Goal: Task Accomplishment & Management: Manage account settings

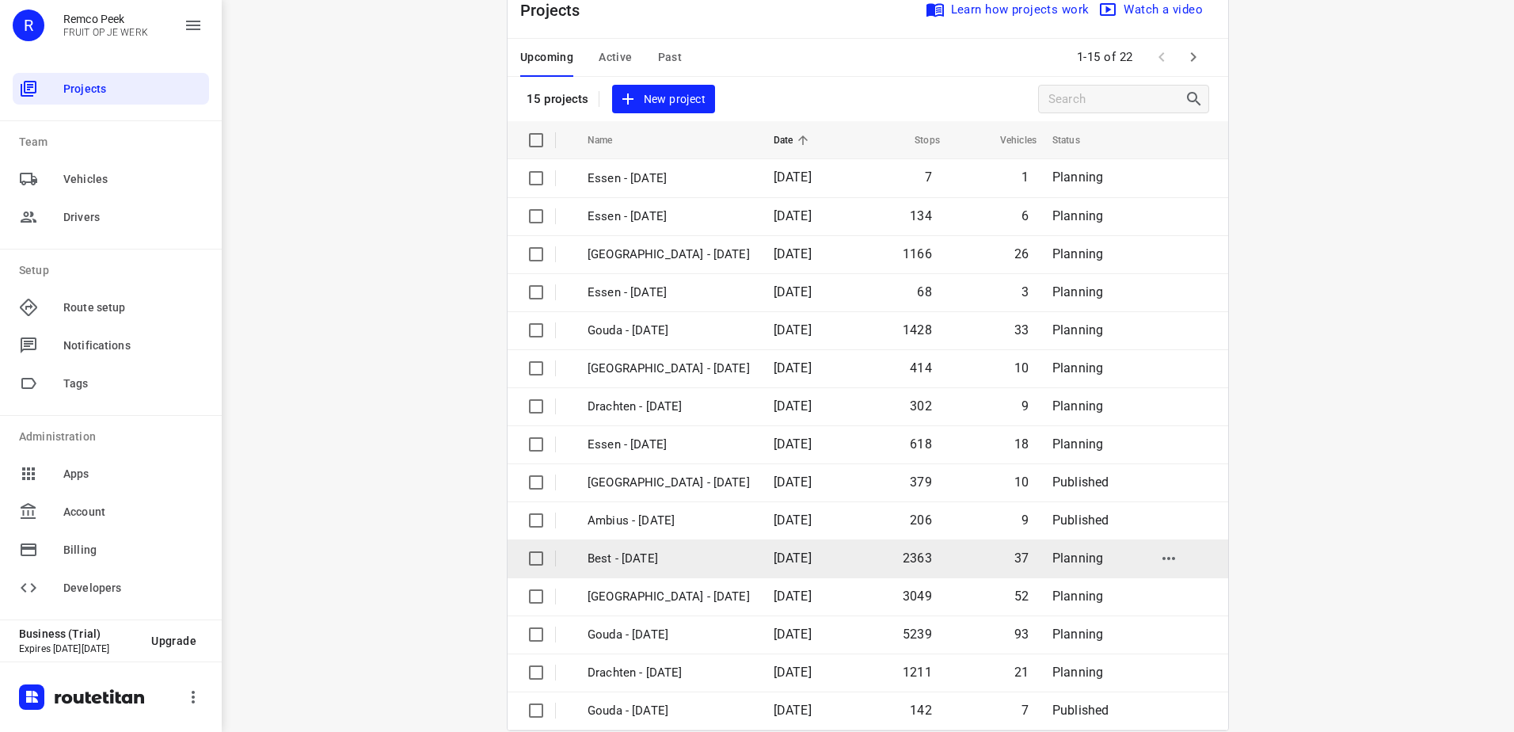
scroll to position [69, 0]
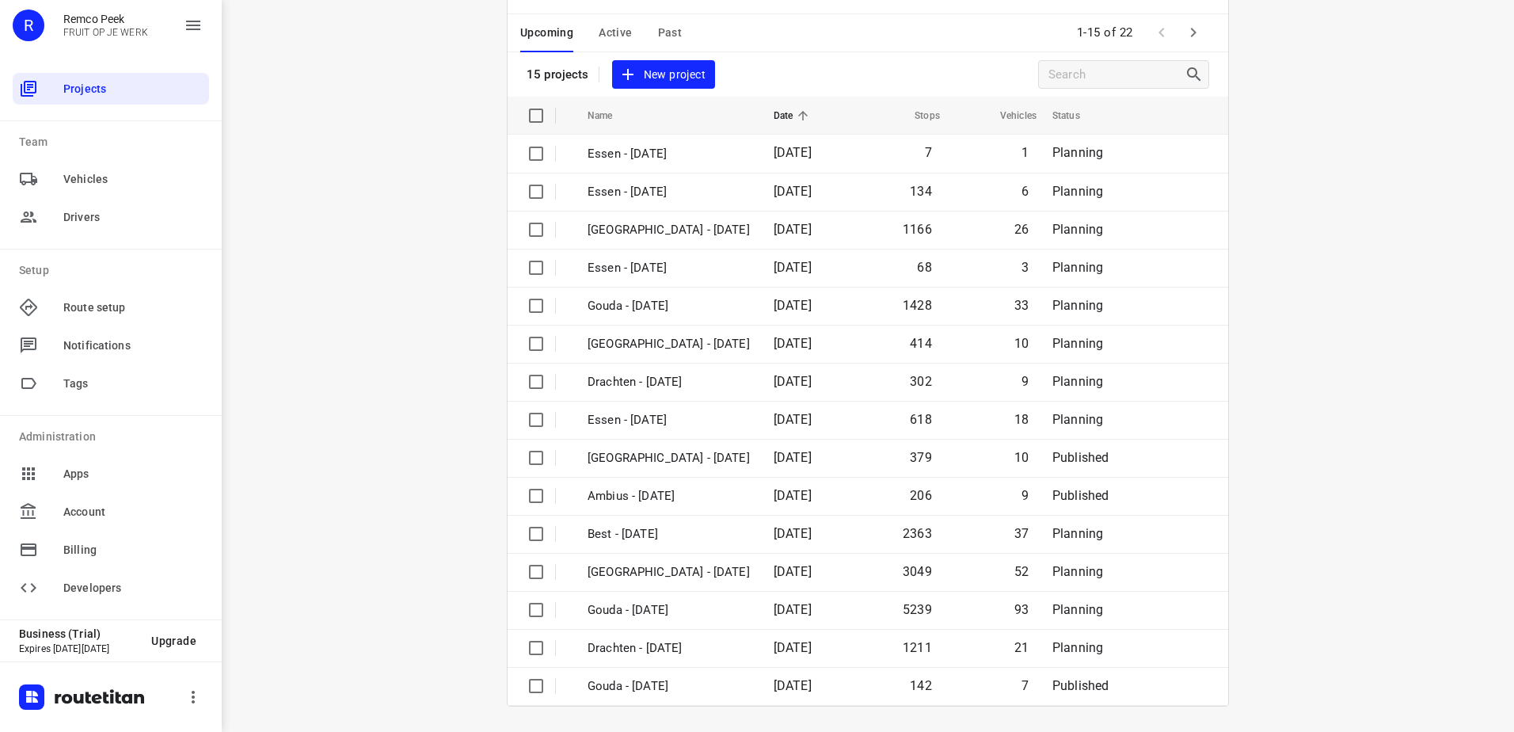
click at [619, 36] on span "Active" at bounding box center [615, 33] width 33 height 20
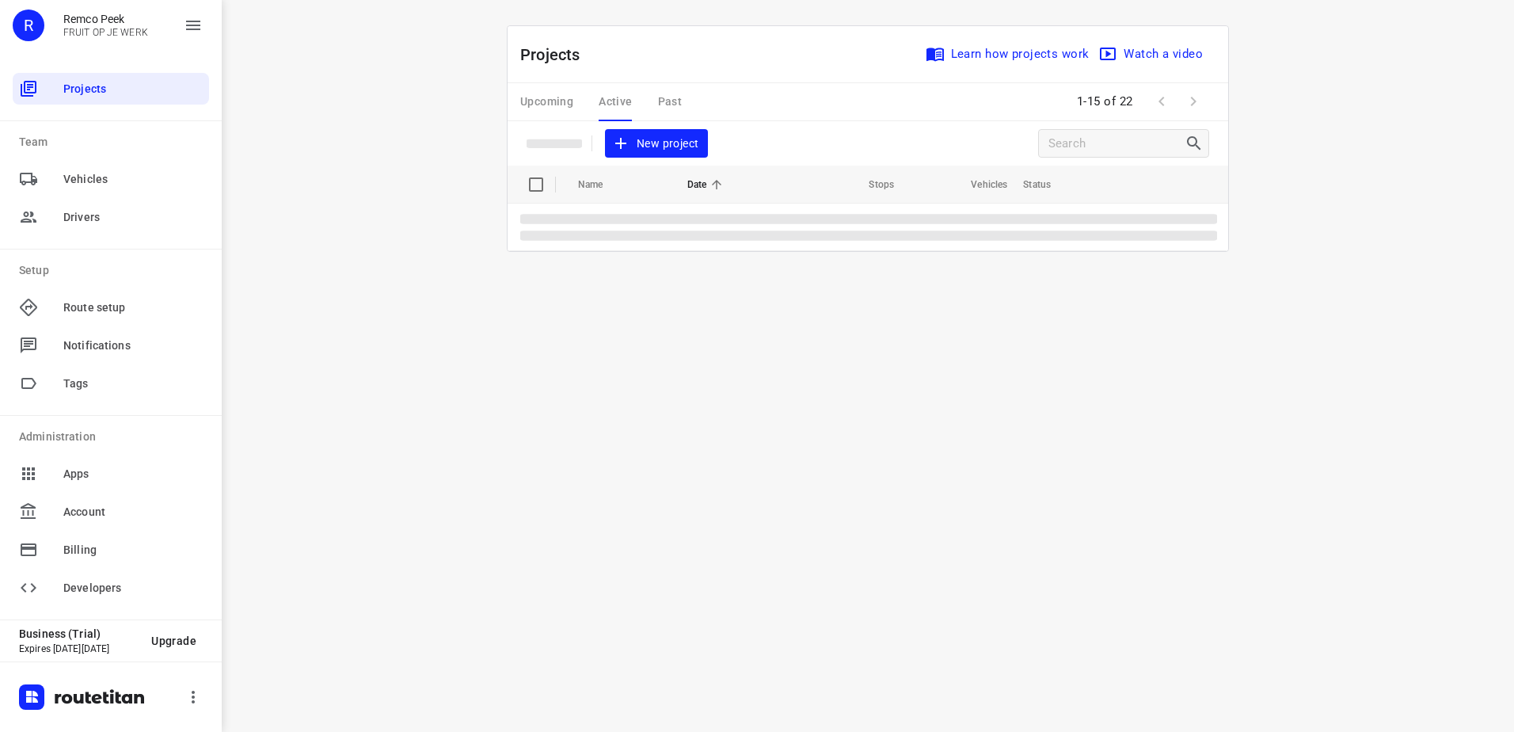
scroll to position [0, 0]
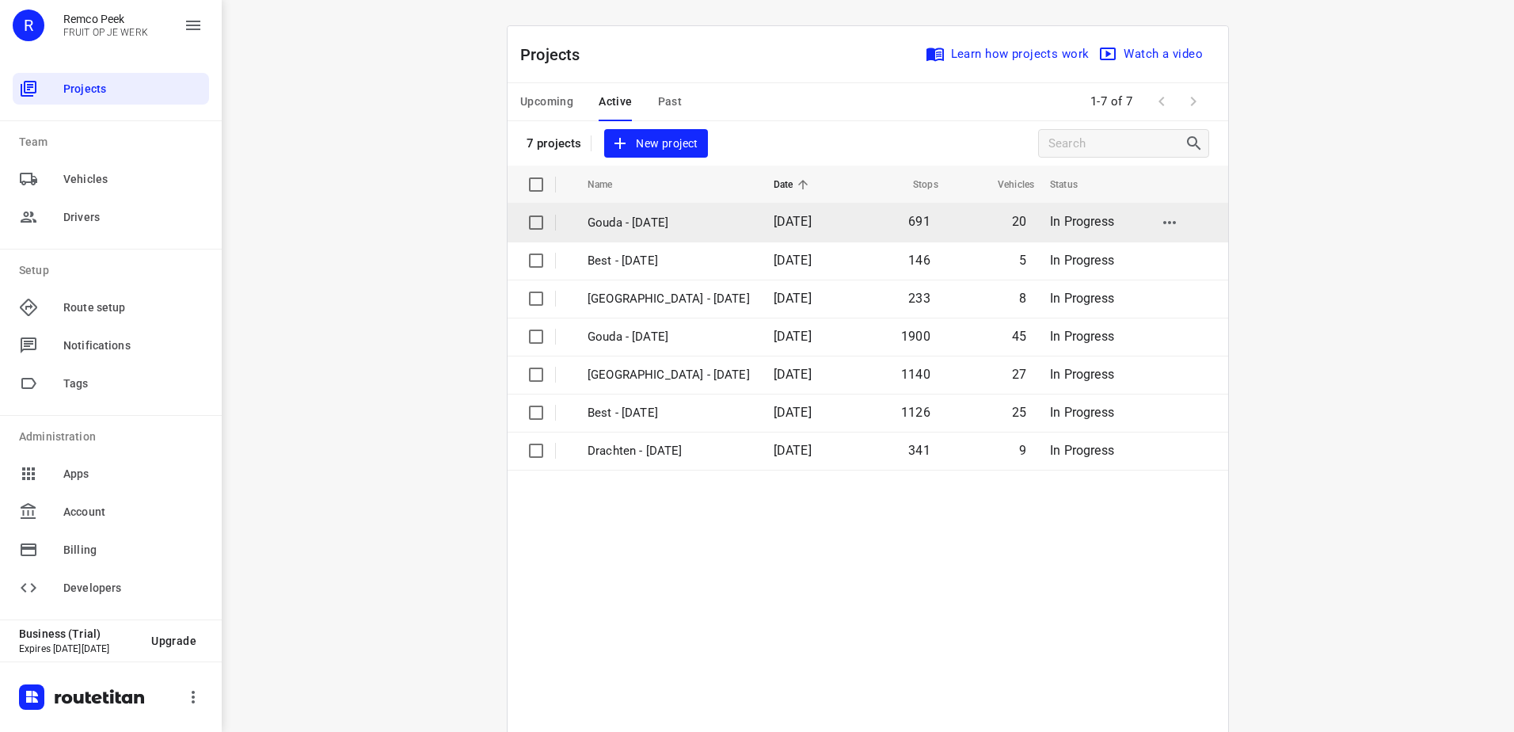
click at [680, 235] on td "Gouda - Thursday" at bounding box center [666, 223] width 189 height 38
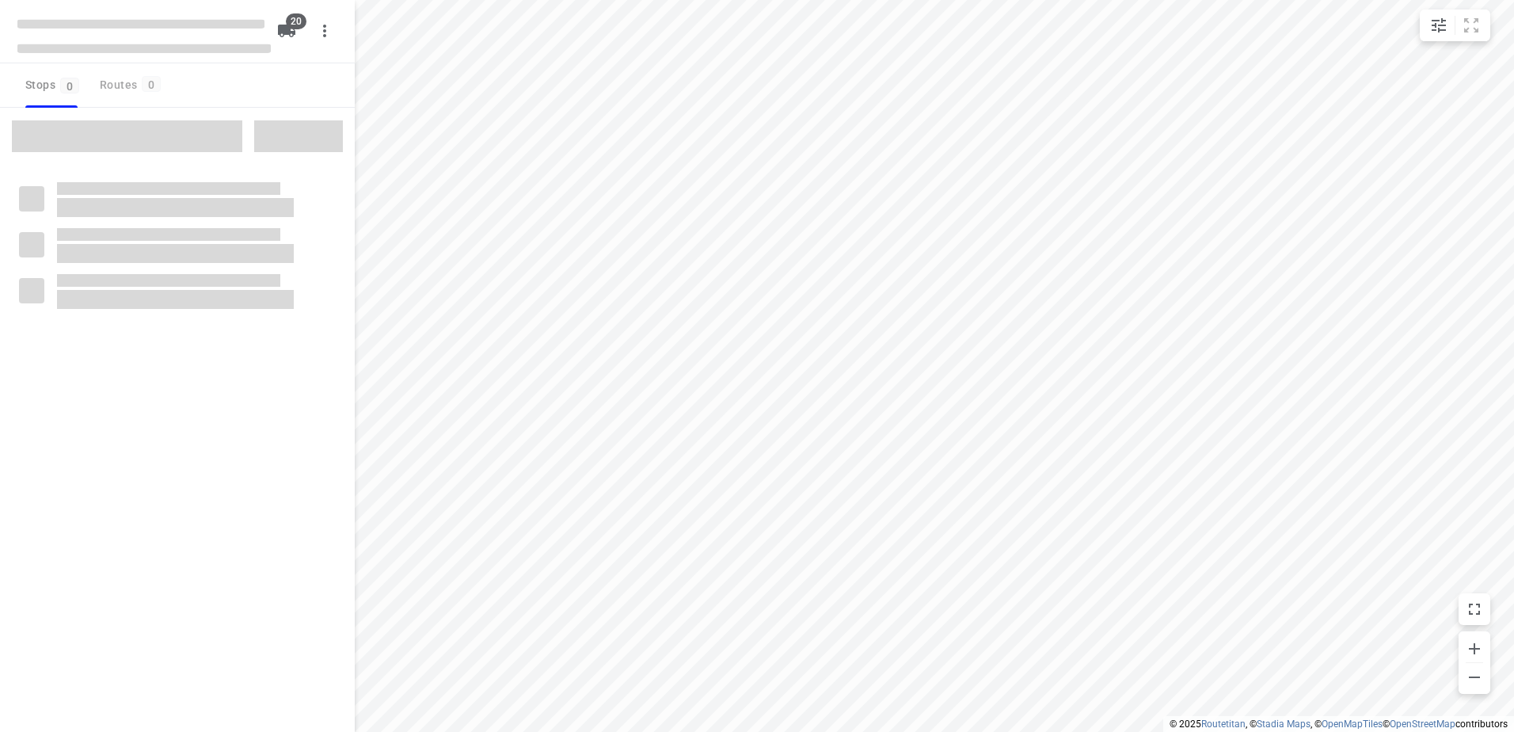
checkbox input "true"
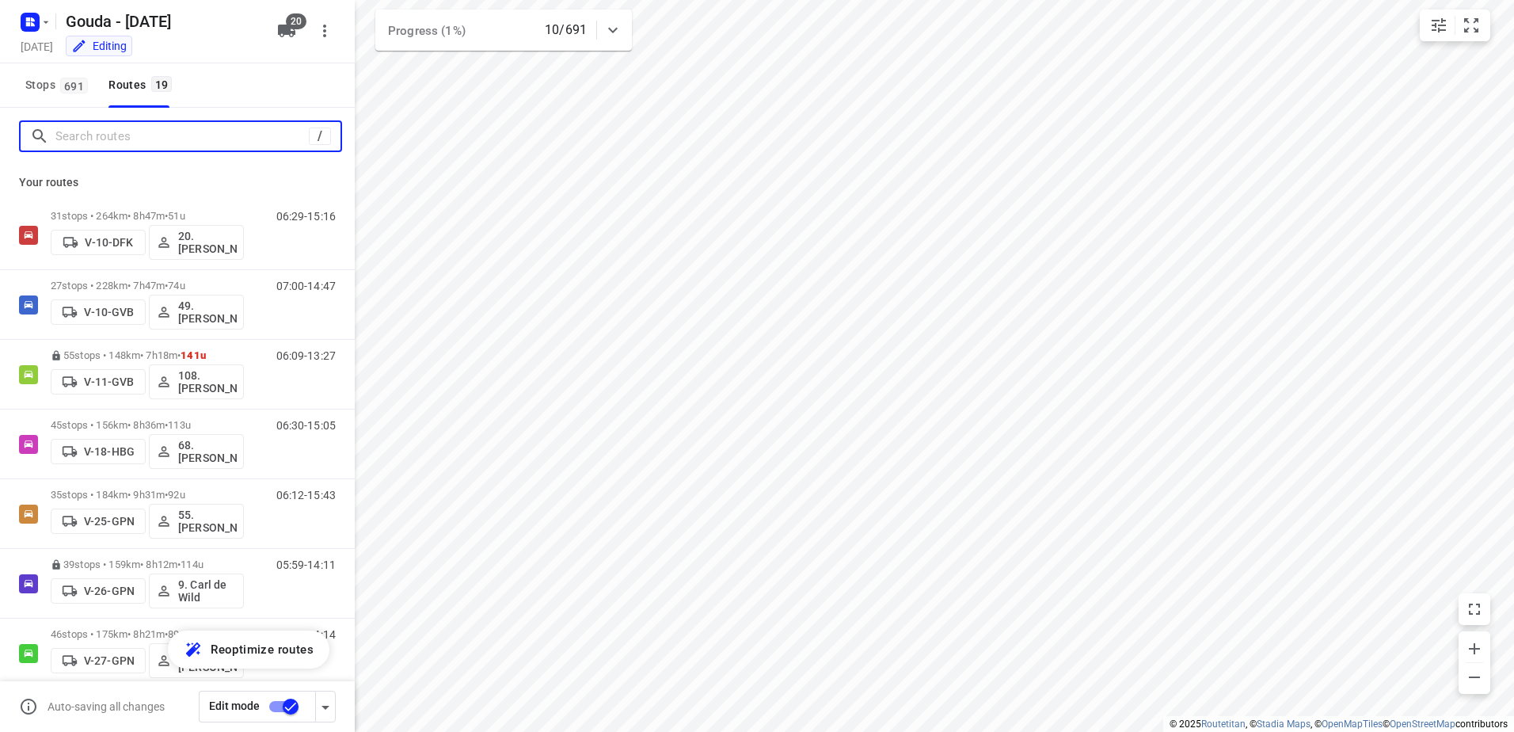
drag, startPoint x: 150, startPoint y: 145, endPoint x: 172, endPoint y: 144, distance: 21.4
click at [150, 145] on input "Search routes" at bounding box center [181, 136] width 253 height 25
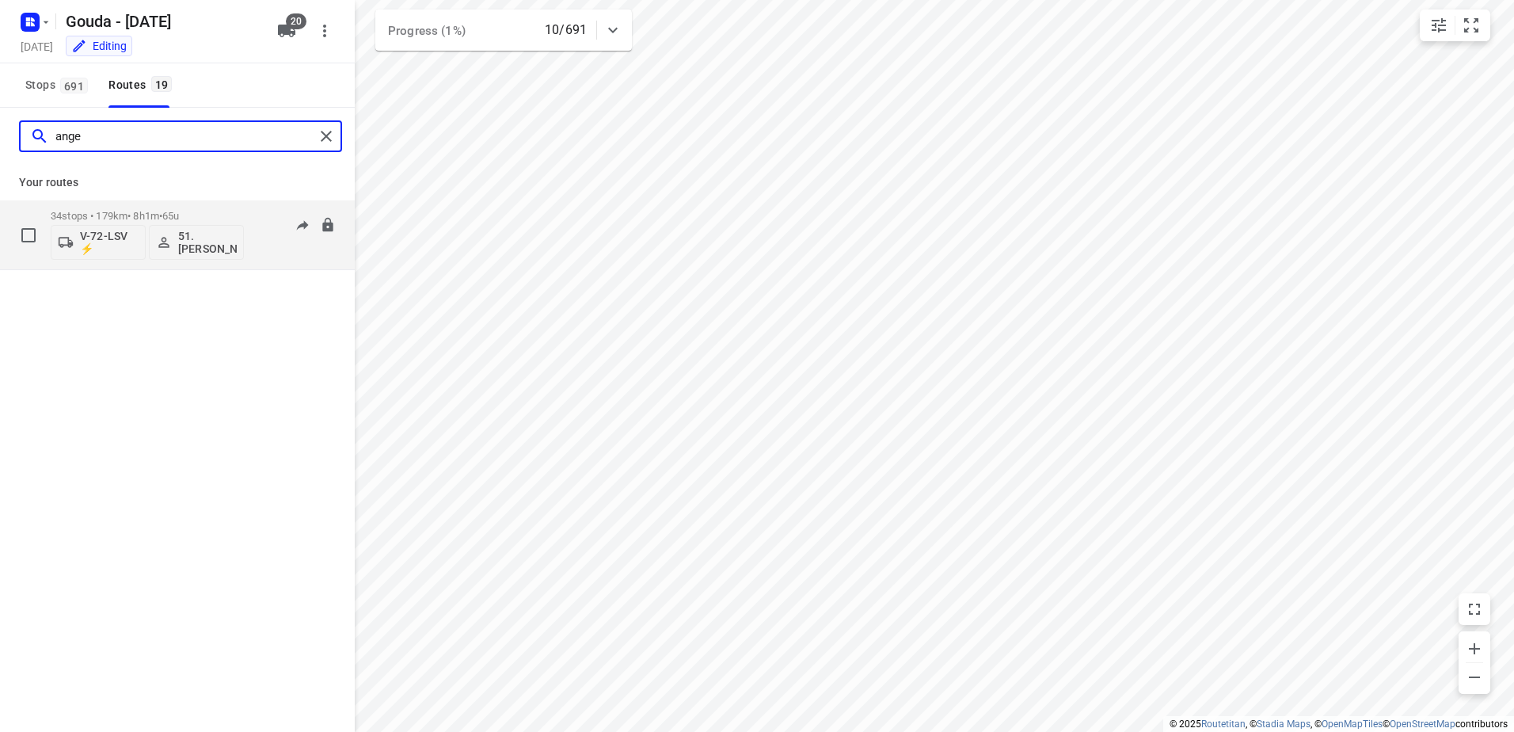
type input "ange"
click at [219, 238] on p "51.[PERSON_NAME]" at bounding box center [207, 242] width 59 height 25
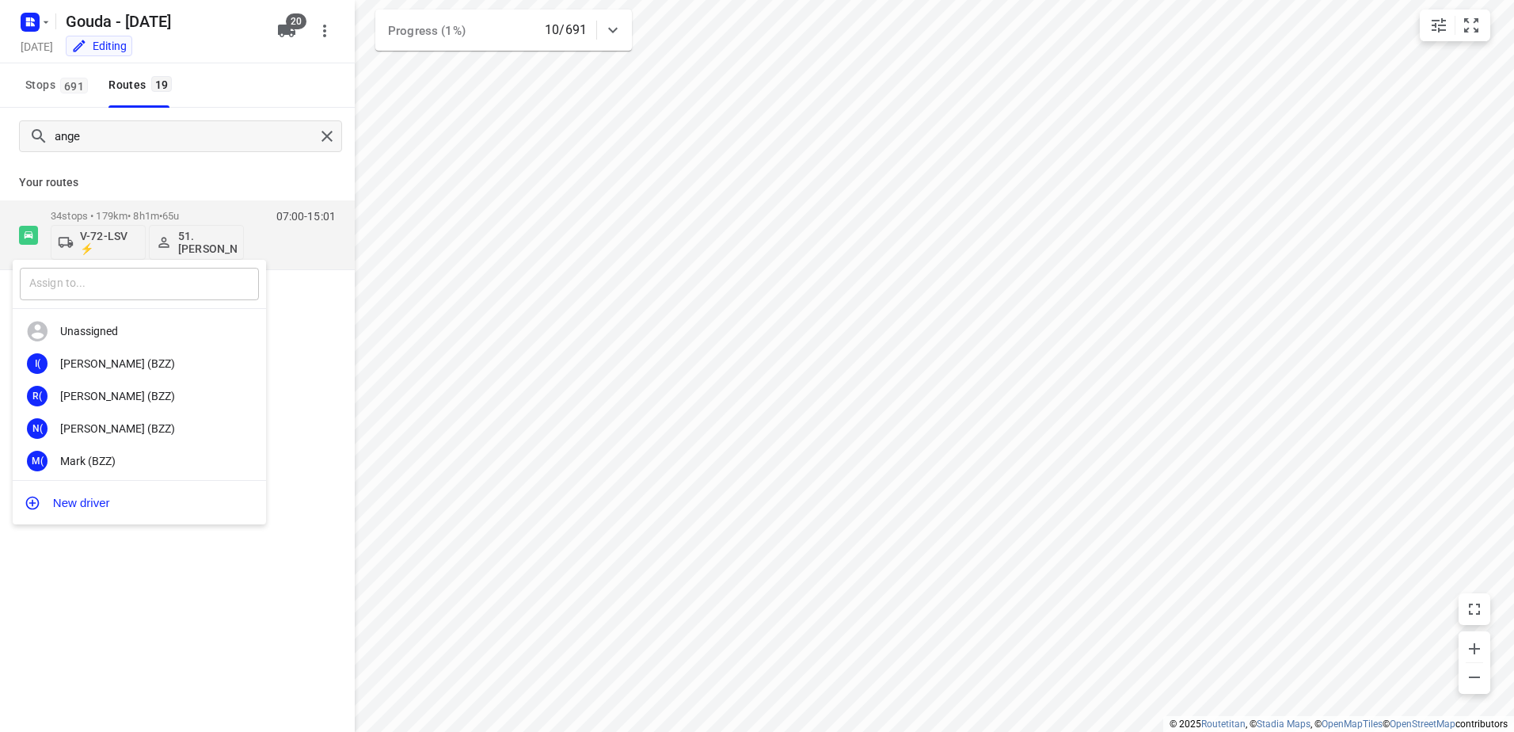
click at [70, 293] on input "text" at bounding box center [139, 284] width 239 height 32
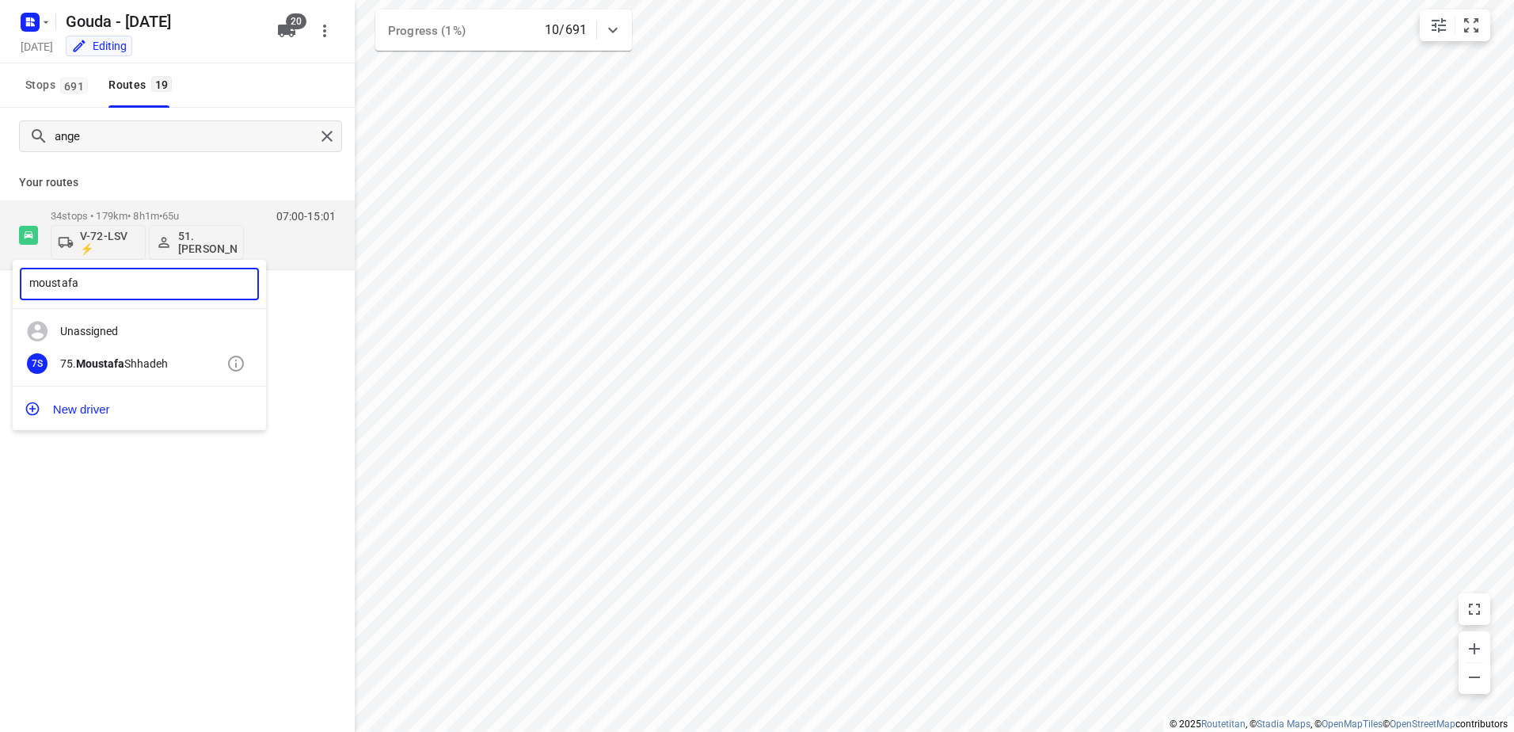
type input "moustafa"
click at [112, 353] on div "7S 75. Moustafa Shhadeh" at bounding box center [139, 364] width 253 height 32
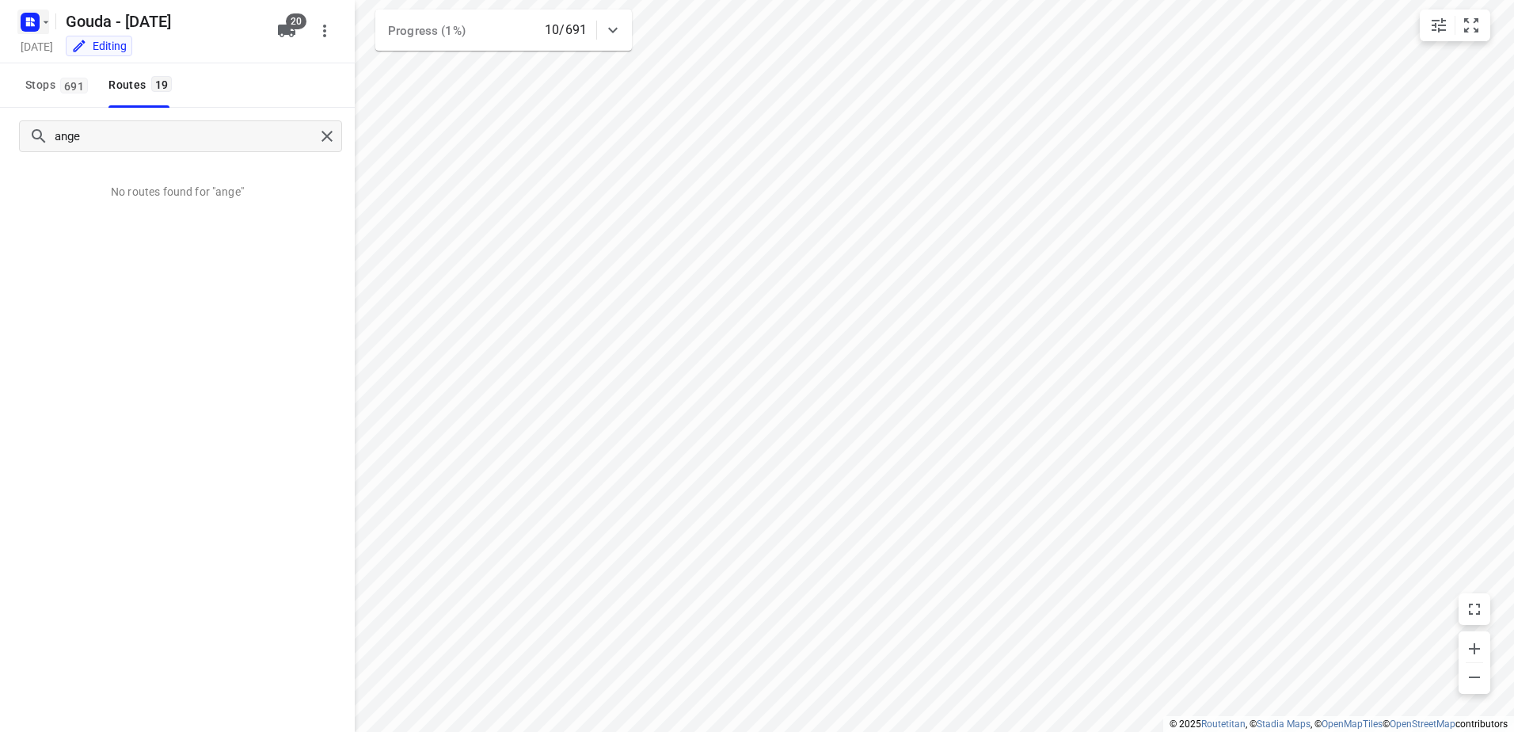
click at [40, 19] on icon "button" at bounding box center [46, 22] width 13 height 13
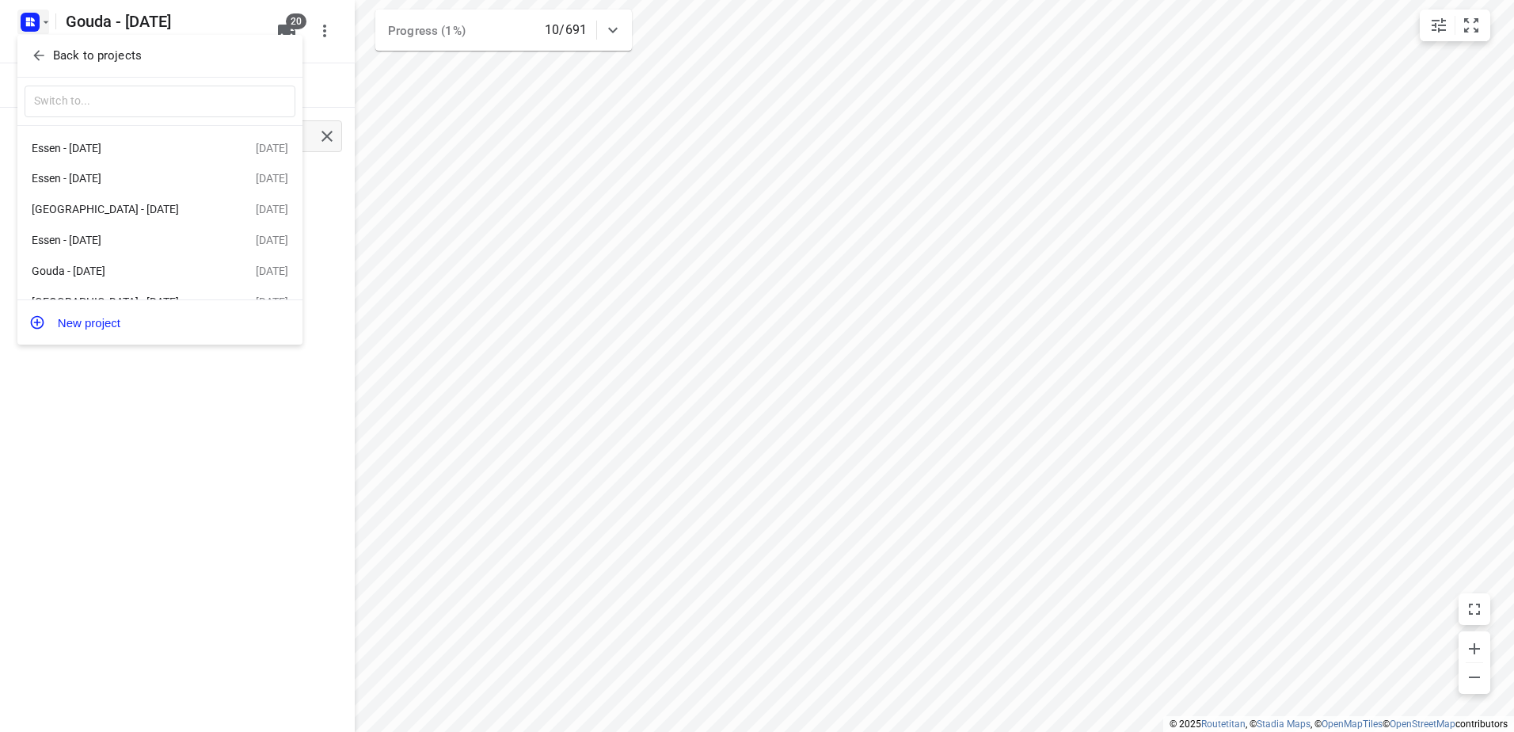
drag, startPoint x: 815, startPoint y: 166, endPoint x: 328, endPoint y: 166, distance: 487.1
click at [811, 166] on div at bounding box center [757, 366] width 1514 height 732
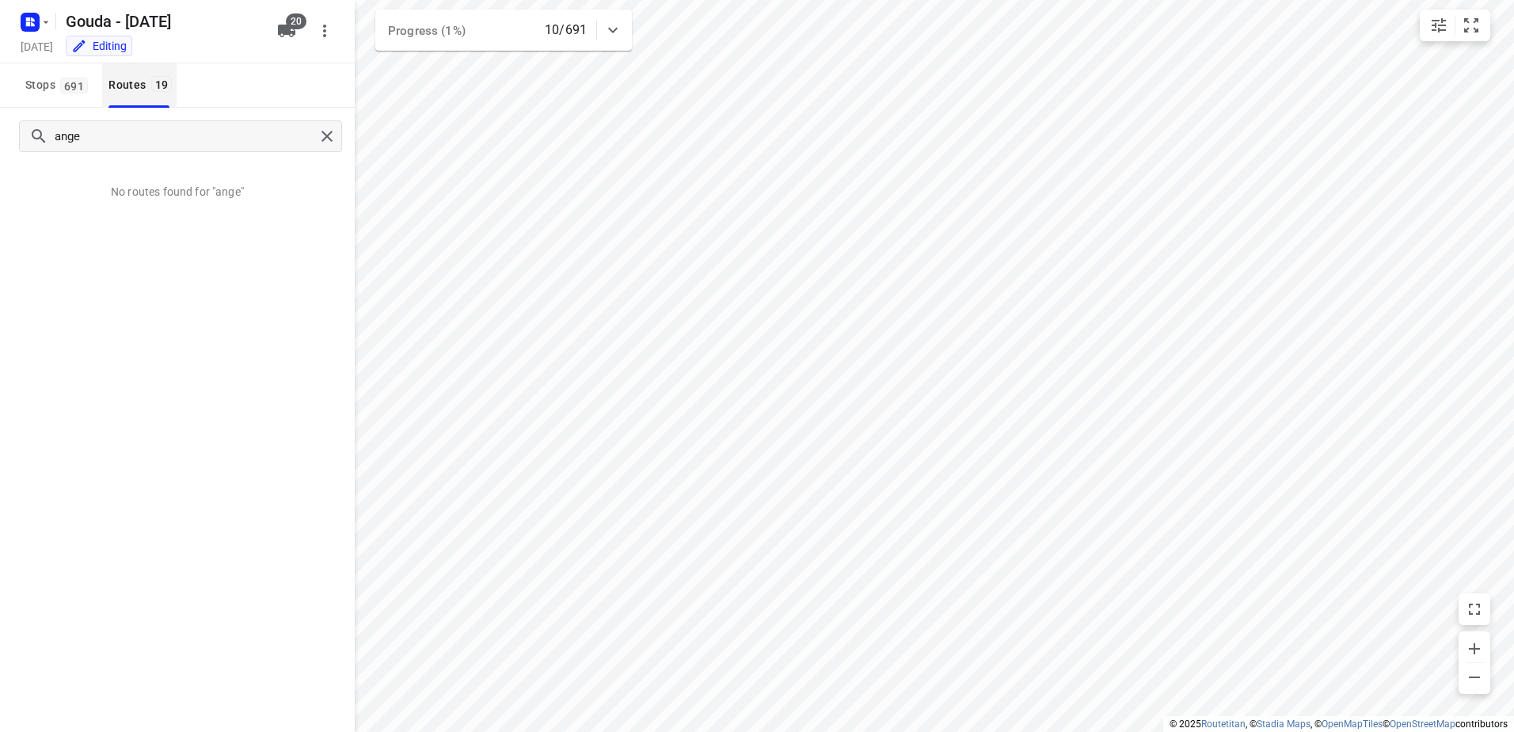
click at [156, 89] on span "19" at bounding box center [161, 84] width 21 height 16
drag, startPoint x: 125, startPoint y: 147, endPoint x: 0, endPoint y: 144, distance: 125.2
click at [0, 147] on html "i © 2025 Routetitan , © Stadia Maps , © OpenMapTiles © OpenStreetMap contributo…" at bounding box center [757, 366] width 1514 height 732
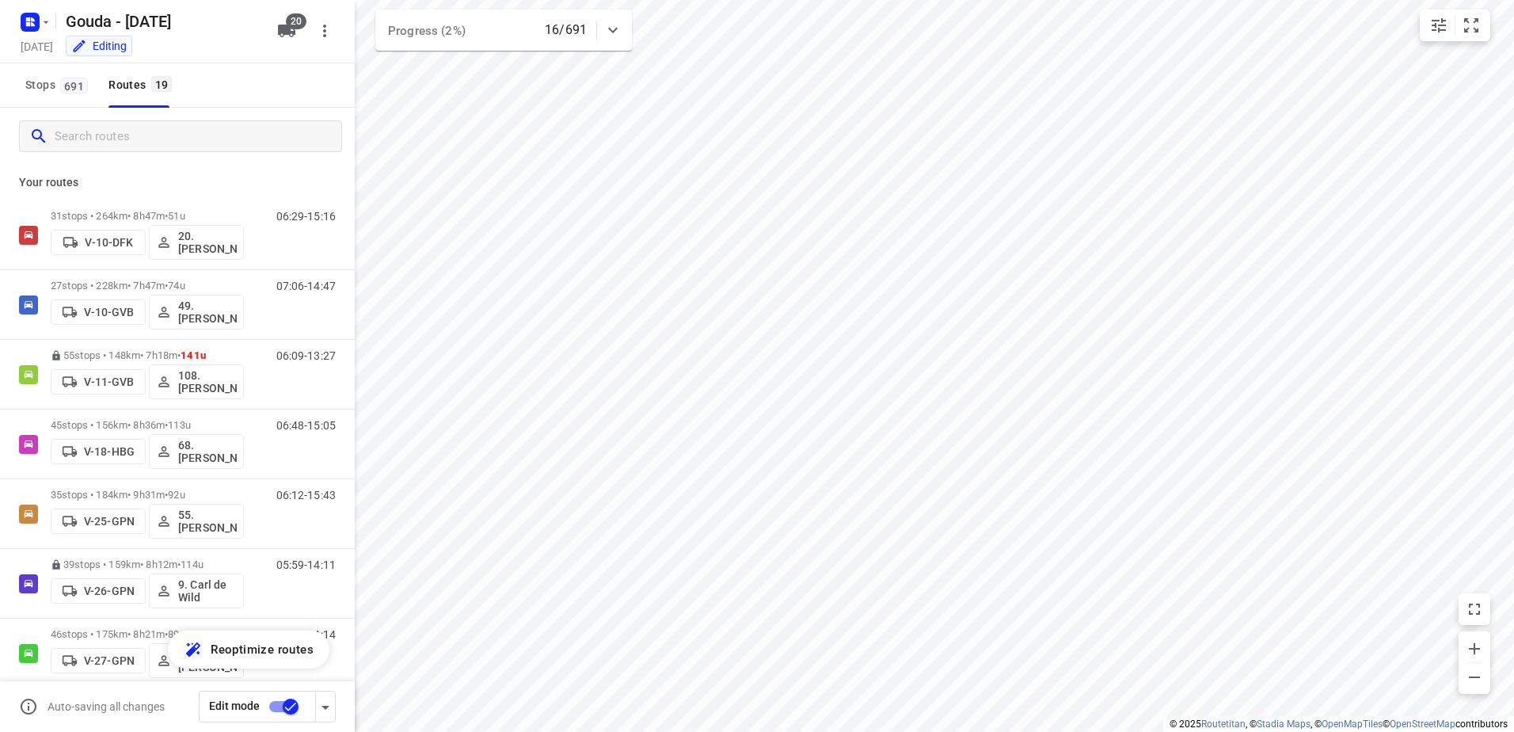
click at [302, 706] on input "checkbox" at bounding box center [291, 706] width 90 height 30
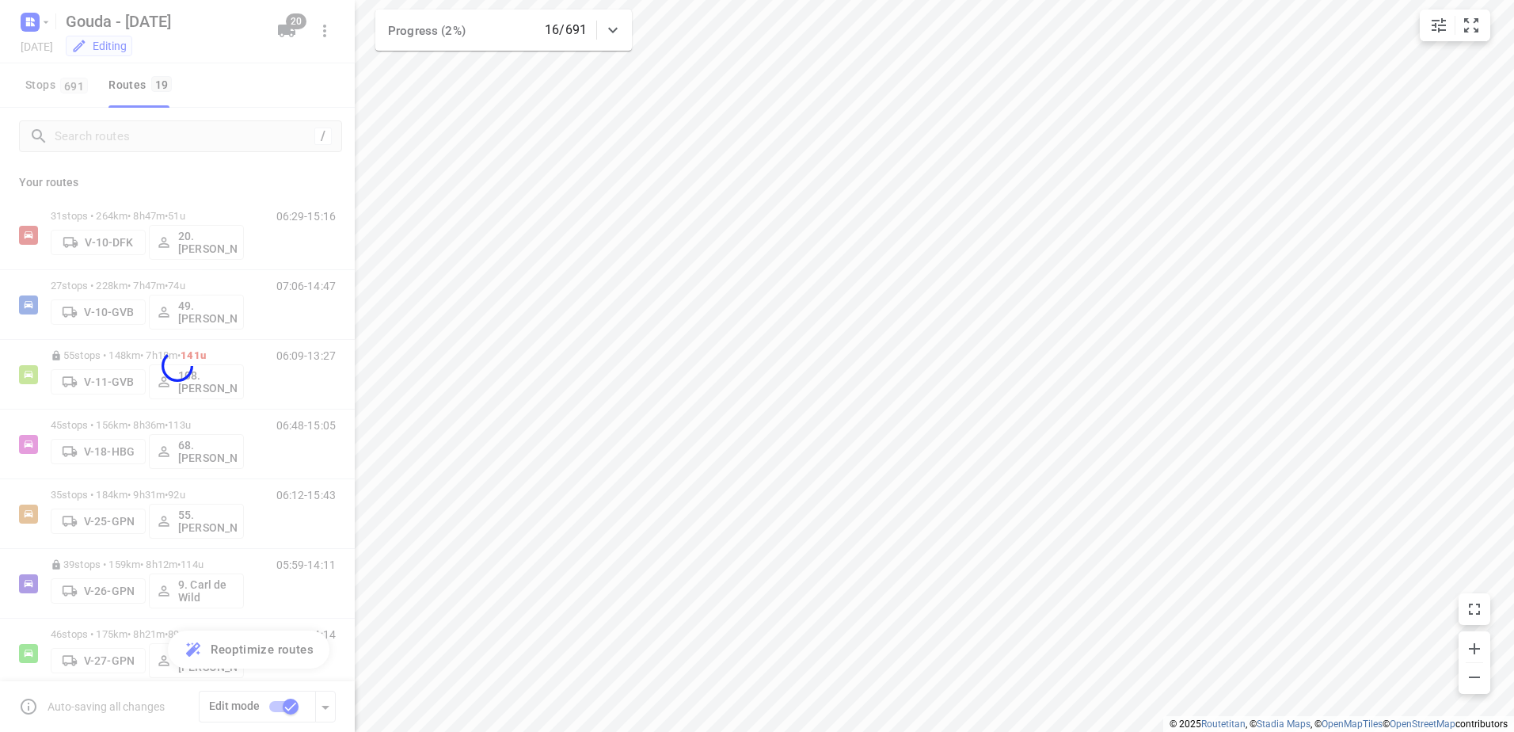
checkbox input "false"
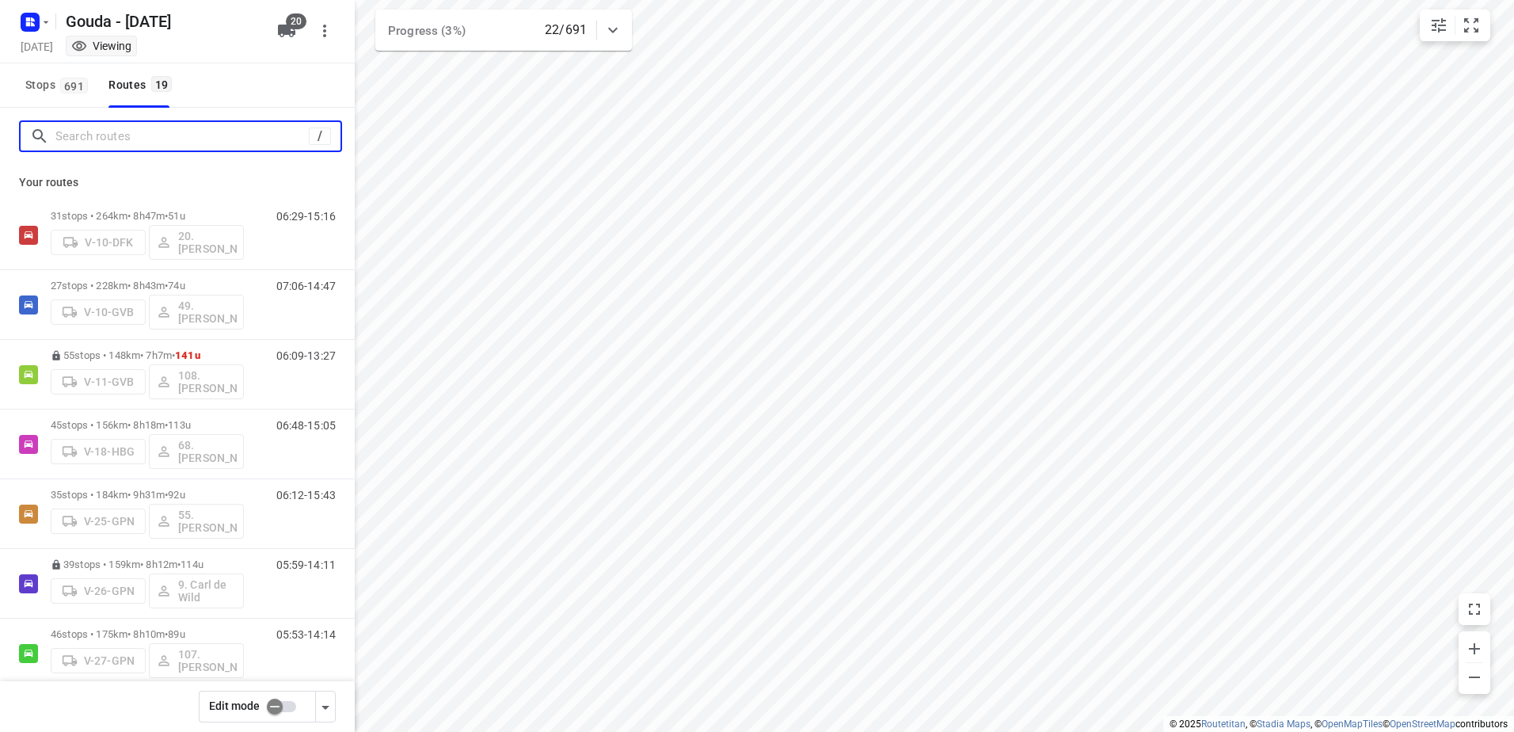
click at [229, 144] on input "Search routes" at bounding box center [181, 136] width 253 height 25
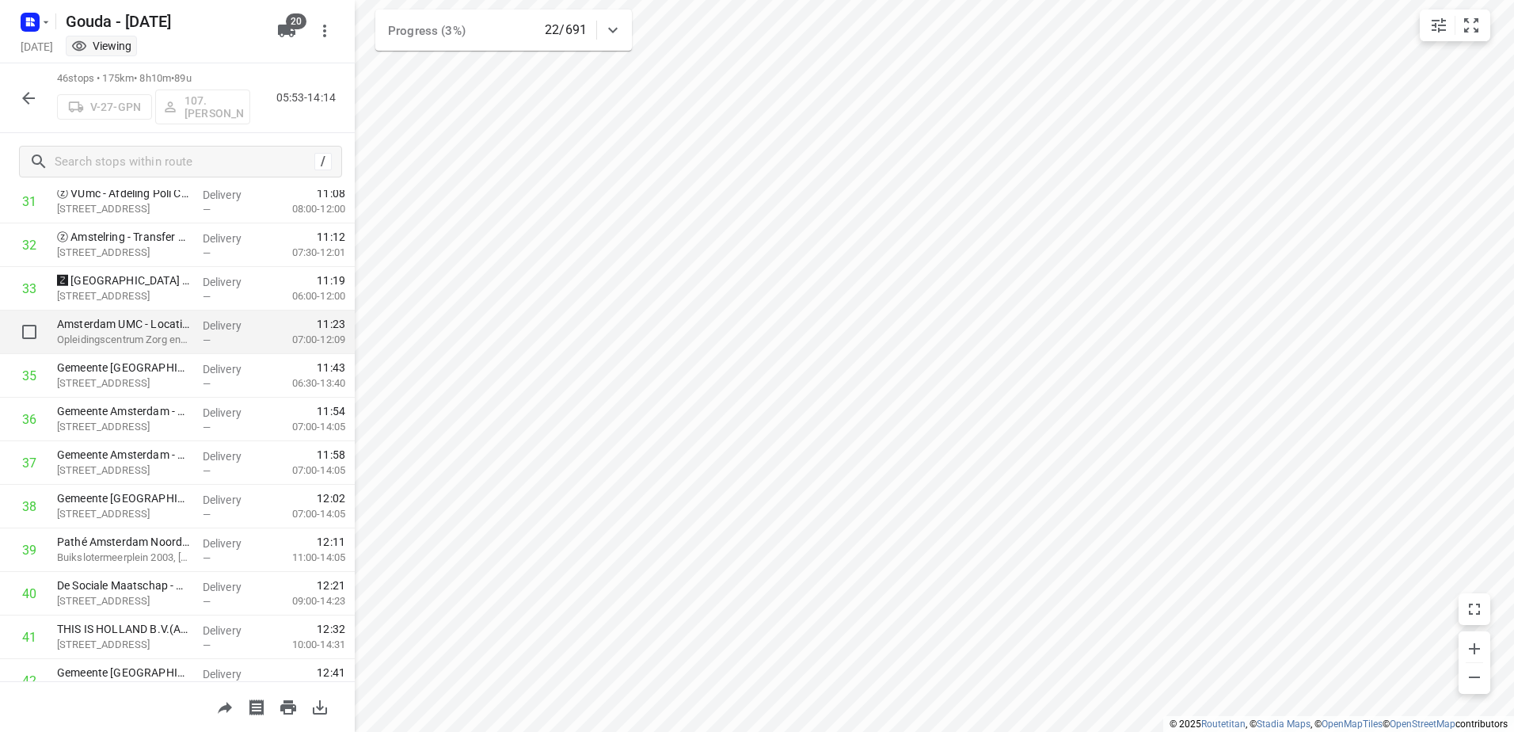
scroll to position [1636, 0]
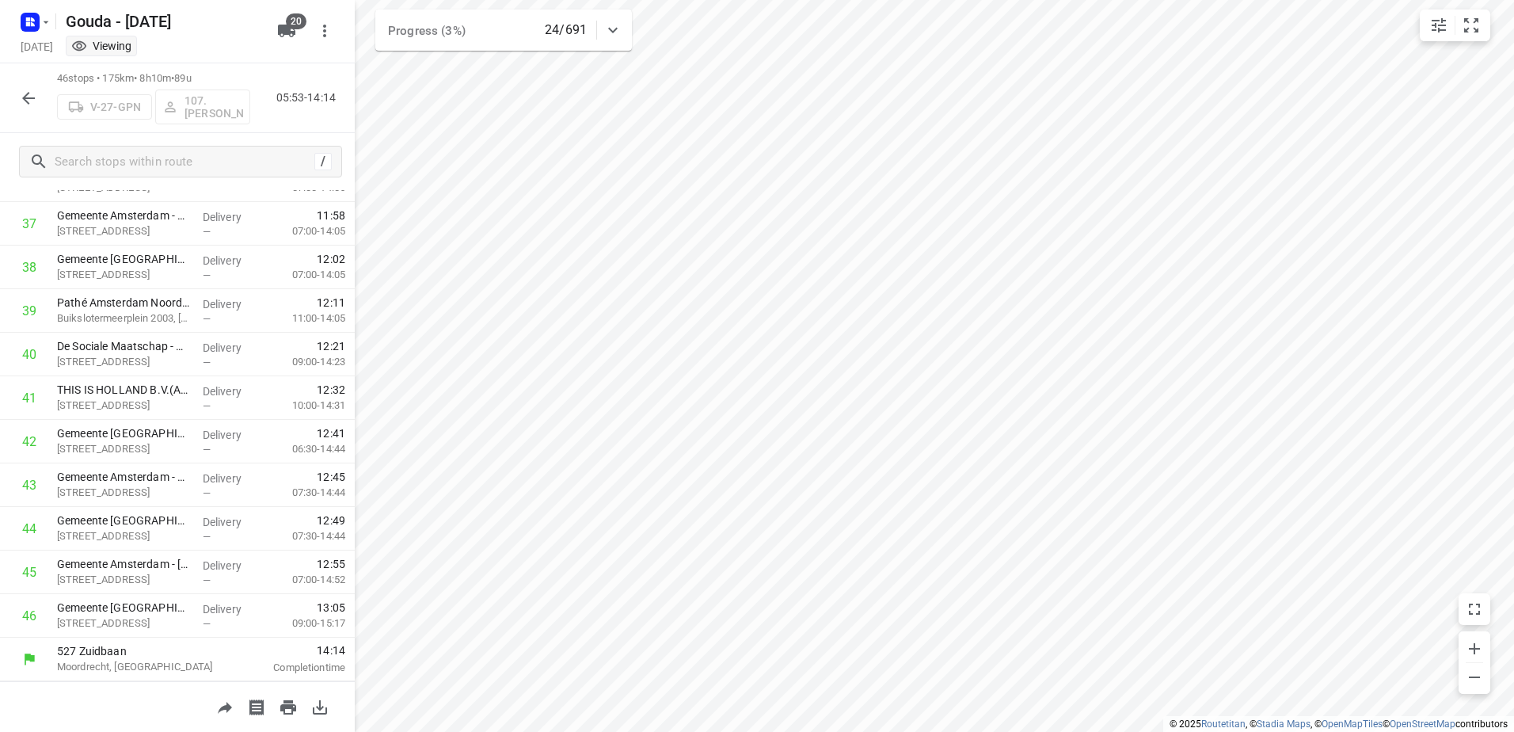
click at [29, 86] on button "button" at bounding box center [29, 98] width 32 height 32
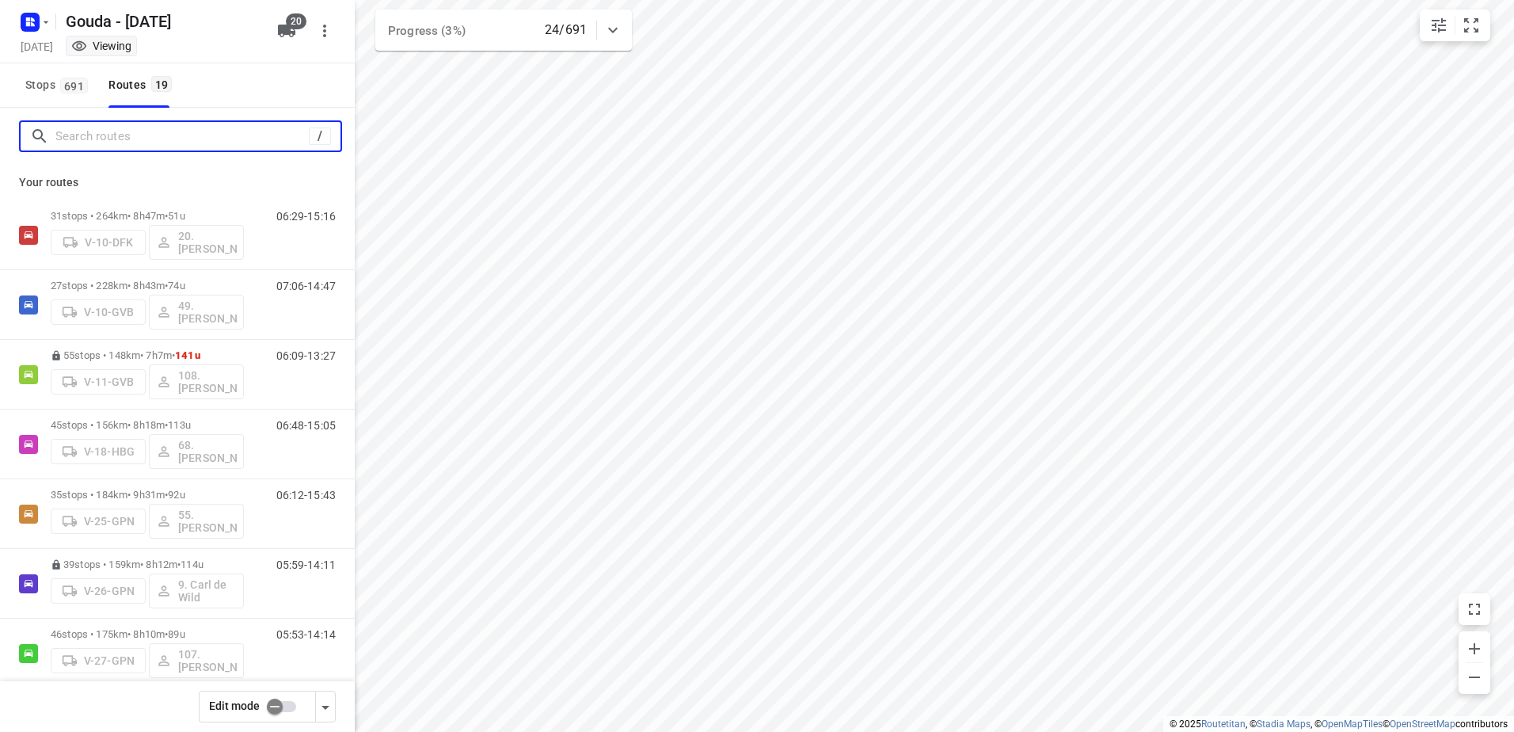
click at [82, 131] on input "Search routes" at bounding box center [181, 136] width 253 height 25
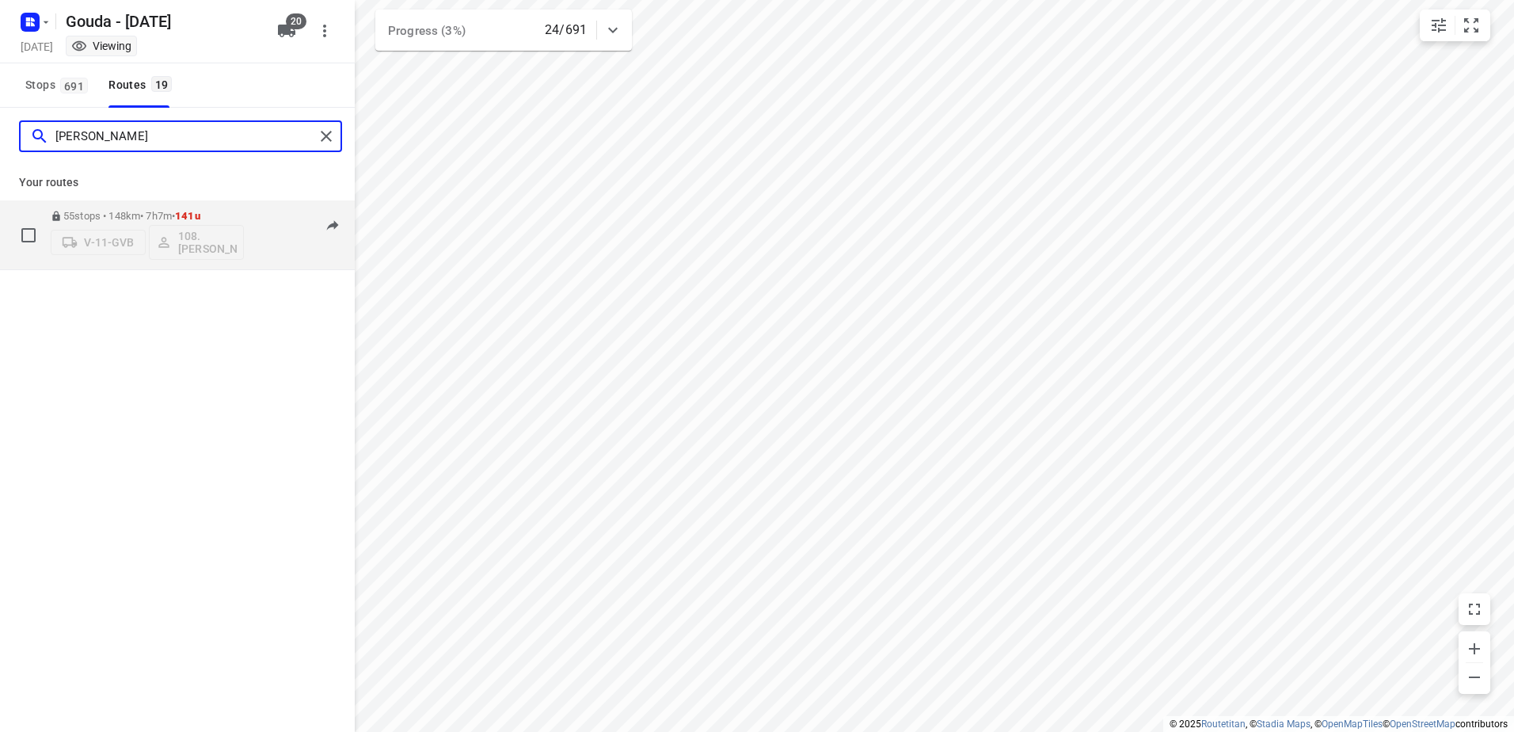
type input "dennis"
click at [171, 210] on p "55 stops • 148km • 7h7m • 141u" at bounding box center [147, 216] width 193 height 12
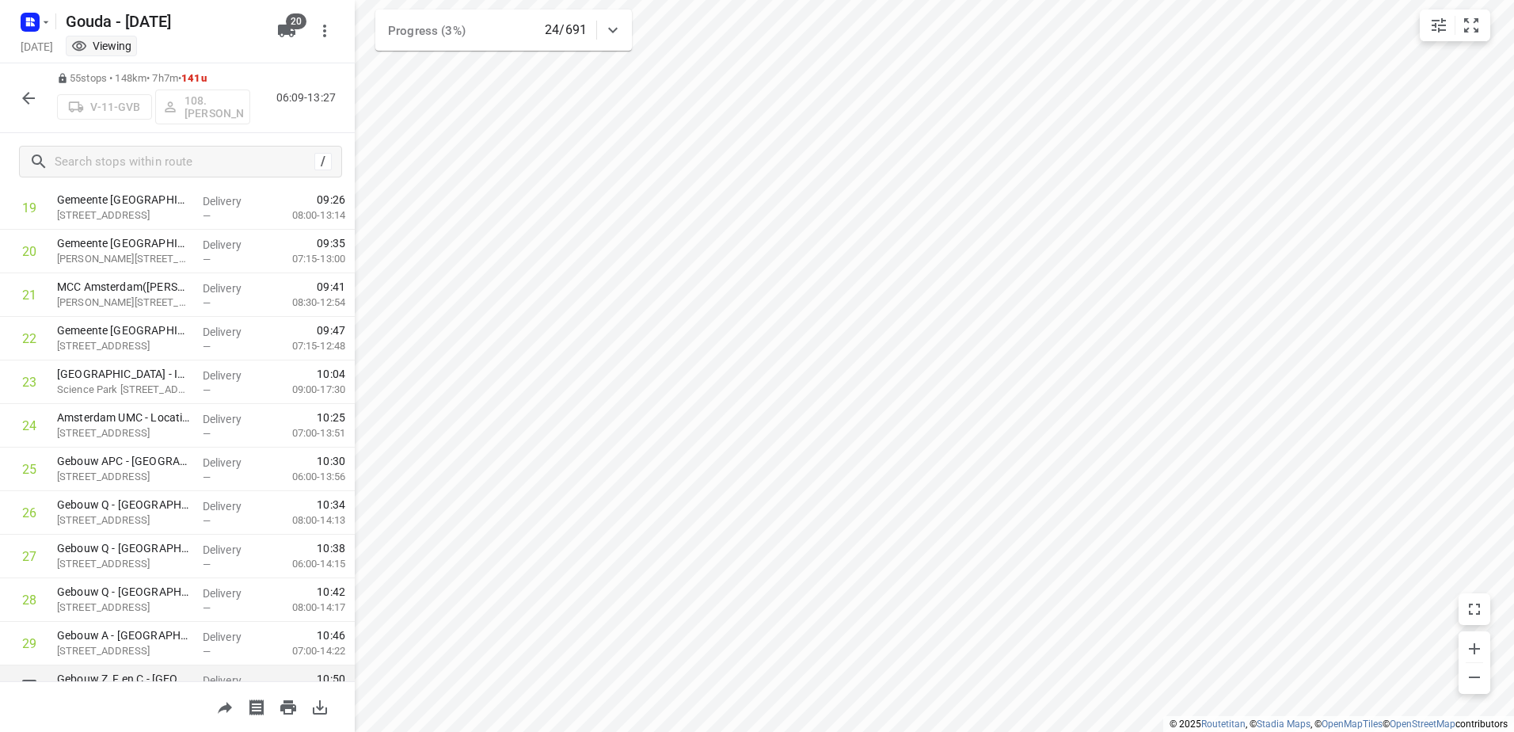
scroll to position [792, 0]
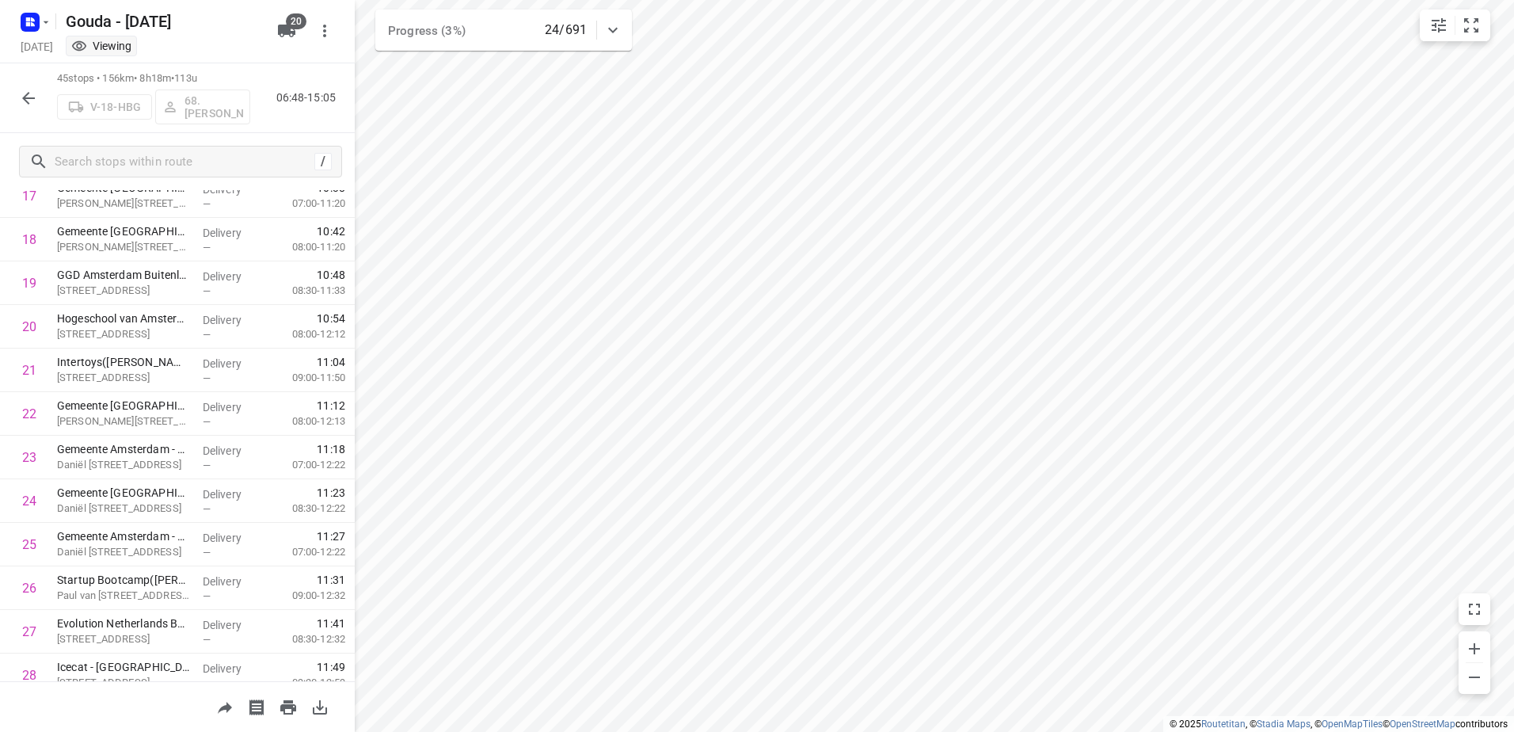
click at [17, 89] on button "button" at bounding box center [29, 98] width 32 height 32
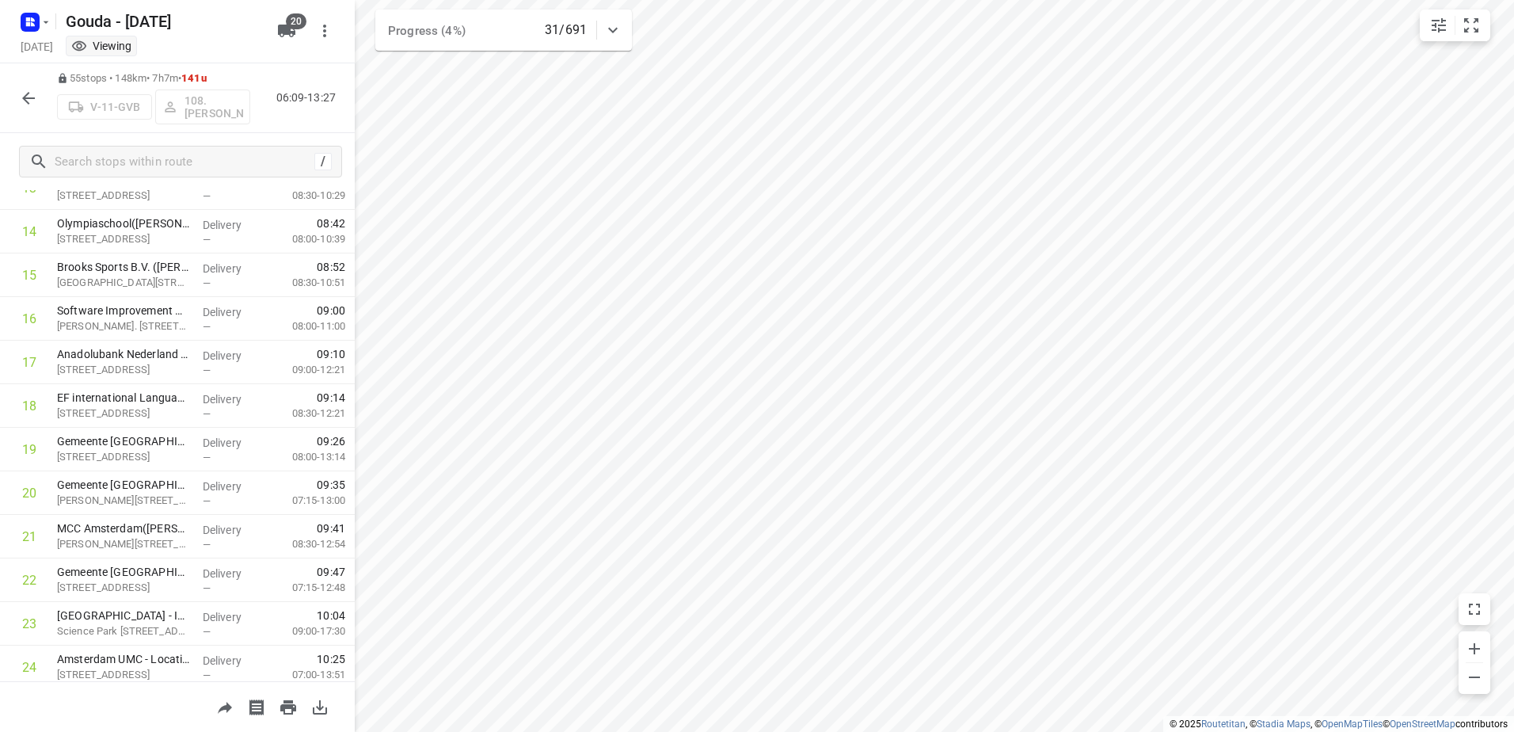
scroll to position [602, 0]
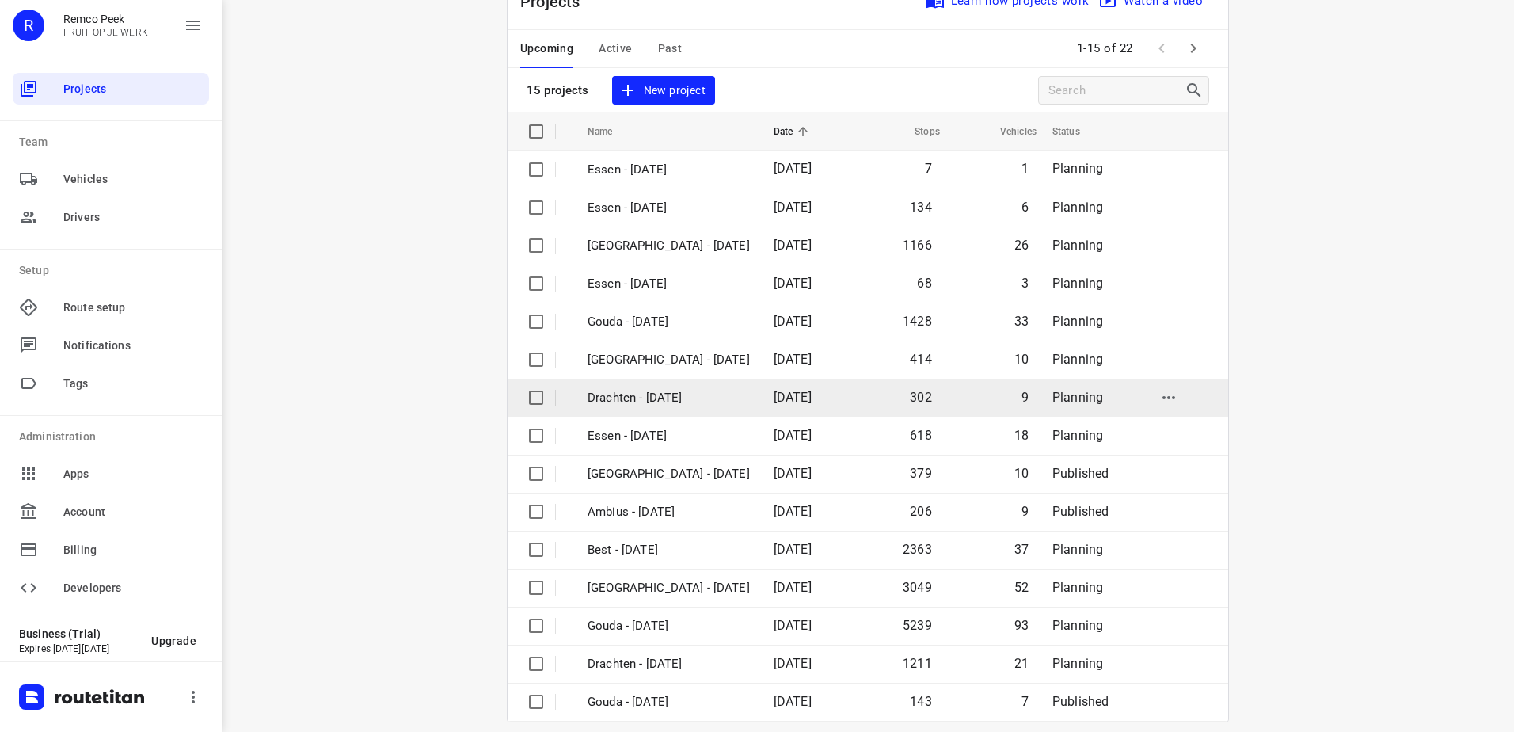
scroll to position [69, 0]
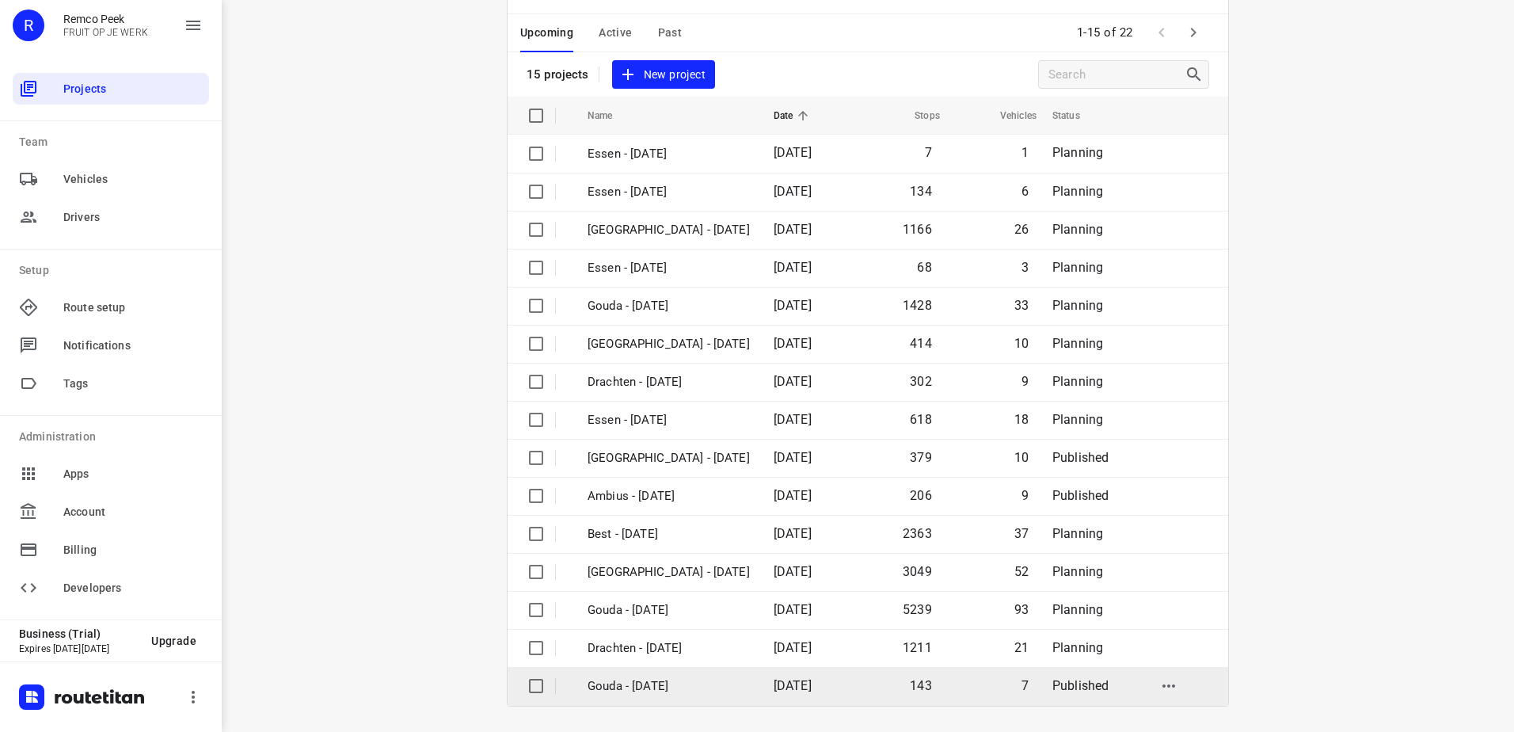
click at [761, 686] on td "[DATE]" at bounding box center [806, 686] width 91 height 38
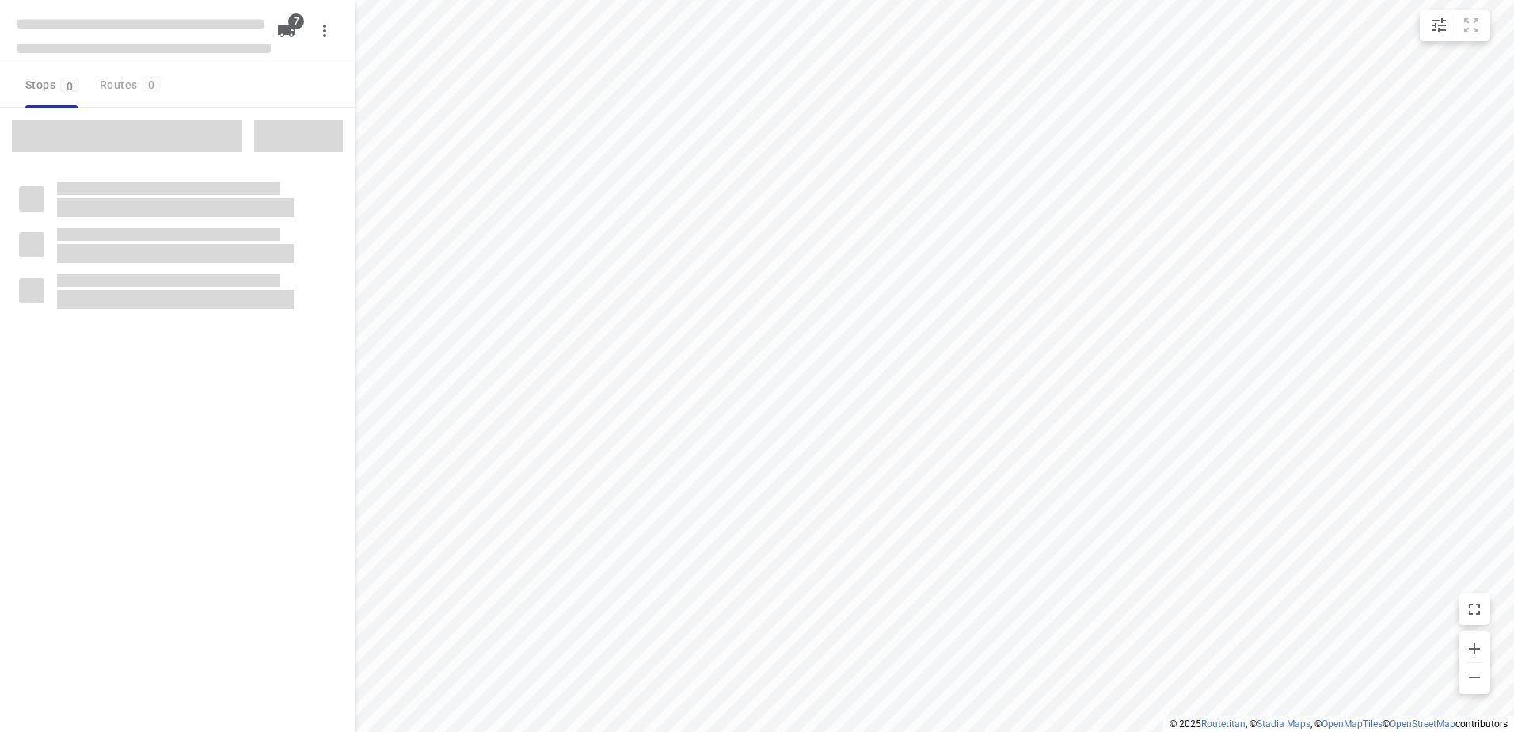
checkbox input "true"
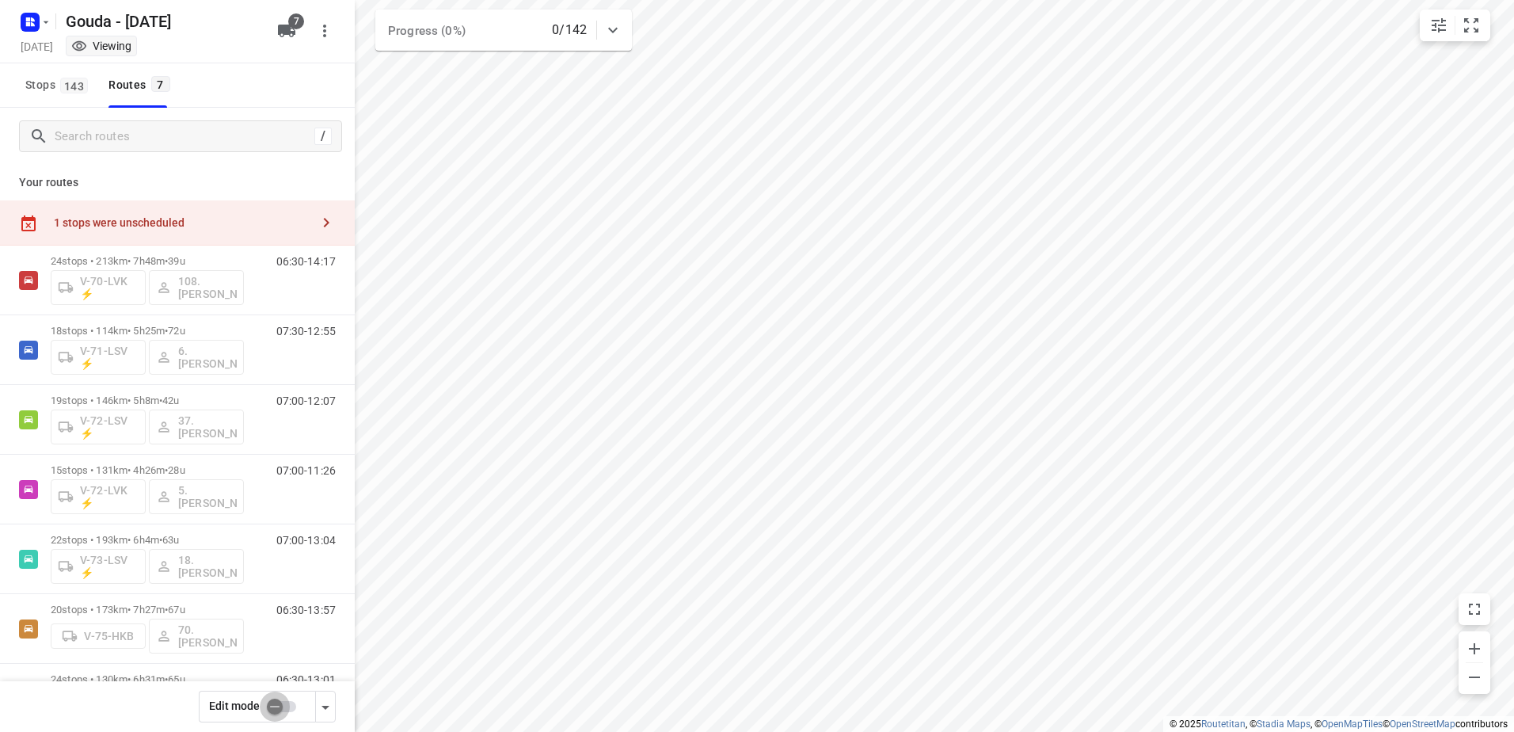
click at [295, 705] on input "checkbox" at bounding box center [275, 706] width 90 height 30
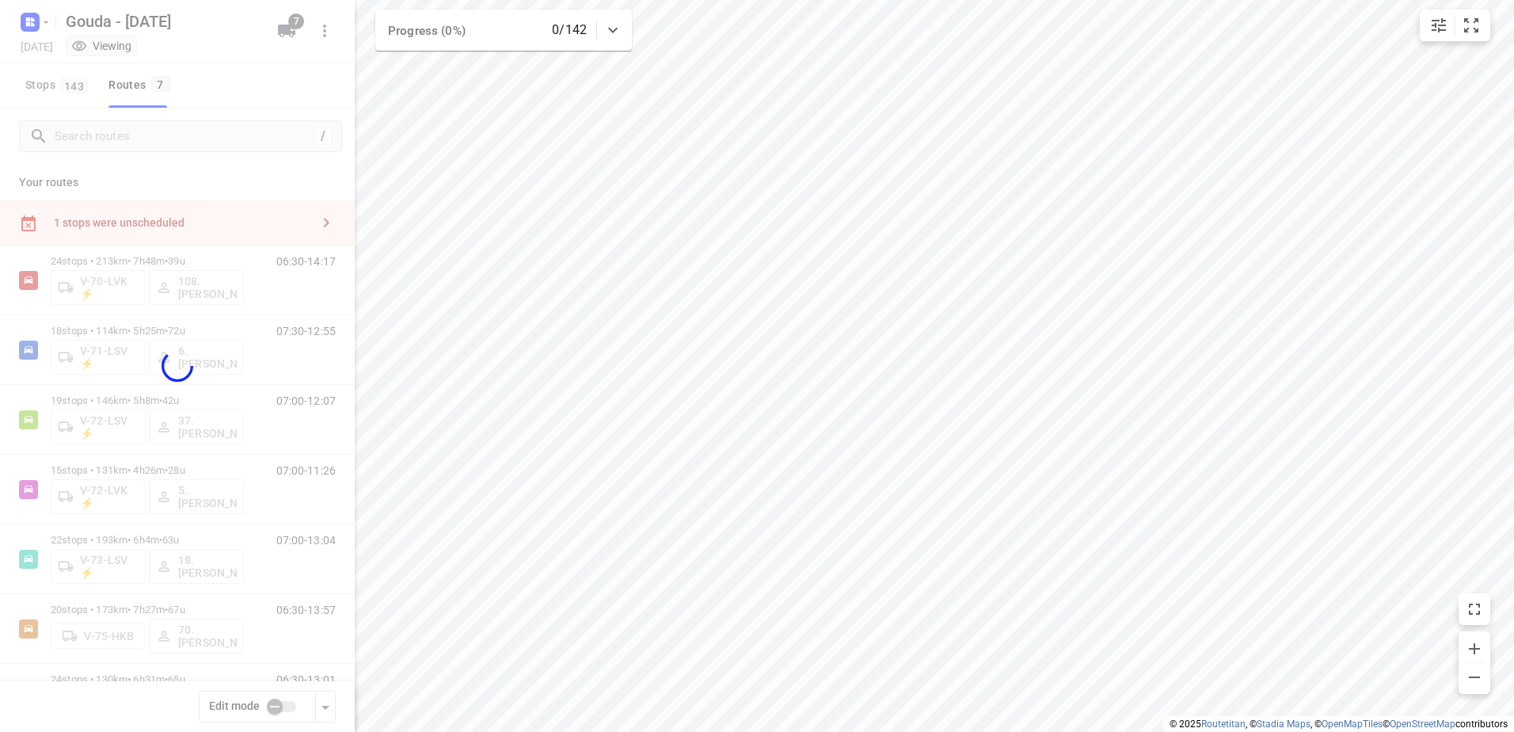
checkbox input "true"
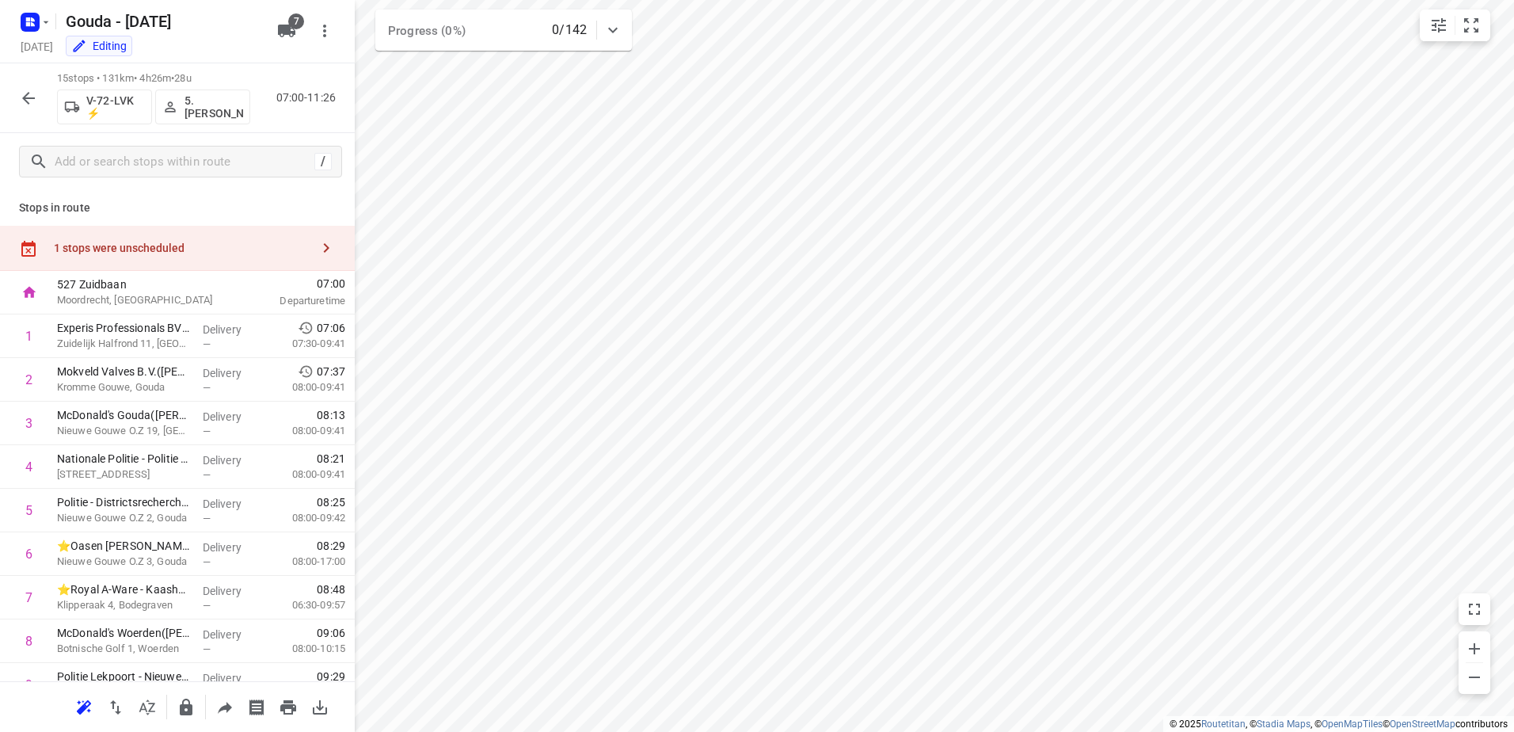
click at [137, 246] on div "1 stops were unscheduled" at bounding box center [182, 248] width 257 height 13
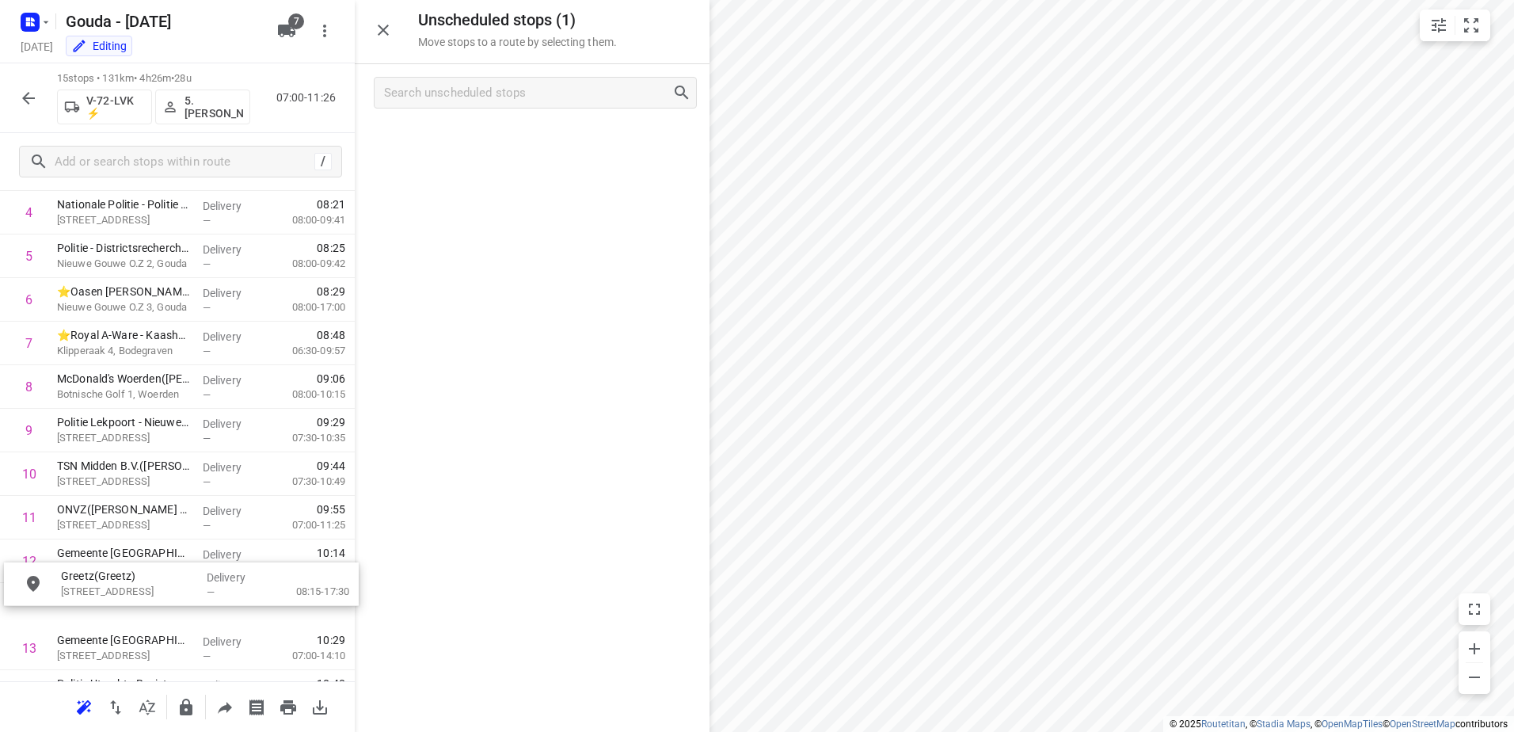
scroll to position [267, 0]
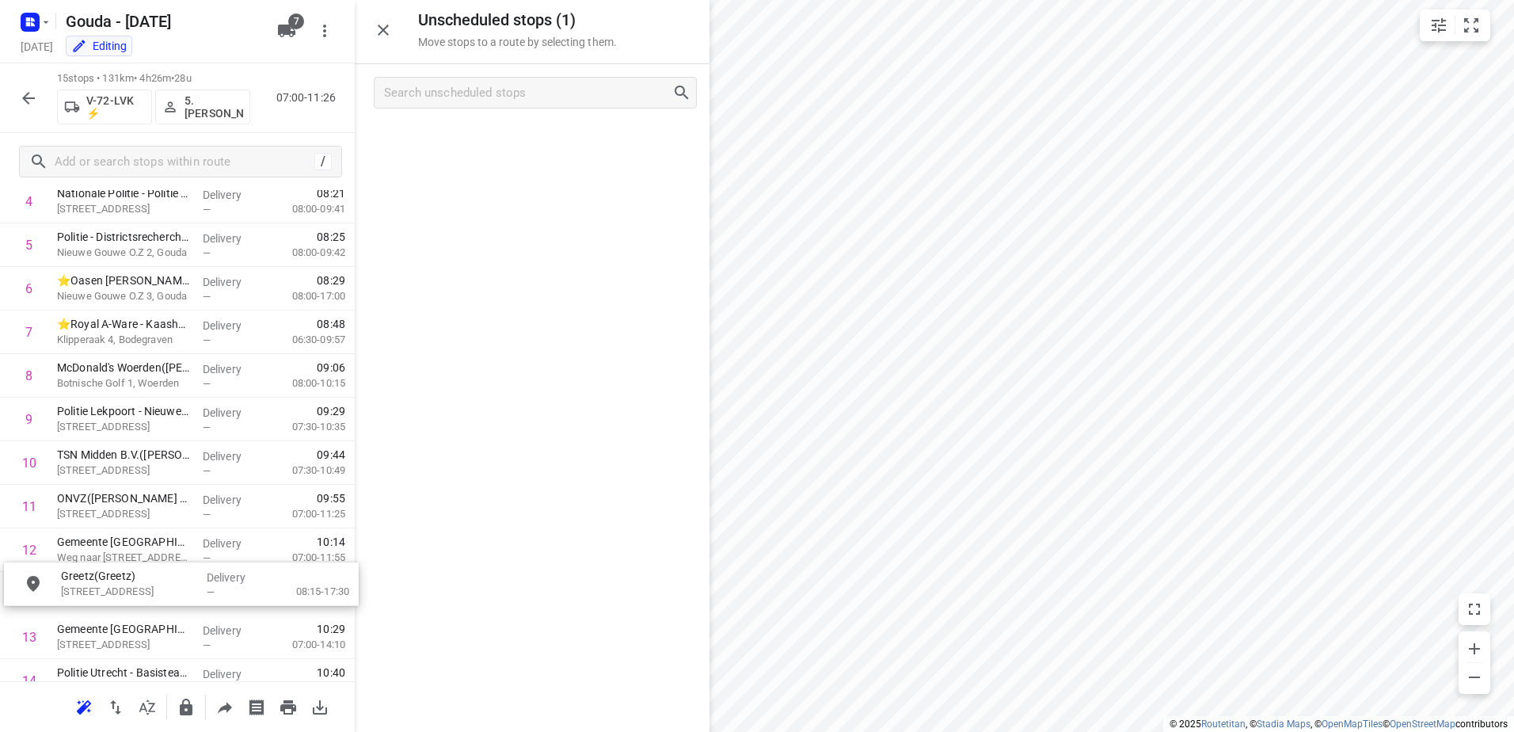
drag, startPoint x: 450, startPoint y: 177, endPoint x: 154, endPoint y: 585, distance: 504.1
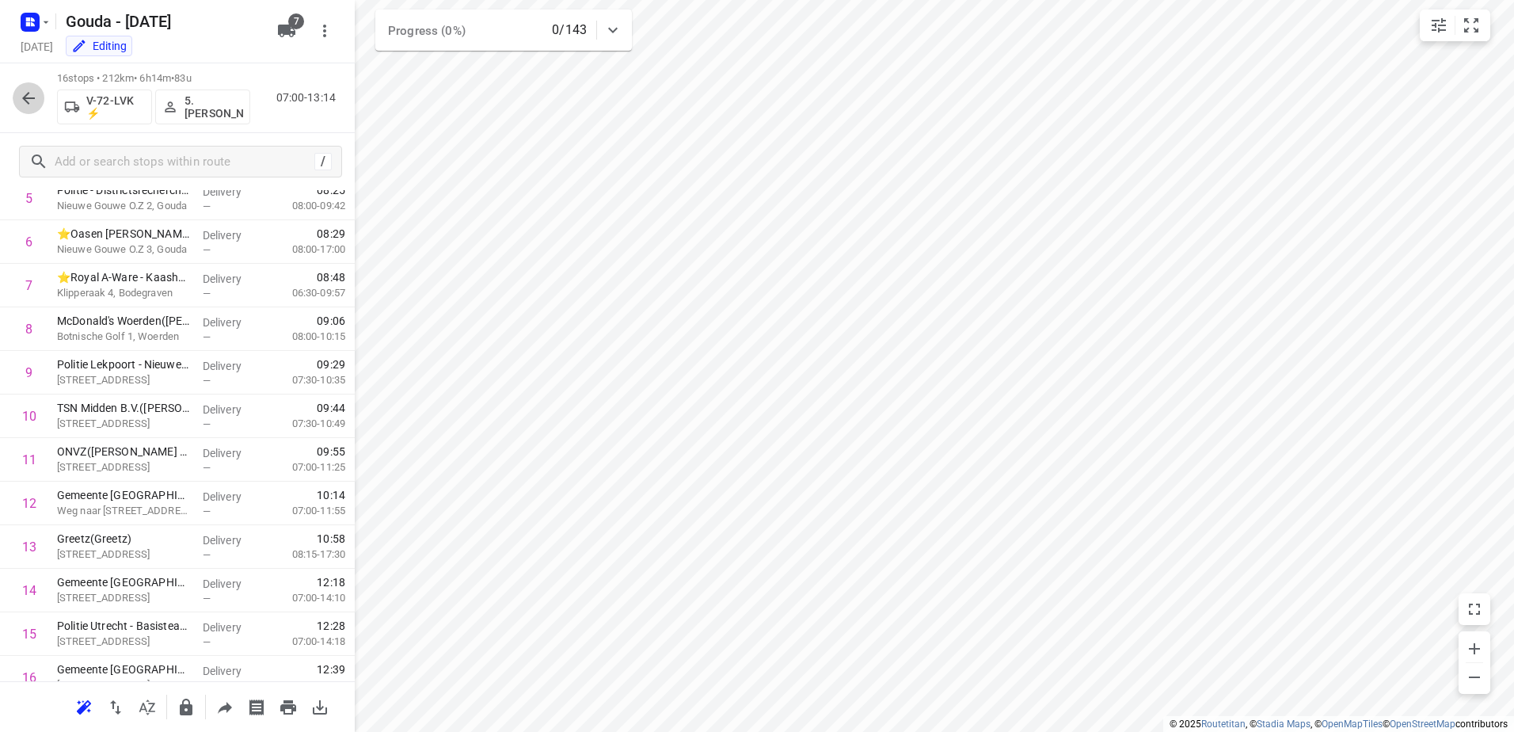
click at [21, 99] on icon "button" at bounding box center [28, 98] width 19 height 19
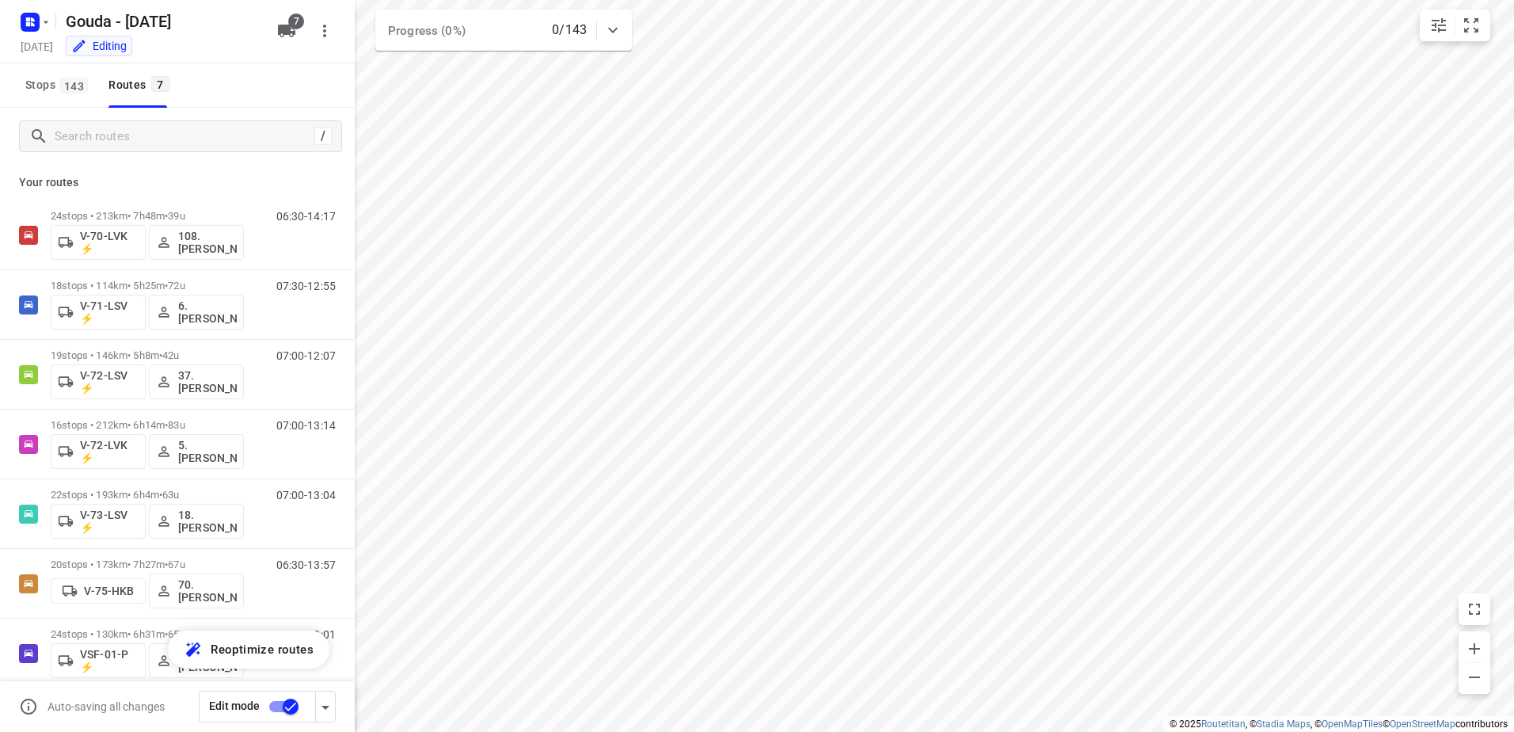
click at [276, 703] on input "checkbox" at bounding box center [291, 706] width 90 height 30
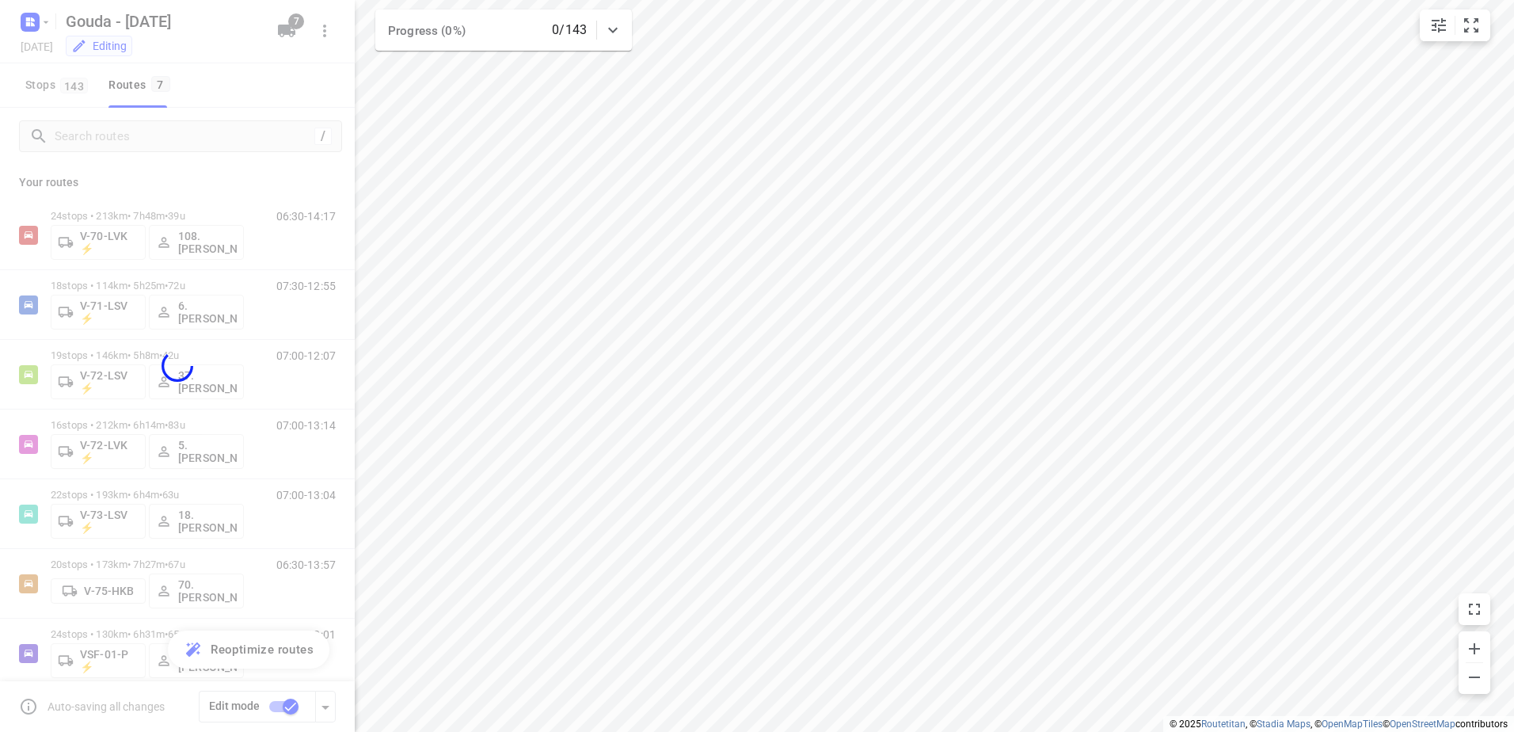
checkbox input "false"
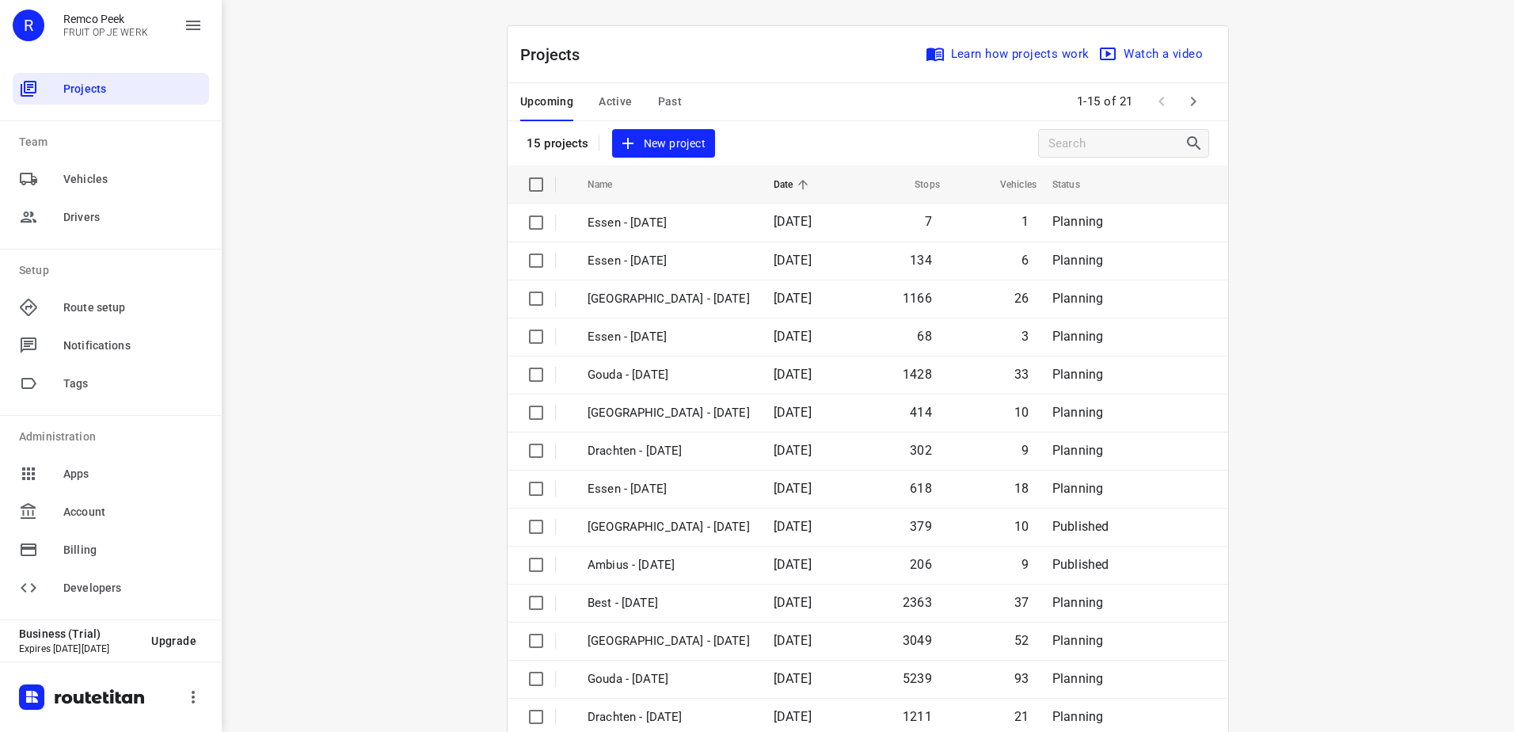
click at [605, 95] on span "Active" at bounding box center [615, 102] width 33 height 20
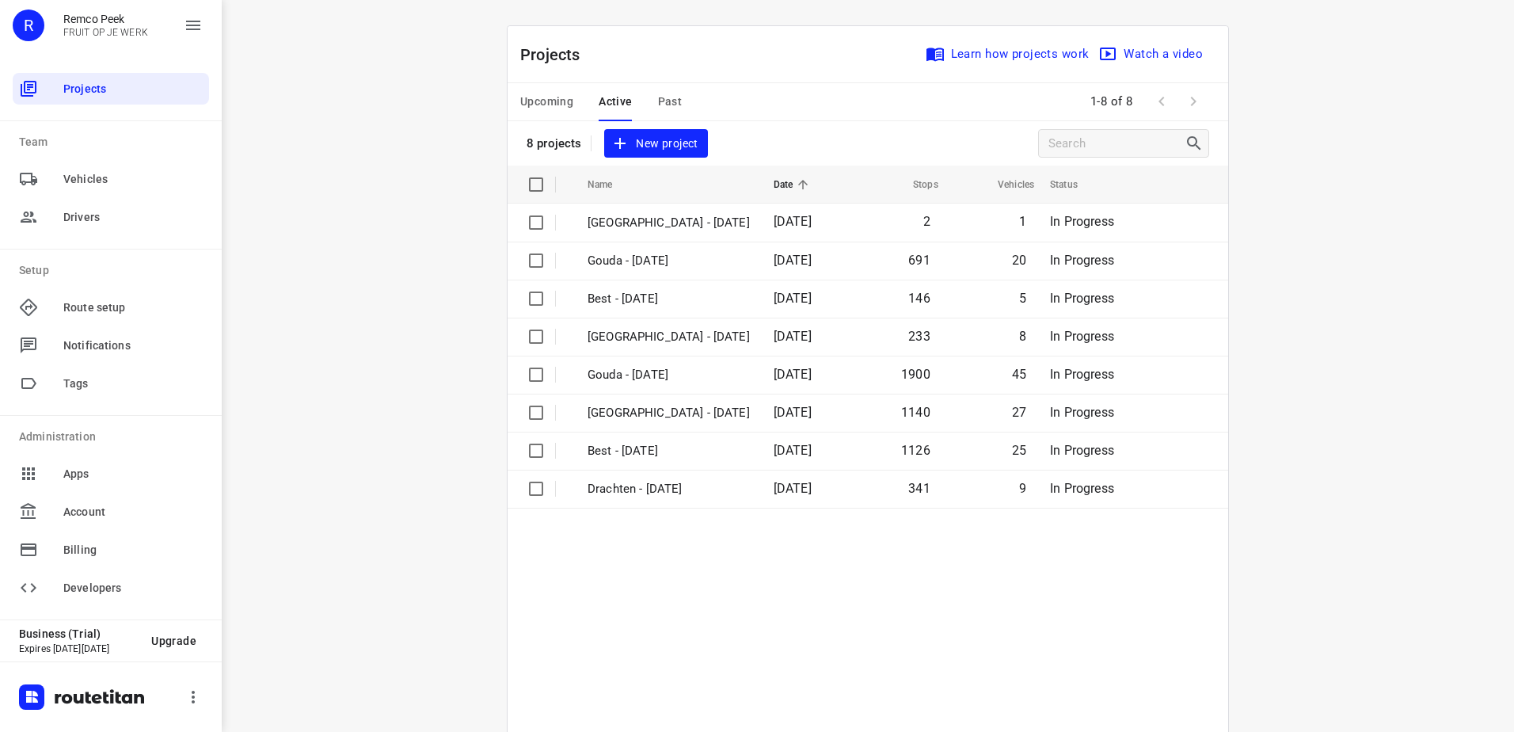
click at [566, 112] on button "Upcoming" at bounding box center [546, 102] width 53 height 38
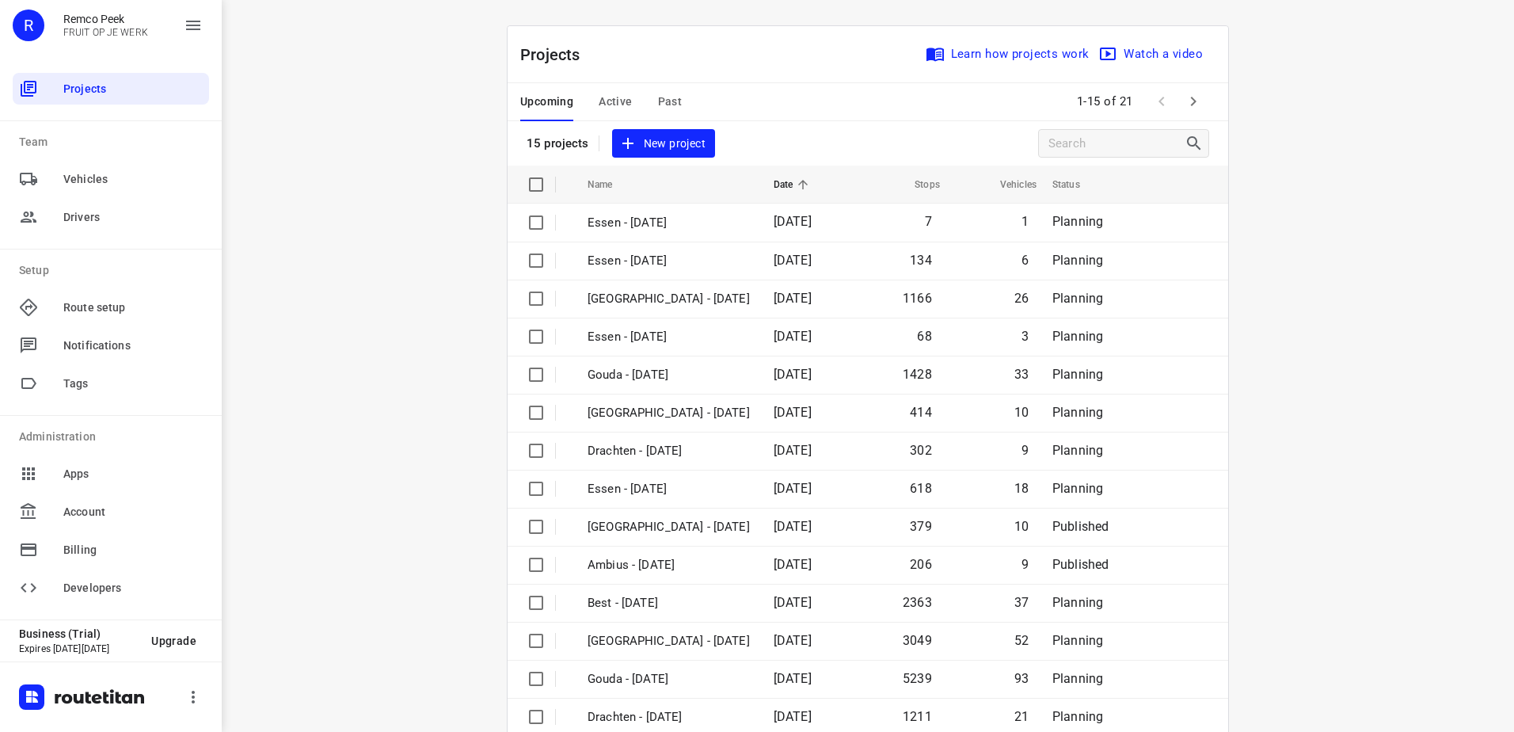
click at [658, 107] on span "Past" at bounding box center [670, 102] width 25 height 20
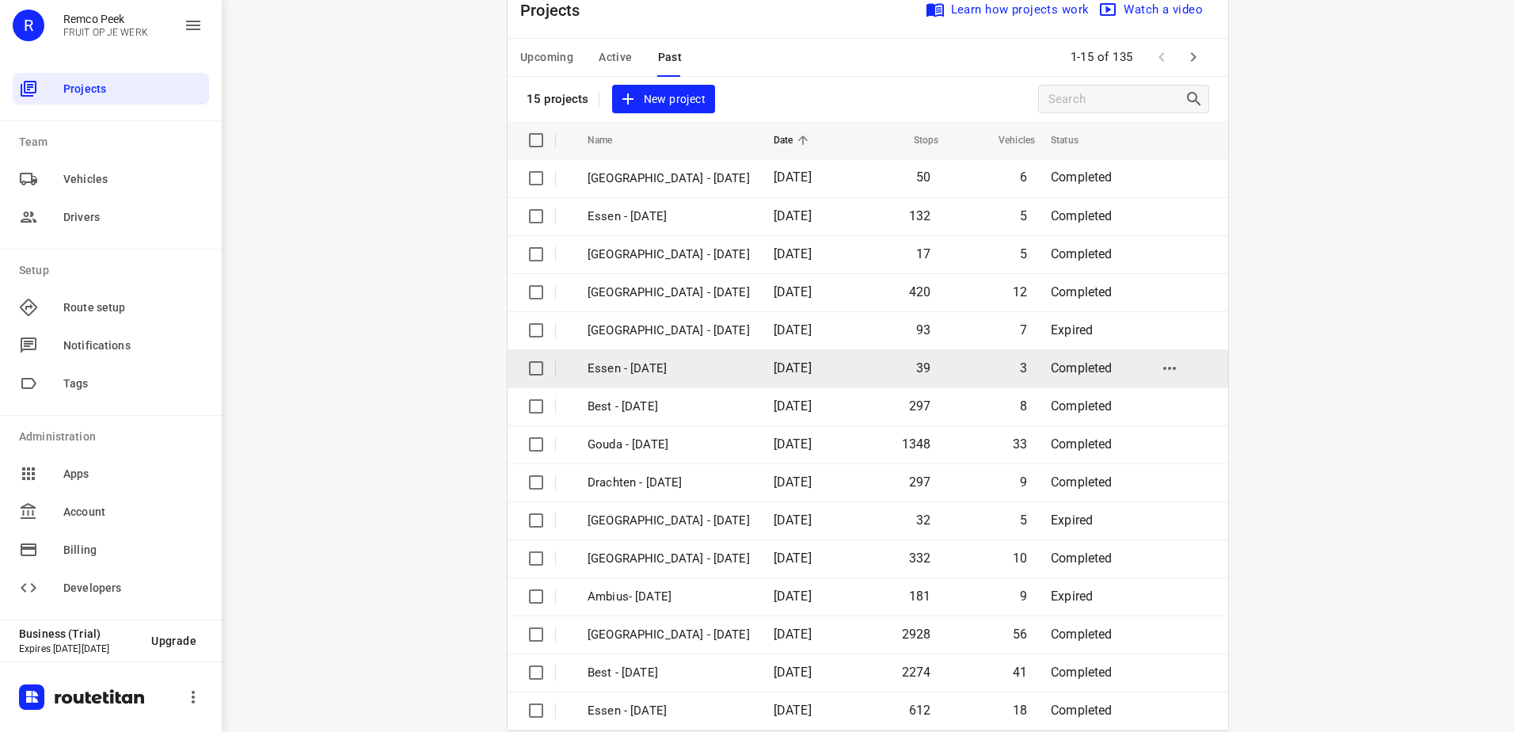
scroll to position [69, 0]
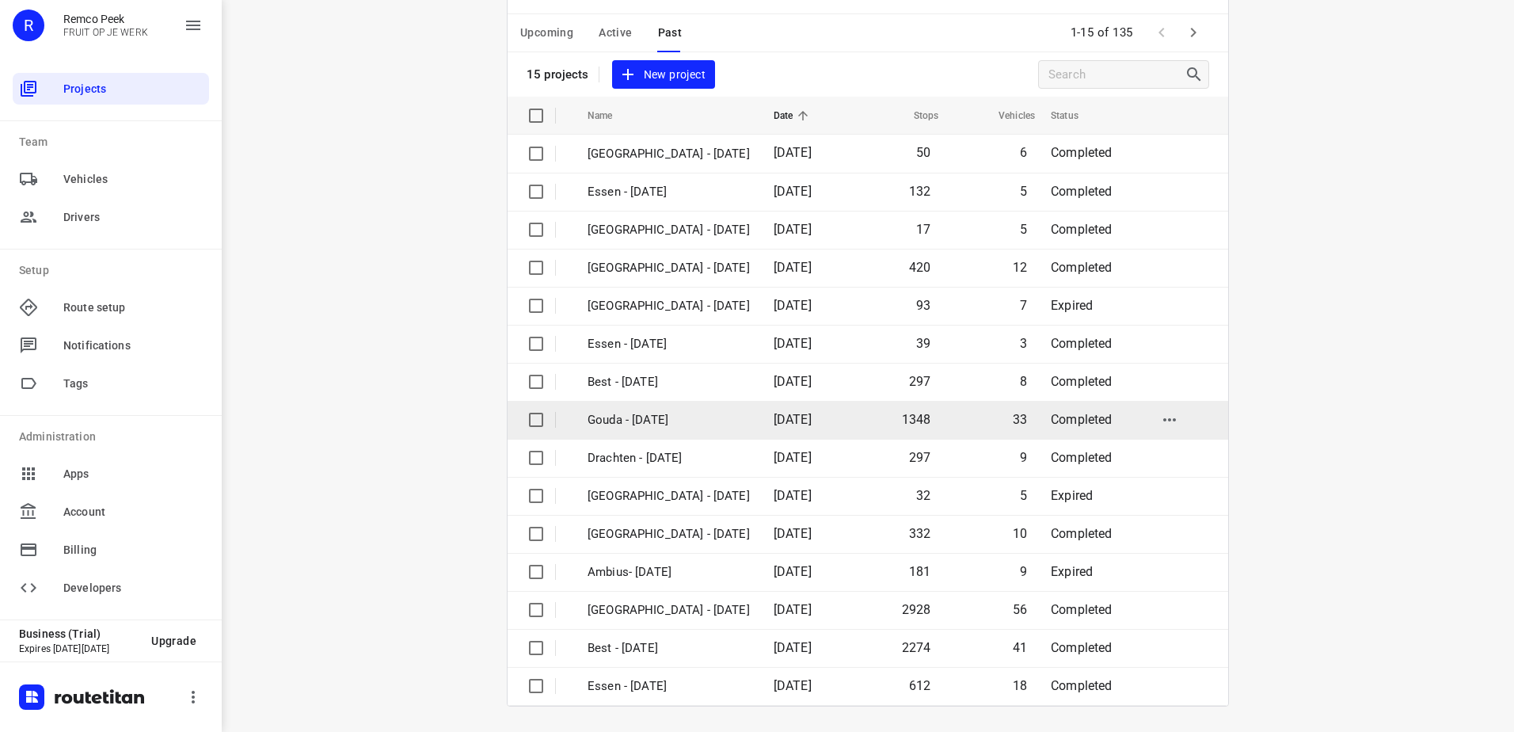
click at [737, 411] on p "Gouda - [DATE]" at bounding box center [669, 420] width 162 height 18
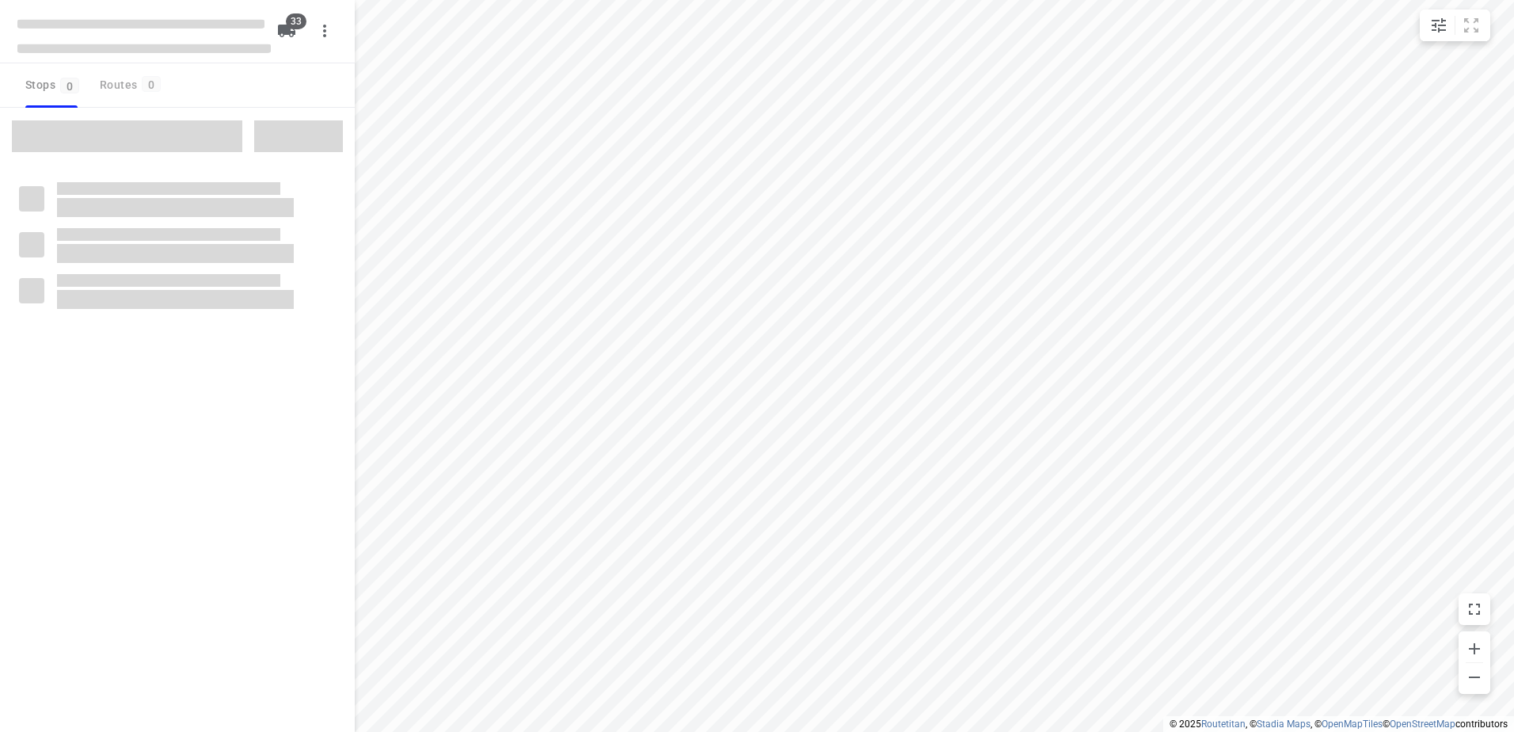
checkbox input "true"
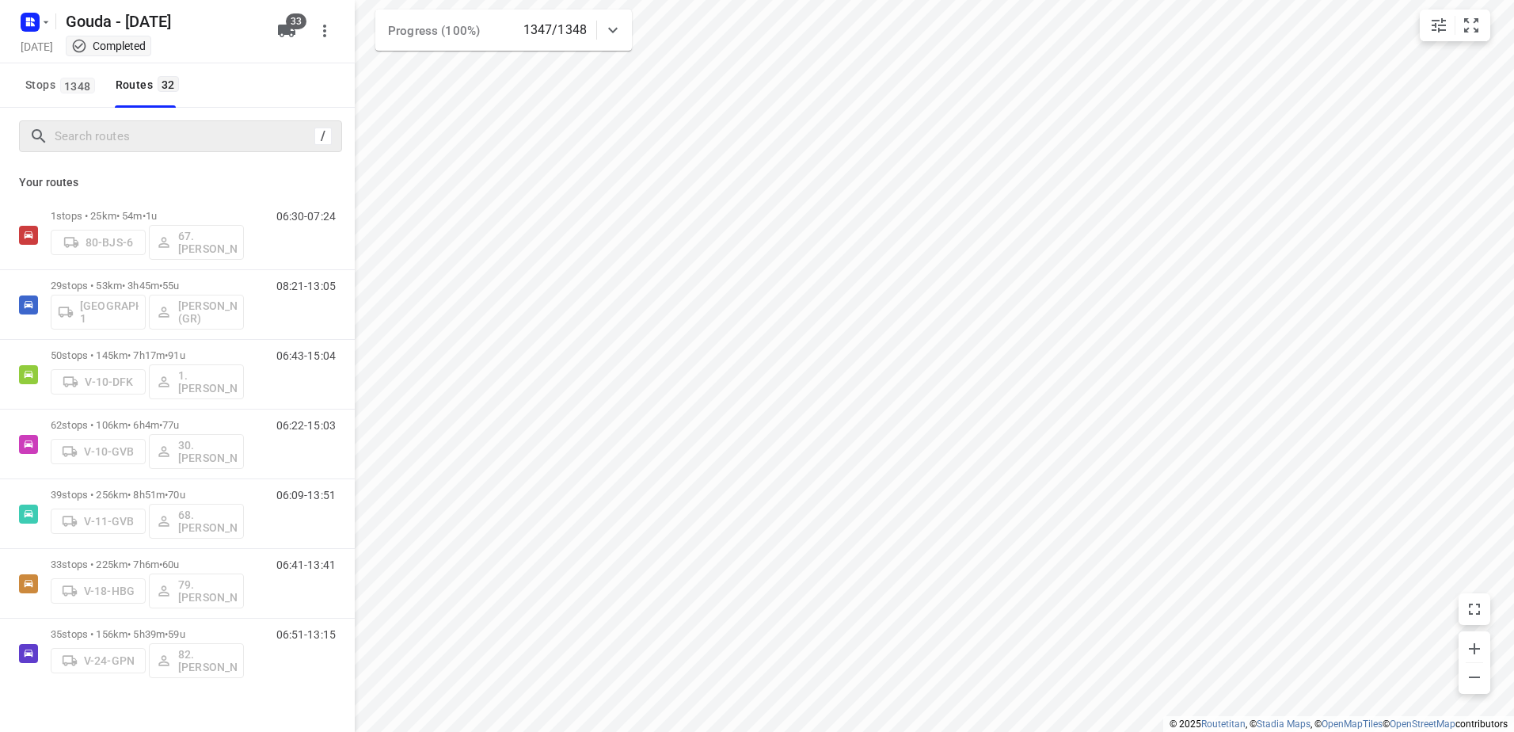
click at [249, 121] on div "/" at bounding box center [180, 136] width 323 height 32
click at [256, 143] on input "Search routes" at bounding box center [184, 136] width 258 height 25
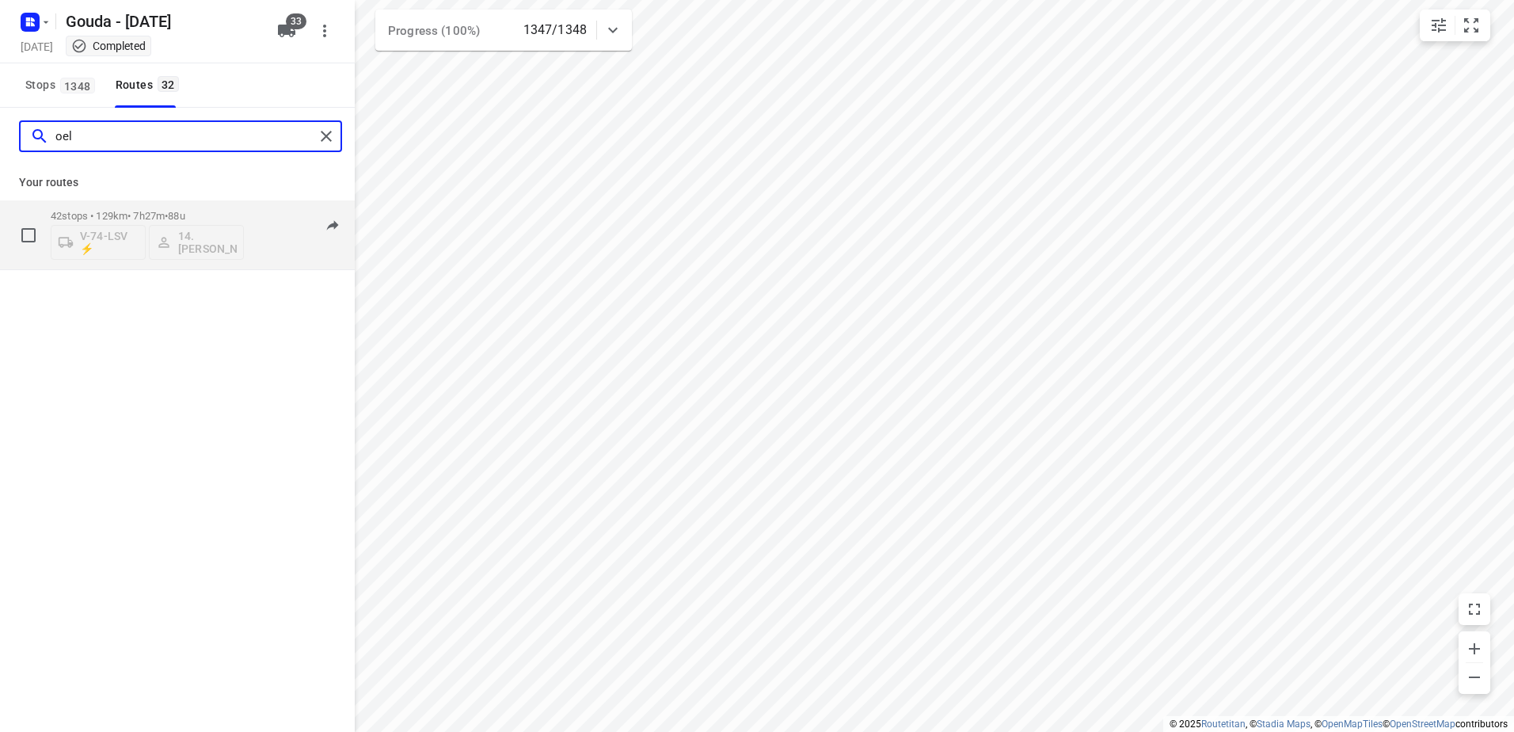
type input "oel"
click at [185, 216] on span "88u" at bounding box center [176, 216] width 17 height 12
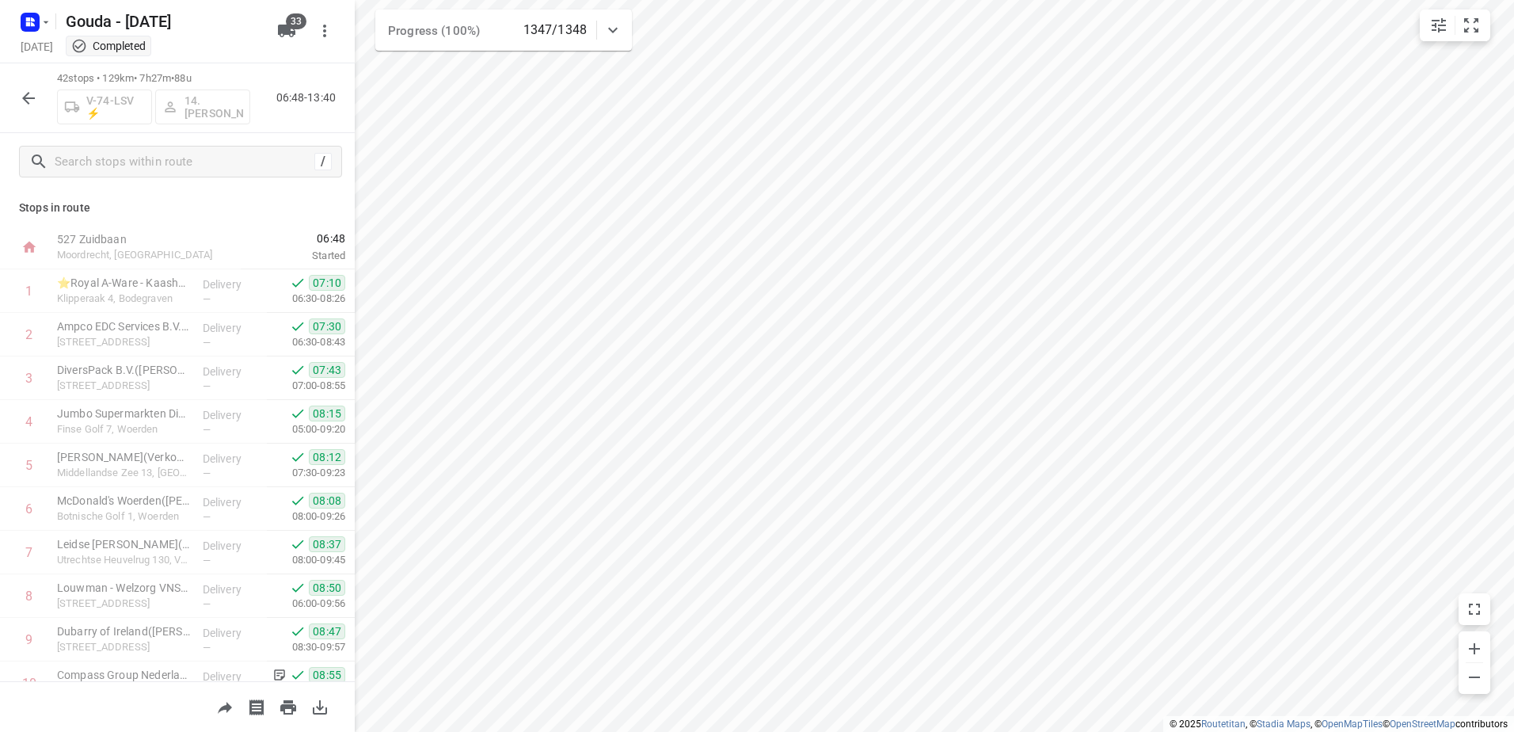
click at [32, 112] on button "button" at bounding box center [29, 98] width 32 height 32
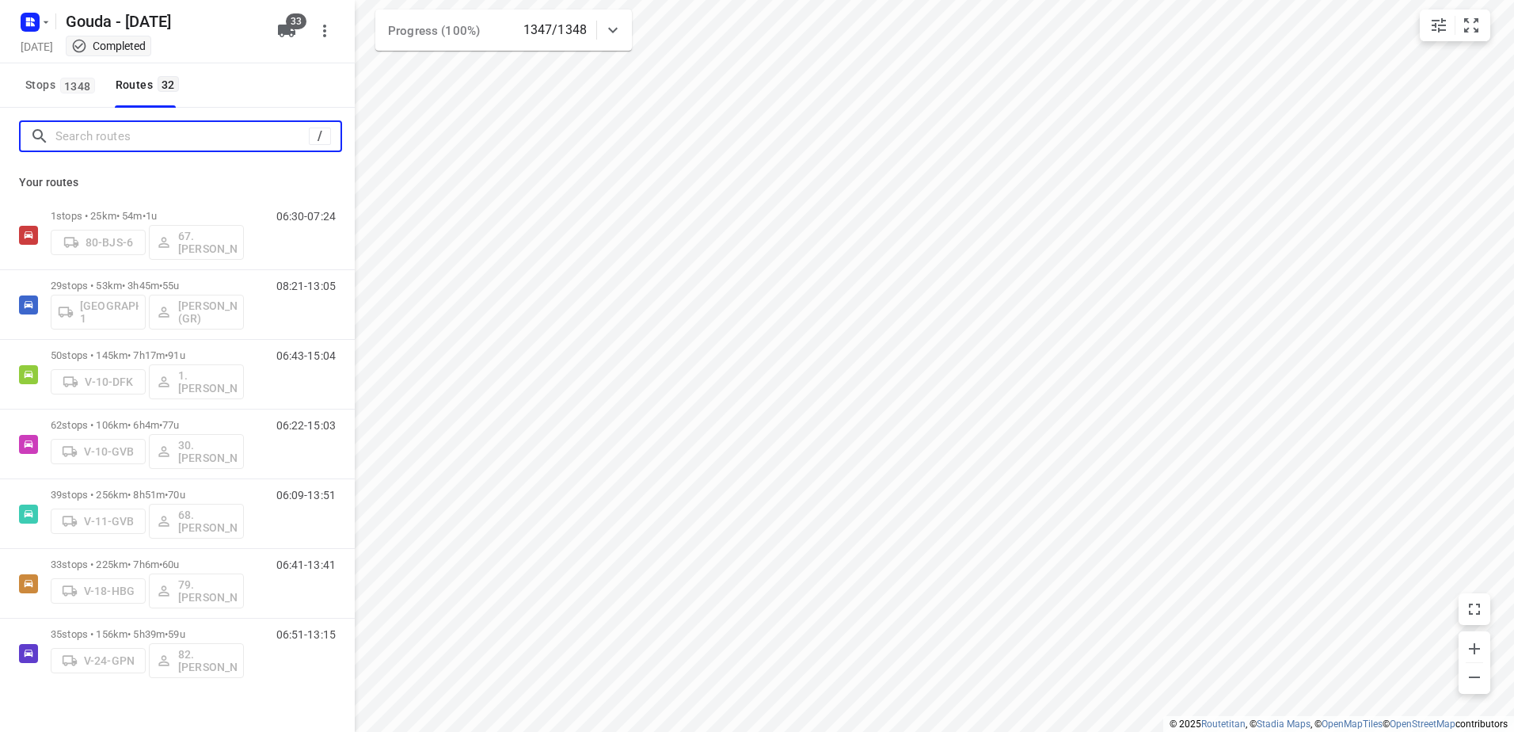
click at [97, 146] on input "Search routes" at bounding box center [181, 136] width 253 height 25
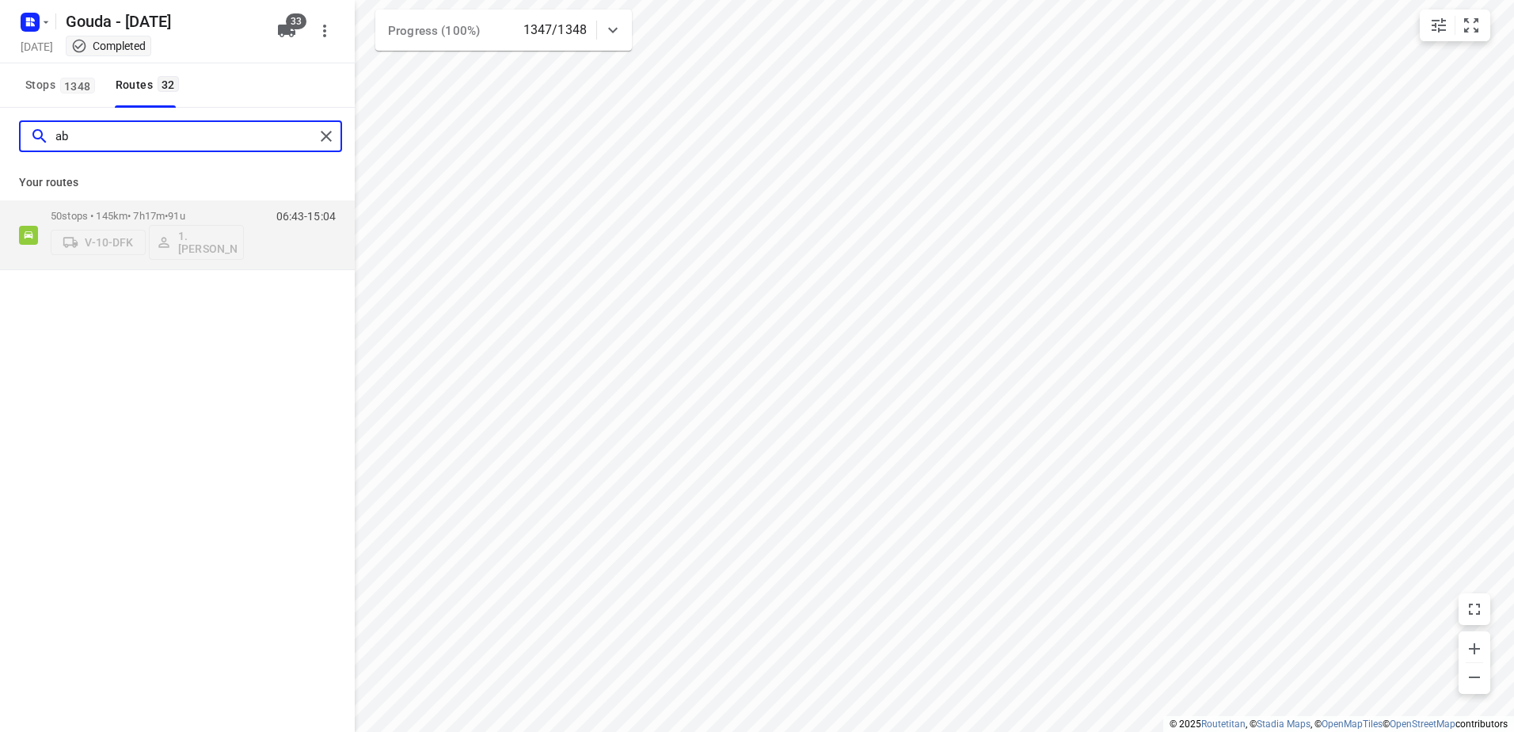
type input "a"
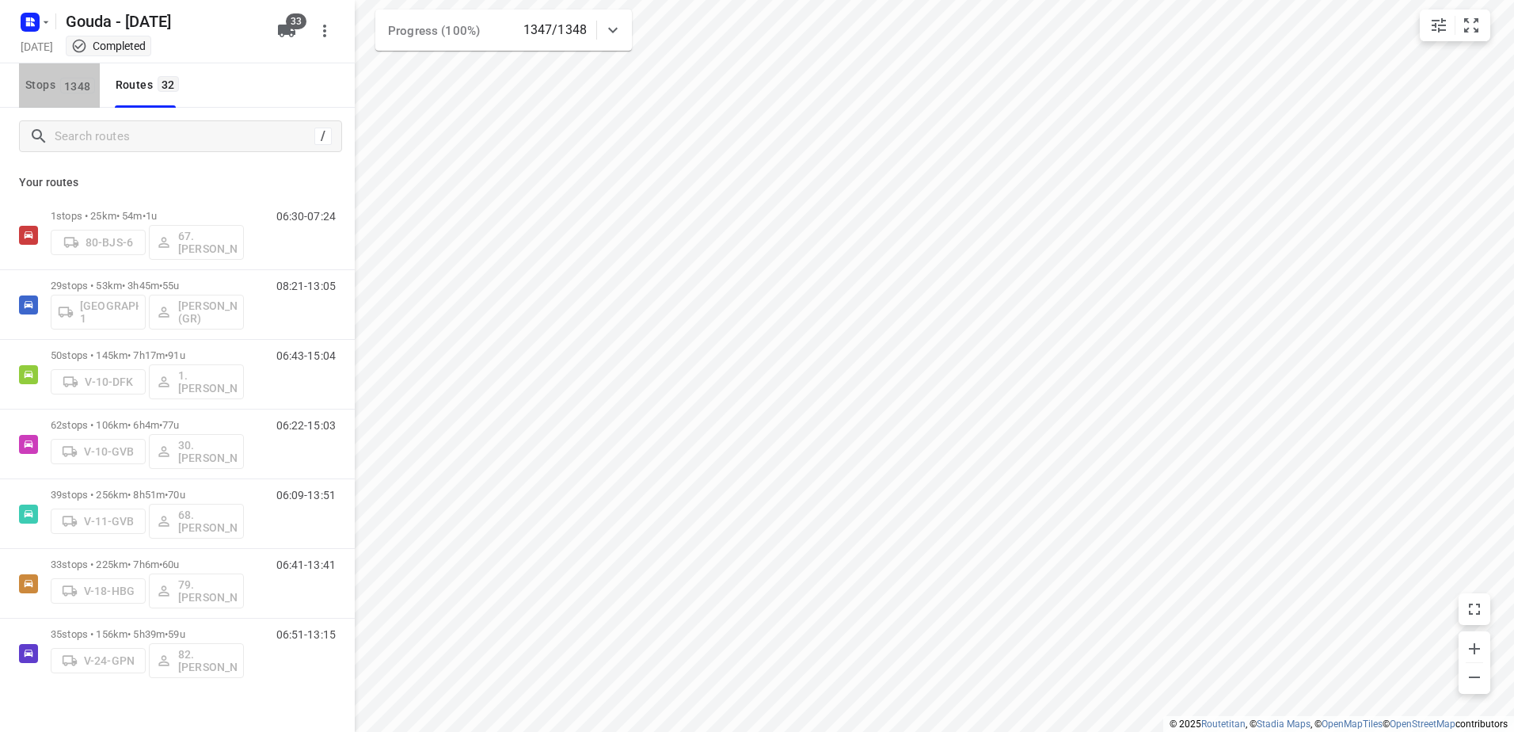
click at [50, 71] on button "Stops 1348" at bounding box center [59, 85] width 81 height 44
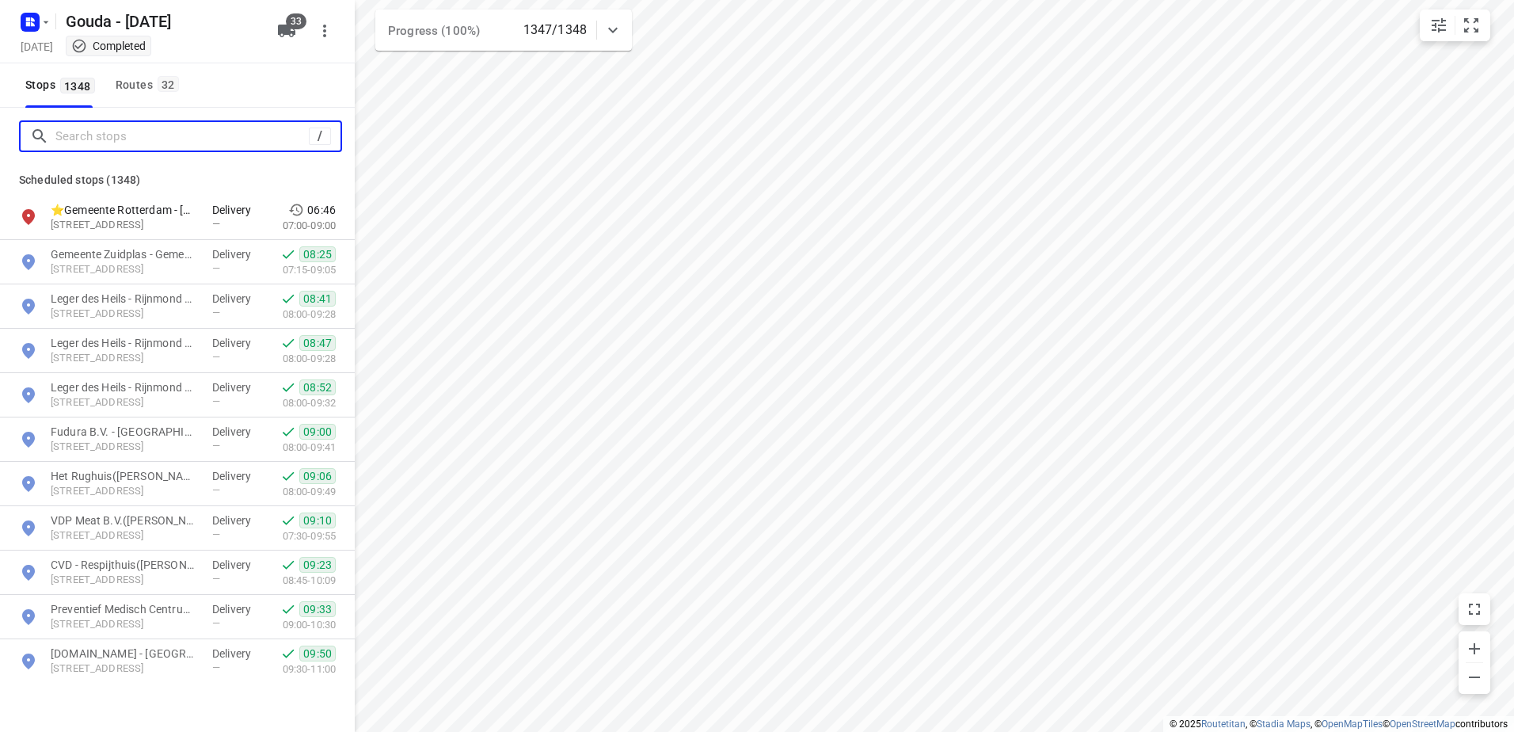
click at [89, 131] on input "Search stops" at bounding box center [181, 136] width 253 height 25
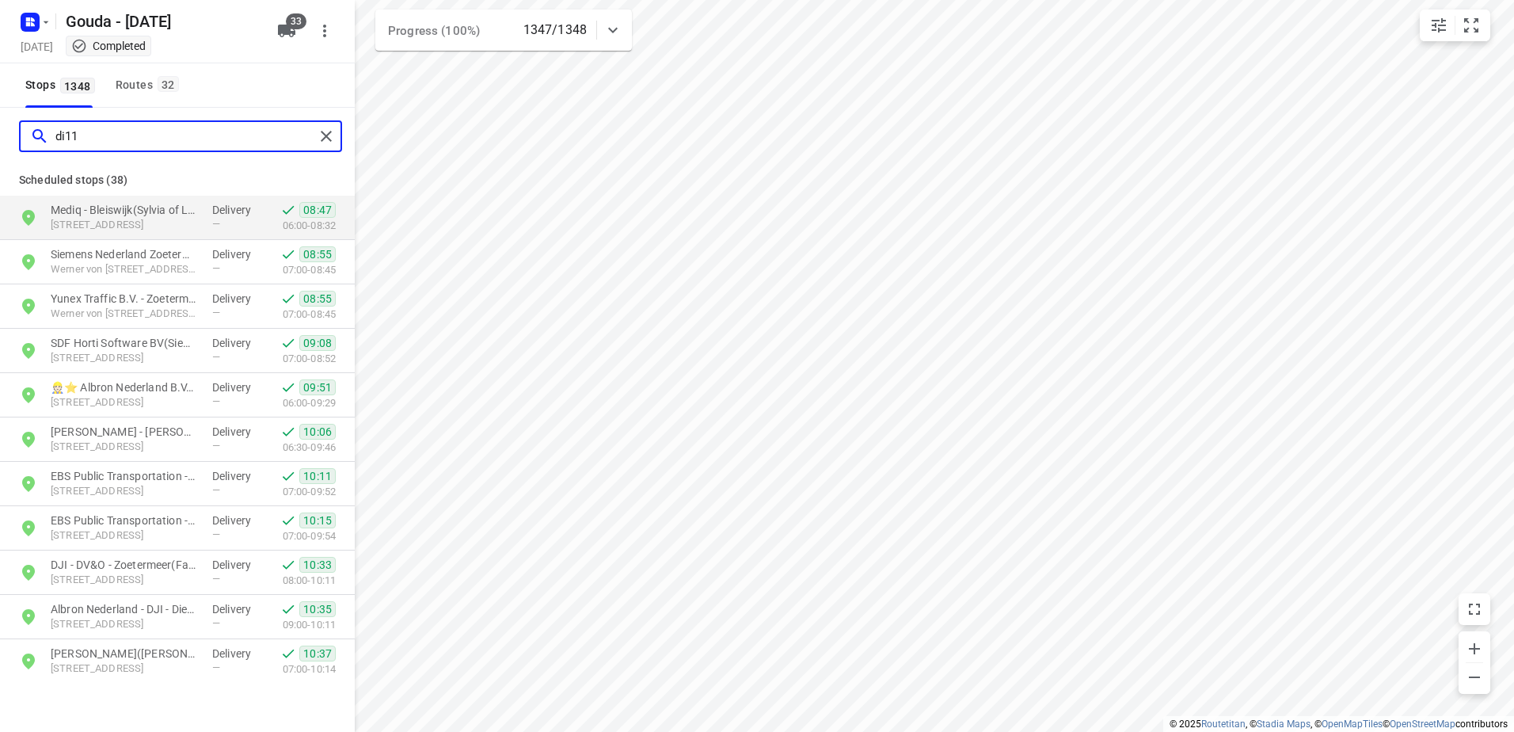
type input "di11"
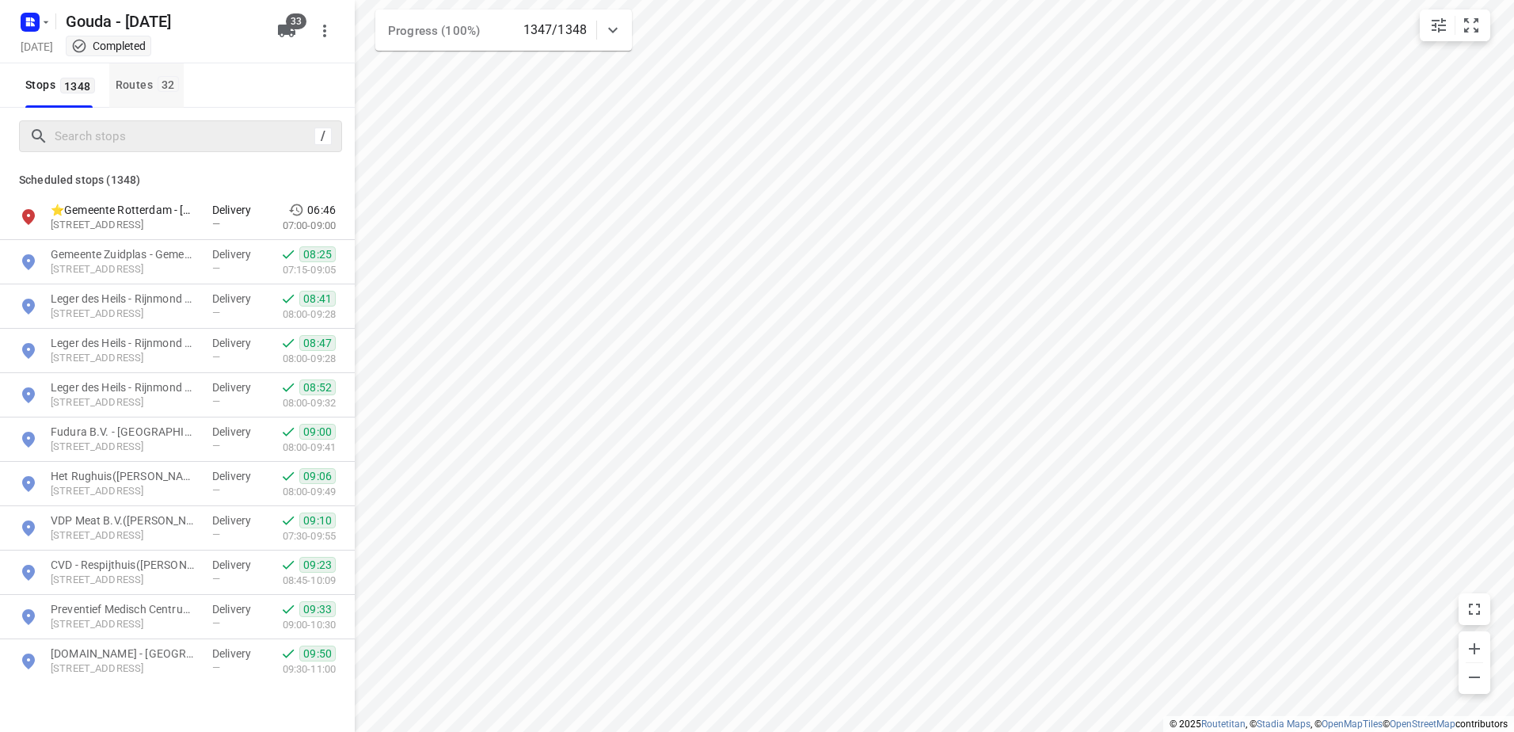
click at [123, 78] on div "Routes 32" at bounding box center [150, 85] width 68 height 20
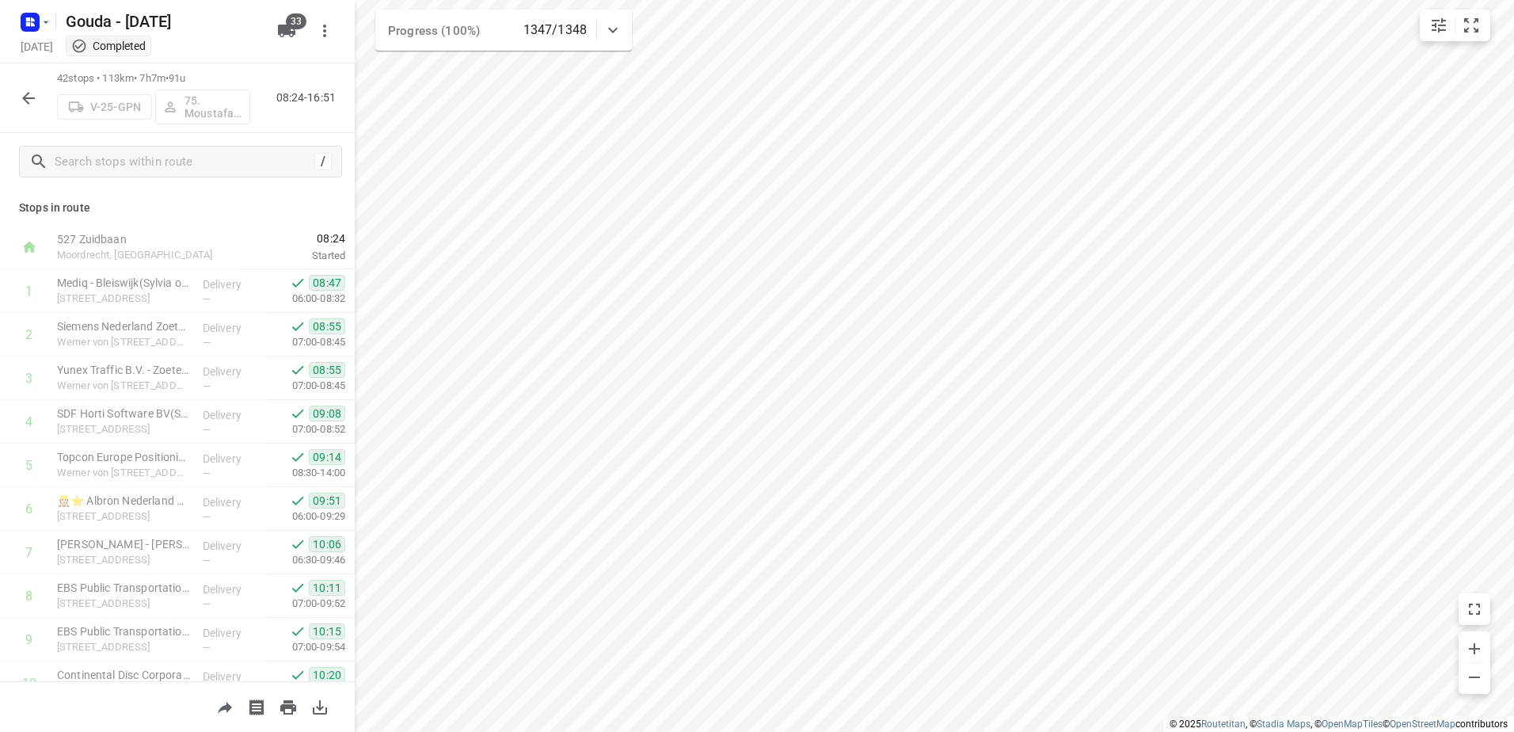
click at [29, 106] on icon "button" at bounding box center [28, 98] width 19 height 19
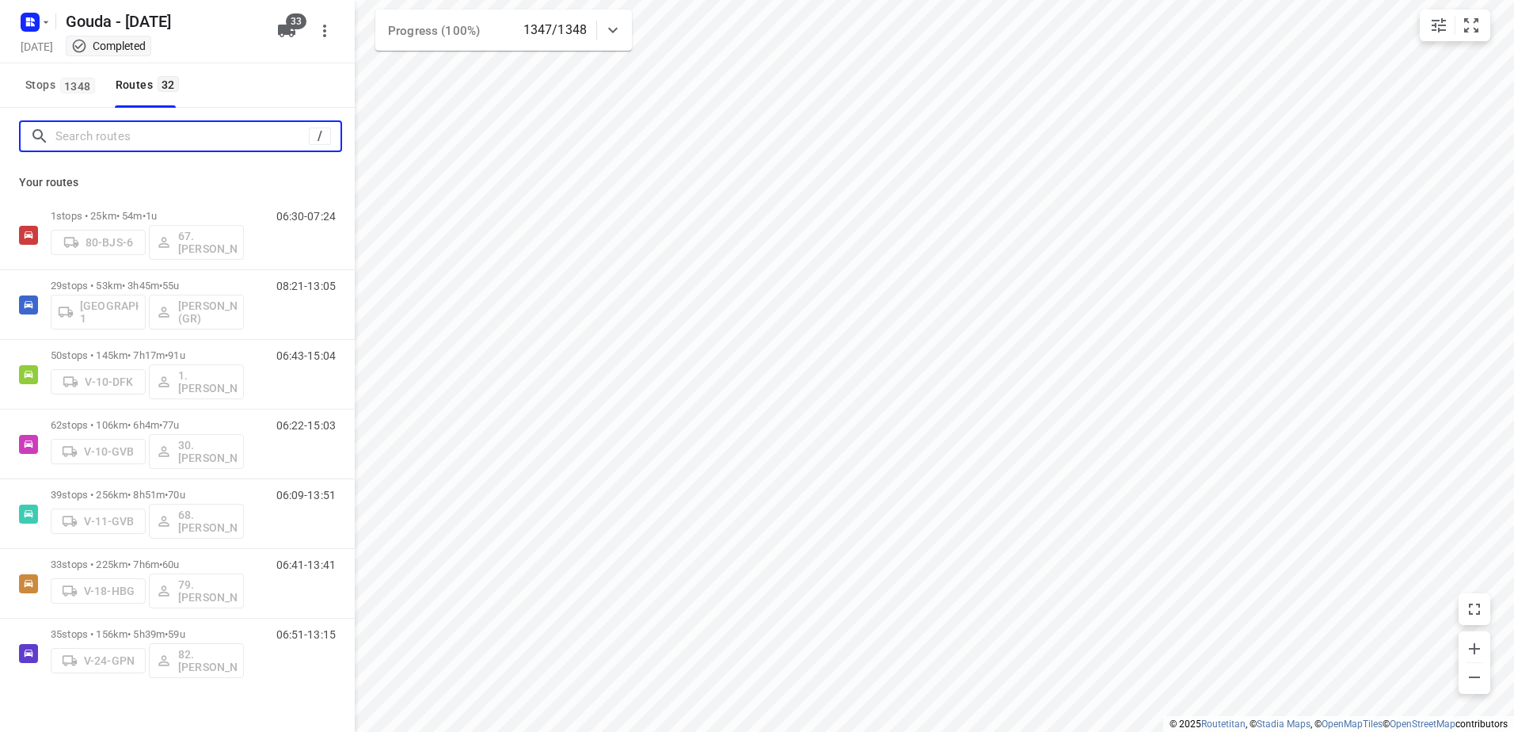
click at [142, 143] on input "Search routes" at bounding box center [181, 136] width 253 height 25
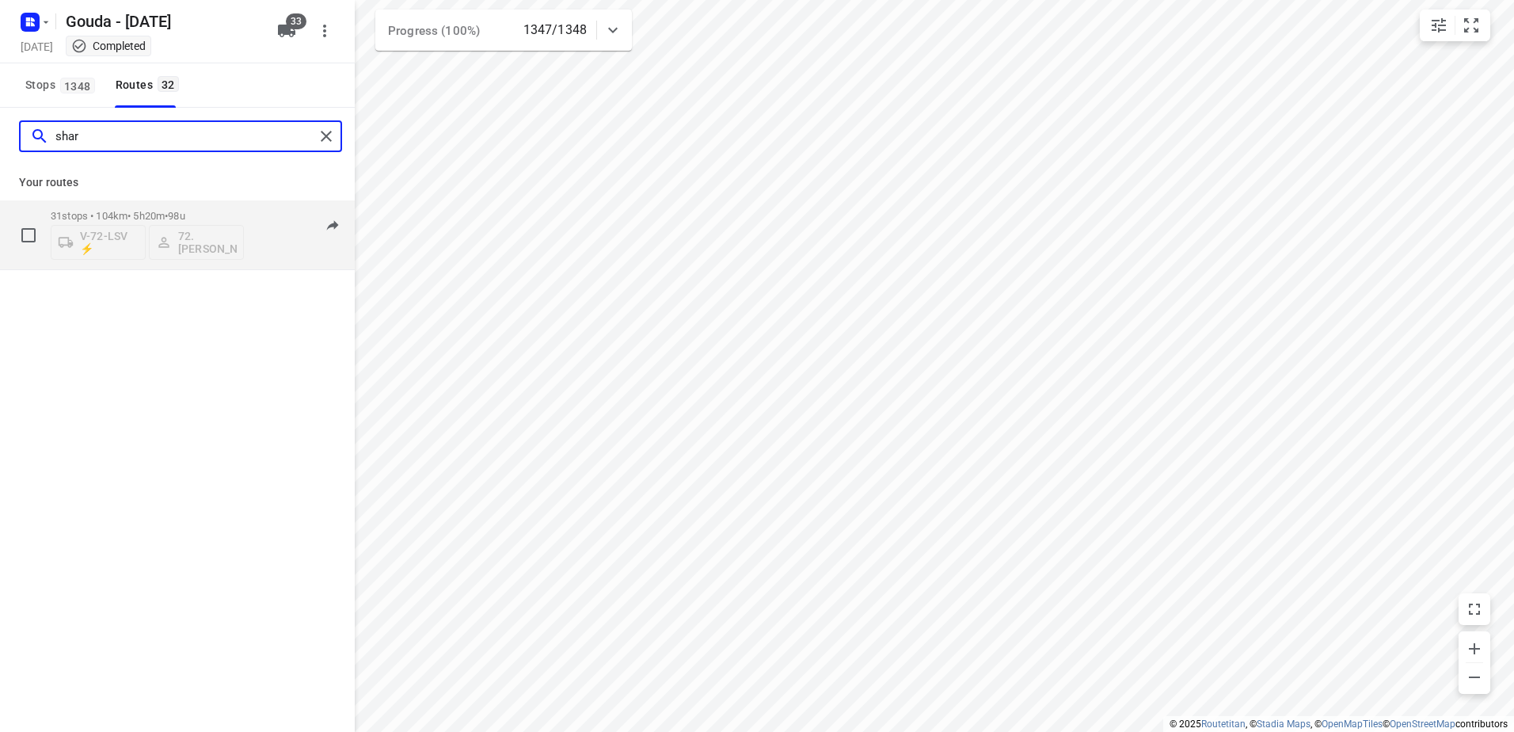
type input "shar"
click at [152, 215] on p "31 stops • 104km • 5h20m • 98u" at bounding box center [147, 216] width 193 height 12
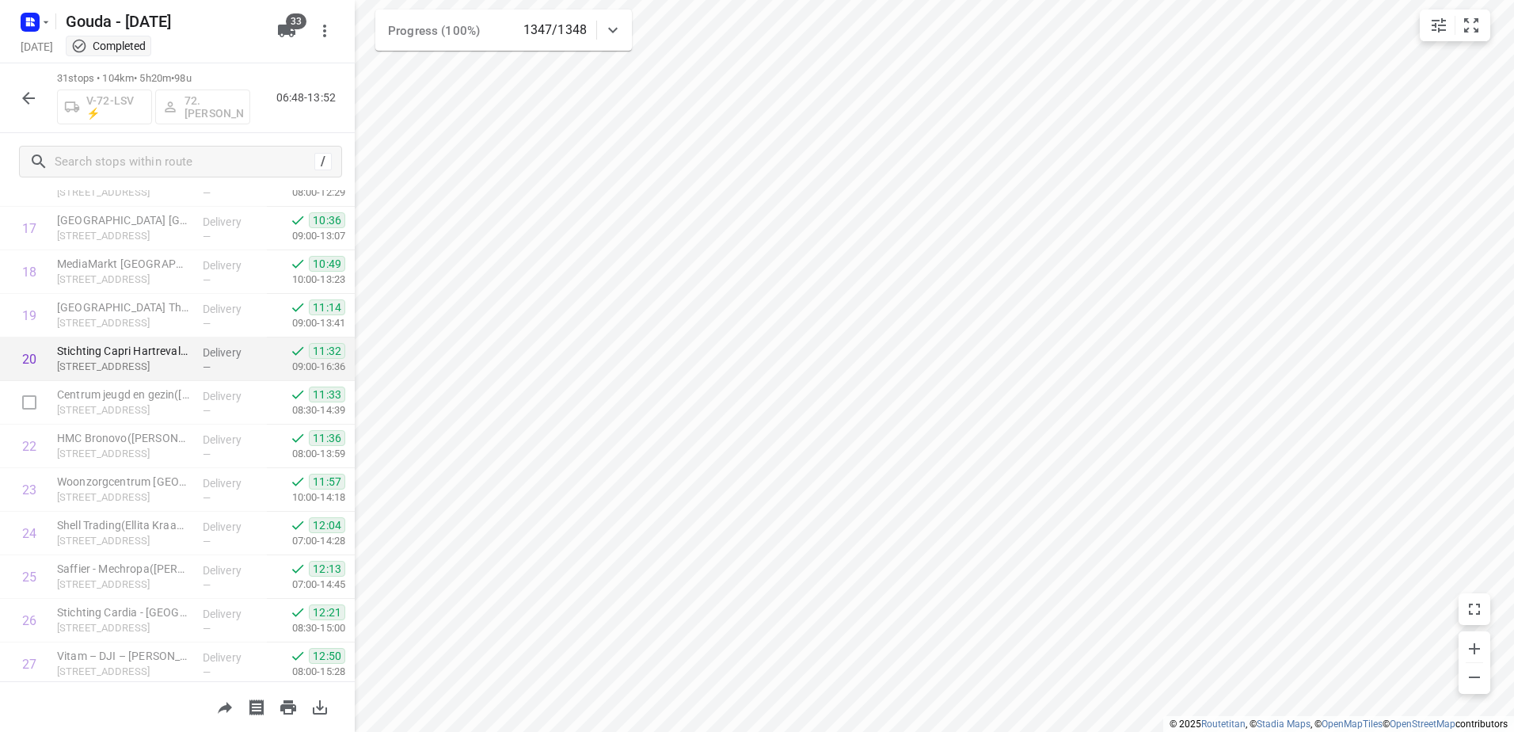
scroll to position [792, 0]
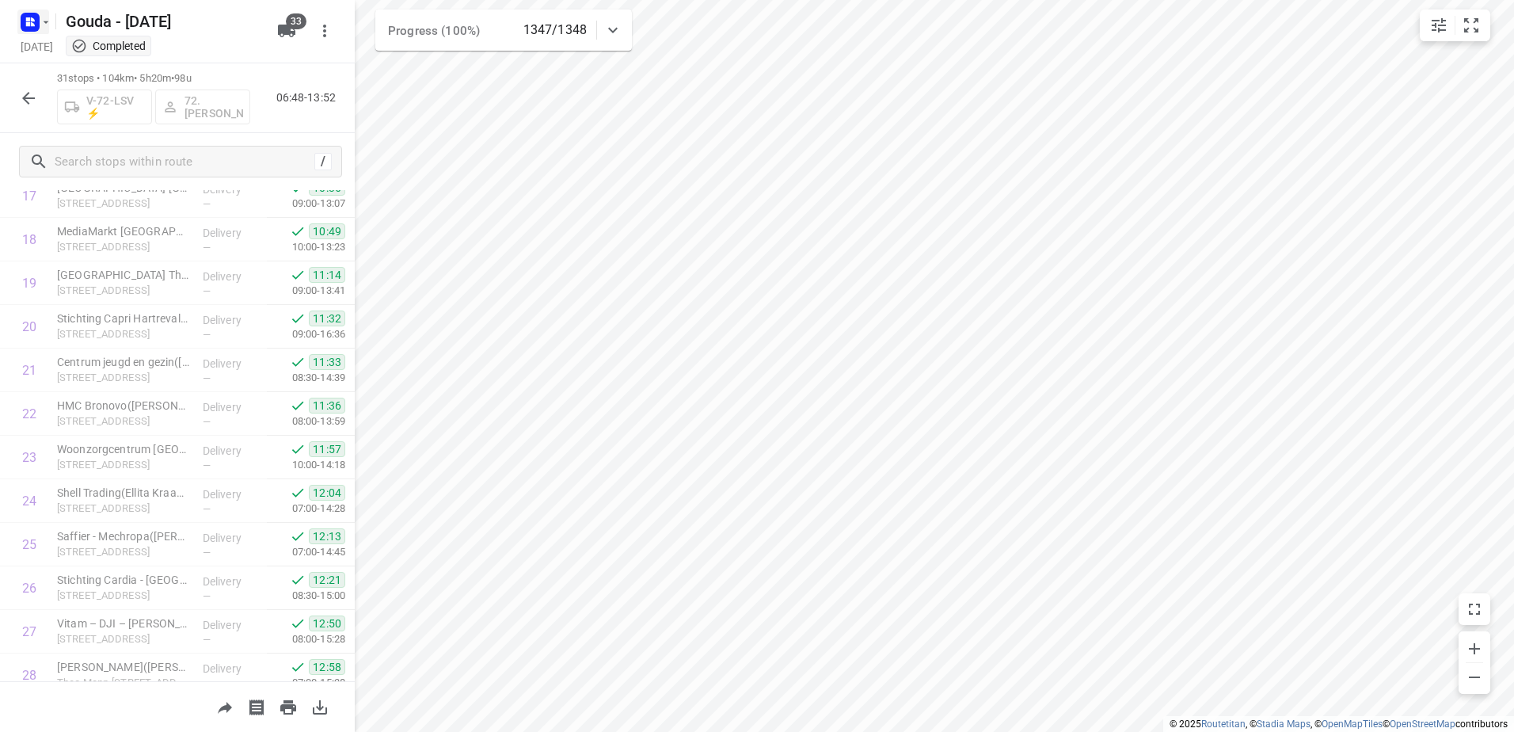
click at [29, 15] on rect "button" at bounding box center [30, 22] width 19 height 19
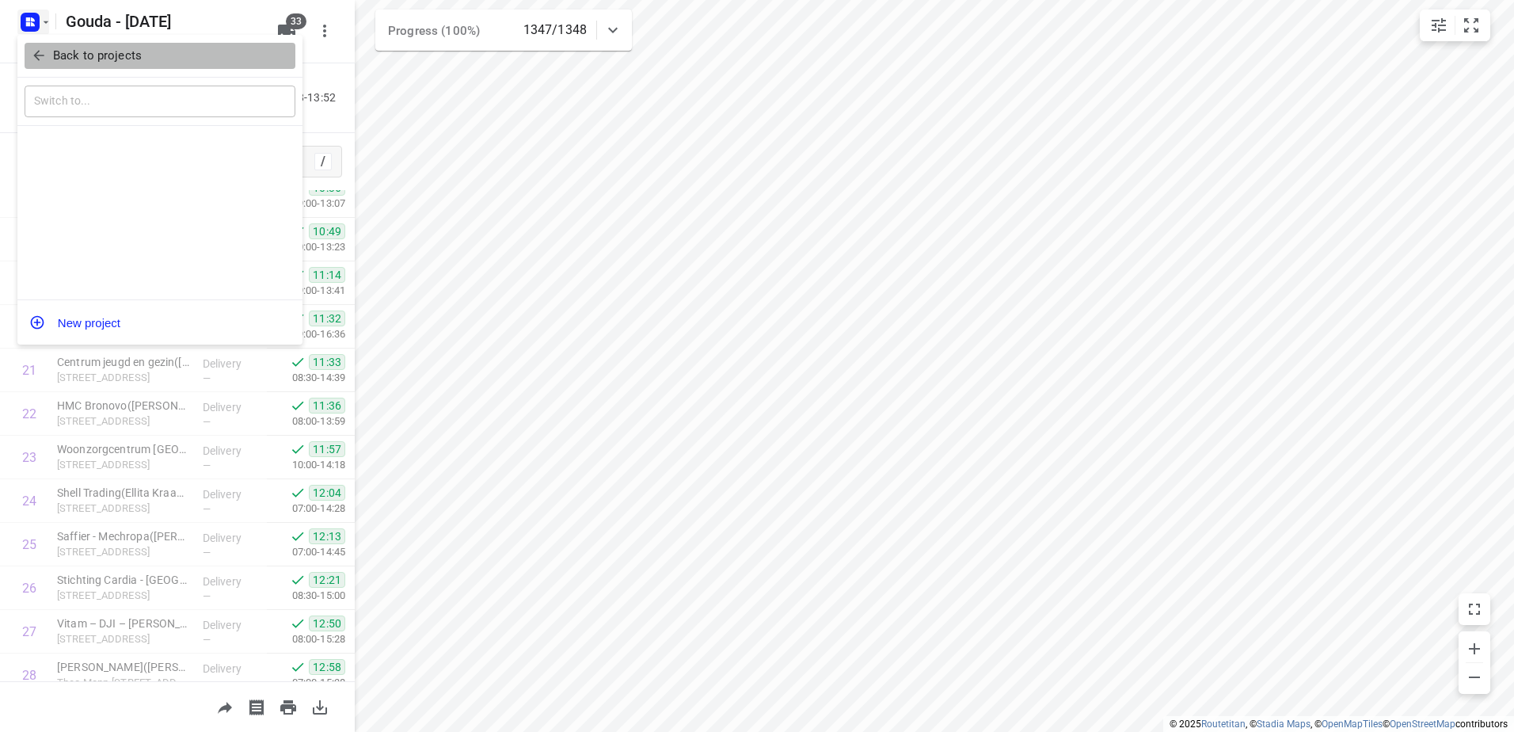
click at [92, 55] on p "Back to projects" at bounding box center [97, 56] width 89 height 18
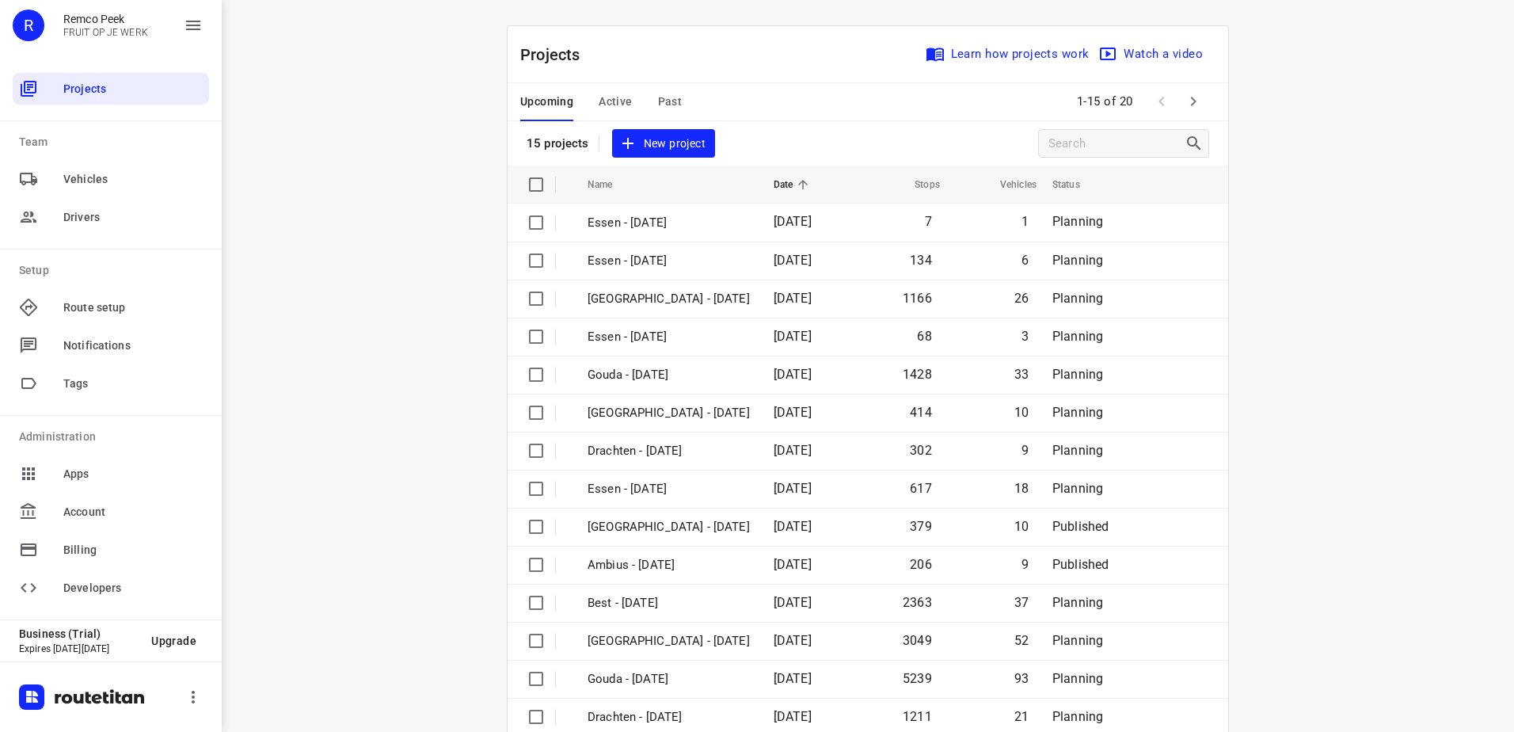
click at [623, 100] on span "Active" at bounding box center [615, 102] width 33 height 20
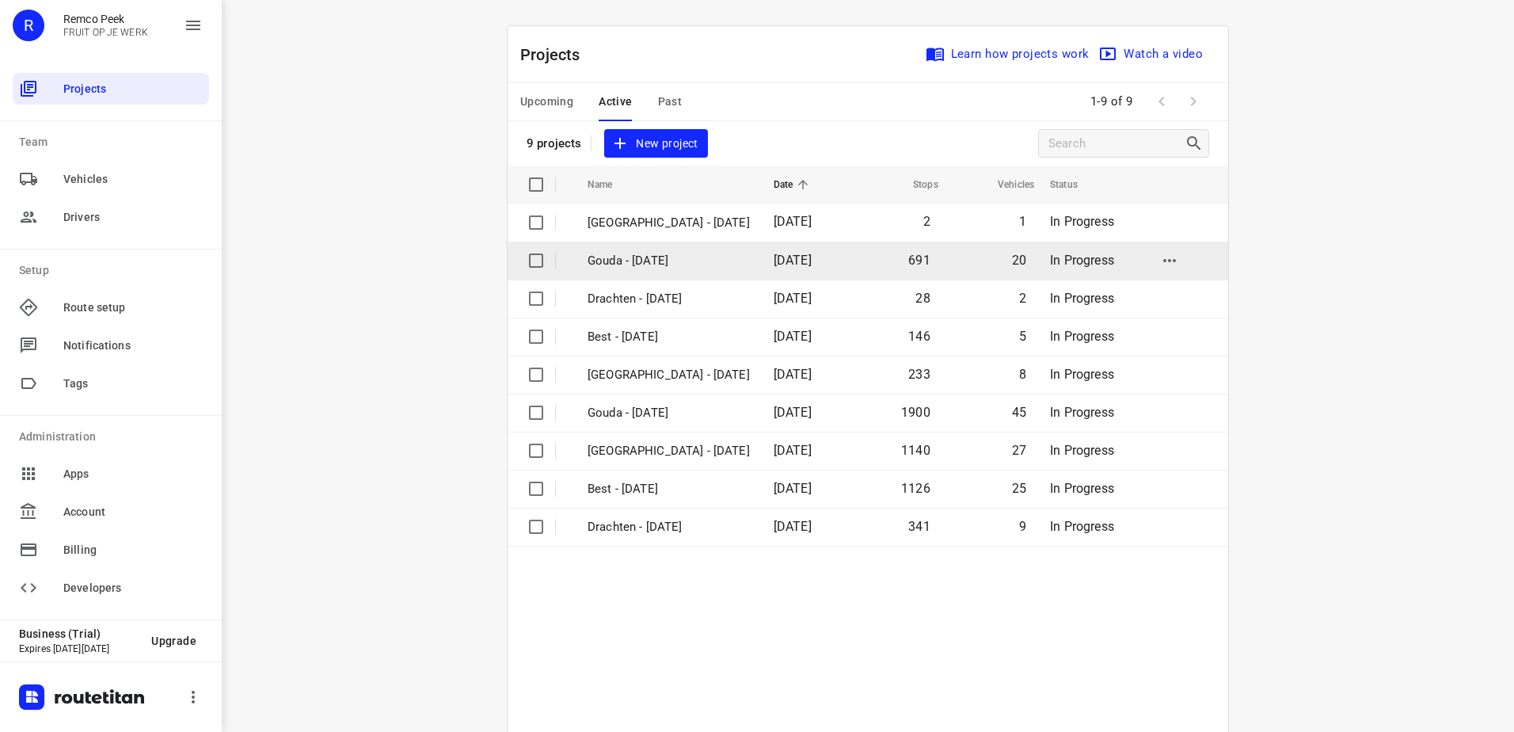
click at [654, 271] on td "Gouda - Thursday" at bounding box center [666, 261] width 189 height 38
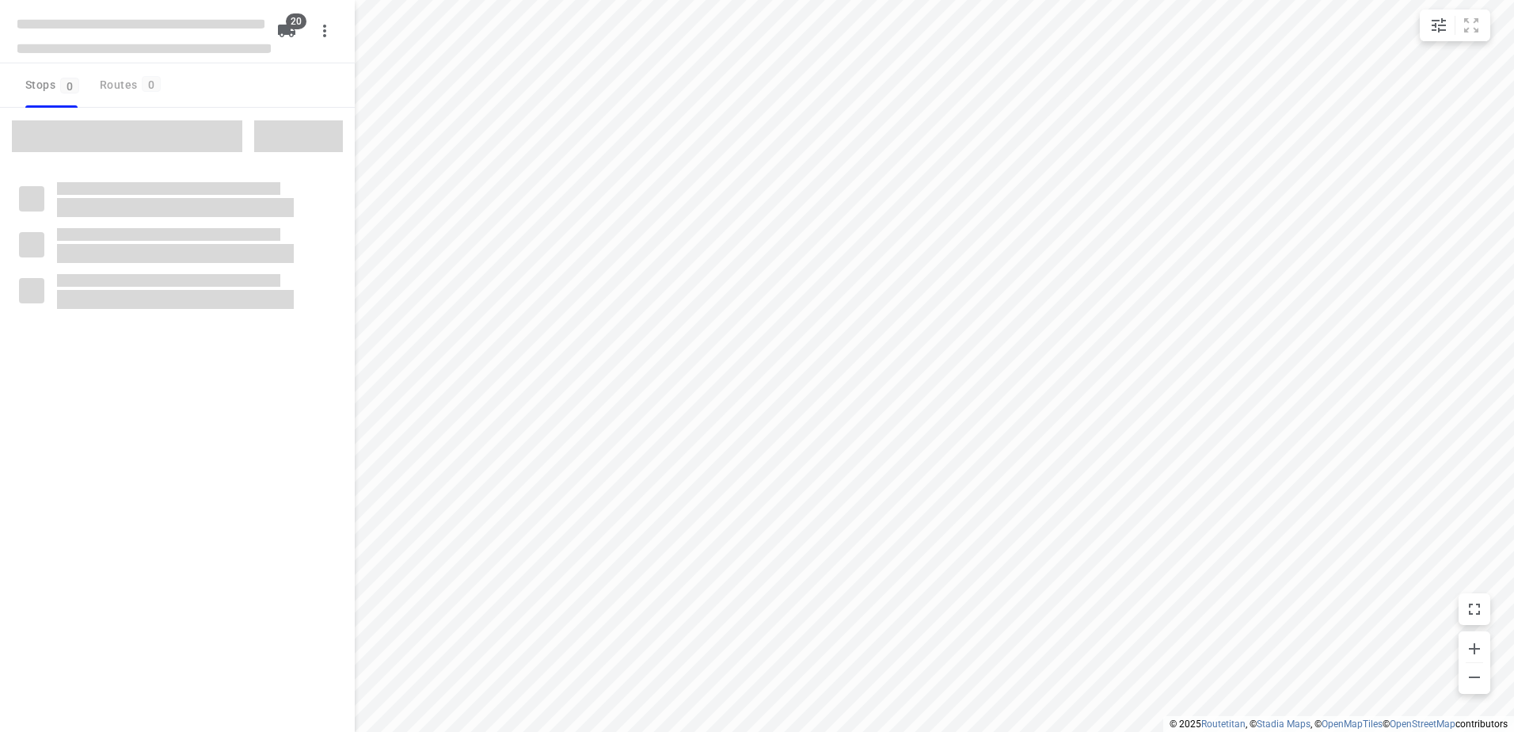
checkbox input "true"
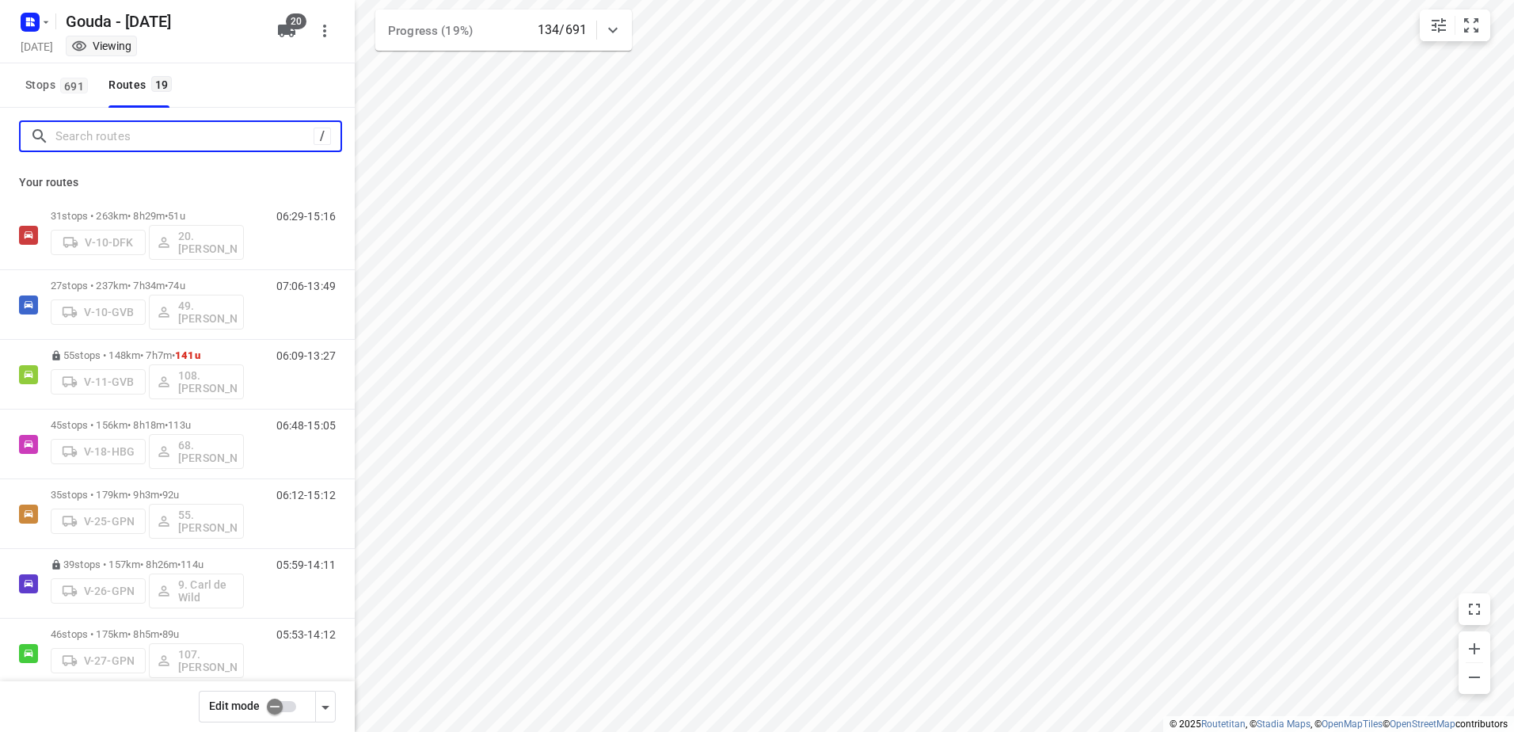
click at [106, 145] on input "Search routes" at bounding box center [184, 136] width 258 height 25
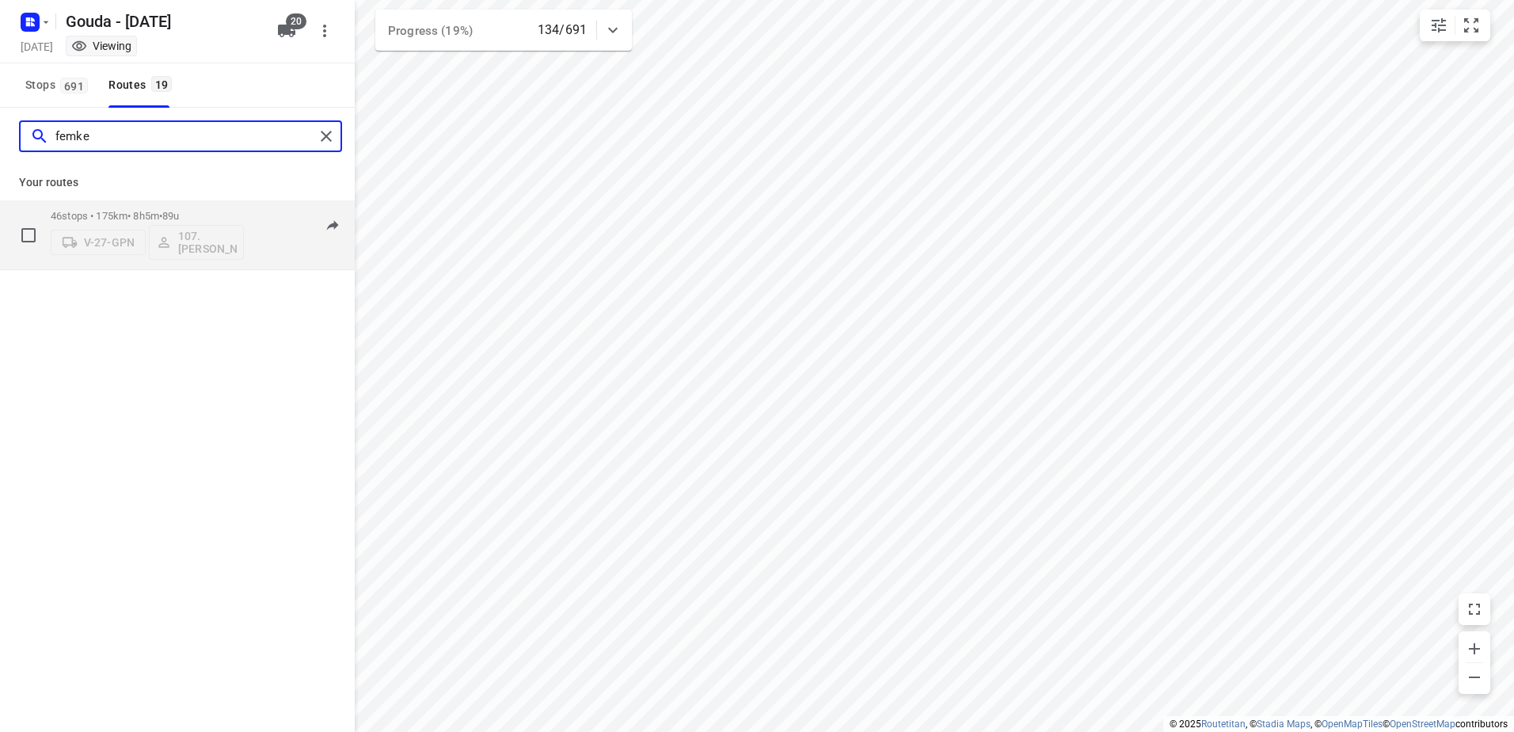
type input "femke"
click at [131, 200] on div "46 stops • 175km • 8h5m • 89u V-27-GPN 107.Femke Bogaards 05:53-14:12" at bounding box center [177, 235] width 355 height 70
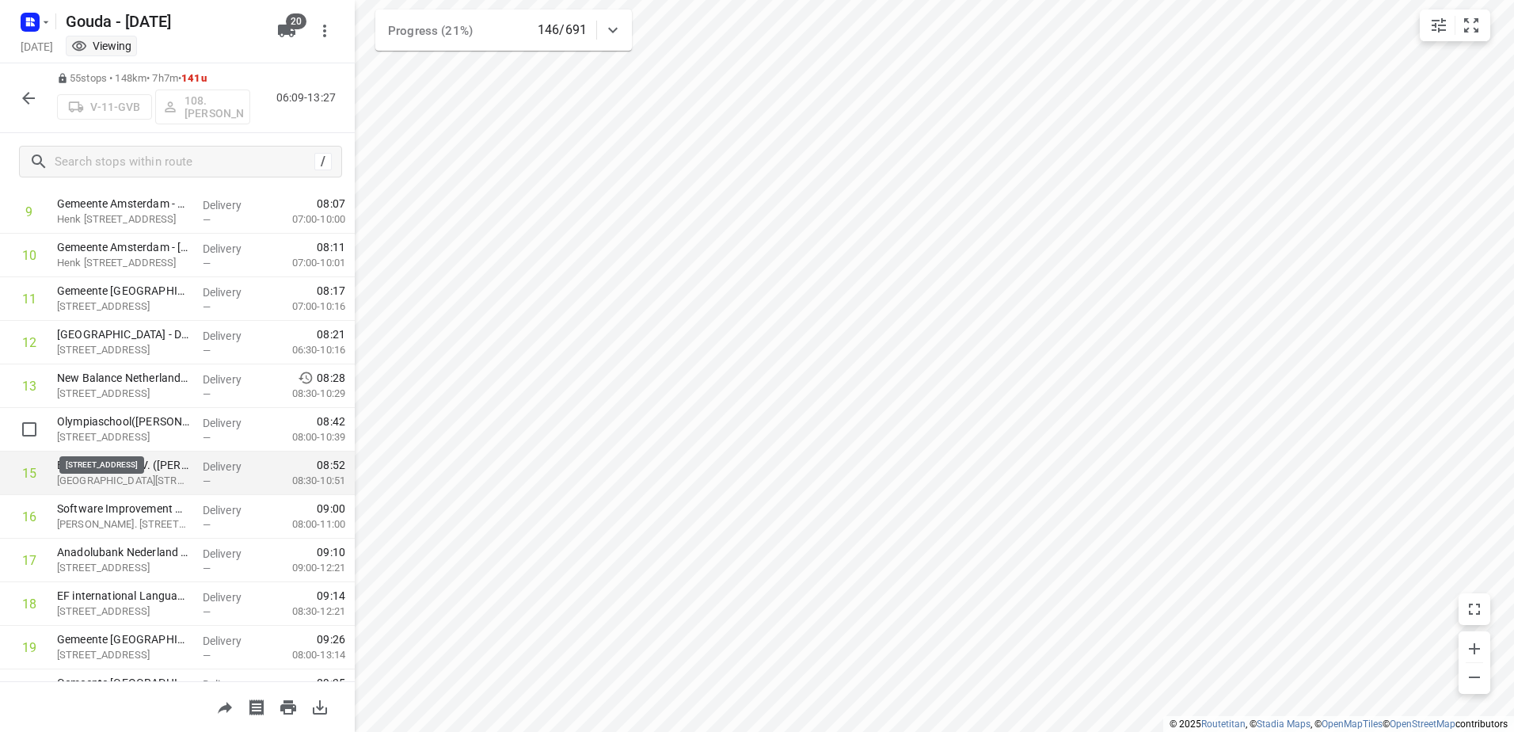
scroll to position [444, 0]
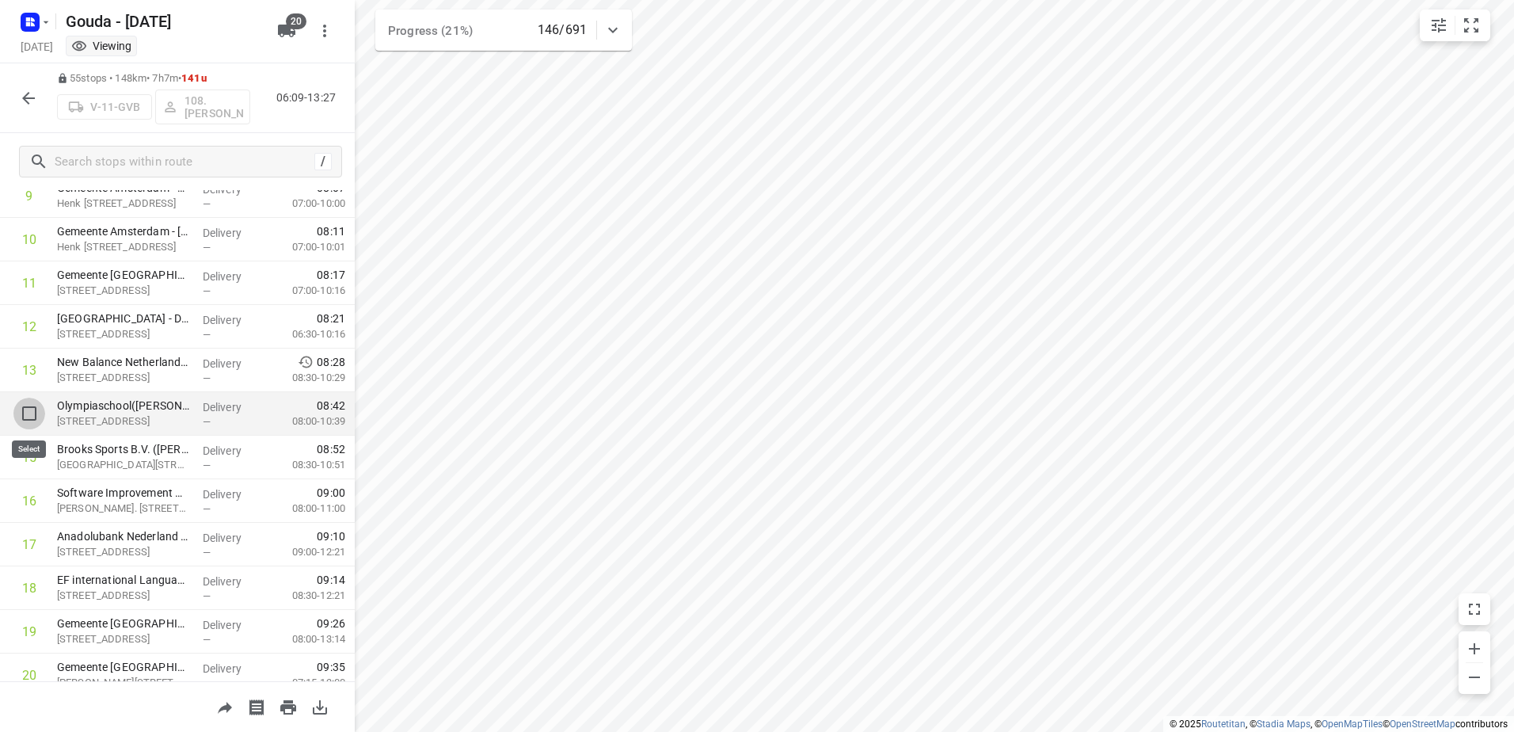
click at [29, 406] on input "checkbox" at bounding box center [29, 414] width 32 height 32
checkbox input "true"
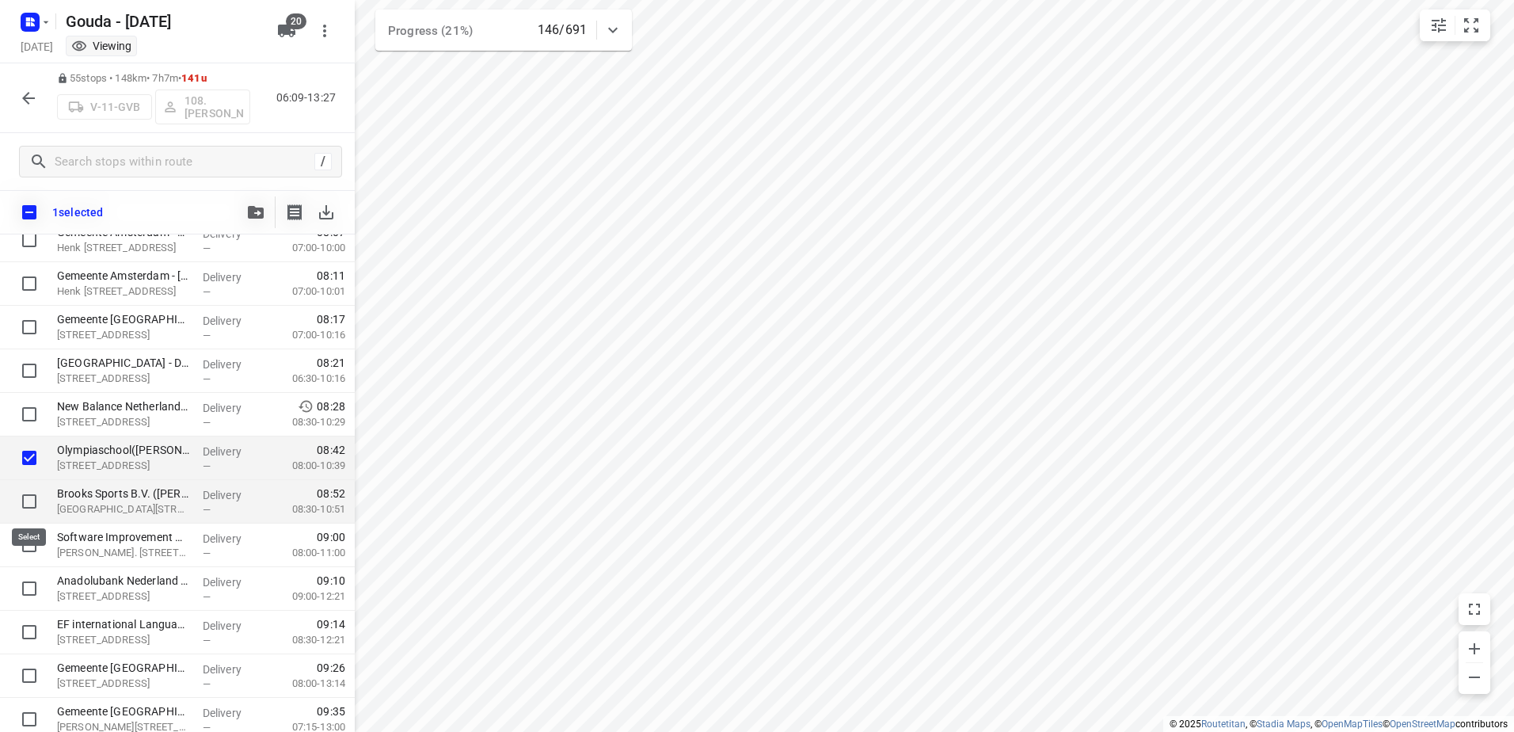
click at [27, 503] on input "checkbox" at bounding box center [29, 502] width 32 height 32
checkbox input "true"
click at [23, 549] on input "checkbox" at bounding box center [29, 545] width 32 height 32
checkbox input "true"
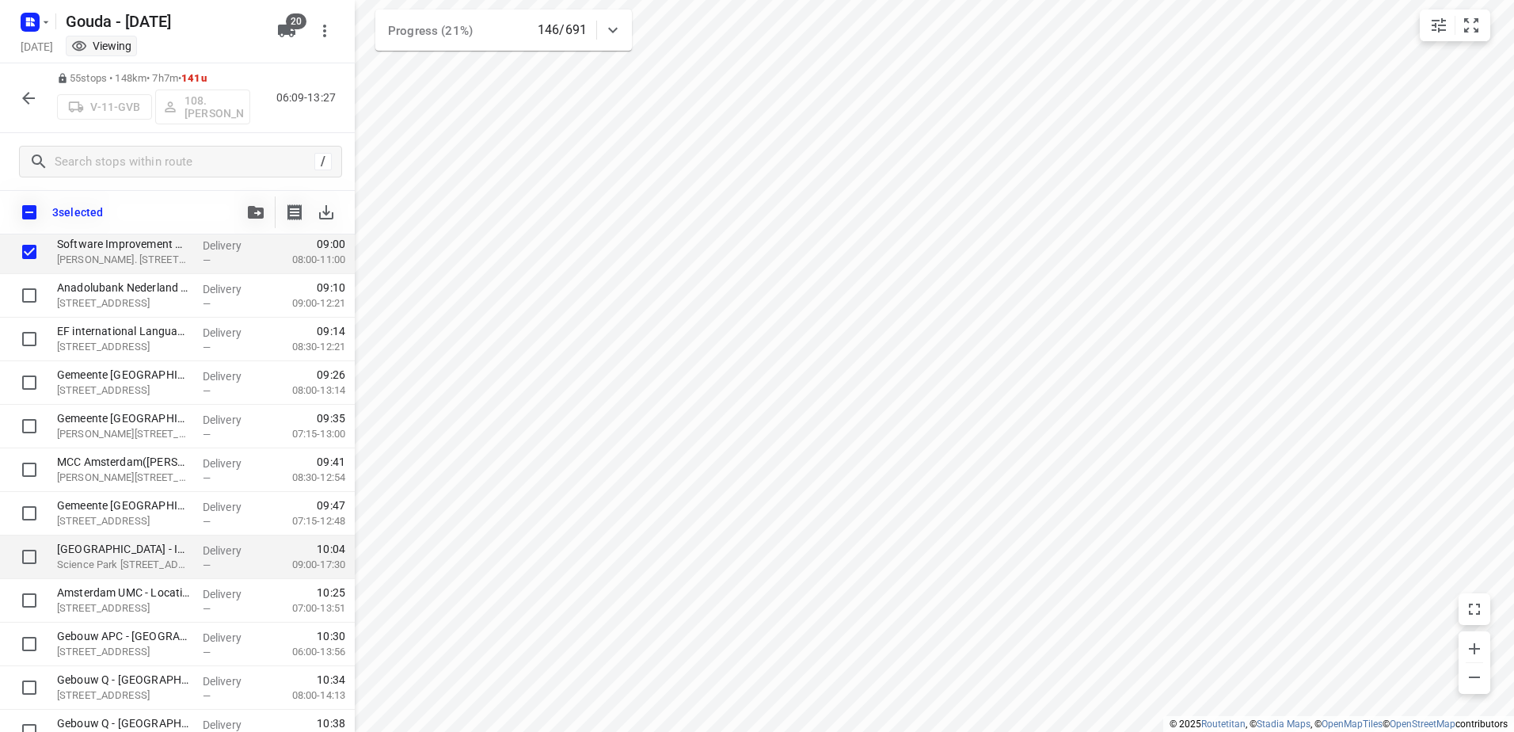
scroll to position [760, 0]
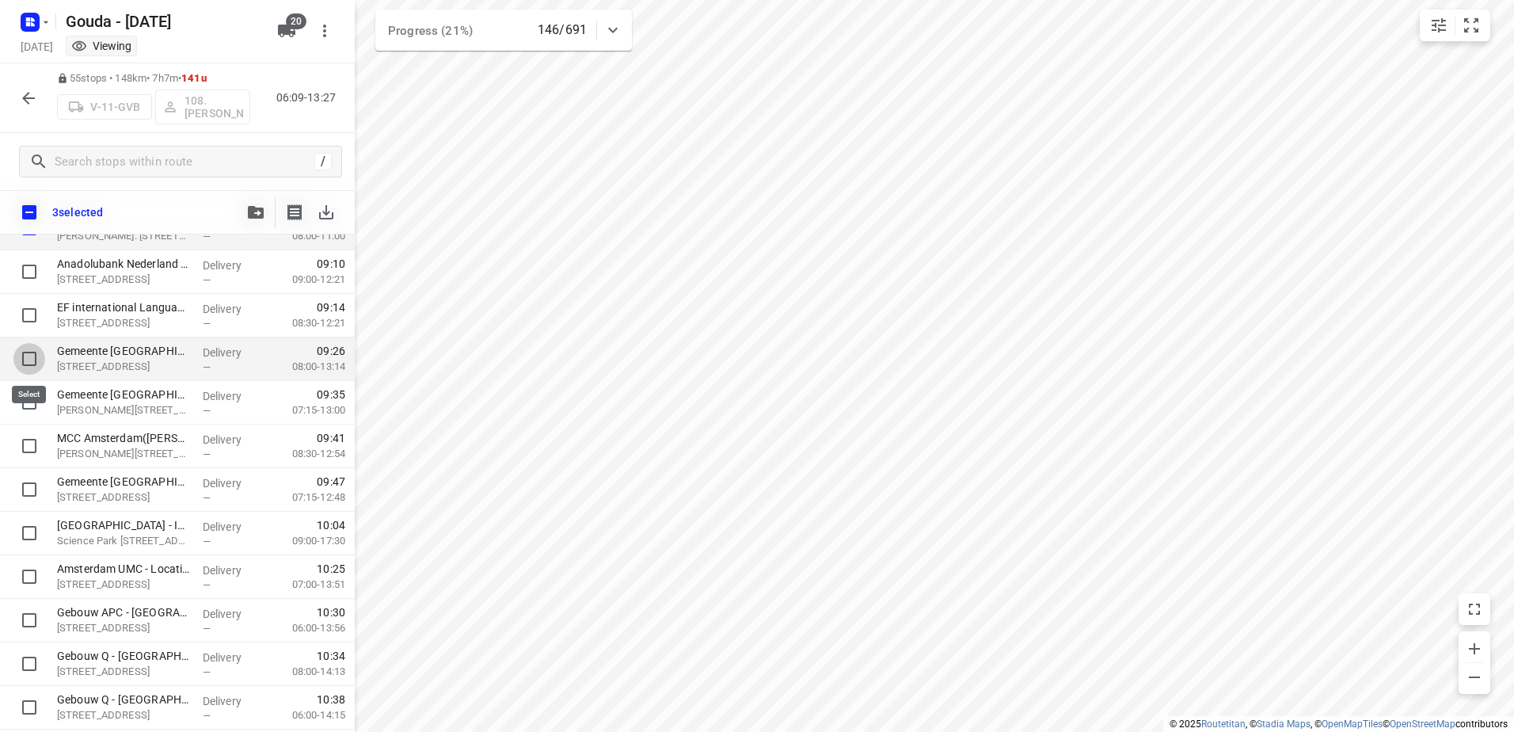
click at [28, 364] on input "checkbox" at bounding box center [29, 359] width 32 height 32
checkbox input "true"
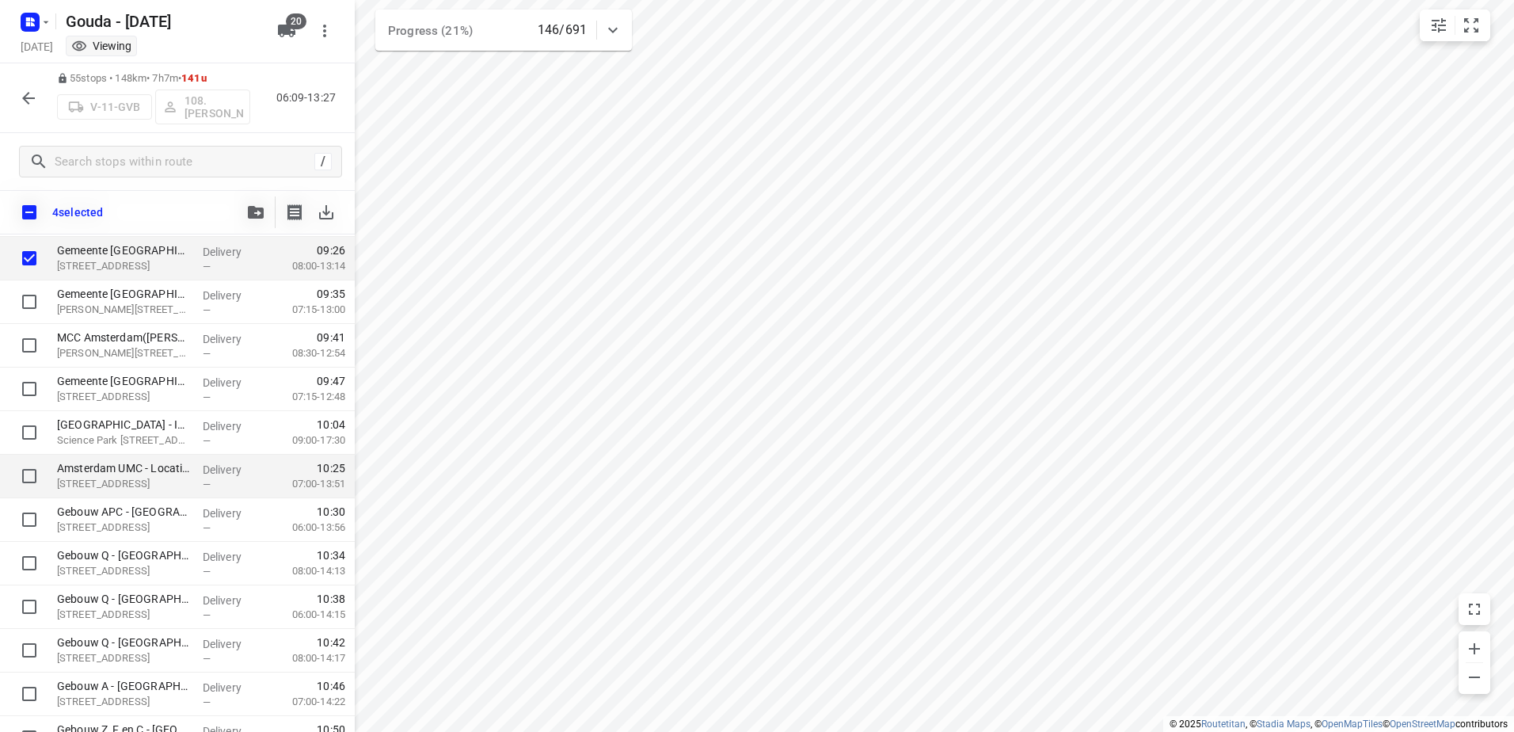
scroll to position [919, 0]
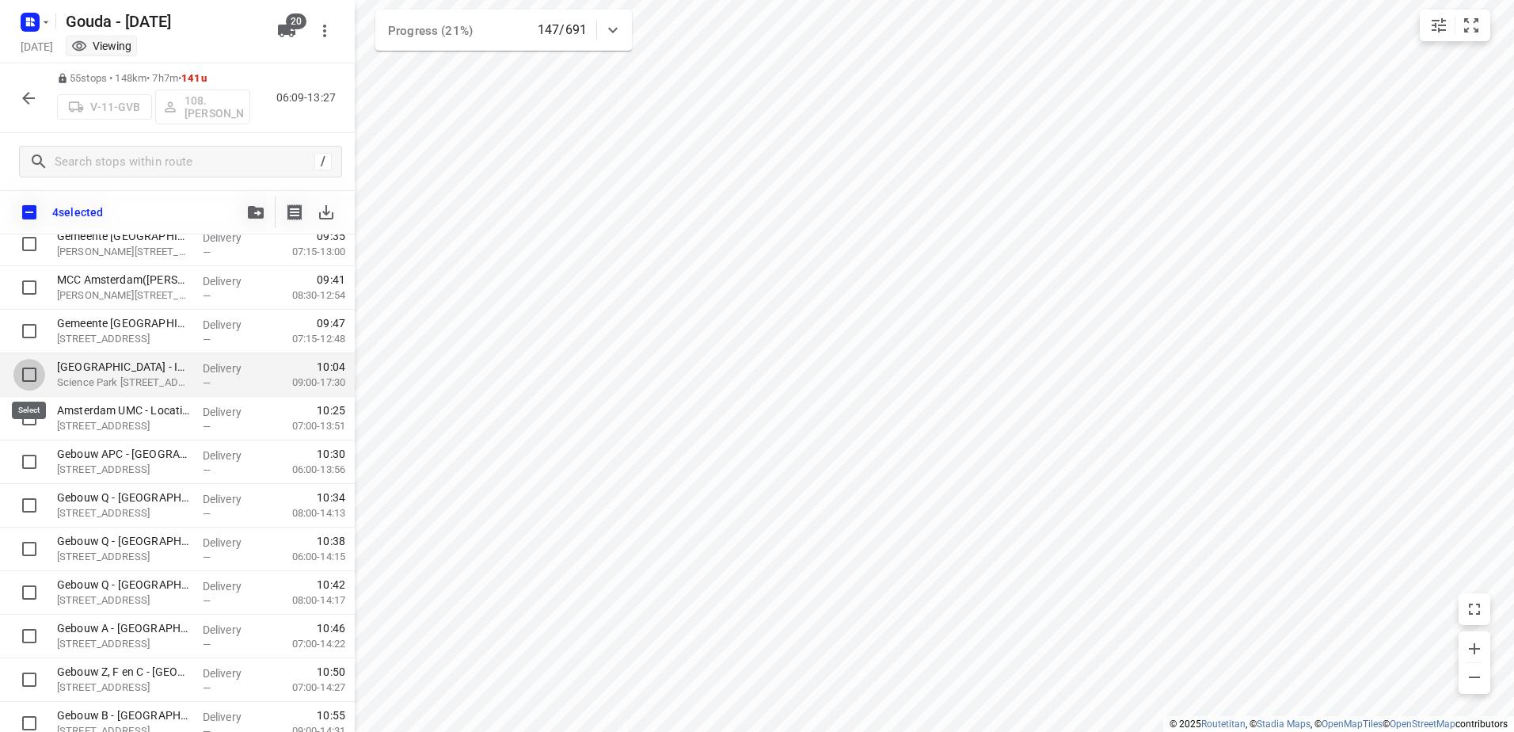
click at [27, 376] on input "checkbox" at bounding box center [29, 375] width 32 height 32
checkbox input "true"
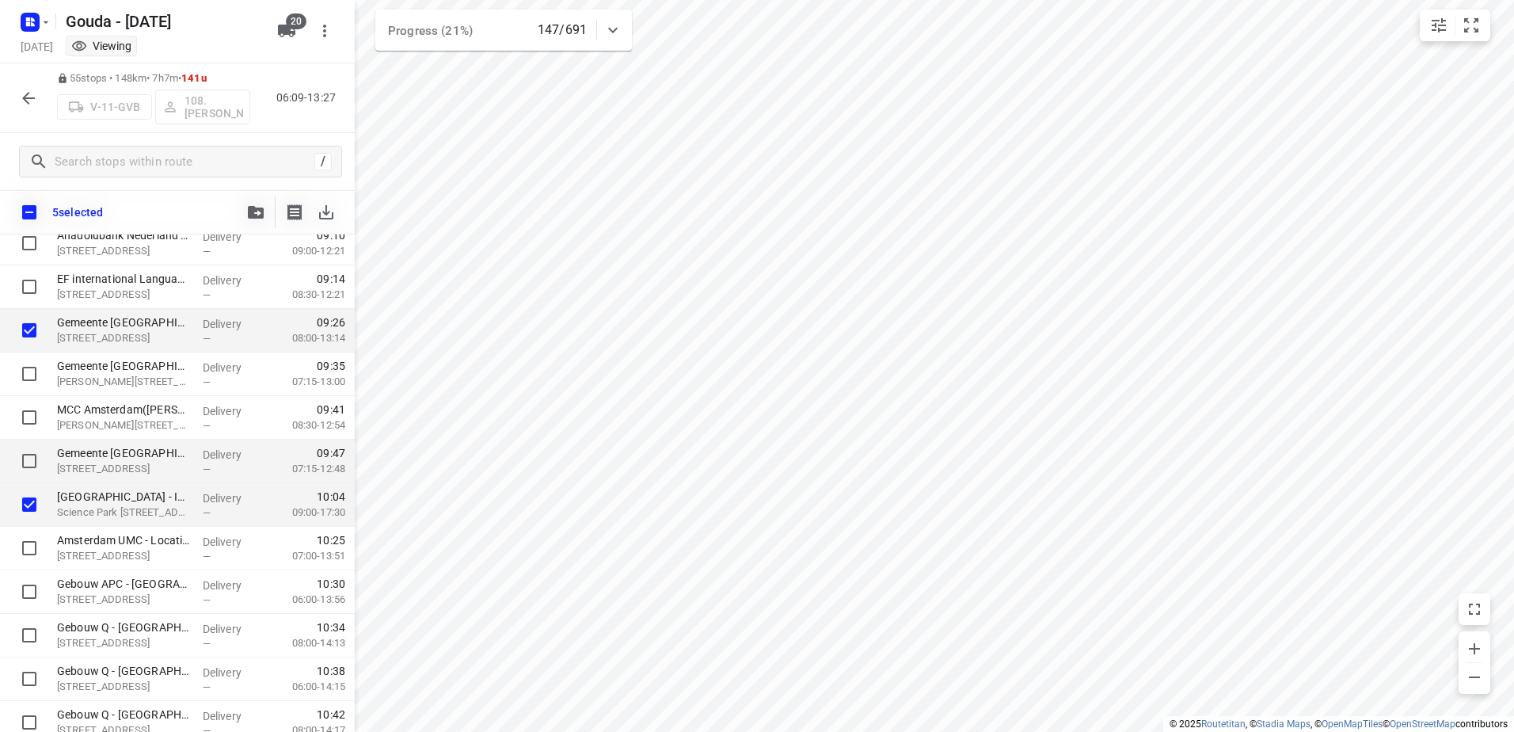
scroll to position [602, 0]
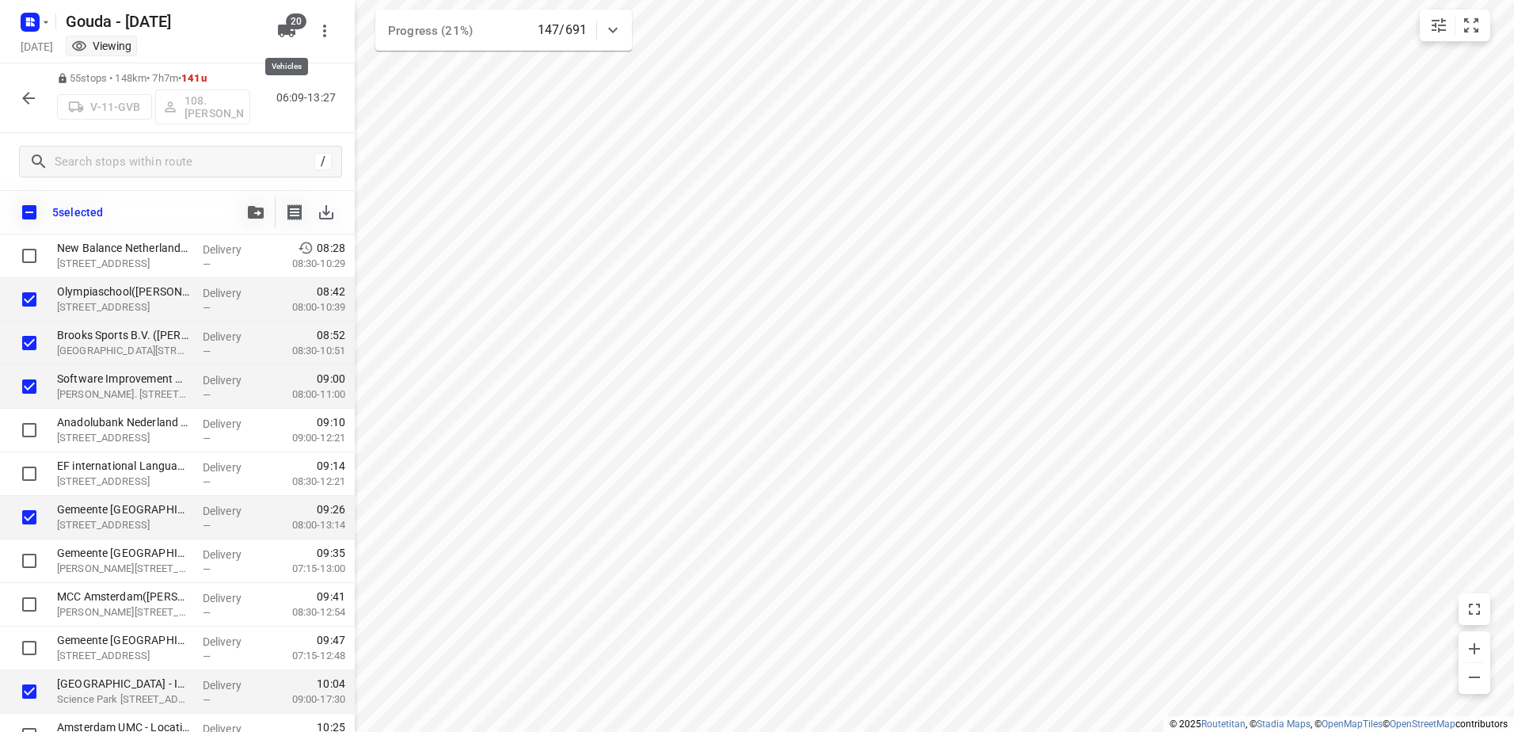
click at [293, 32] on icon "button" at bounding box center [286, 31] width 17 height 13
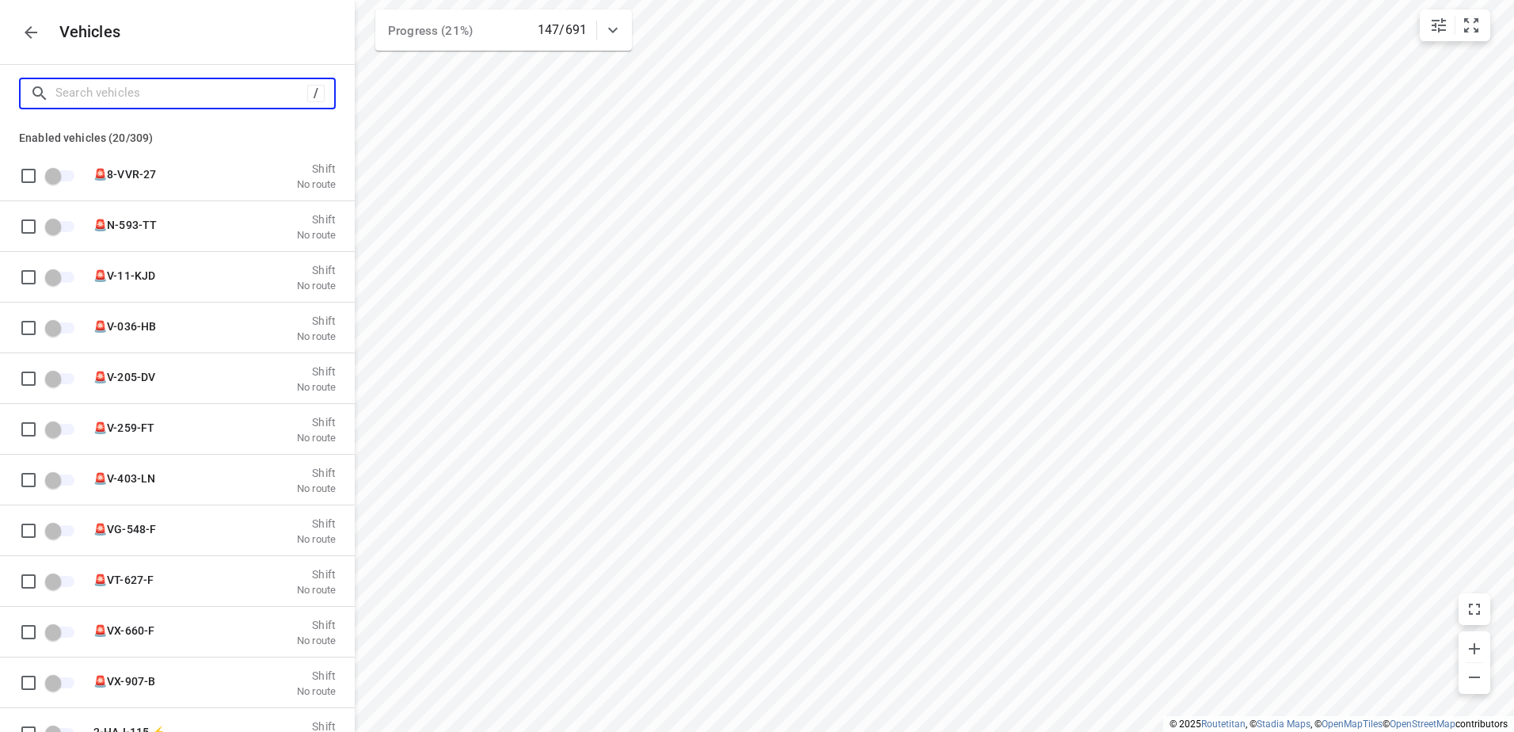
click at [196, 97] on input "Search vehicles" at bounding box center [181, 93] width 252 height 25
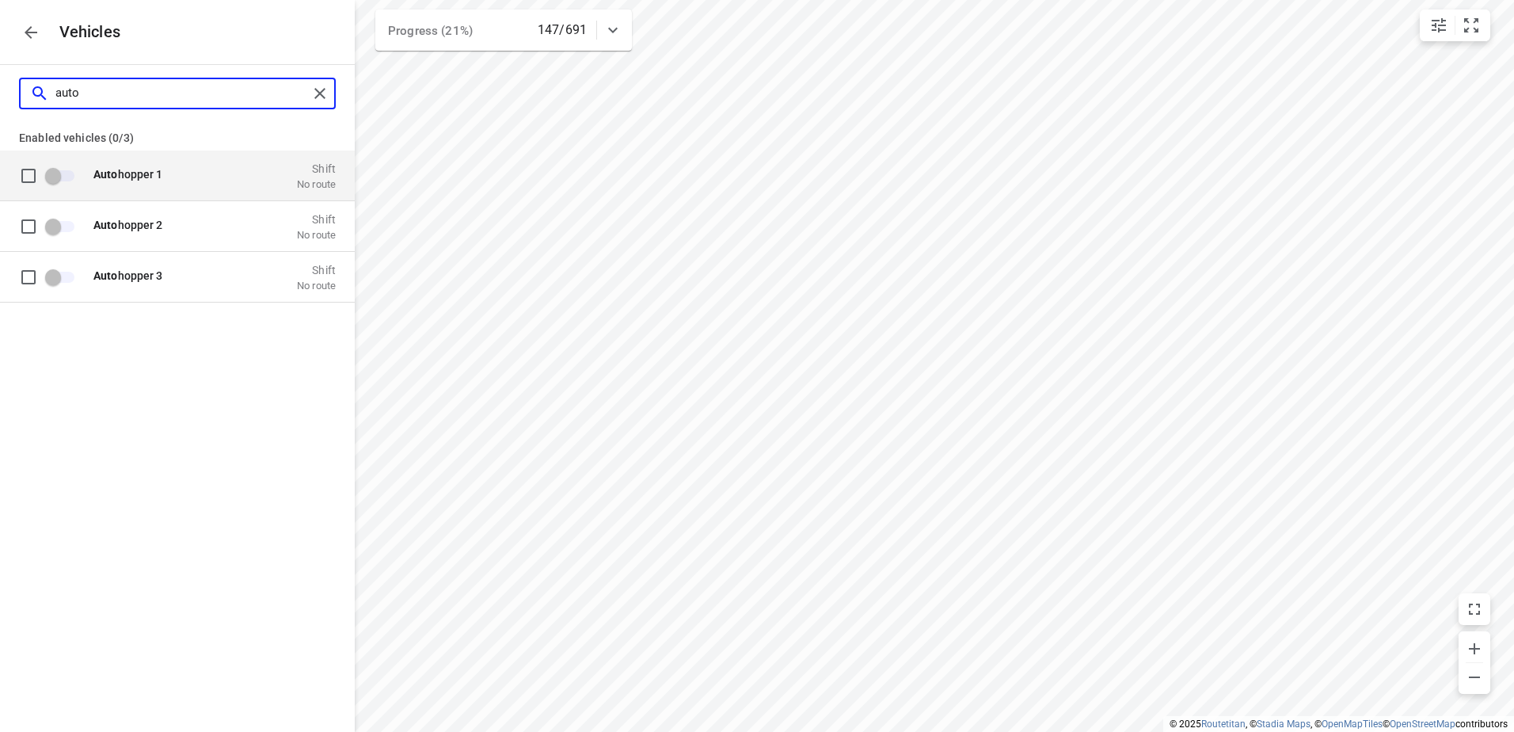
type input "auto"
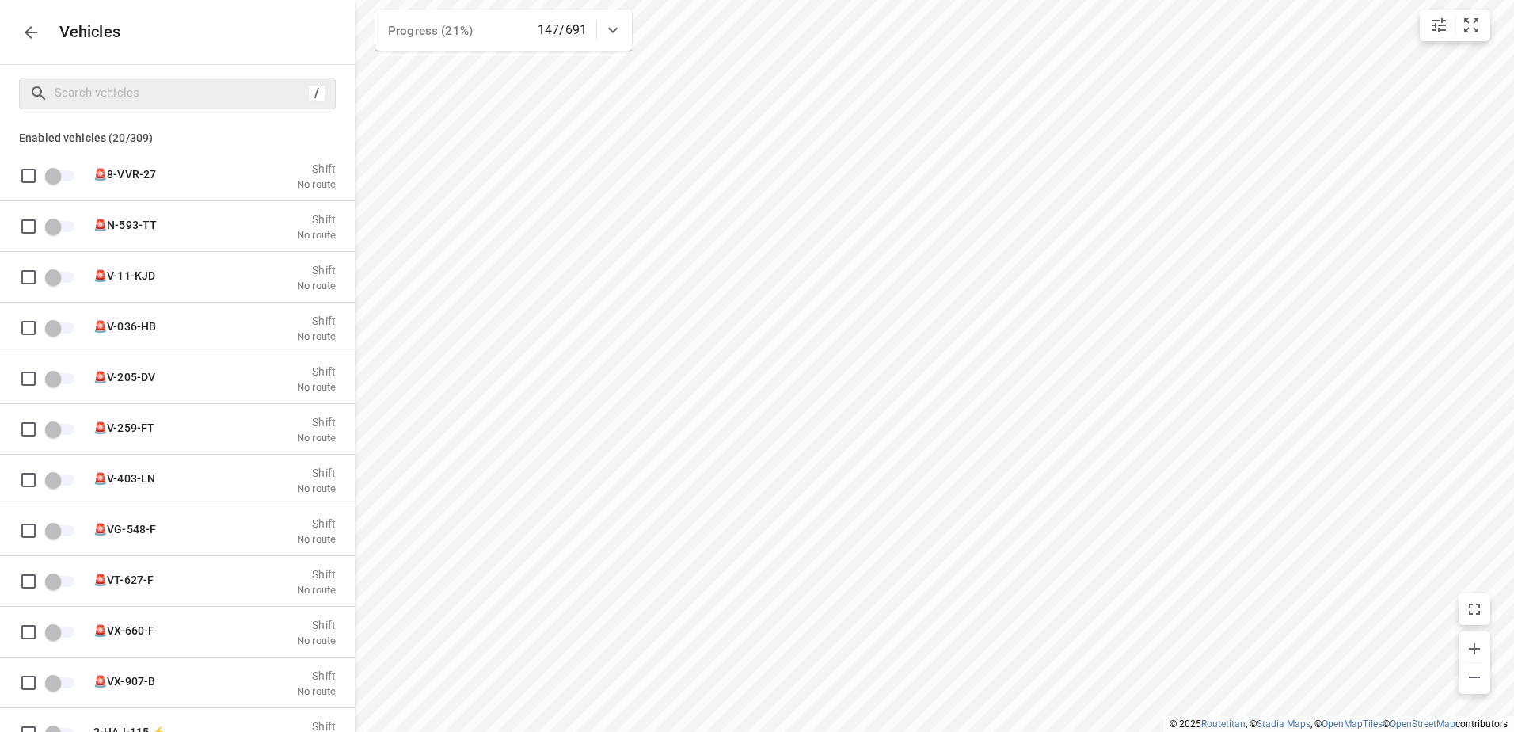
click at [31, 36] on icon "button" at bounding box center [30, 32] width 19 height 19
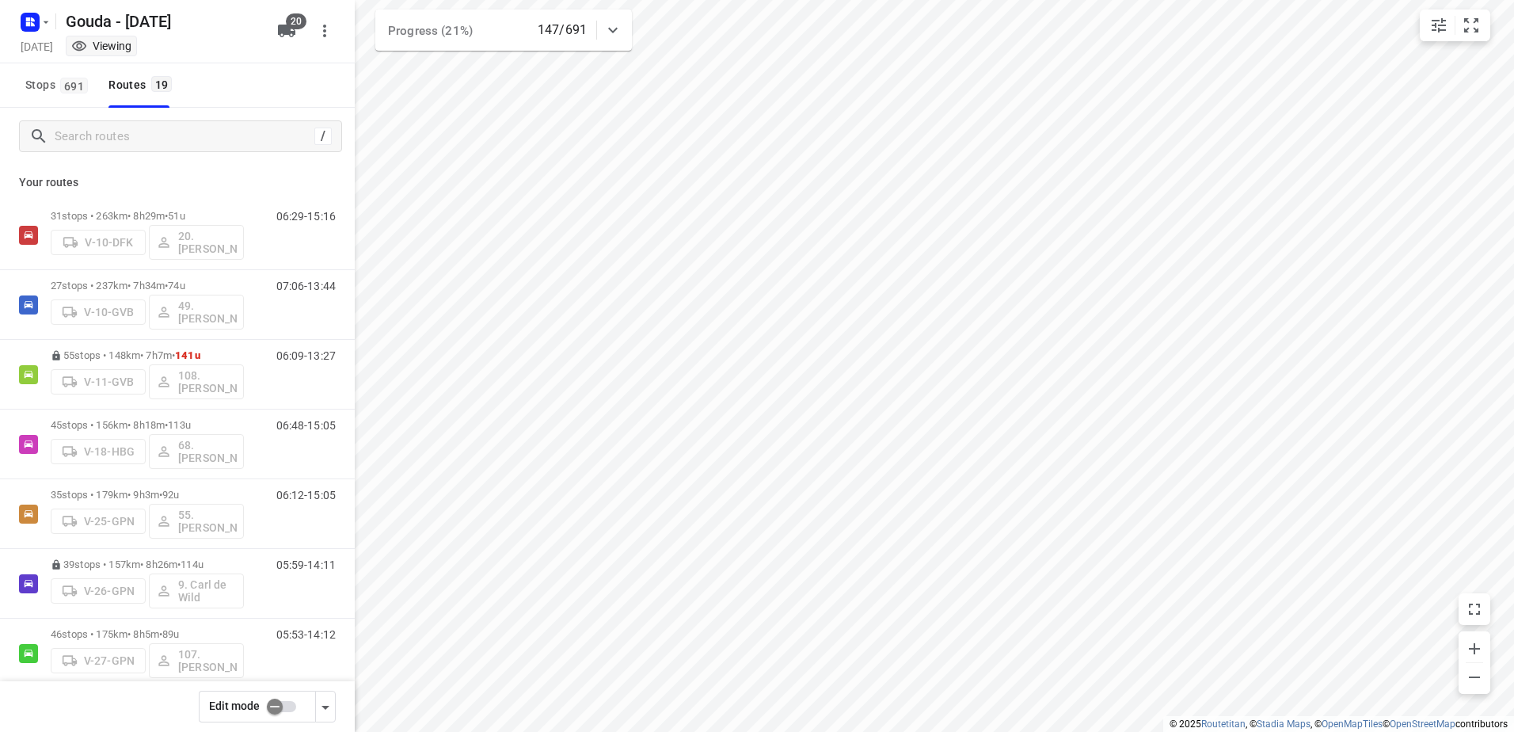
click at [283, 705] on input "checkbox" at bounding box center [275, 706] width 90 height 30
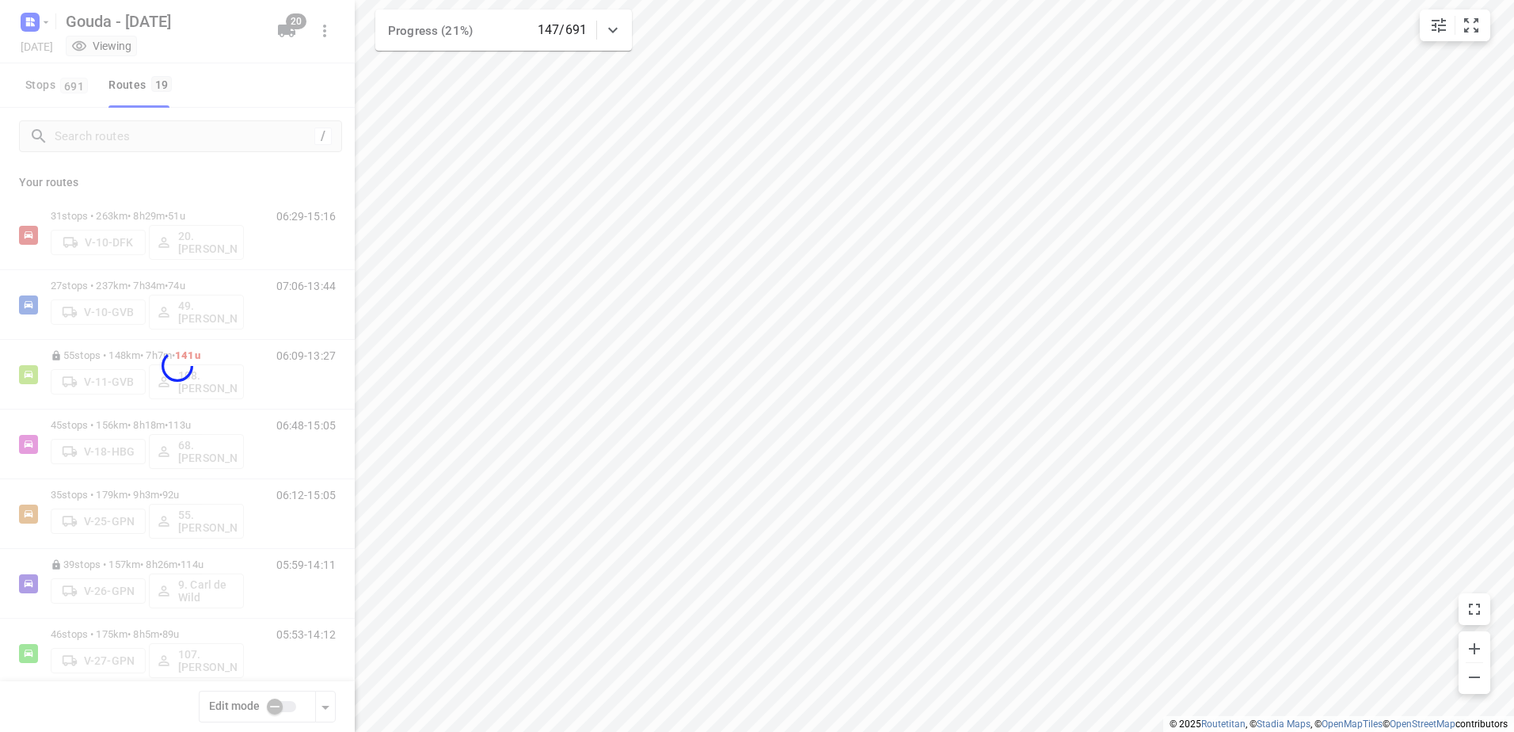
checkbox input "true"
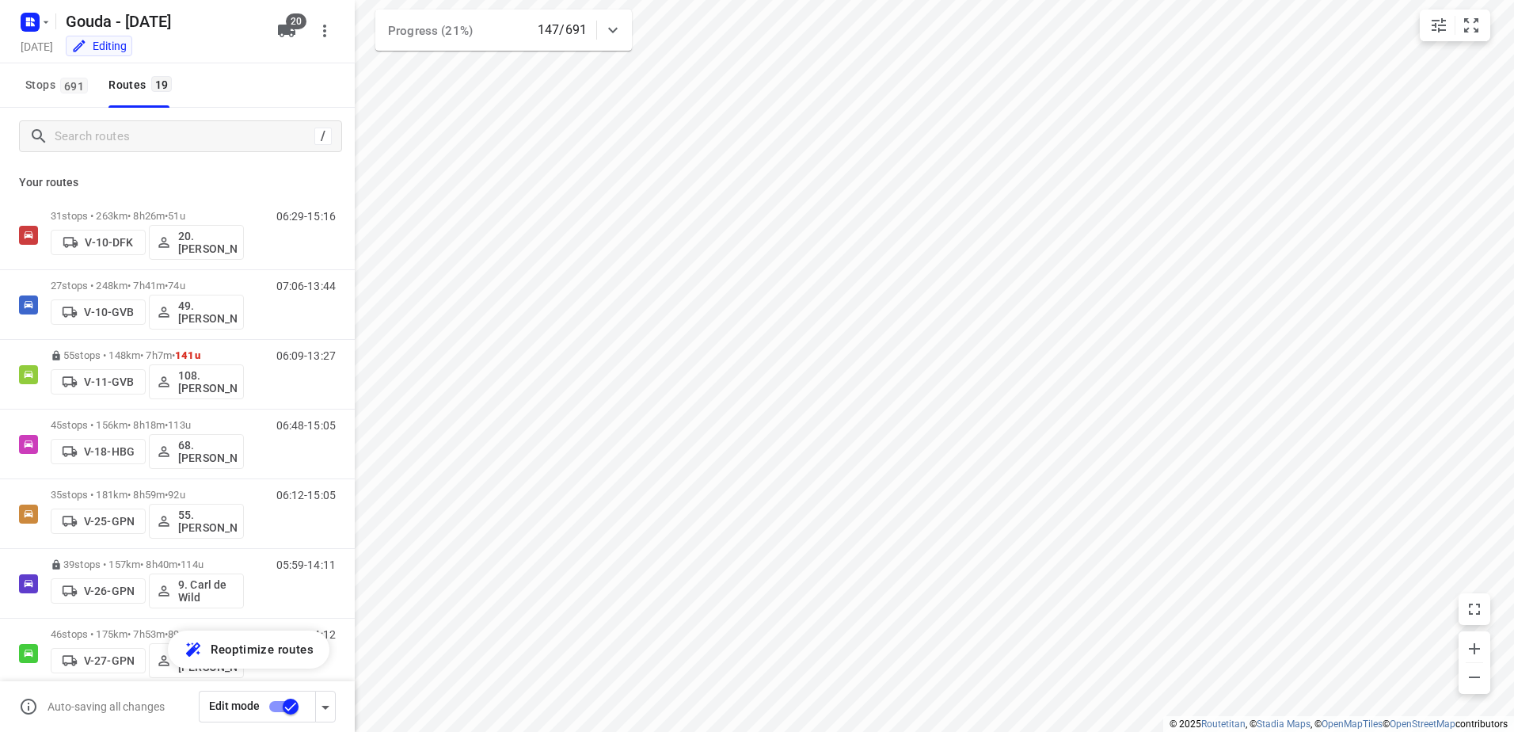
click at [280, 29] on icon "button" at bounding box center [286, 31] width 17 height 13
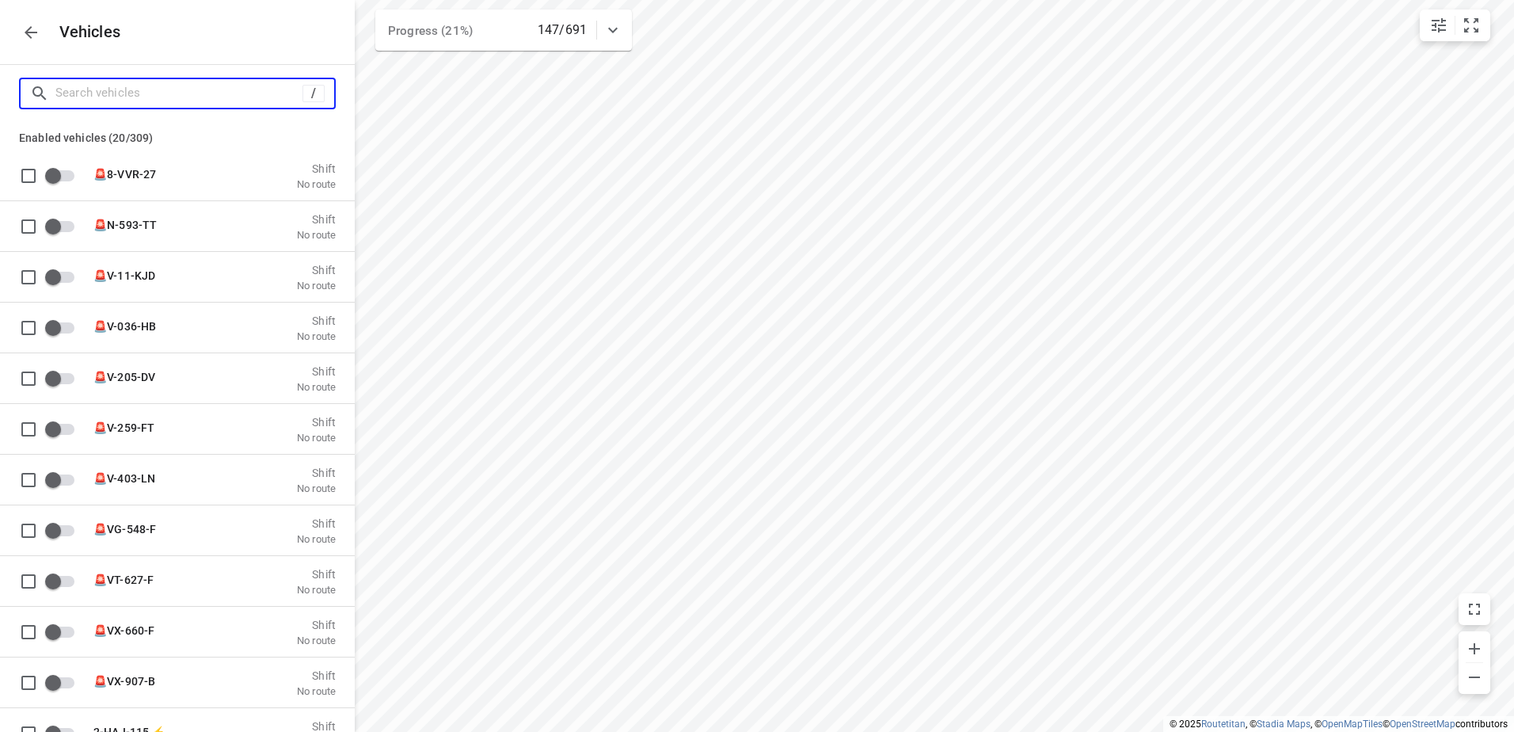
click at [200, 81] on input "Search vehicles" at bounding box center [178, 93] width 247 height 25
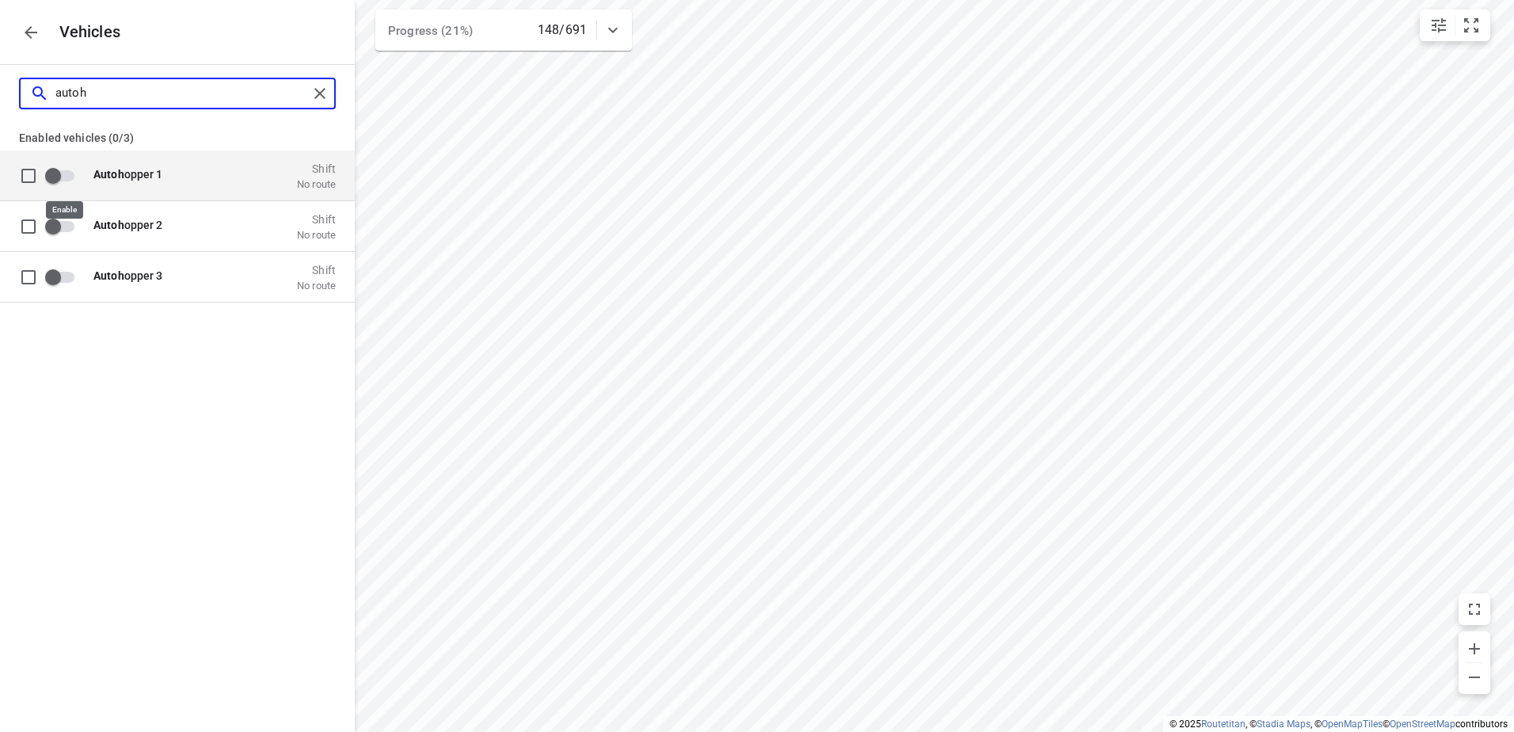
type input "autoh"
click at [61, 180] on input "grid" at bounding box center [53, 175] width 90 height 30
checkbox input "true"
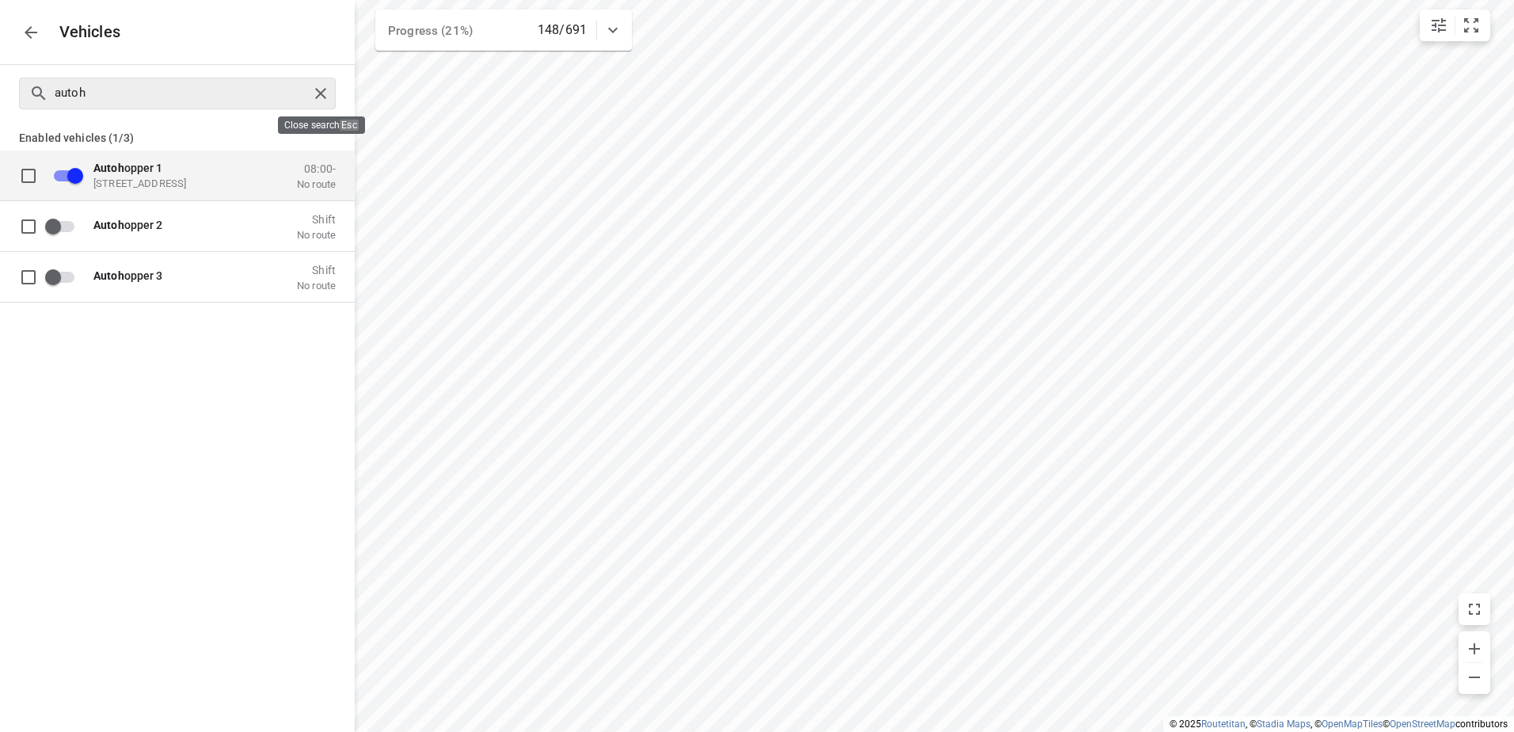
checkbox input "false"
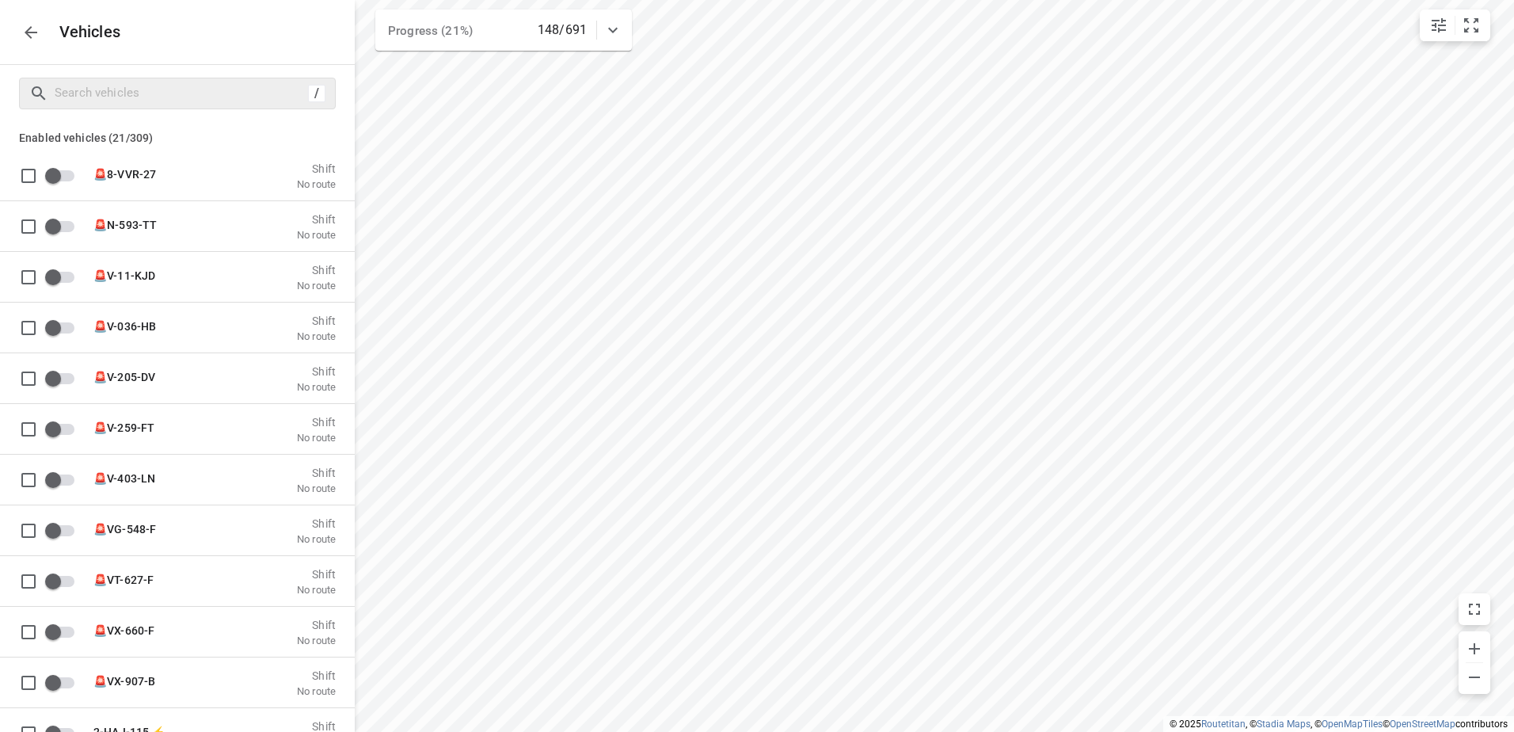
click at [36, 33] on div "Vehicles" at bounding box center [177, 32] width 355 height 64
click at [35, 32] on icon "button" at bounding box center [31, 32] width 13 height 13
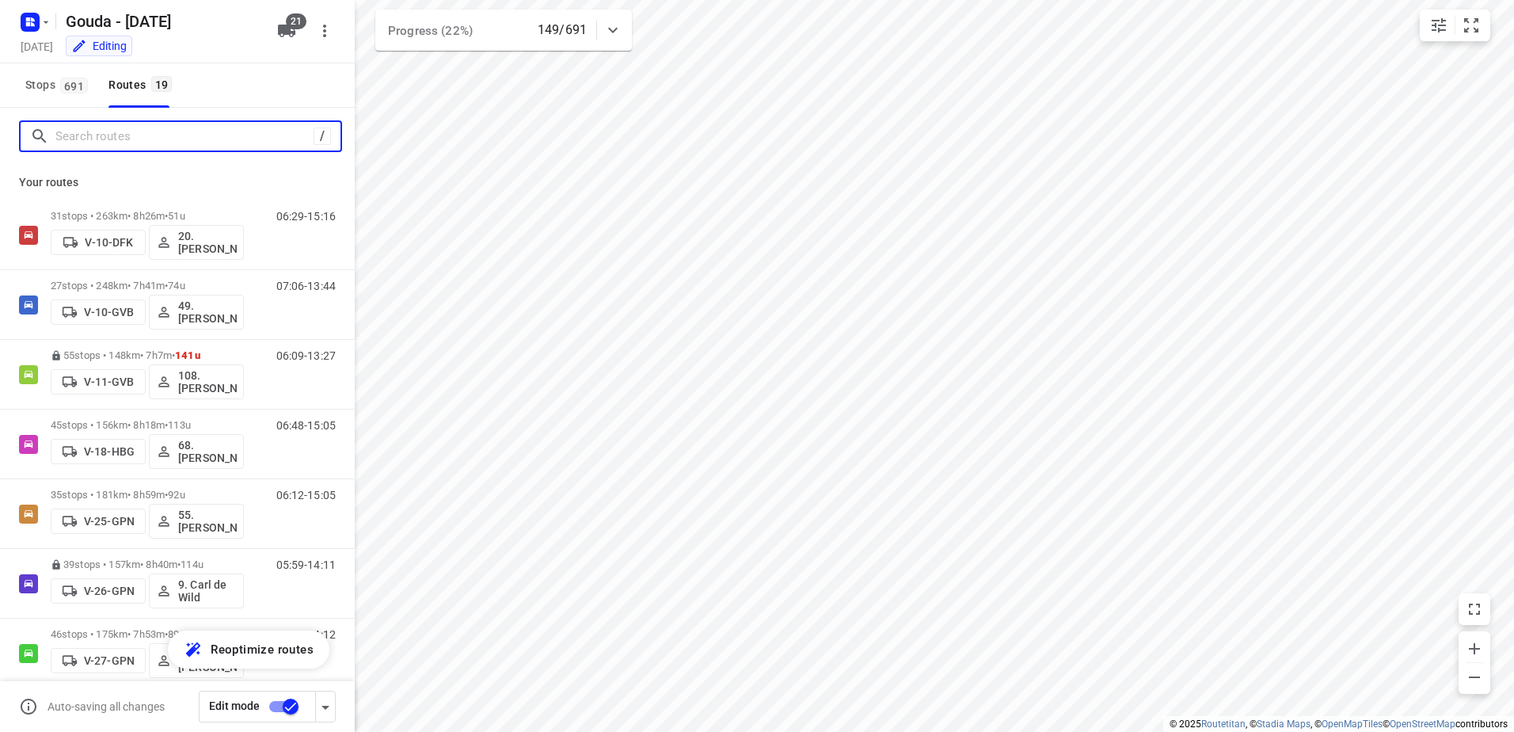
click at [196, 143] on input "Search routes" at bounding box center [184, 136] width 258 height 25
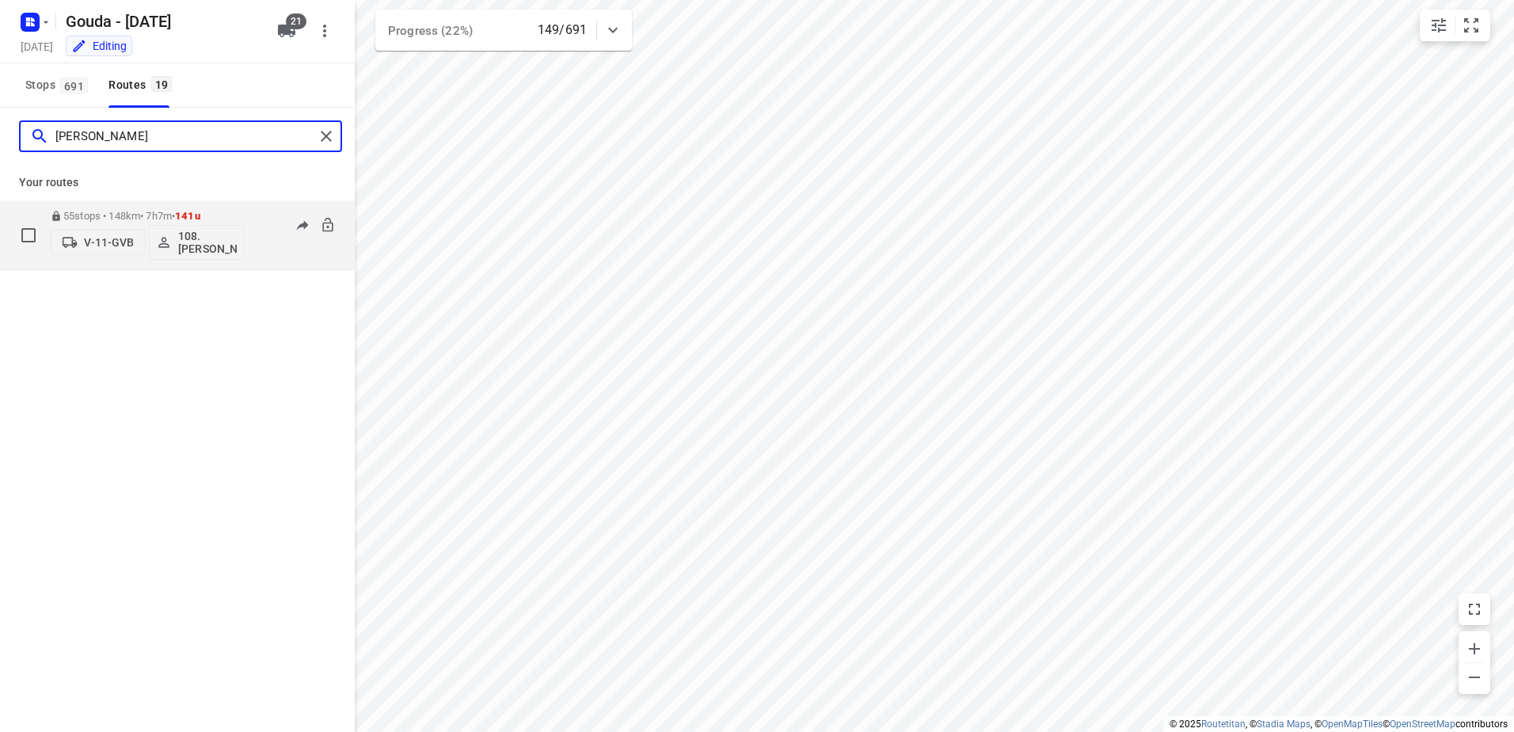
type input "dennis"
click at [104, 214] on p "55 stops • 148km • 7h7m • 141u" at bounding box center [147, 216] width 193 height 12
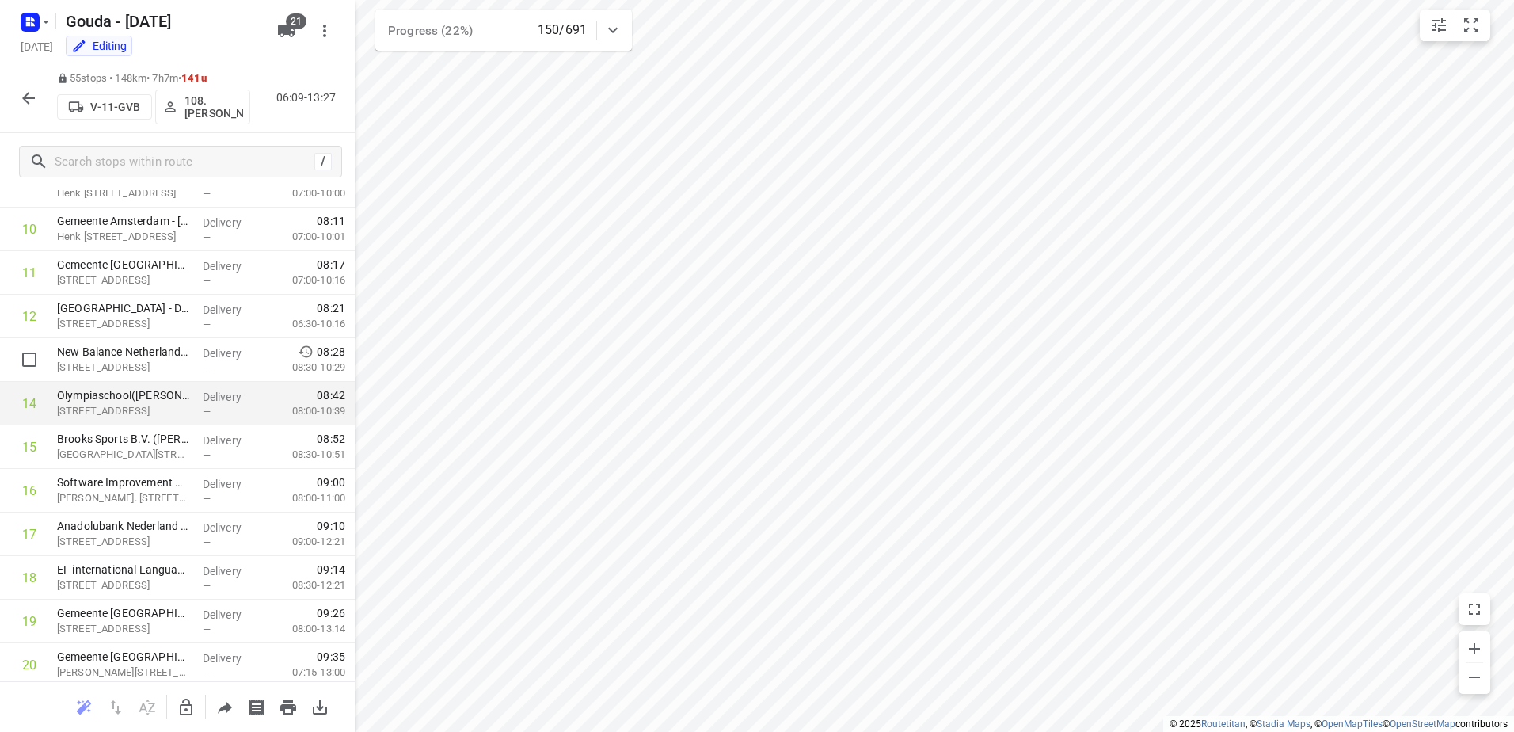
scroll to position [475, 0]
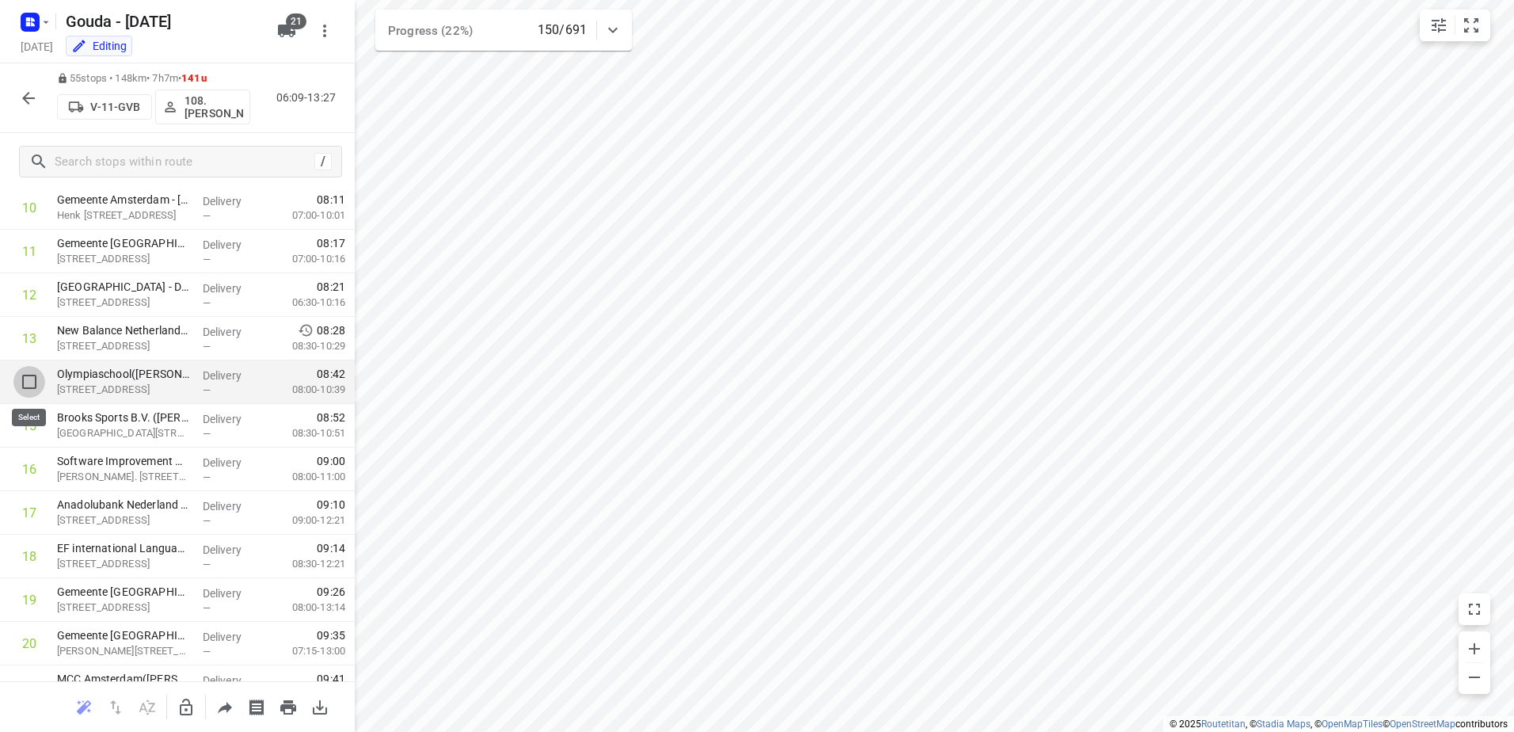
click at [22, 381] on input "checkbox" at bounding box center [29, 382] width 32 height 32
checkbox input "true"
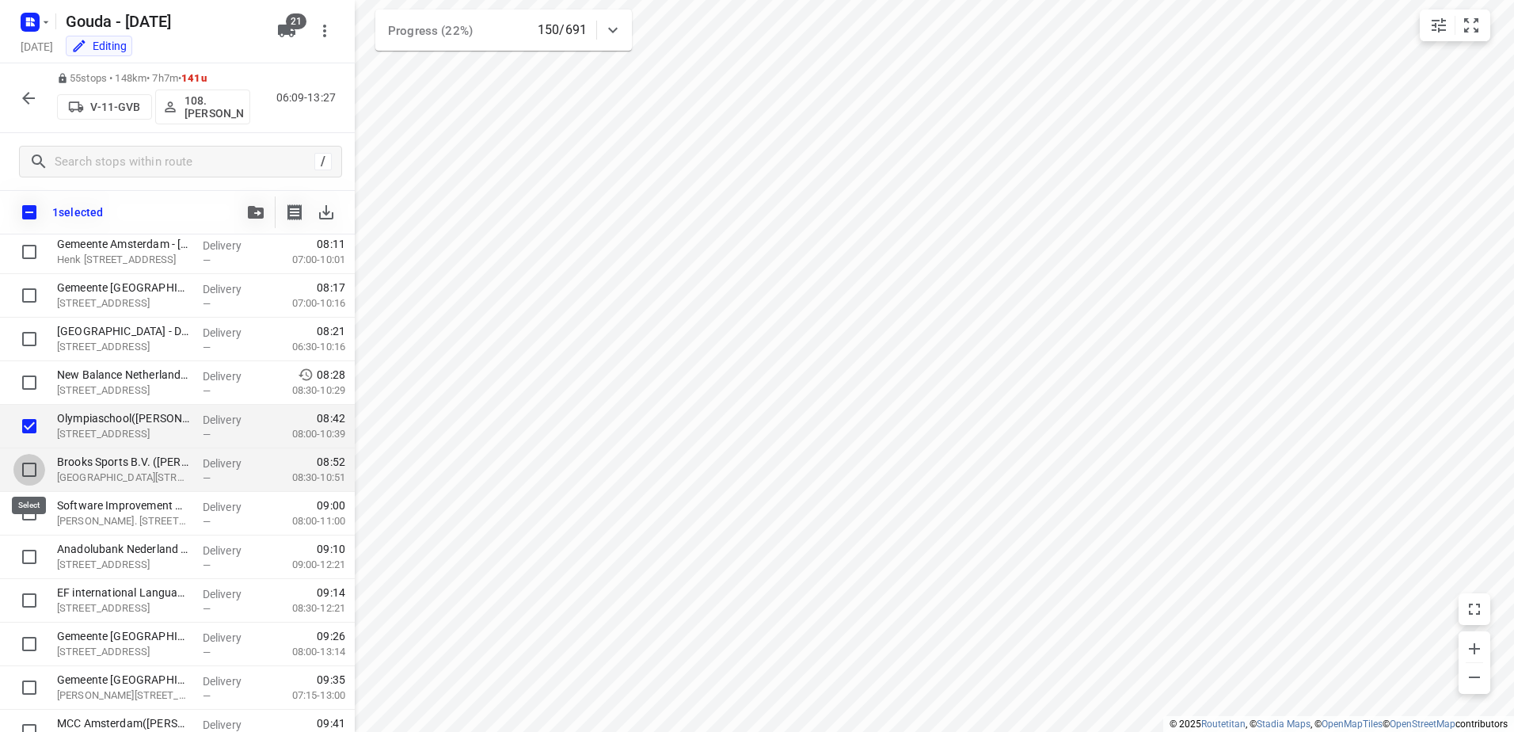
click at [21, 477] on input "checkbox" at bounding box center [29, 470] width 32 height 32
checkbox input "true"
click at [22, 510] on input "checkbox" at bounding box center [29, 513] width 32 height 32
checkbox input "true"
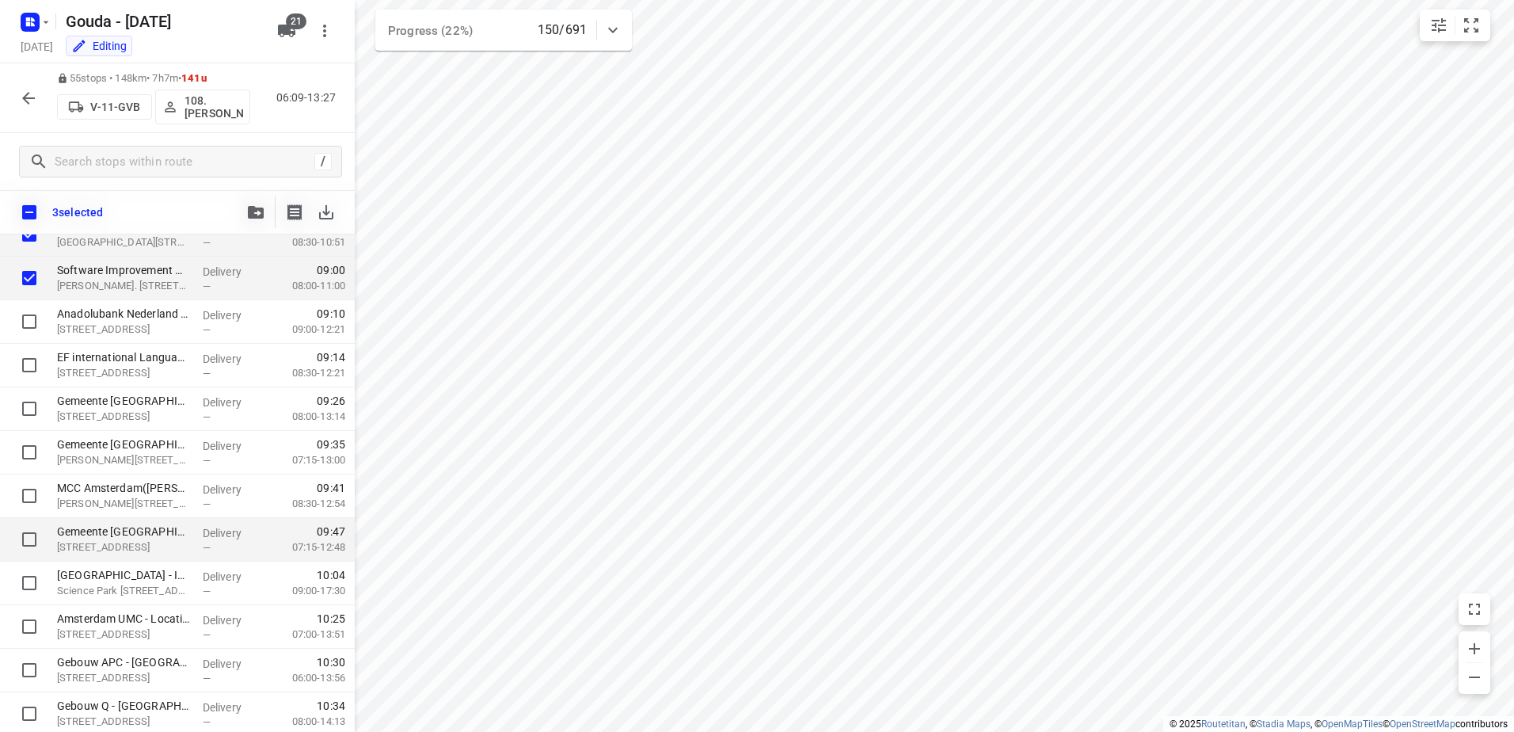
scroll to position [792, 0]
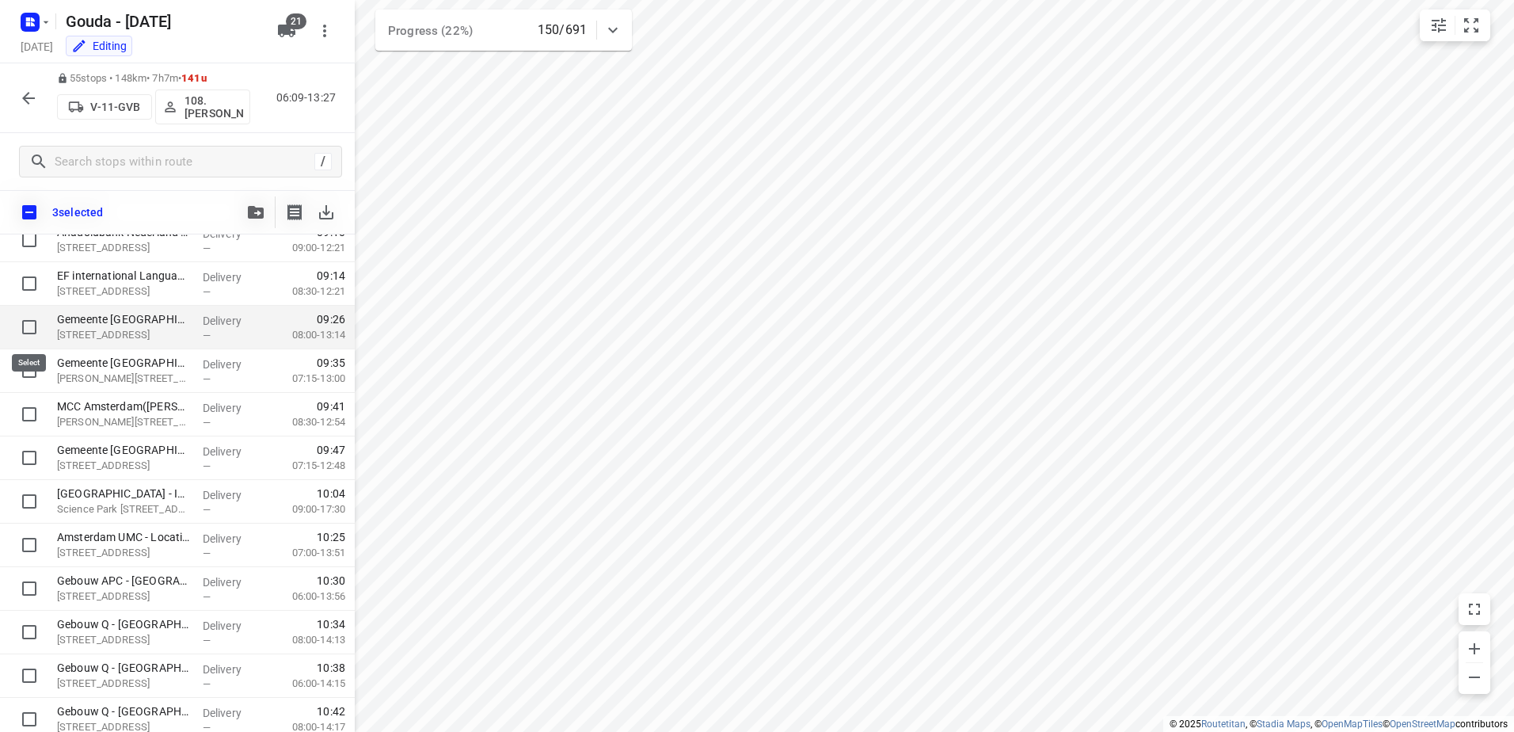
click at [24, 321] on input "checkbox" at bounding box center [29, 327] width 32 height 32
checkbox input "true"
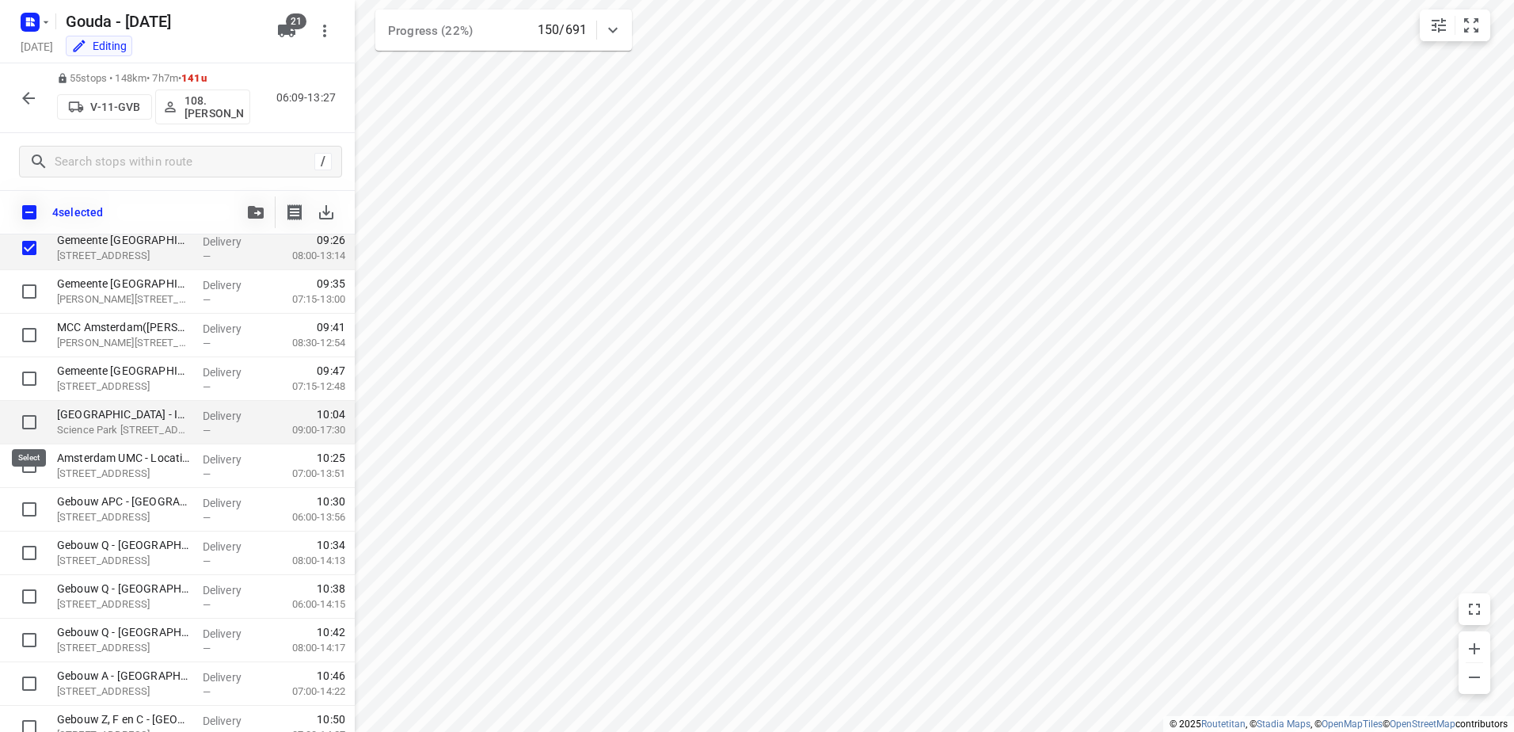
click at [22, 425] on input "checkbox" at bounding box center [29, 422] width 32 height 32
checkbox input "true"
click at [265, 207] on span "button" at bounding box center [255, 212] width 19 height 13
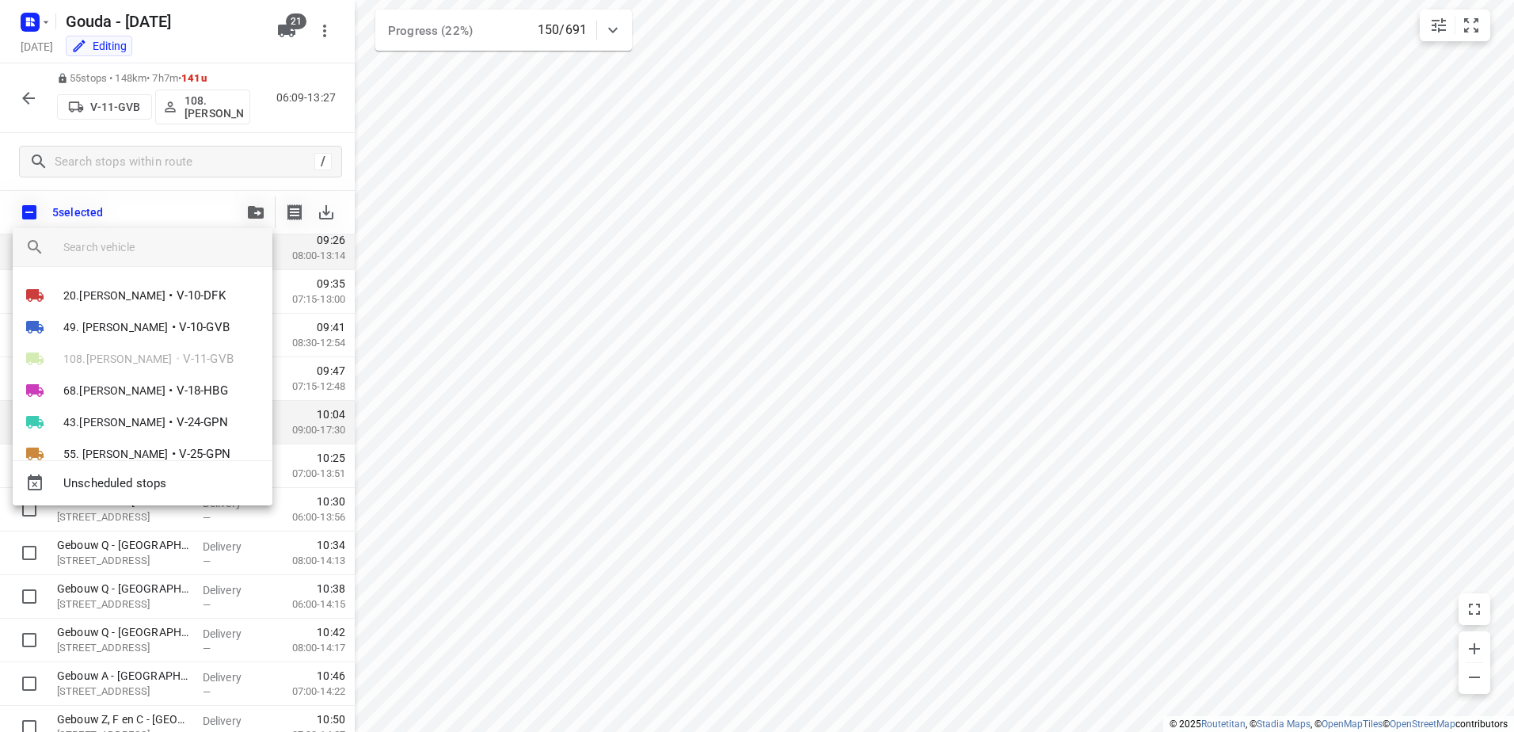
click at [147, 251] on input "search vehicle" at bounding box center [161, 247] width 196 height 24
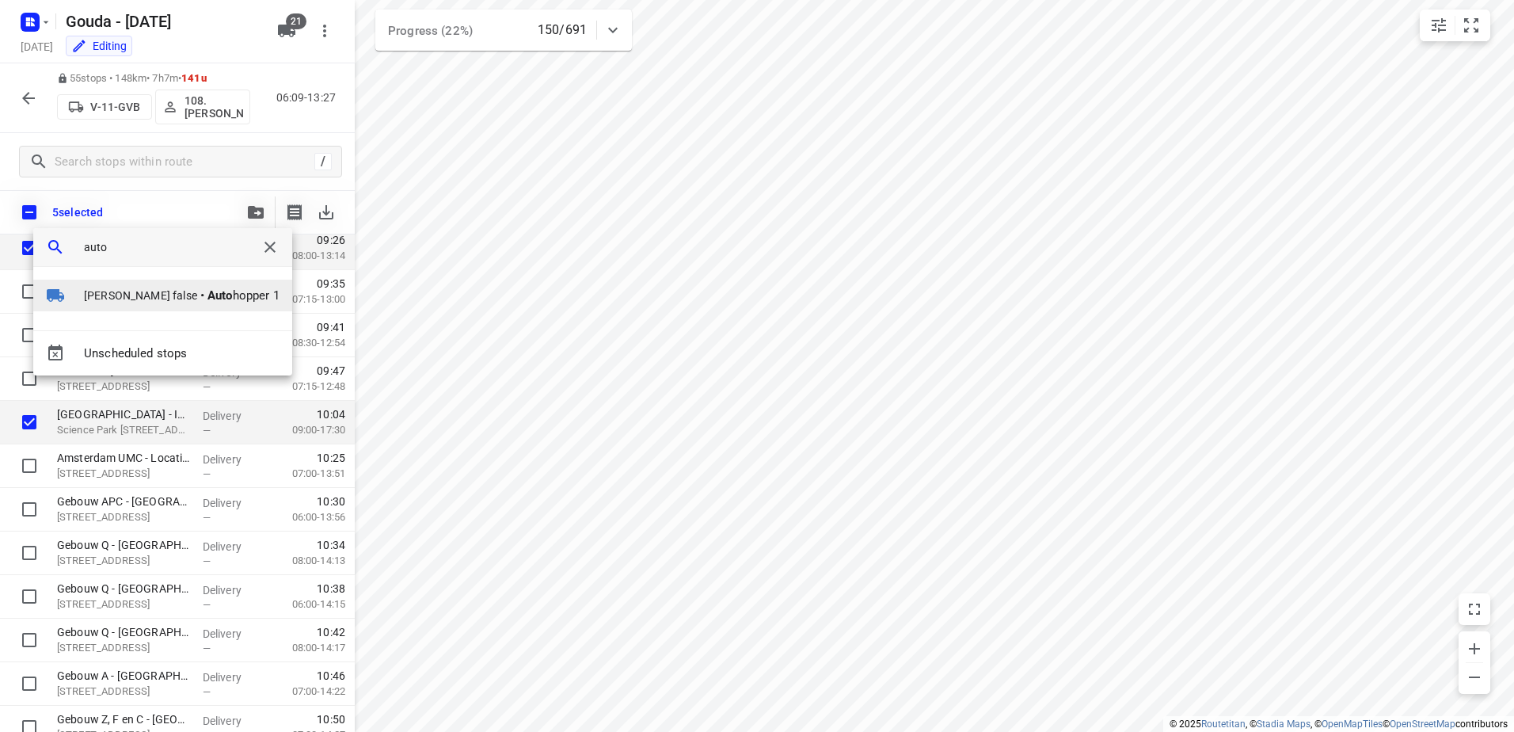
type input "auto"
click at [185, 303] on li "Daan Mulder false • Auto hopper 1" at bounding box center [162, 296] width 259 height 32
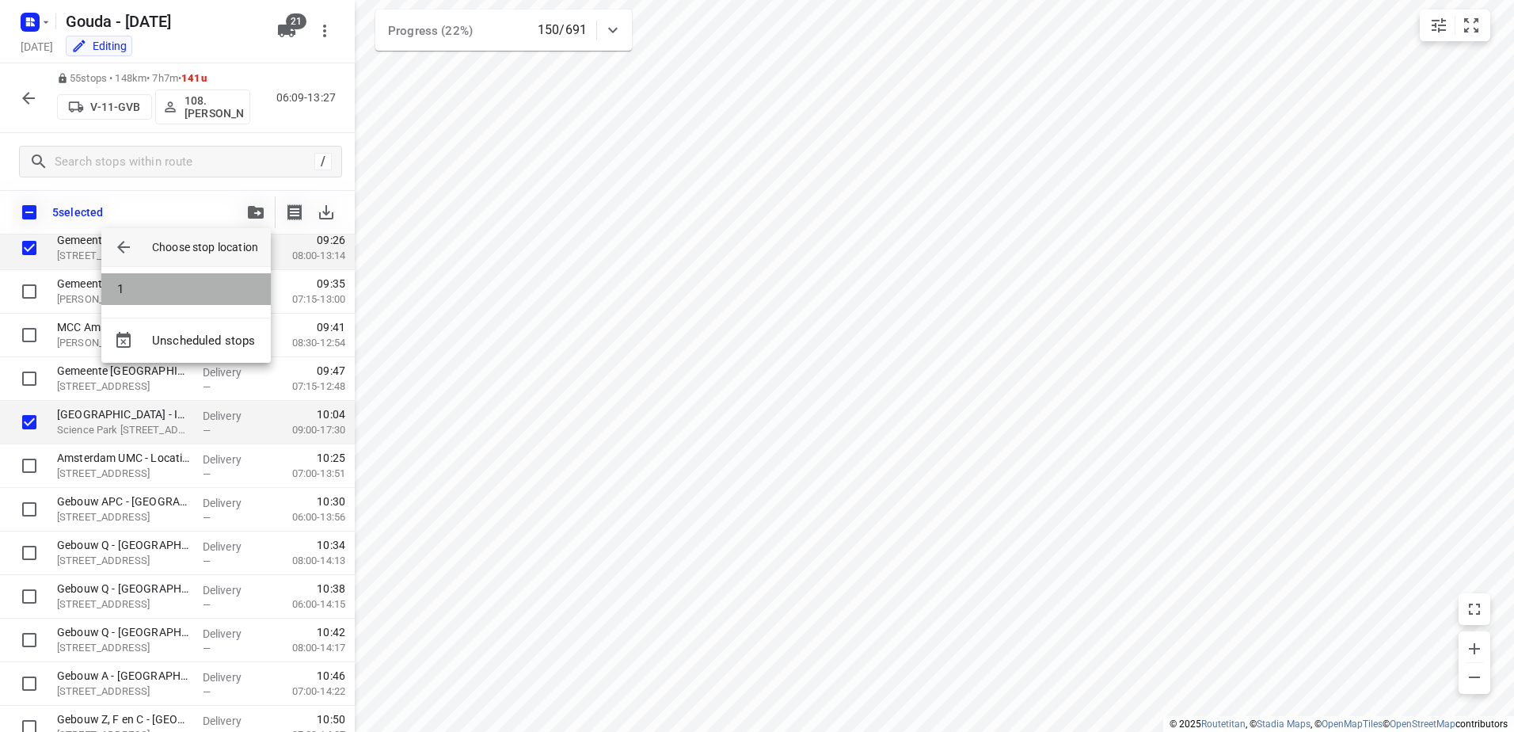
click at [159, 284] on li "1" at bounding box center [185, 289] width 169 height 32
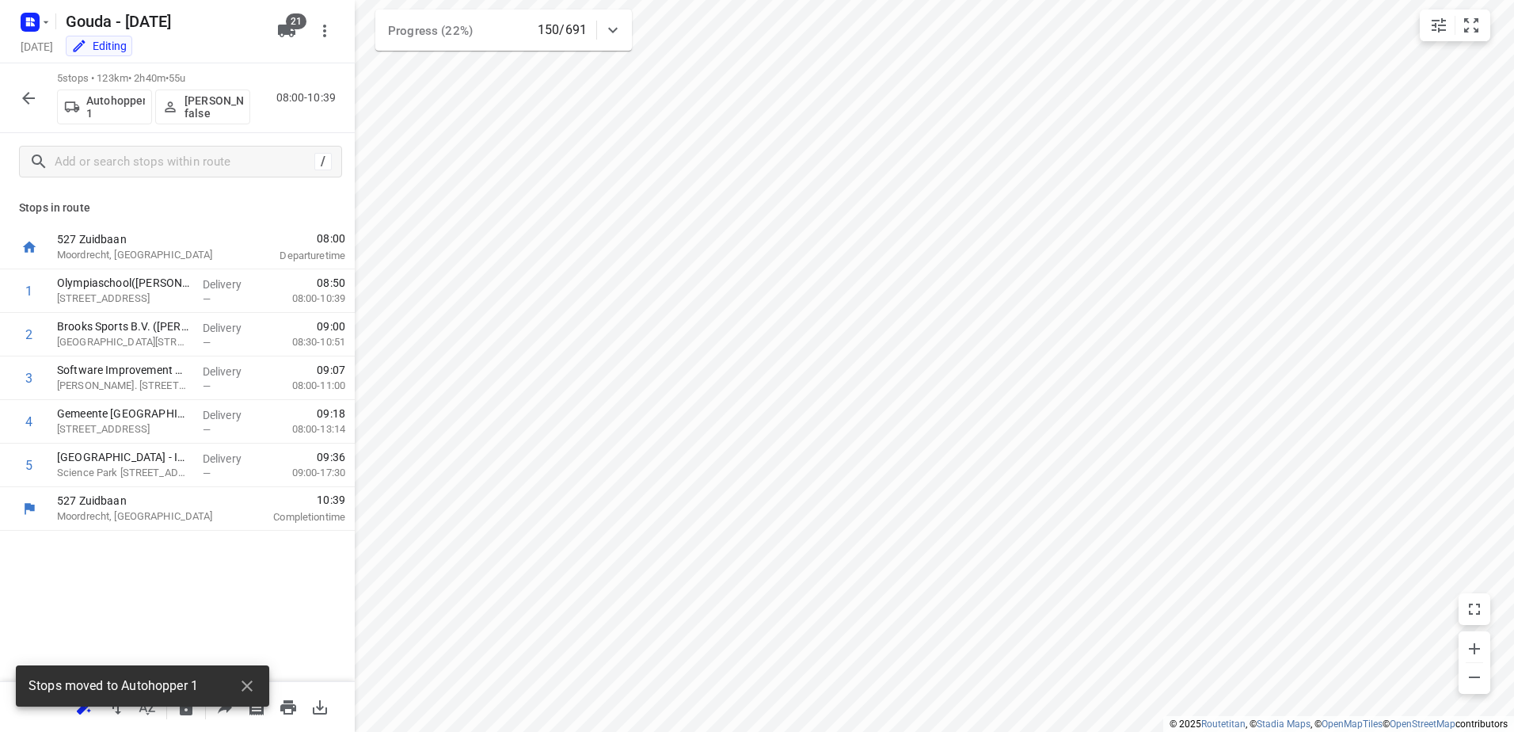
scroll to position [0, 0]
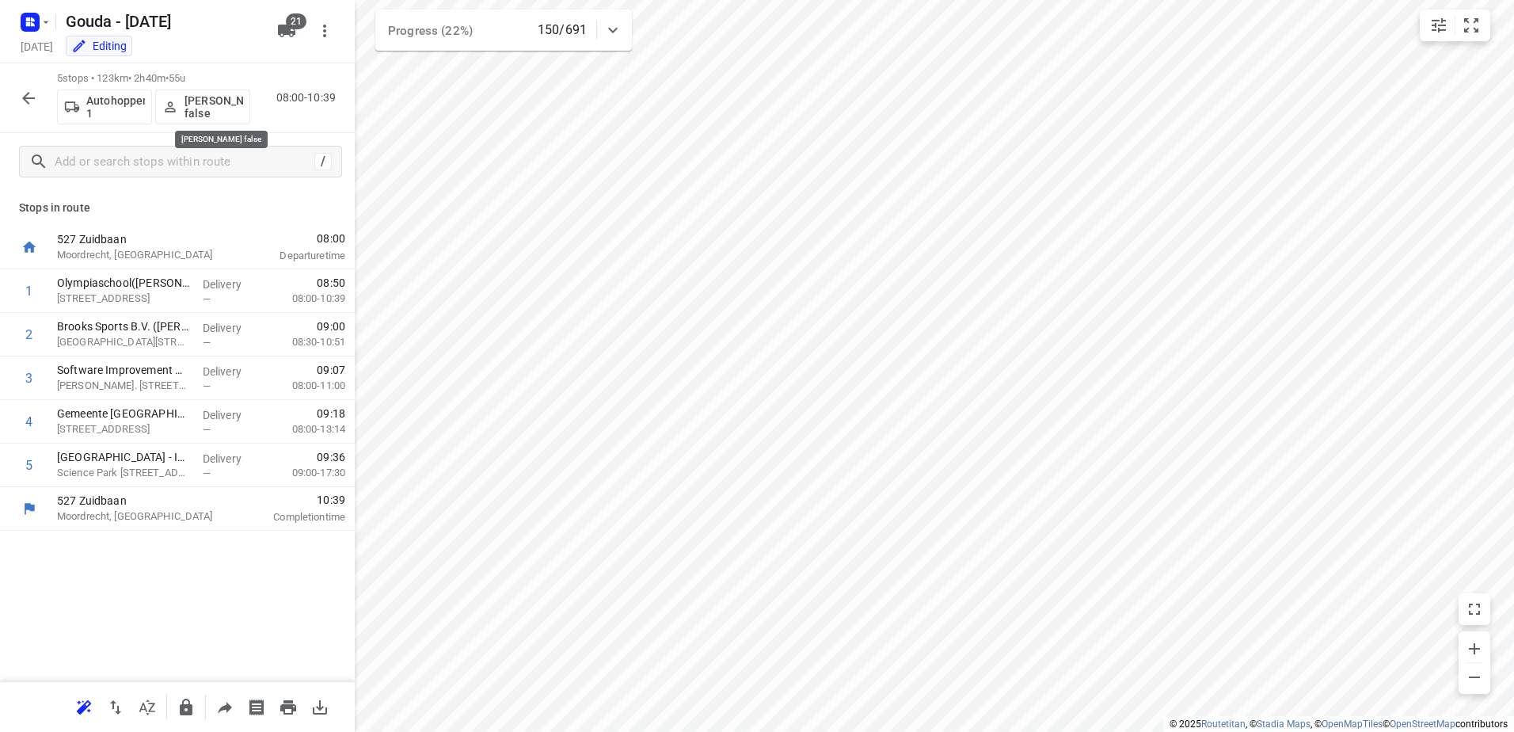
click at [200, 112] on p "Daan Mulder false" at bounding box center [214, 106] width 59 height 25
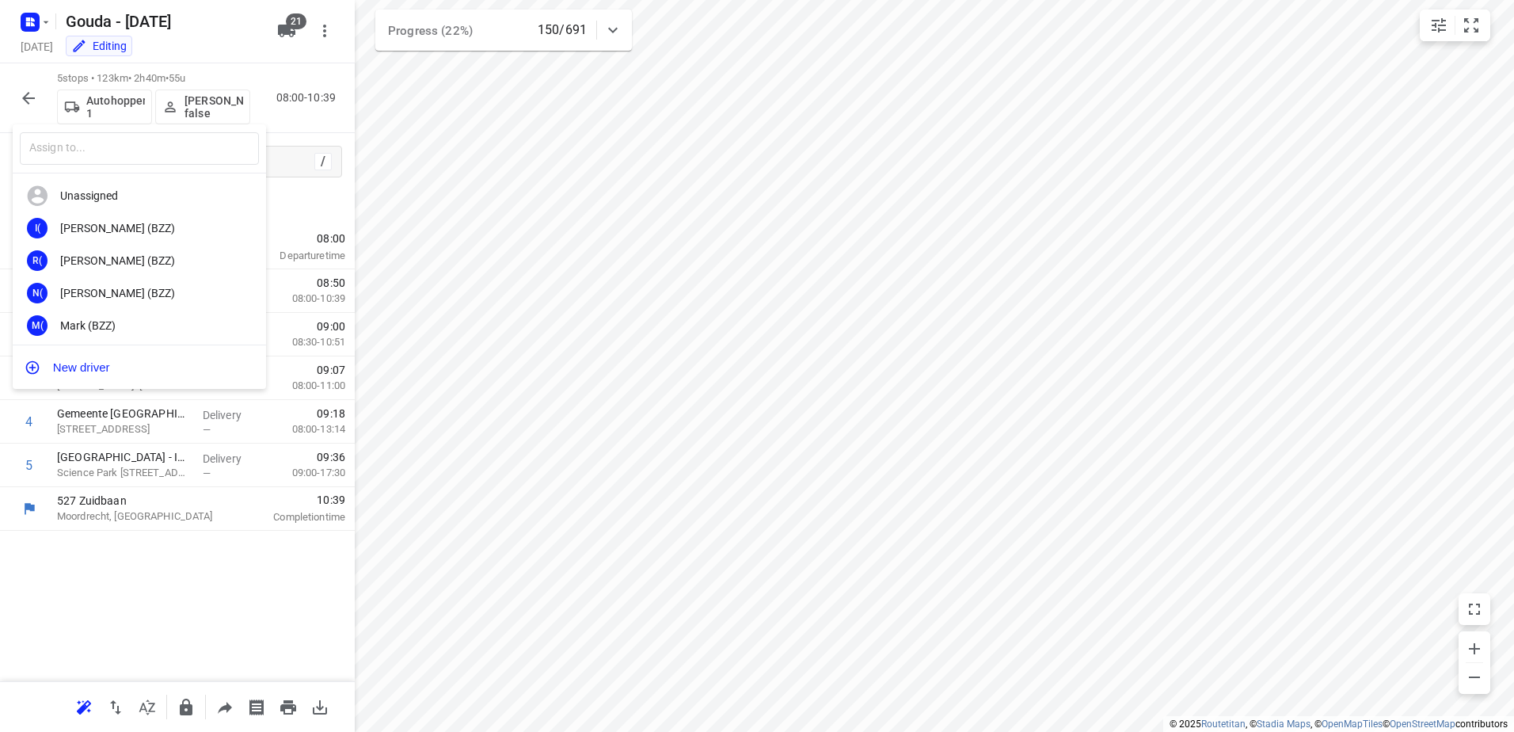
click at [175, 145] on input "text" at bounding box center [139, 148] width 239 height 32
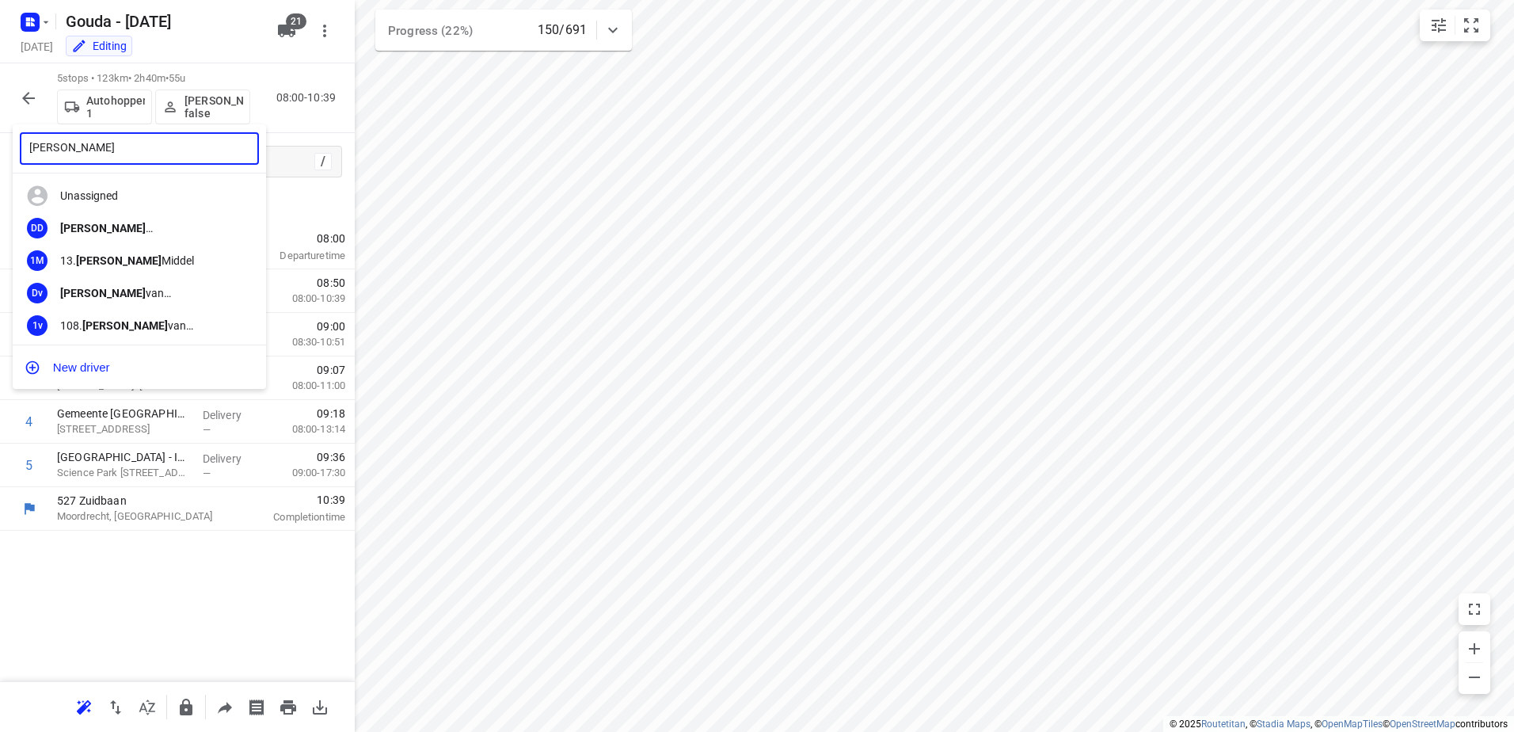
drag, startPoint x: 104, startPoint y: 154, endPoint x: 29, endPoint y: 150, distance: 74.6
click at [29, 150] on input "dennis" at bounding box center [139, 148] width 239 height 32
type input "abdul"
click at [130, 313] on div "1S 1. Abdul Shadeh" at bounding box center [139, 325] width 253 height 32
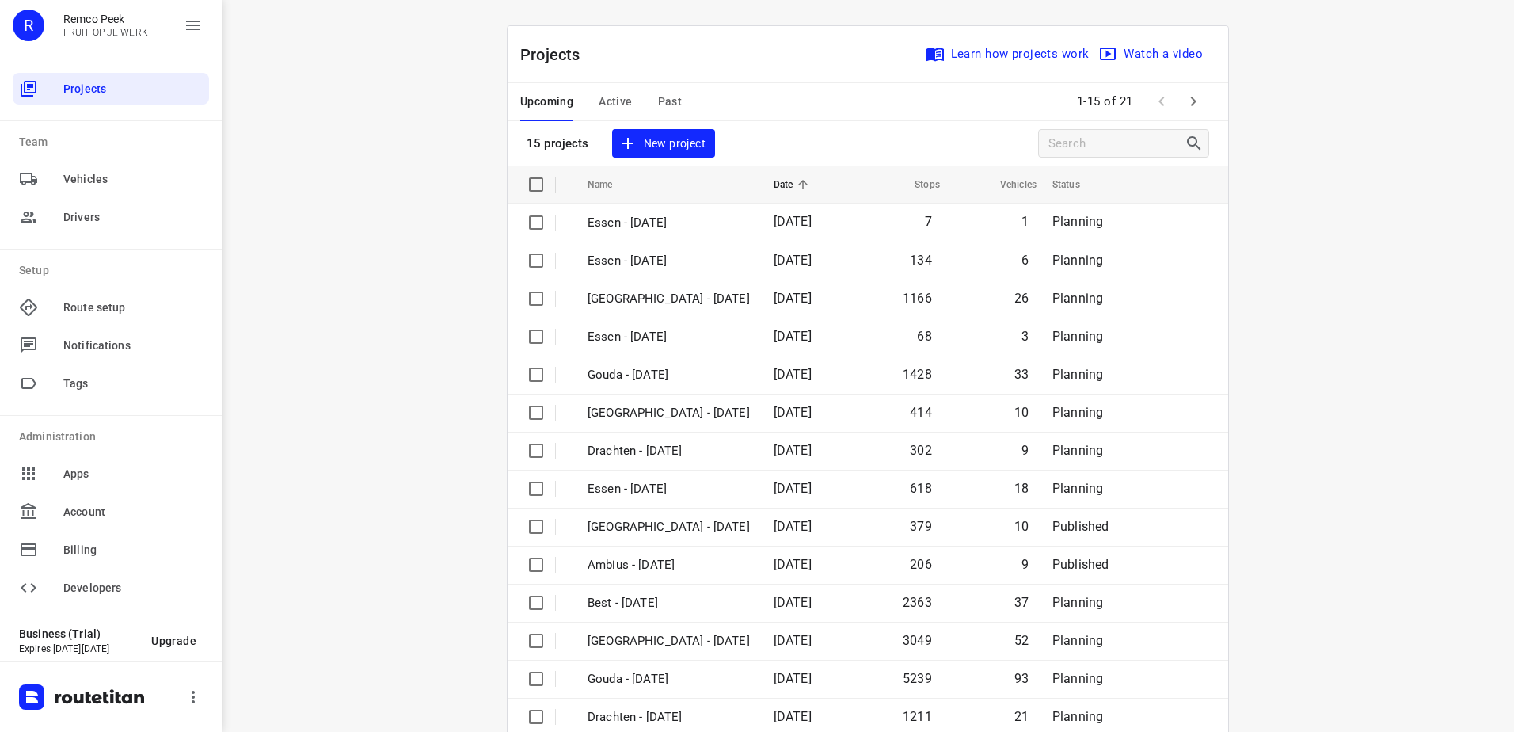
click at [590, 103] on div "Upcoming Active Past" at bounding box center [613, 102] width 187 height 38
click at [600, 105] on span "Active" at bounding box center [615, 102] width 33 height 20
click at [615, 105] on span "Active" at bounding box center [615, 102] width 33 height 20
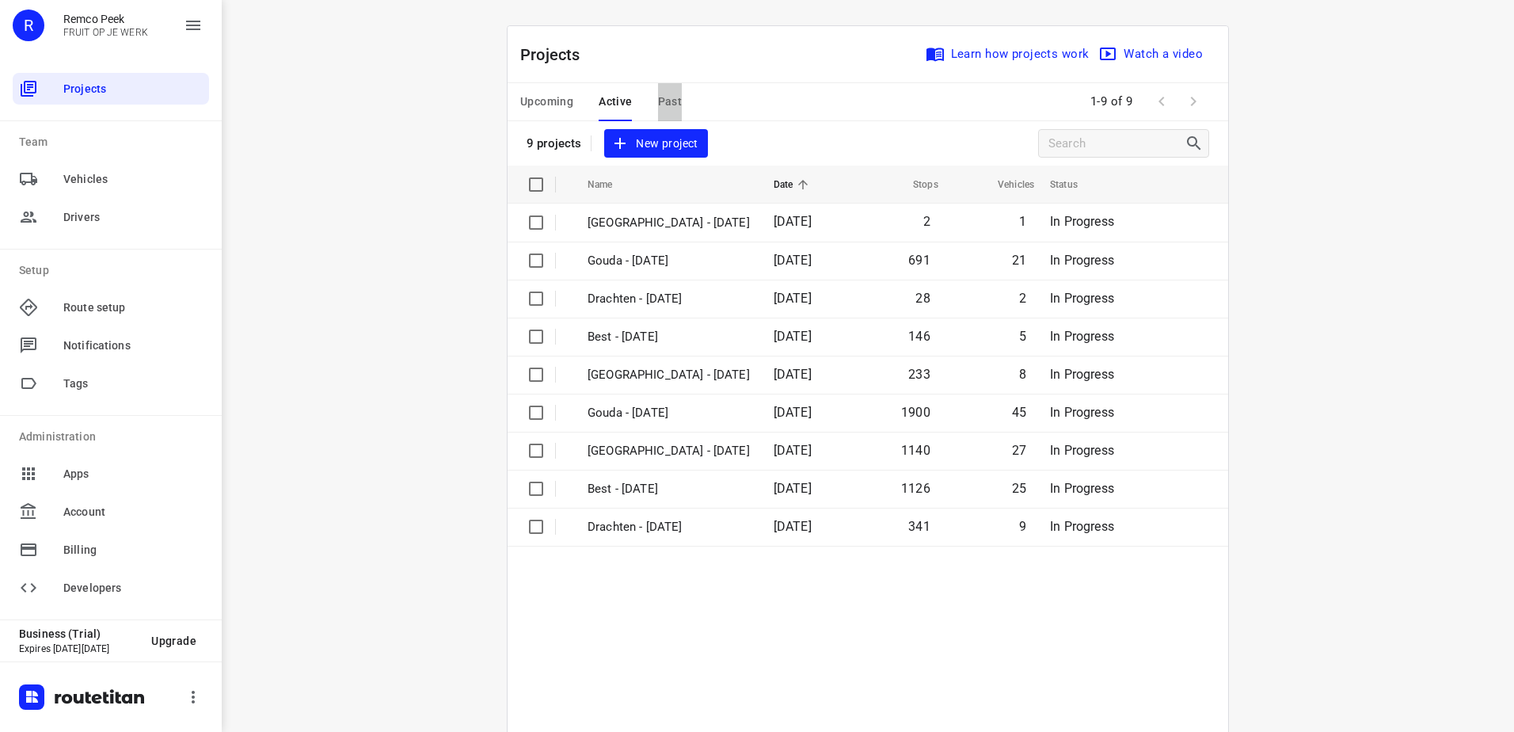
click at [671, 109] on span "Past" at bounding box center [670, 102] width 25 height 20
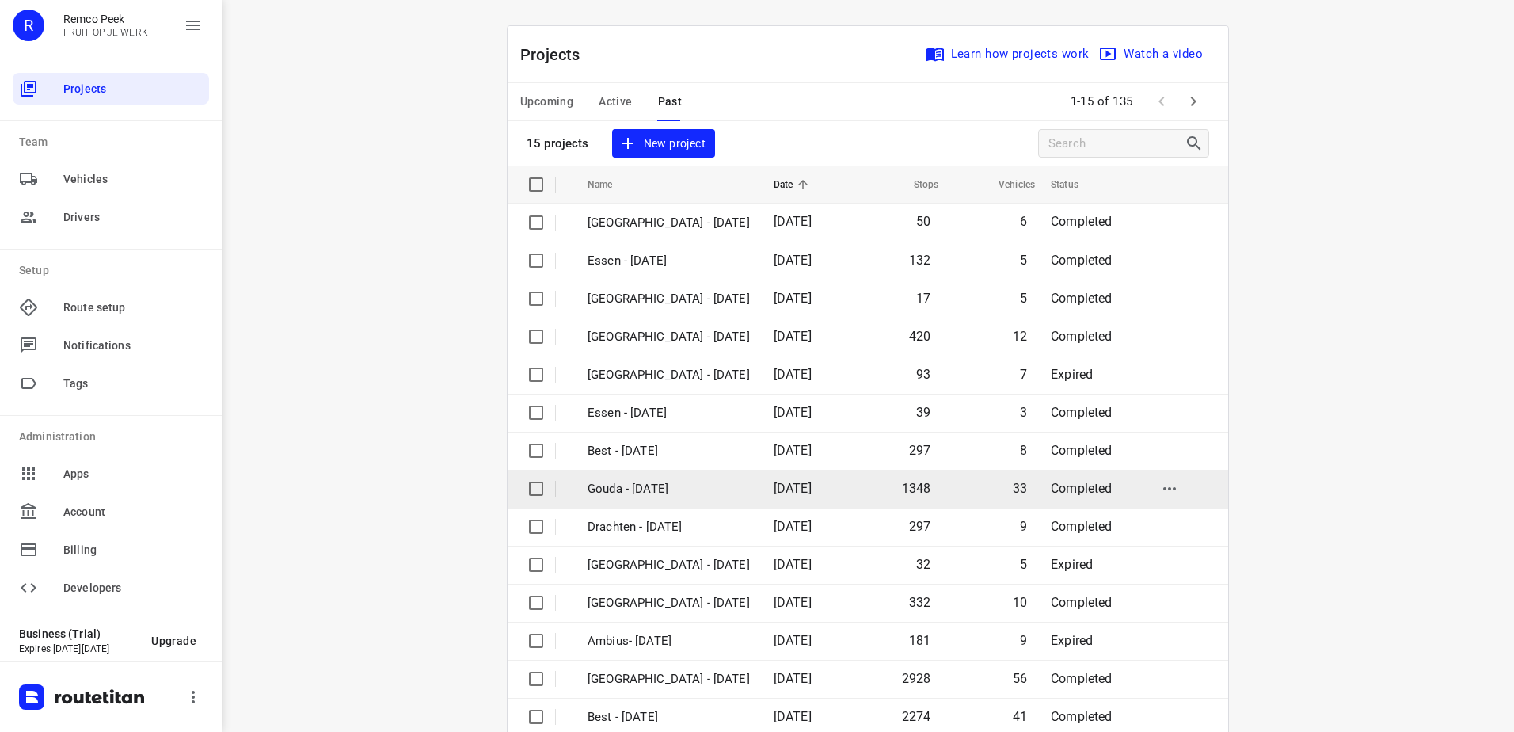
click at [718, 481] on p "Gouda - [DATE]" at bounding box center [669, 489] width 162 height 18
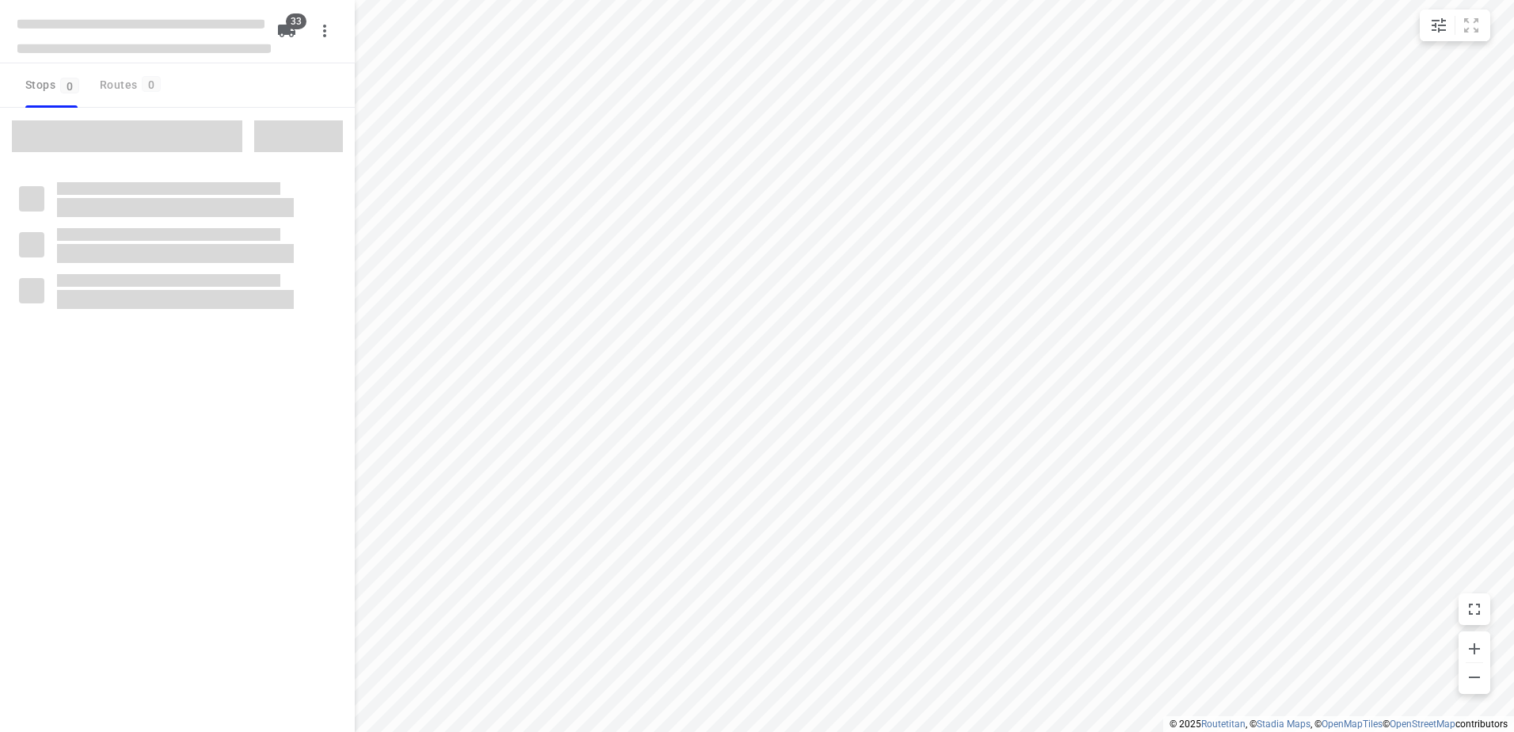
checkbox input "true"
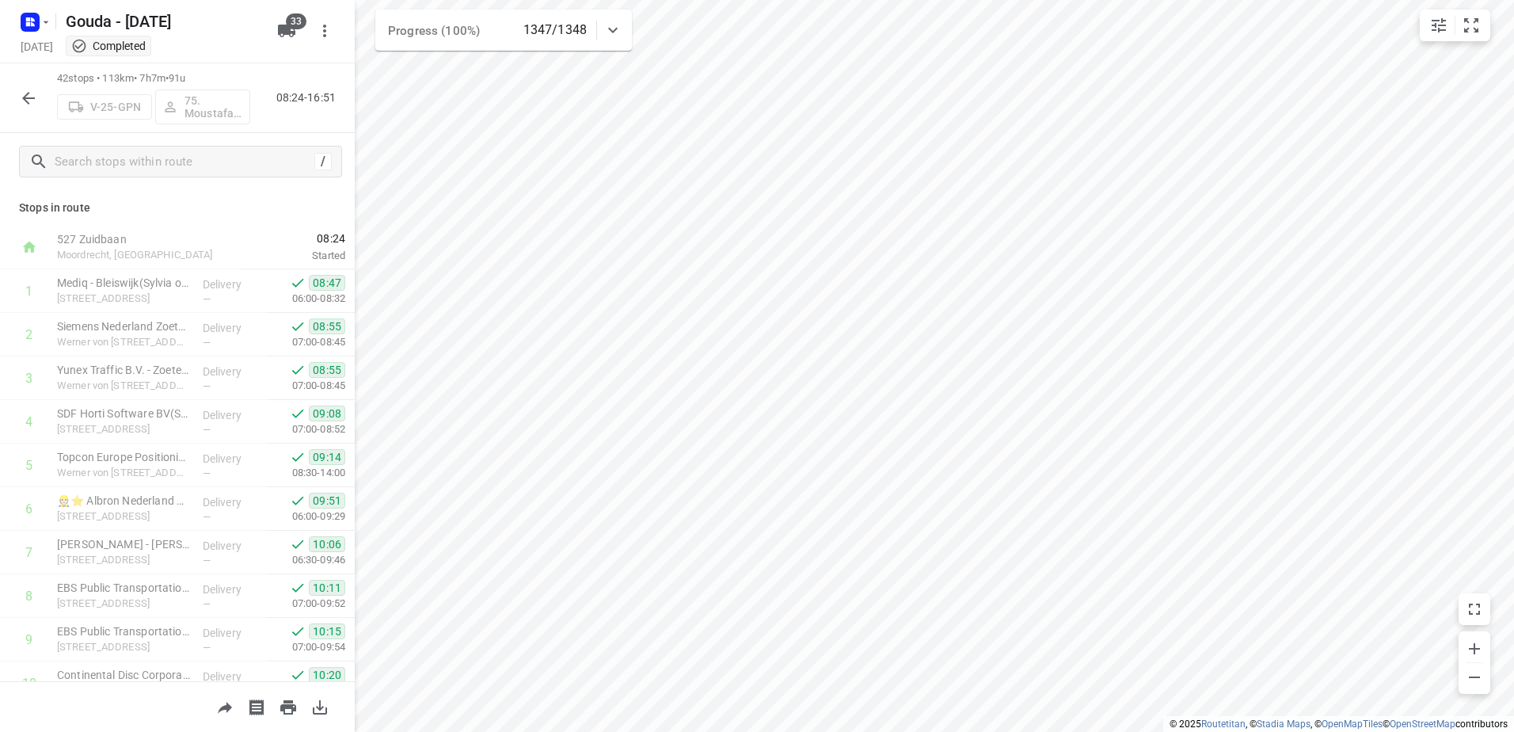
click at [29, 99] on icon "button" at bounding box center [28, 98] width 19 height 19
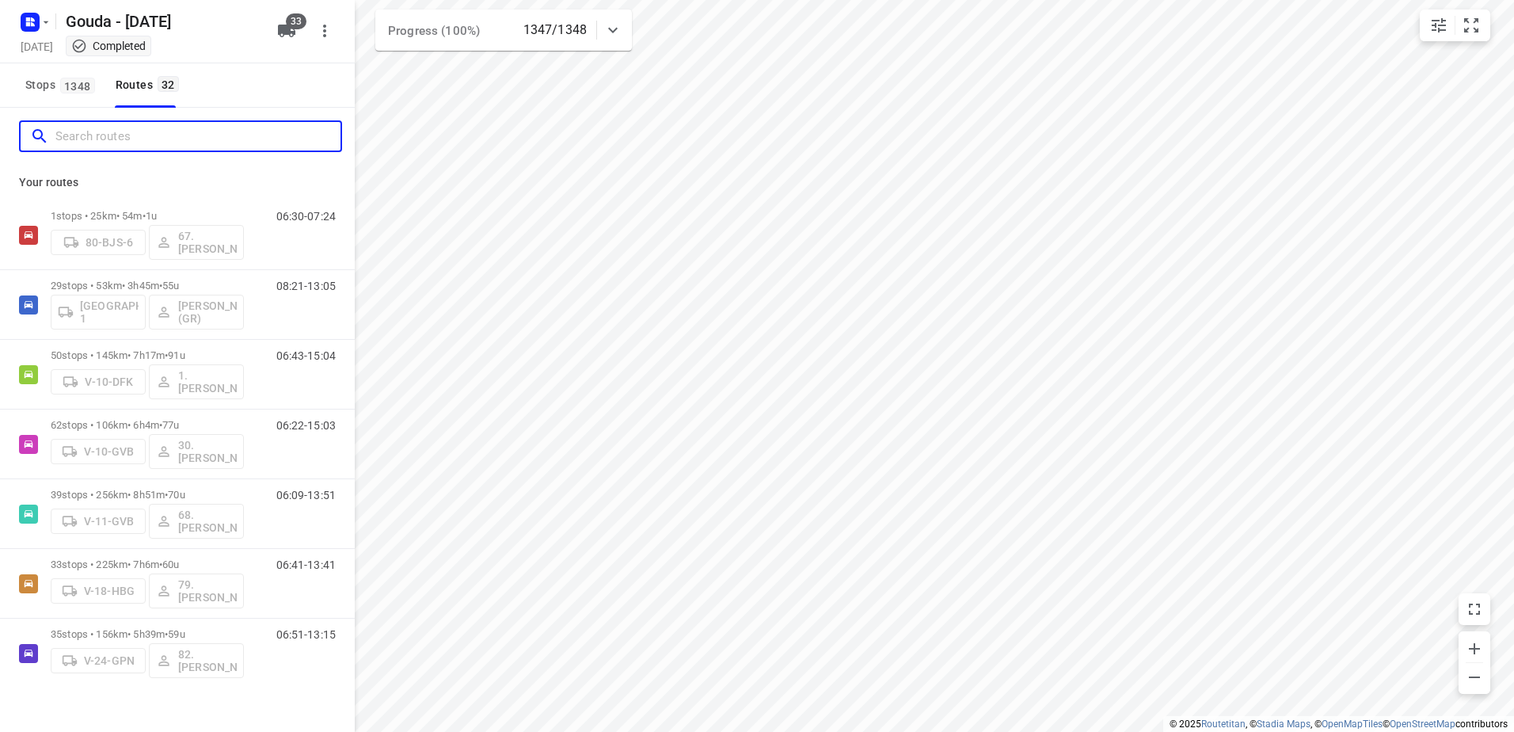
drag, startPoint x: 29, startPoint y: 99, endPoint x: 80, endPoint y: 98, distance: 50.7
click at [145, 134] on input "Search routes" at bounding box center [197, 136] width 285 height 25
click at [70, 89] on span "1348" at bounding box center [77, 86] width 35 height 16
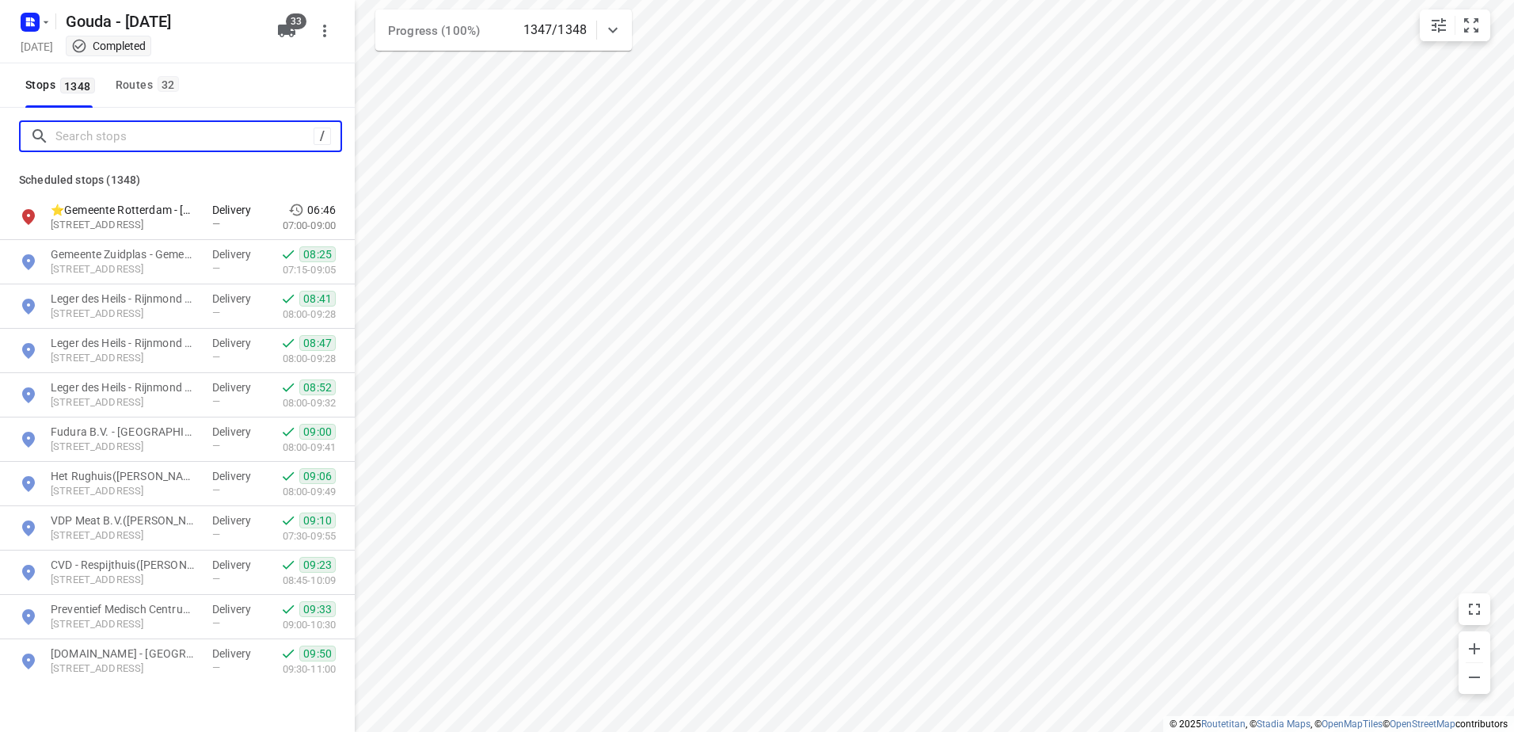
click at [104, 131] on input "Search stops" at bounding box center [184, 136] width 258 height 25
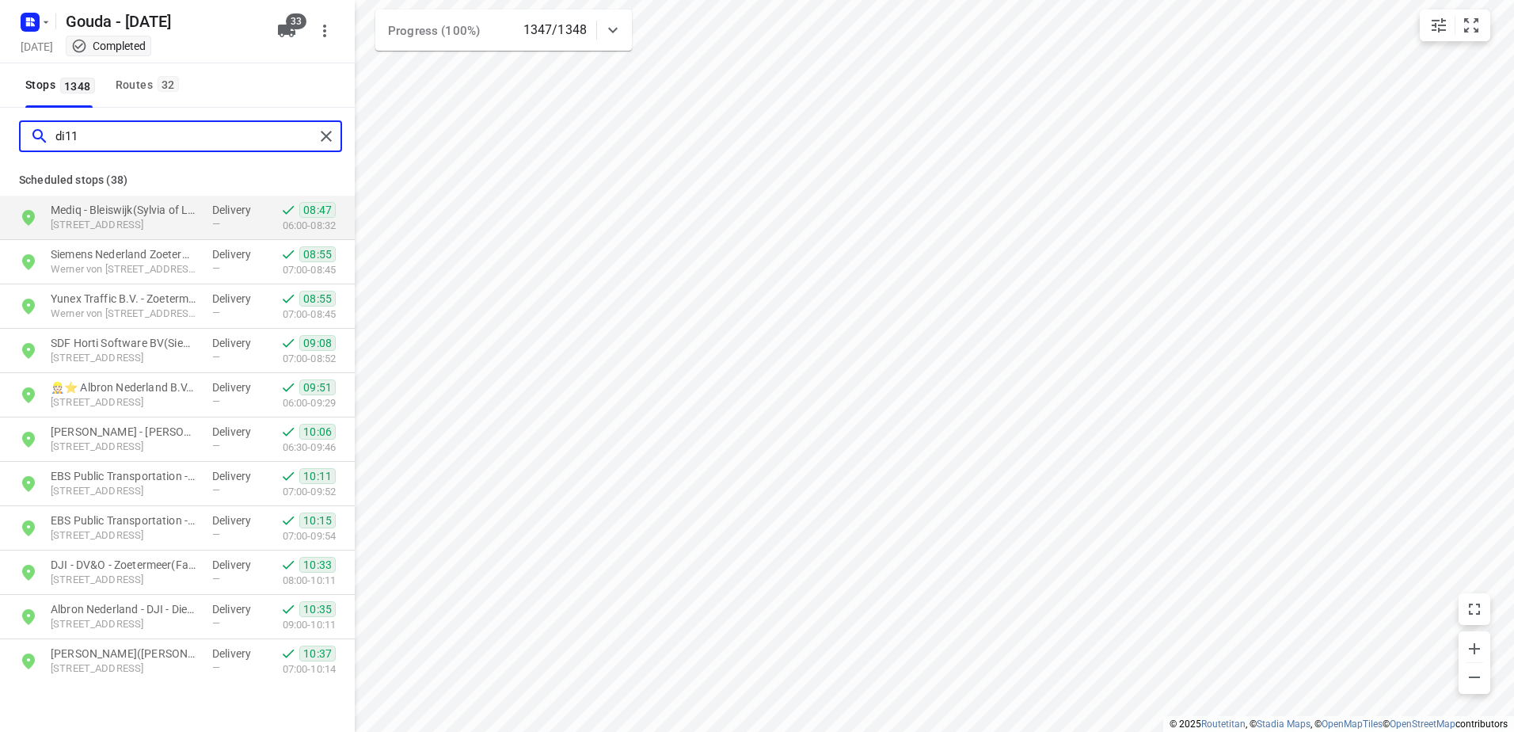
type input "di11"
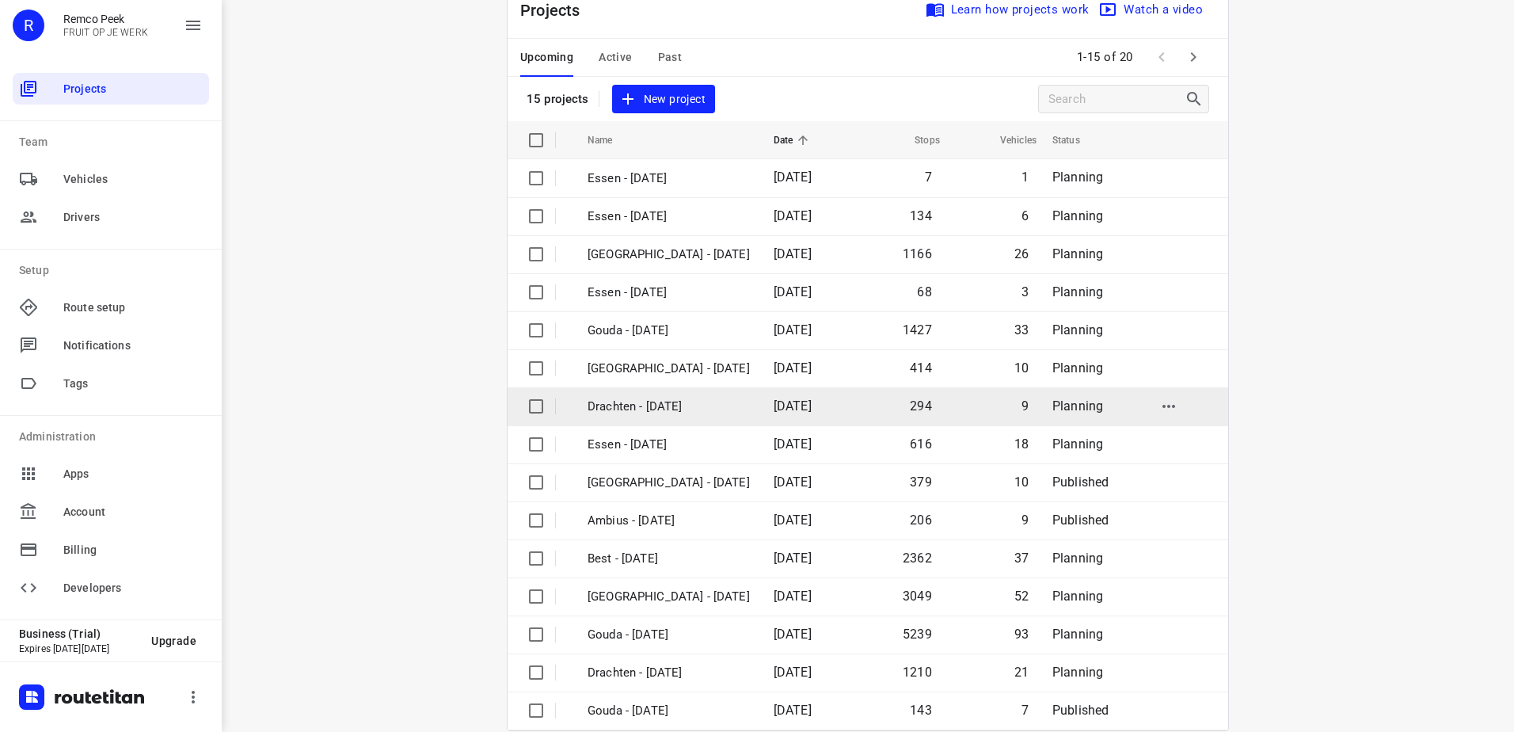
scroll to position [69, 0]
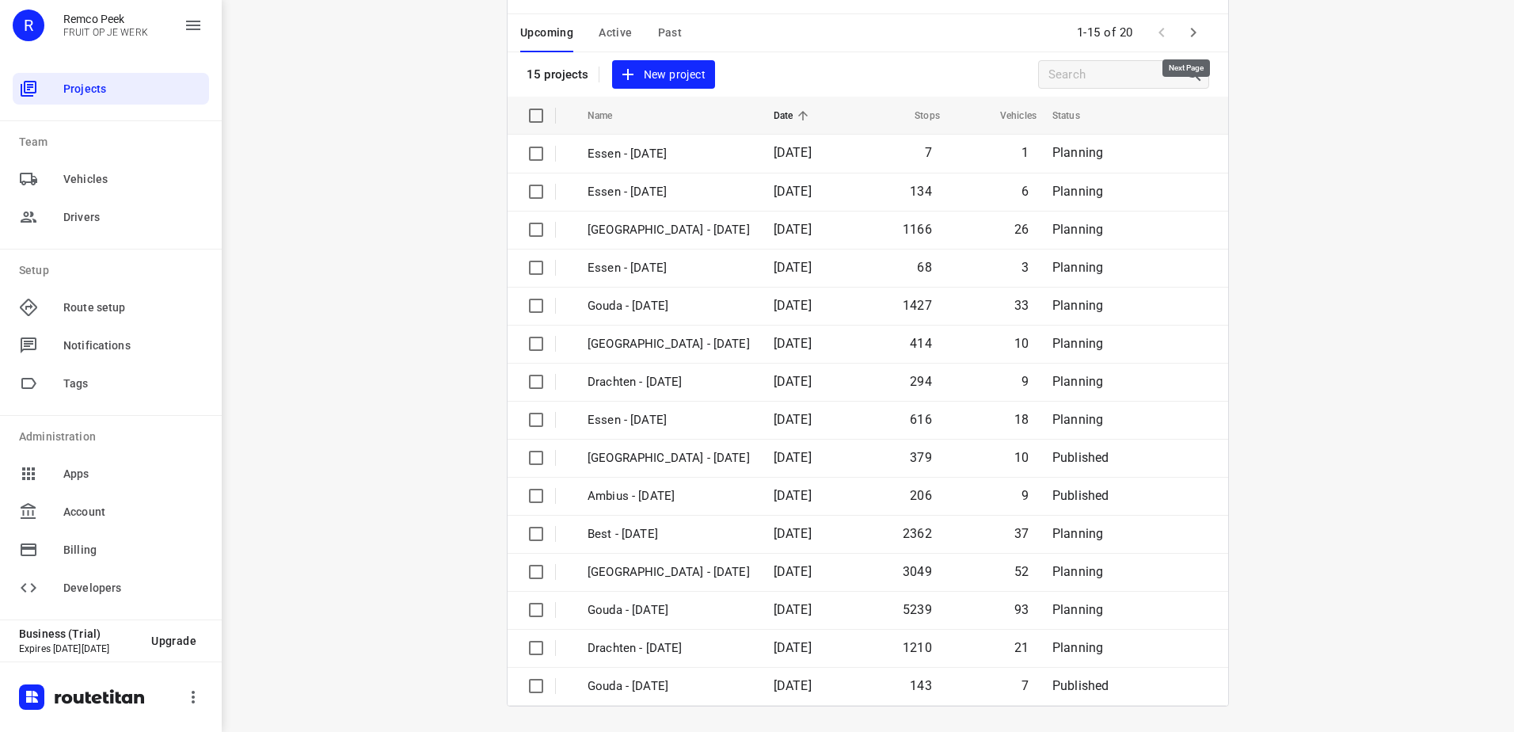
click at [1191, 28] on icon "button" at bounding box center [1193, 32] width 19 height 19
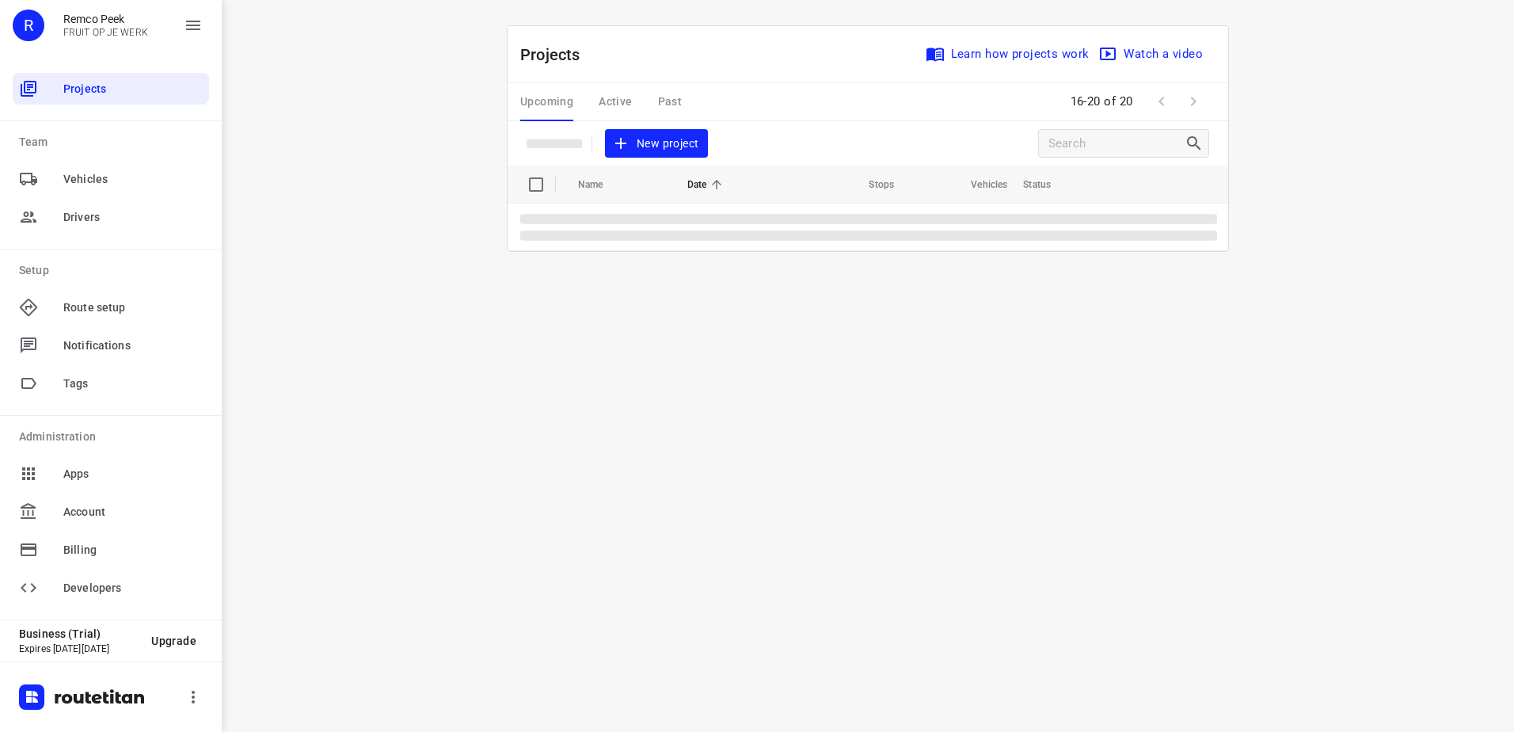
scroll to position [0, 0]
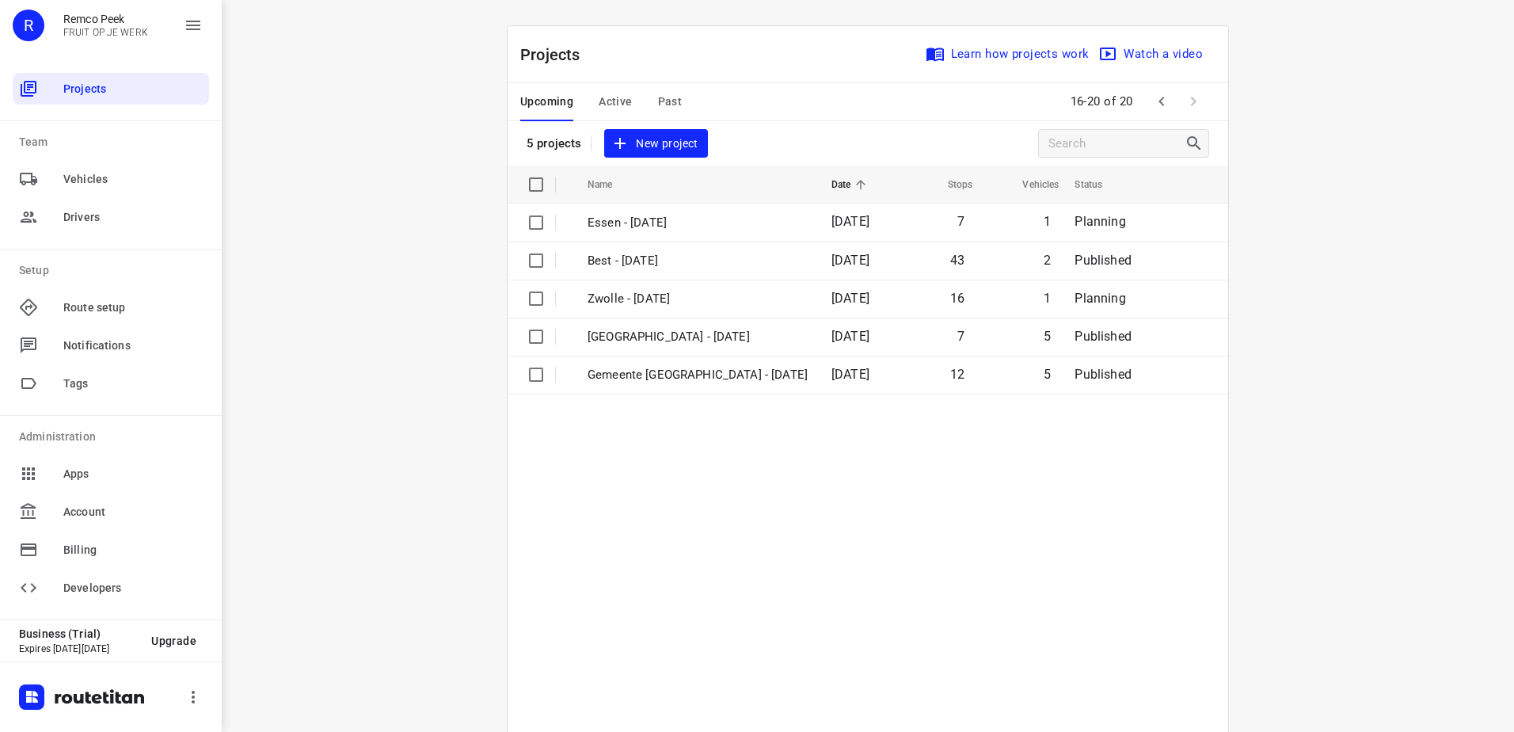
drag, startPoint x: 585, startPoint y: 99, endPoint x: 606, endPoint y: 99, distance: 20.6
click at [604, 99] on div "Upcoming Active Past" at bounding box center [613, 102] width 187 height 38
click at [606, 99] on span "Active" at bounding box center [615, 102] width 33 height 20
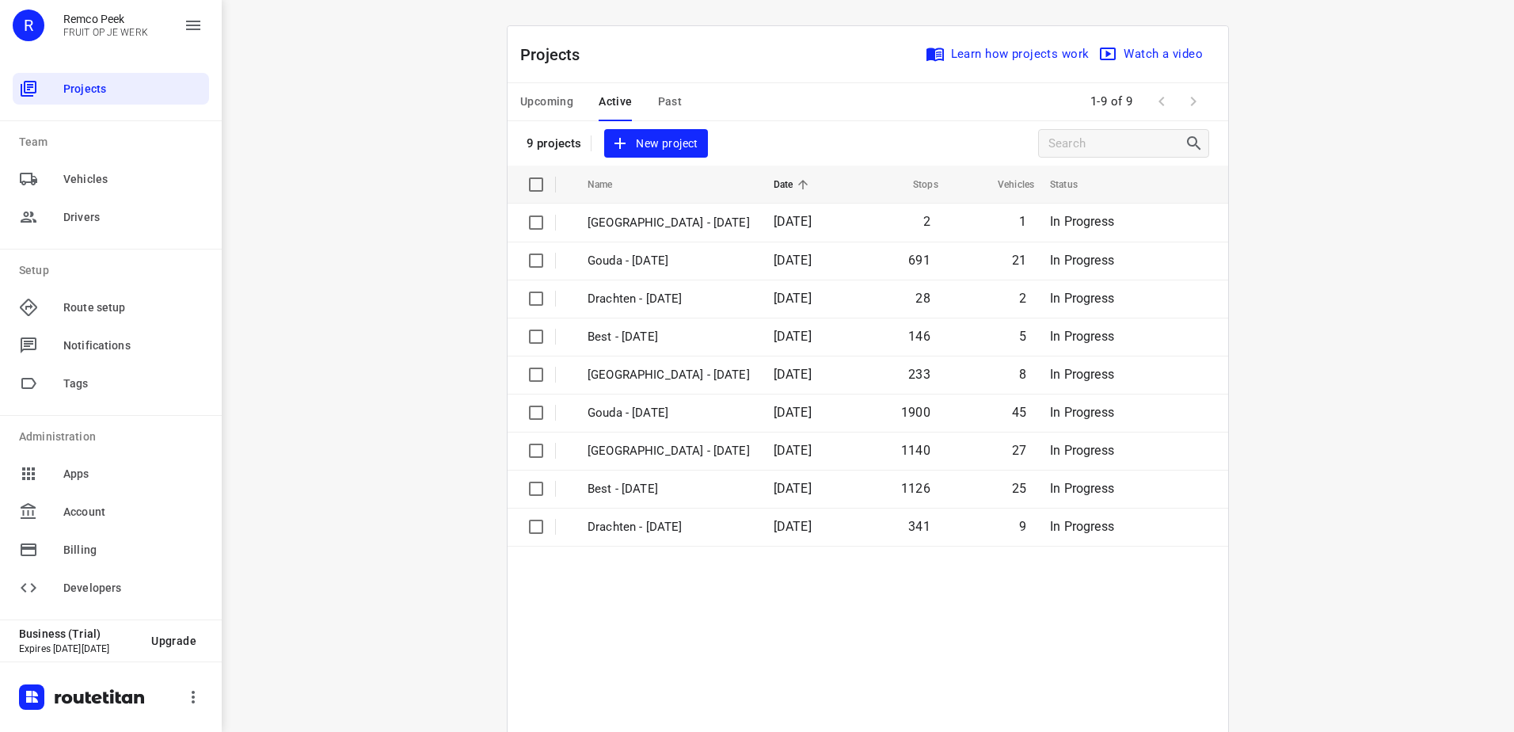
click at [1164, 101] on span at bounding box center [1162, 102] width 32 height 32
click at [550, 113] on button "Upcoming" at bounding box center [546, 102] width 53 height 38
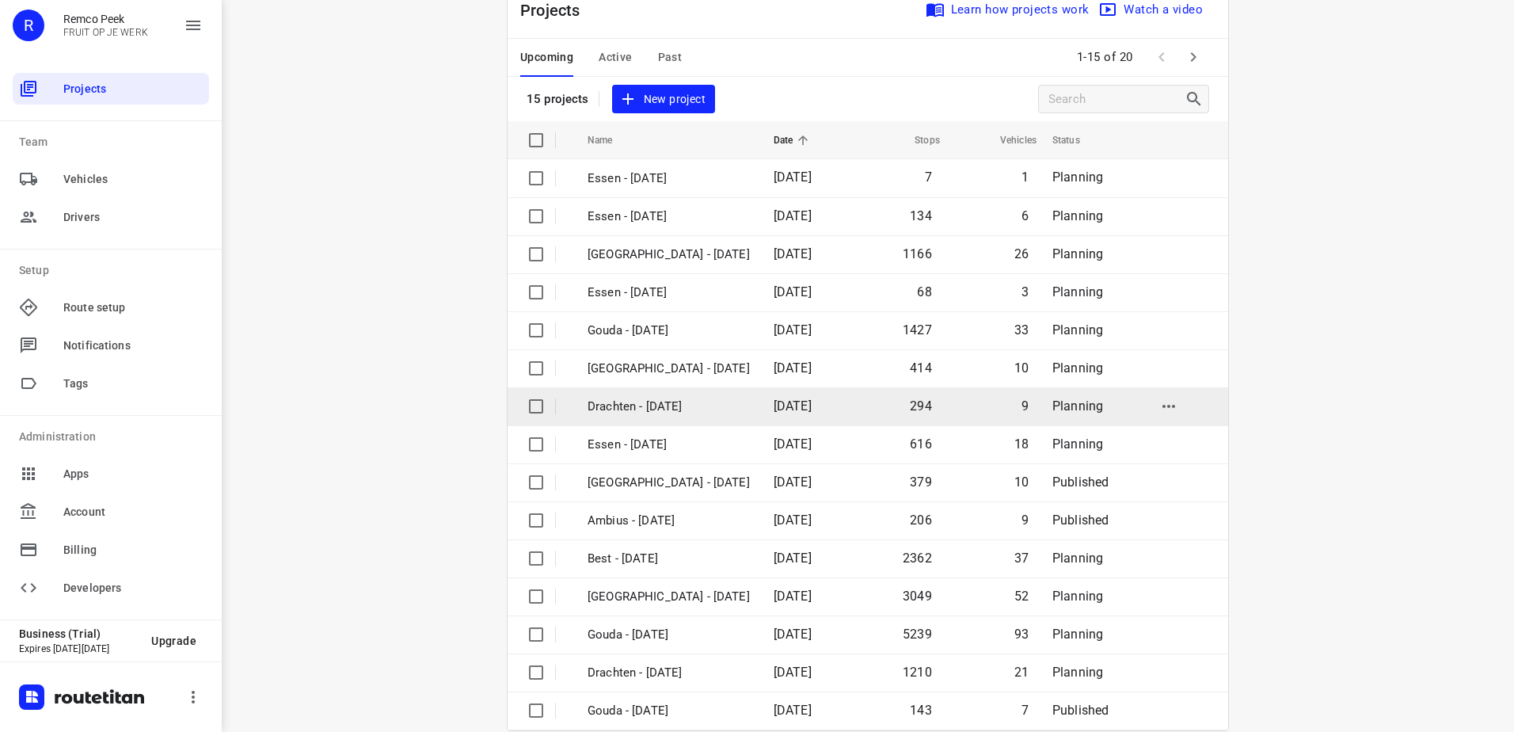
scroll to position [69, 0]
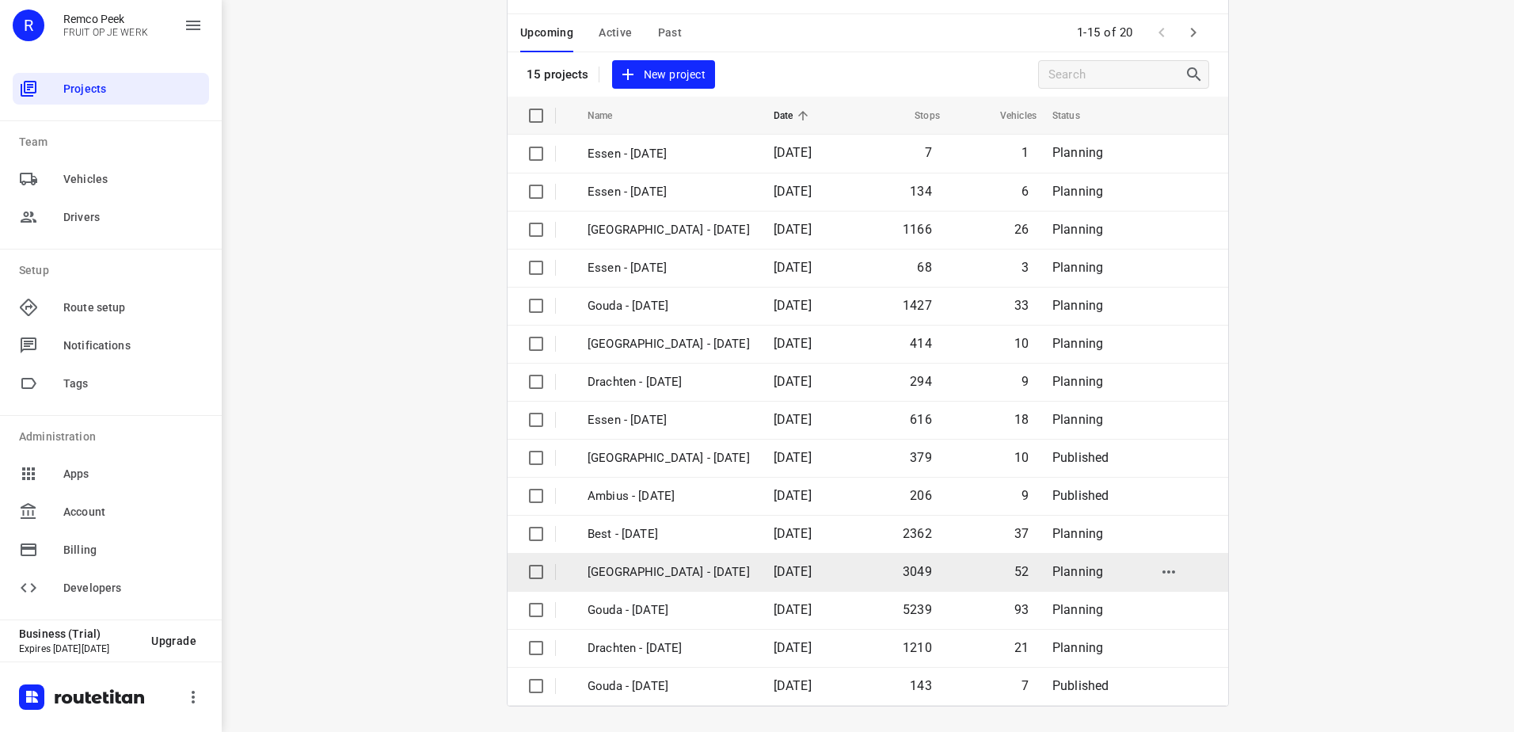
click at [683, 568] on p "[GEOGRAPHIC_DATA] - [DATE]" at bounding box center [669, 572] width 162 height 18
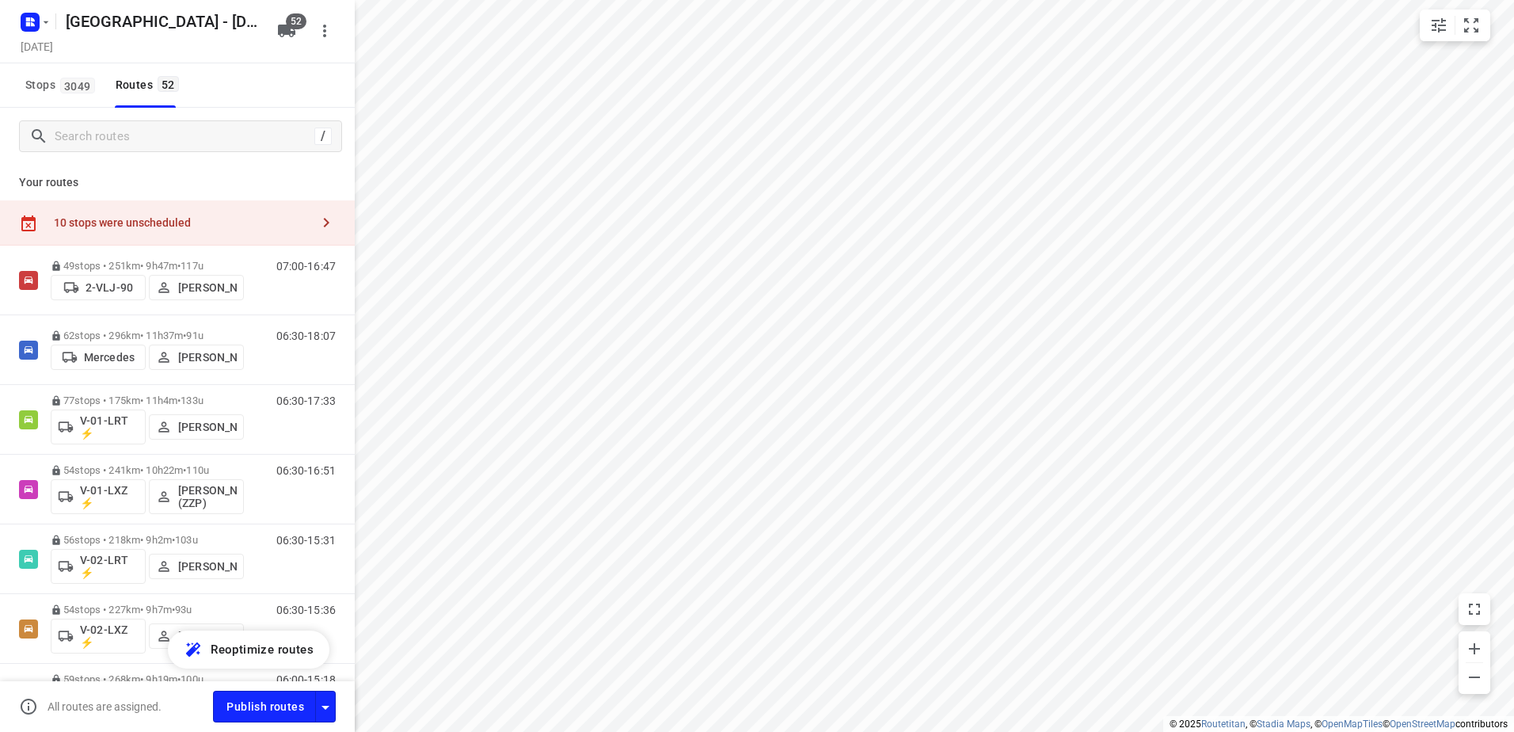
checkbox input "true"
click at [65, 97] on button "Stops 3049" at bounding box center [59, 85] width 81 height 44
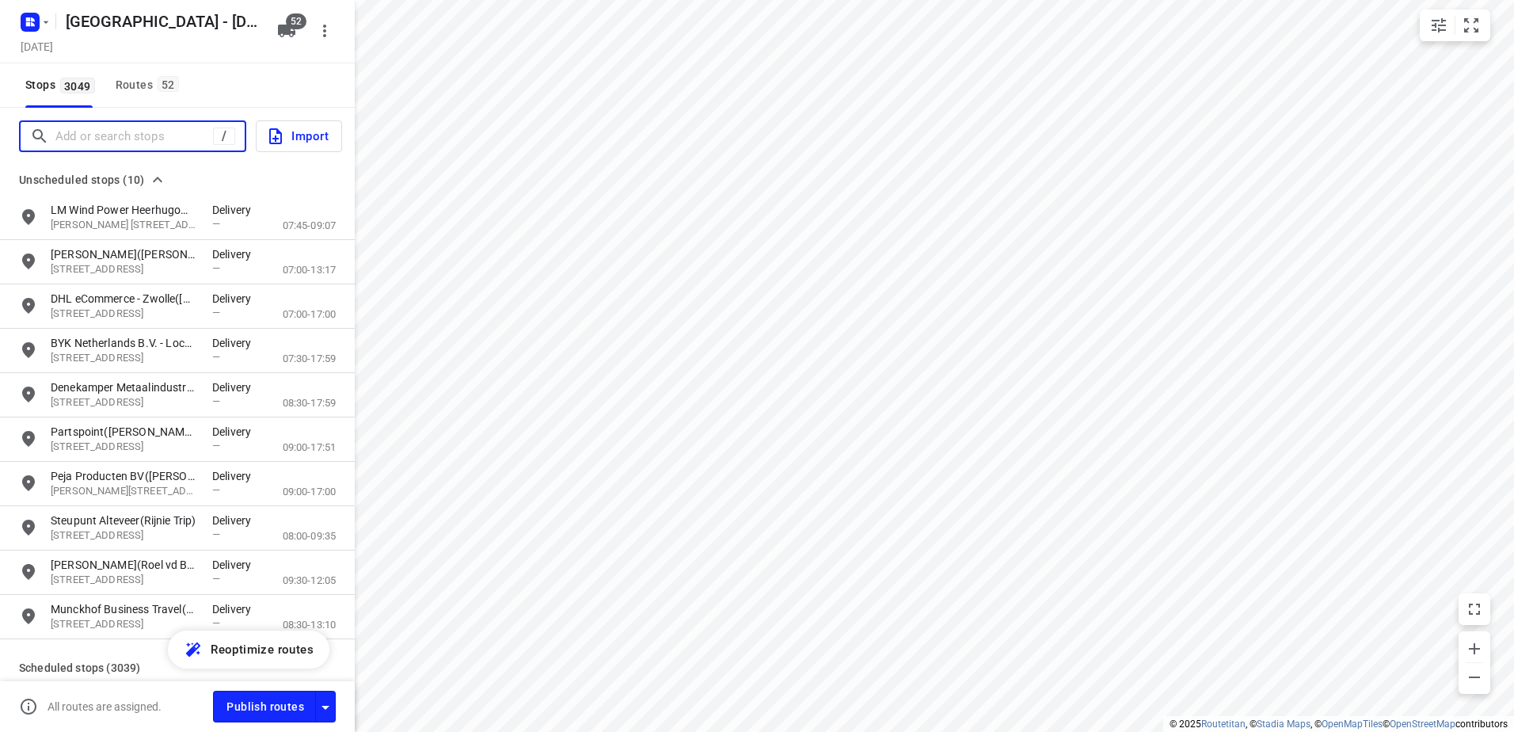
click at [136, 138] on input "Add or search stops" at bounding box center [134, 136] width 158 height 25
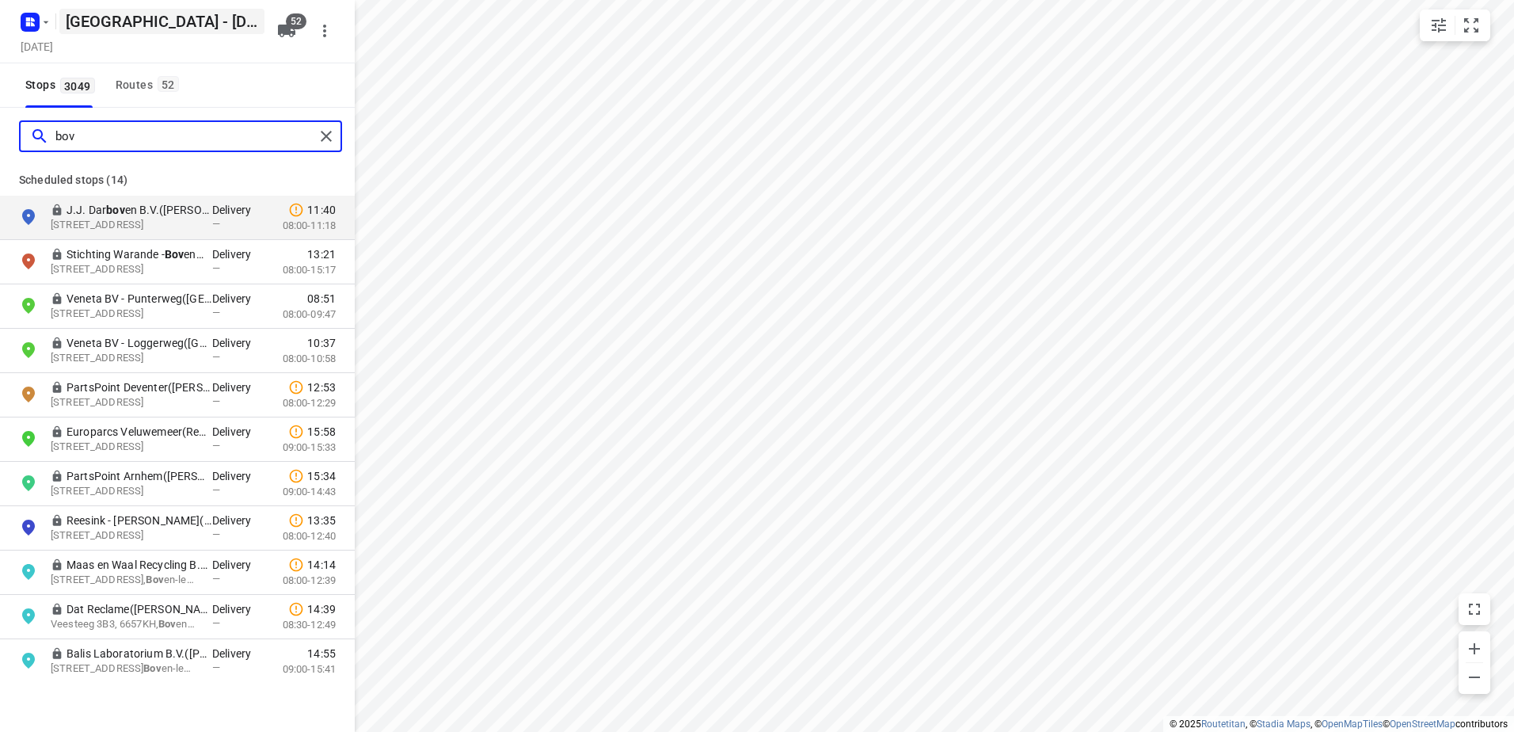
type input "bov"
click at [164, 86] on span "52" at bounding box center [168, 84] width 21 height 16
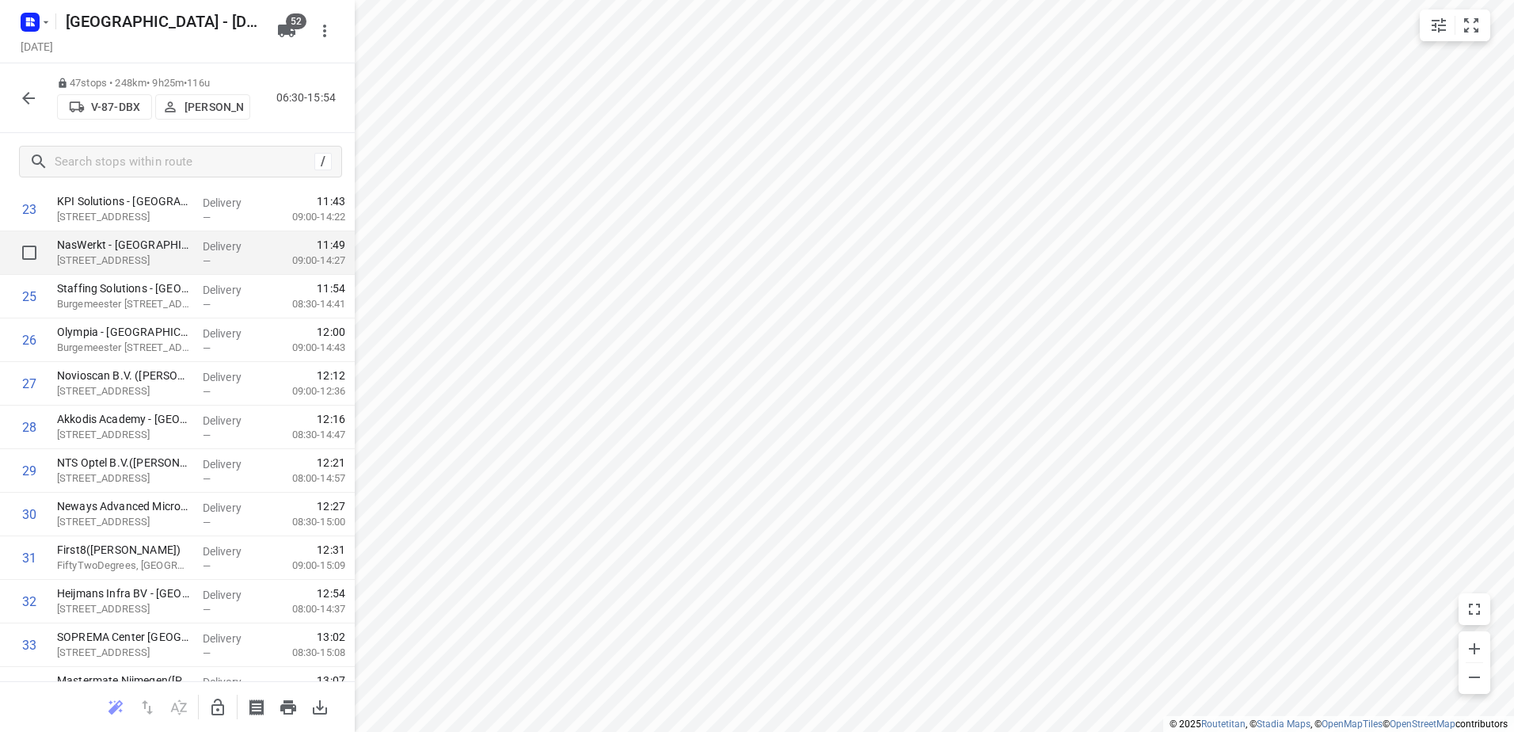
scroll to position [1109, 0]
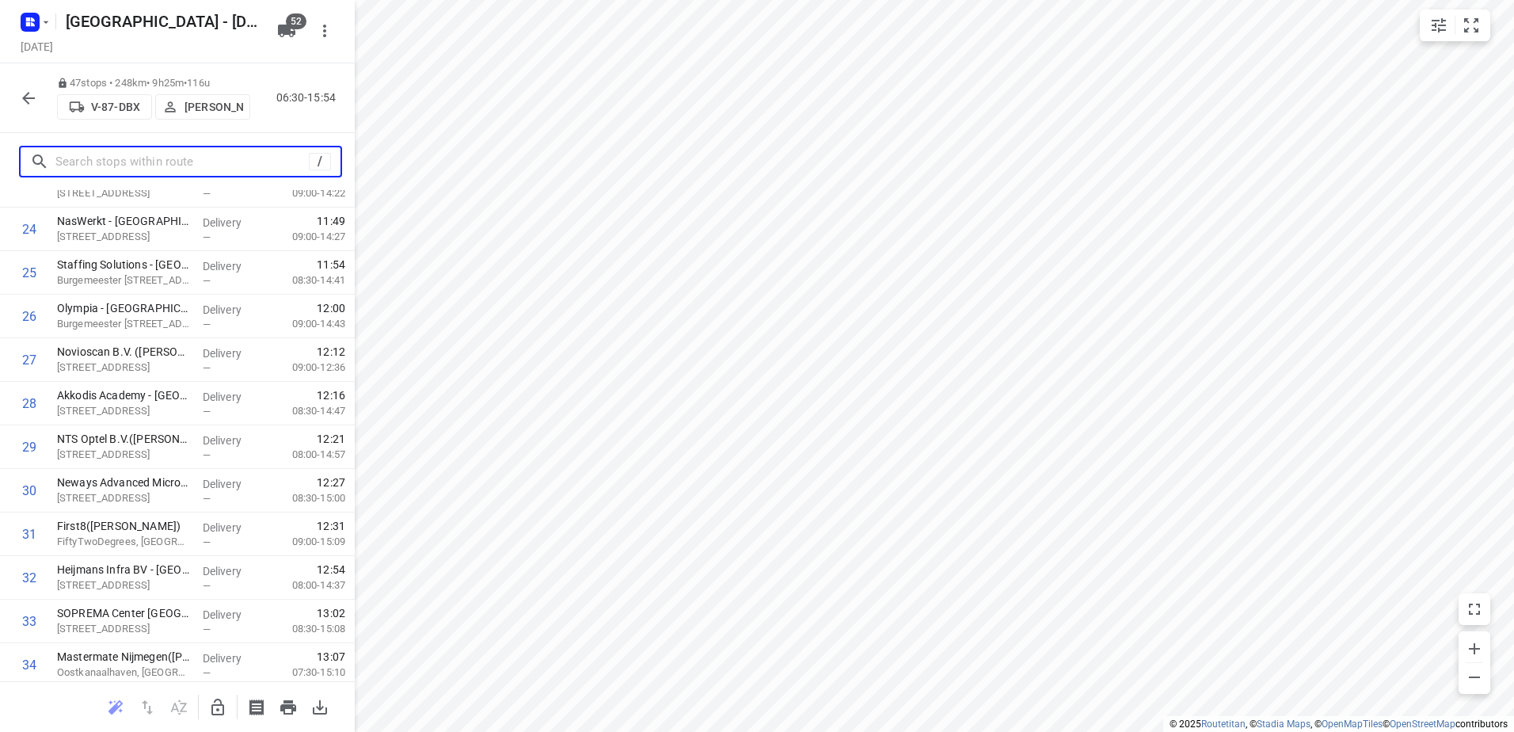
click at [161, 158] on input "text" at bounding box center [181, 162] width 253 height 25
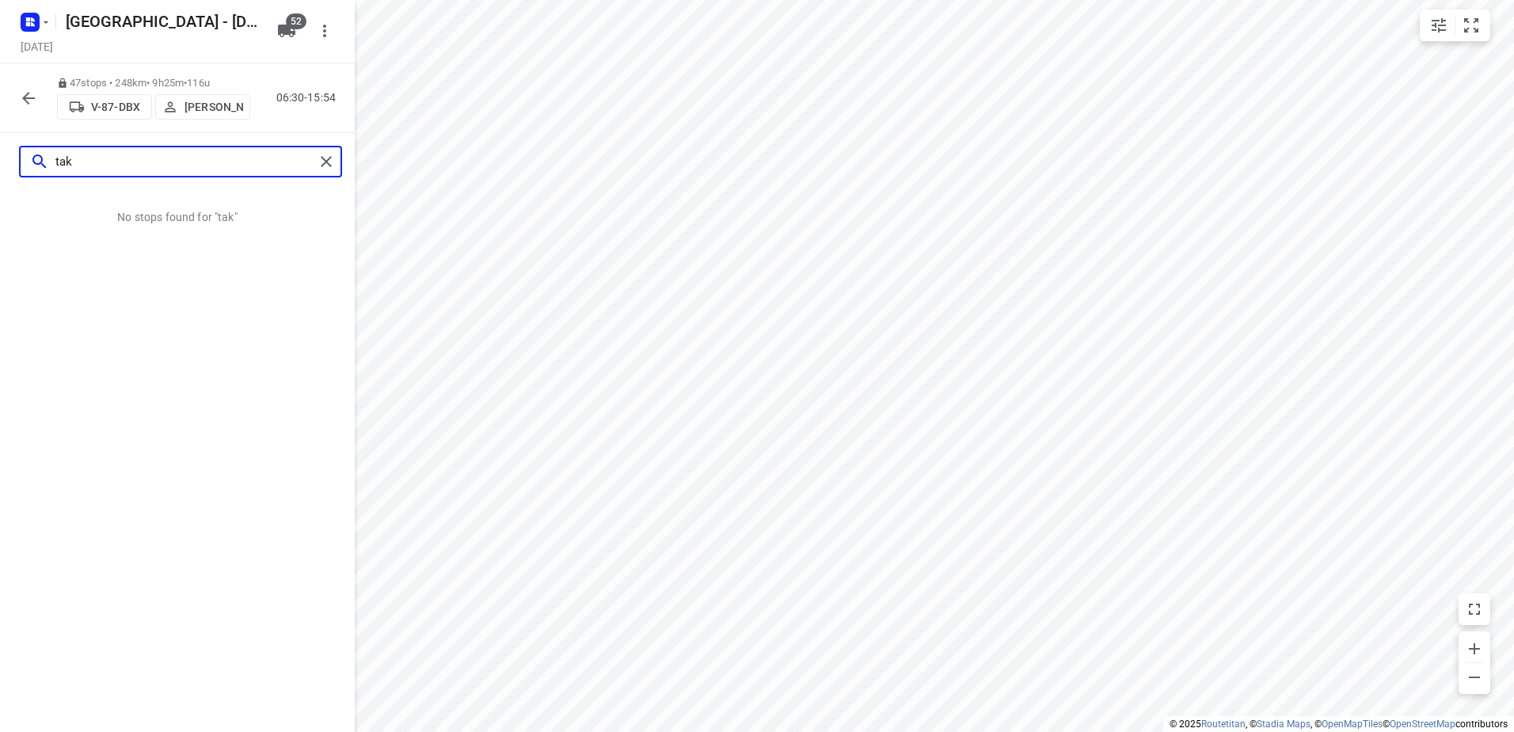
scroll to position [0, 0]
type input "take"
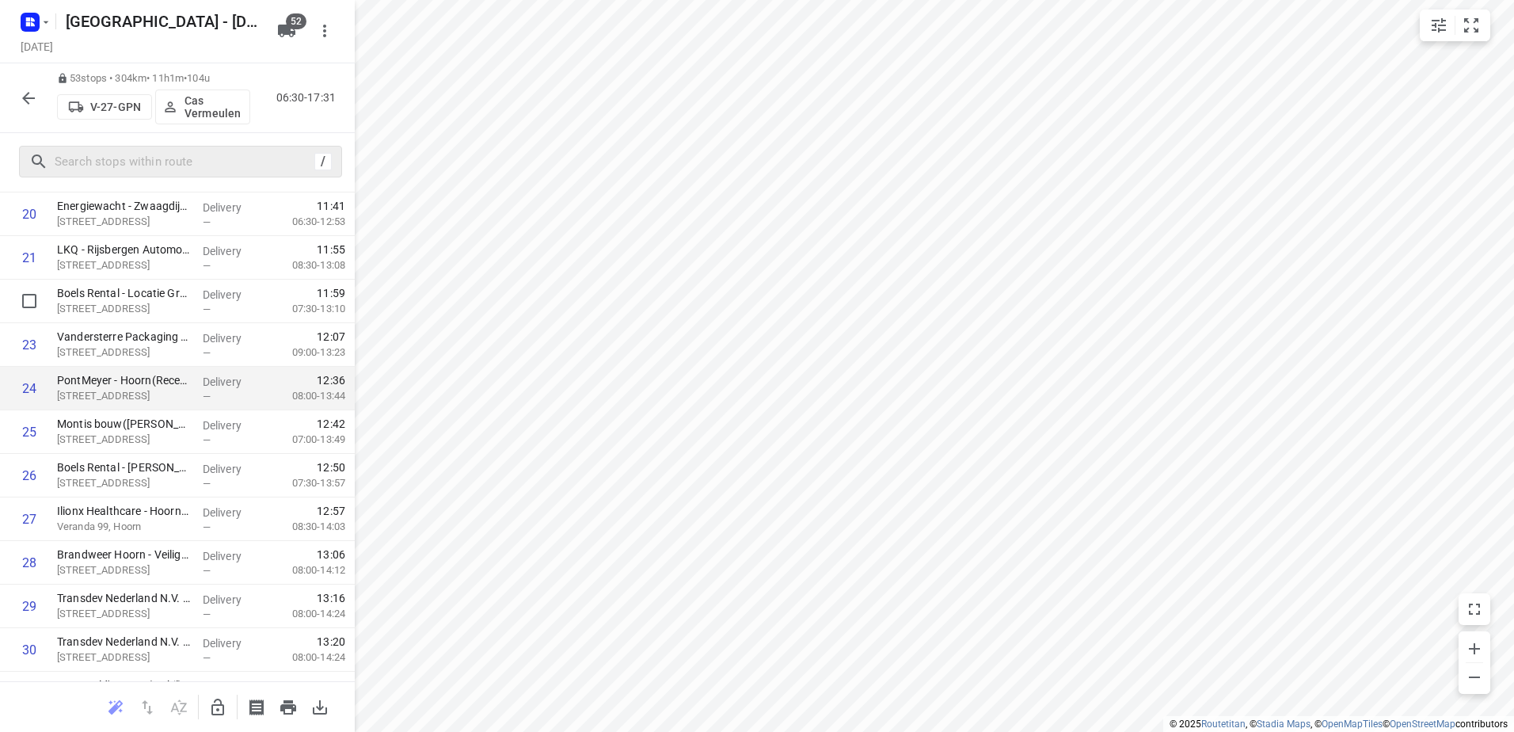
scroll to position [950, 0]
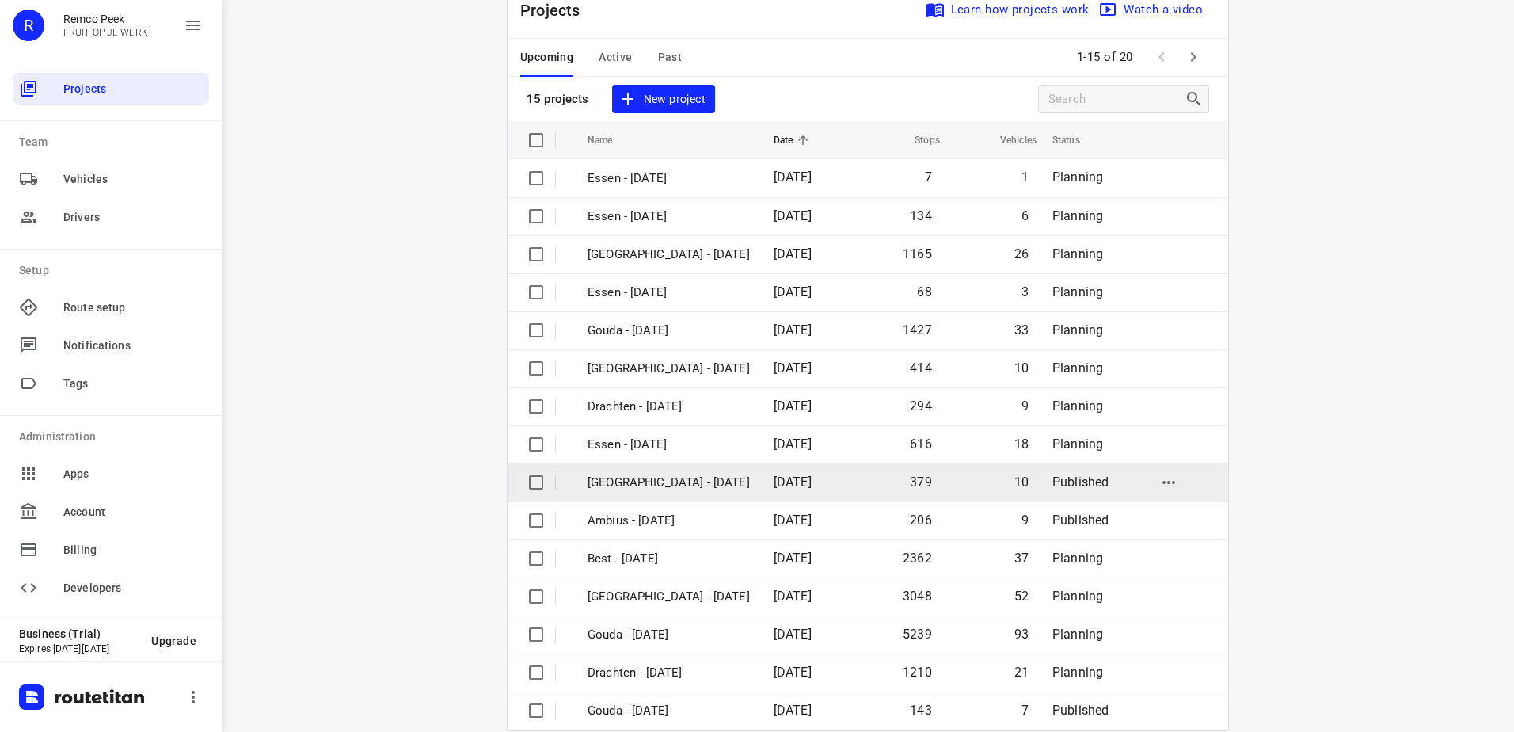
scroll to position [69, 0]
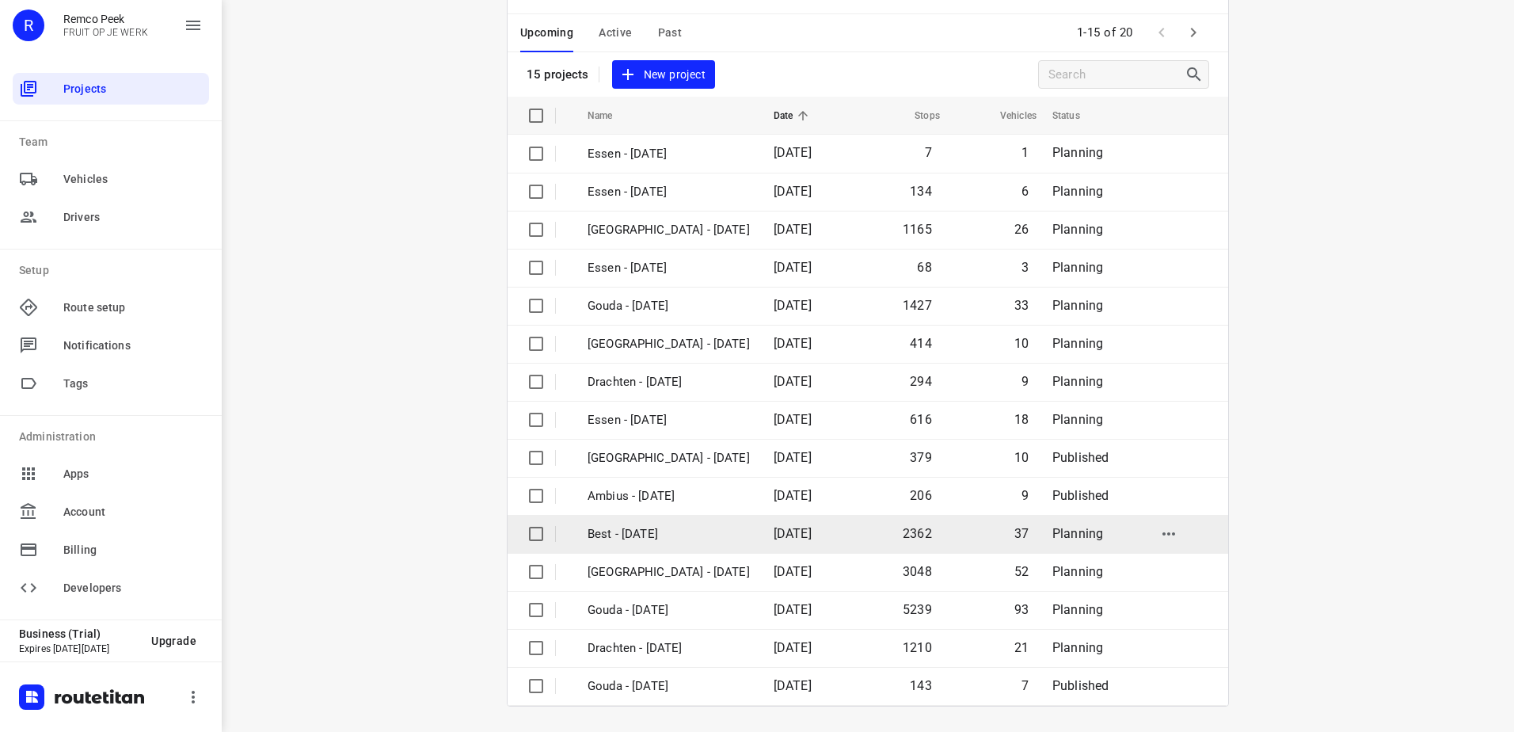
click at [678, 527] on p "Best - [DATE]" at bounding box center [669, 534] width 162 height 18
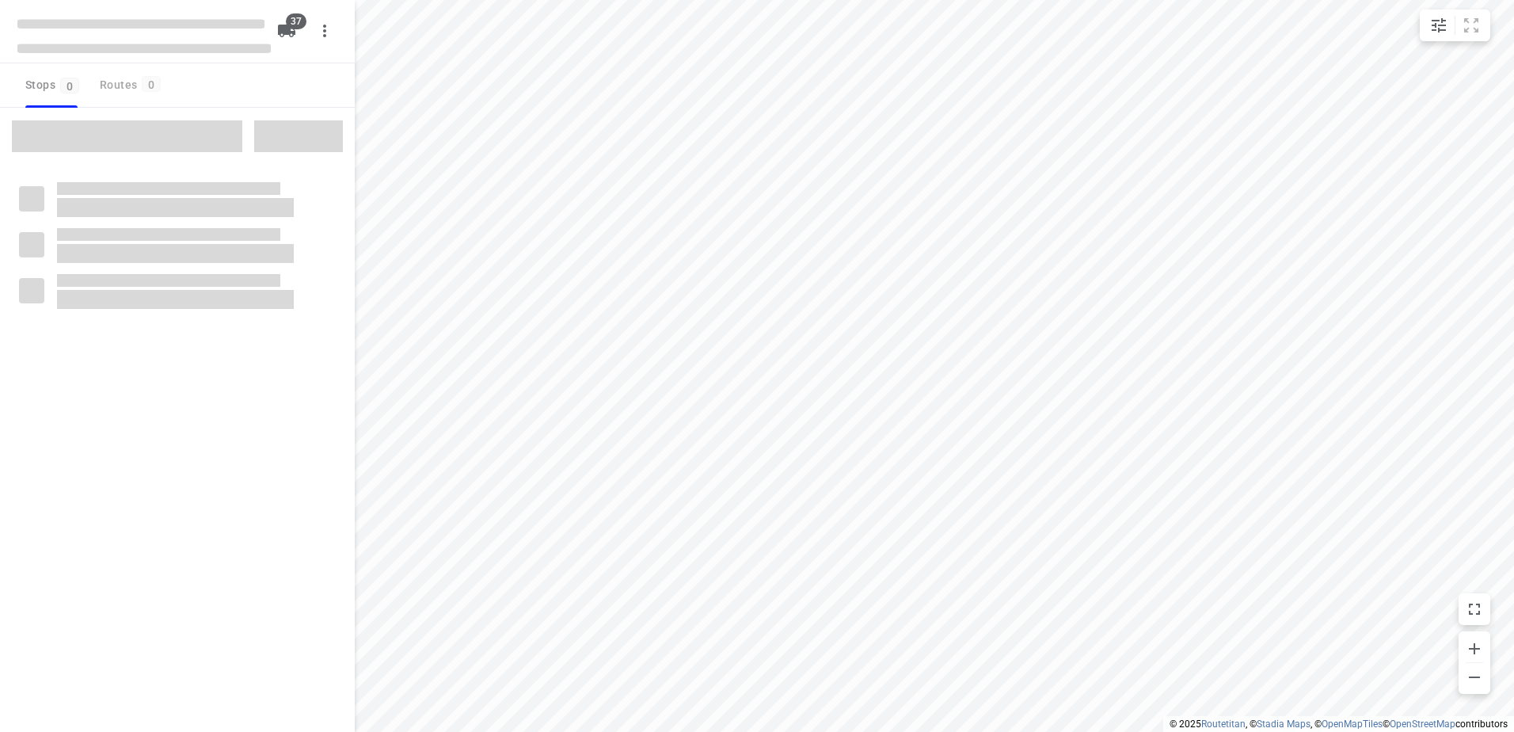
checkbox input "true"
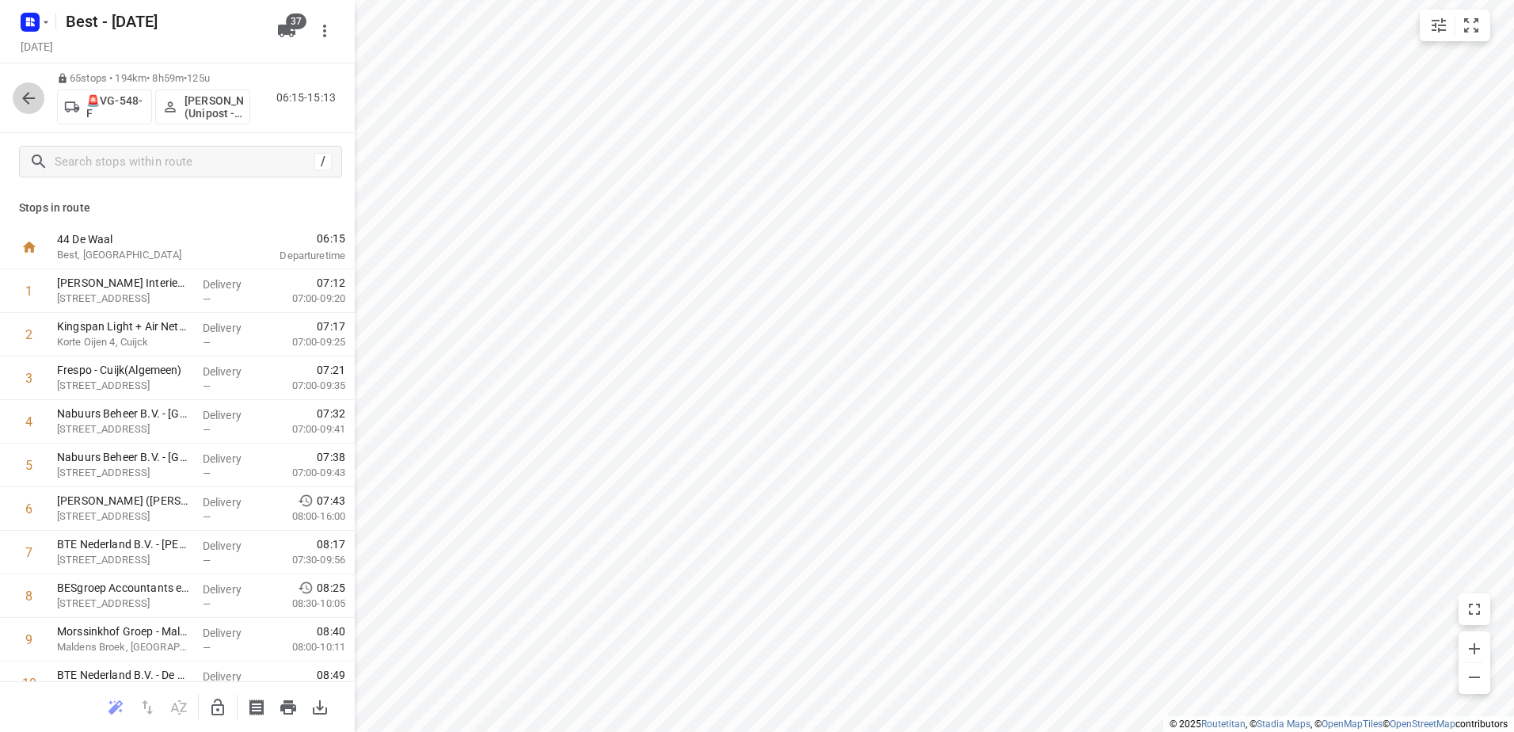
click at [36, 92] on icon "button" at bounding box center [28, 98] width 19 height 19
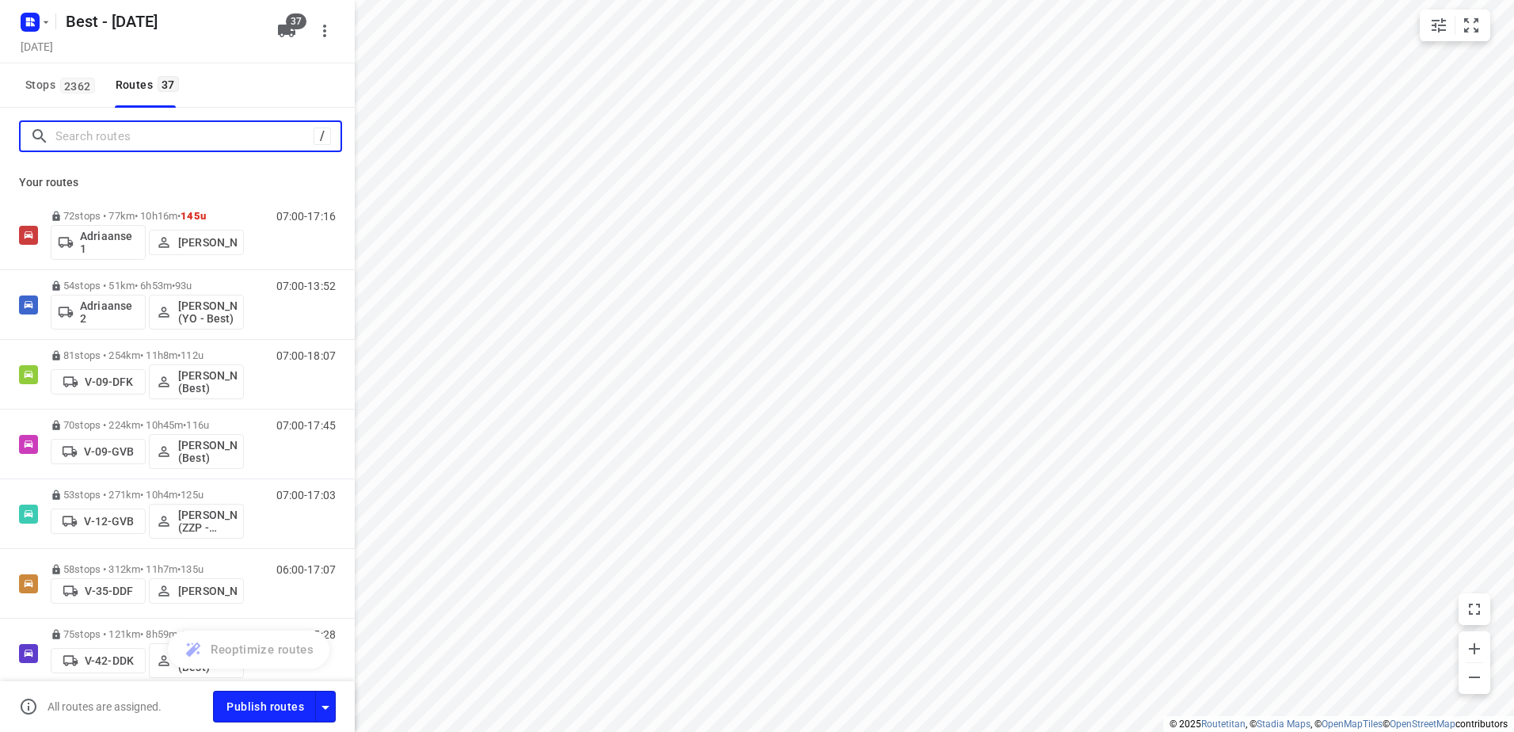
click at [133, 142] on input "Search routes" at bounding box center [184, 136] width 258 height 25
click at [44, 24] on icon "button" at bounding box center [46, 22] width 13 height 13
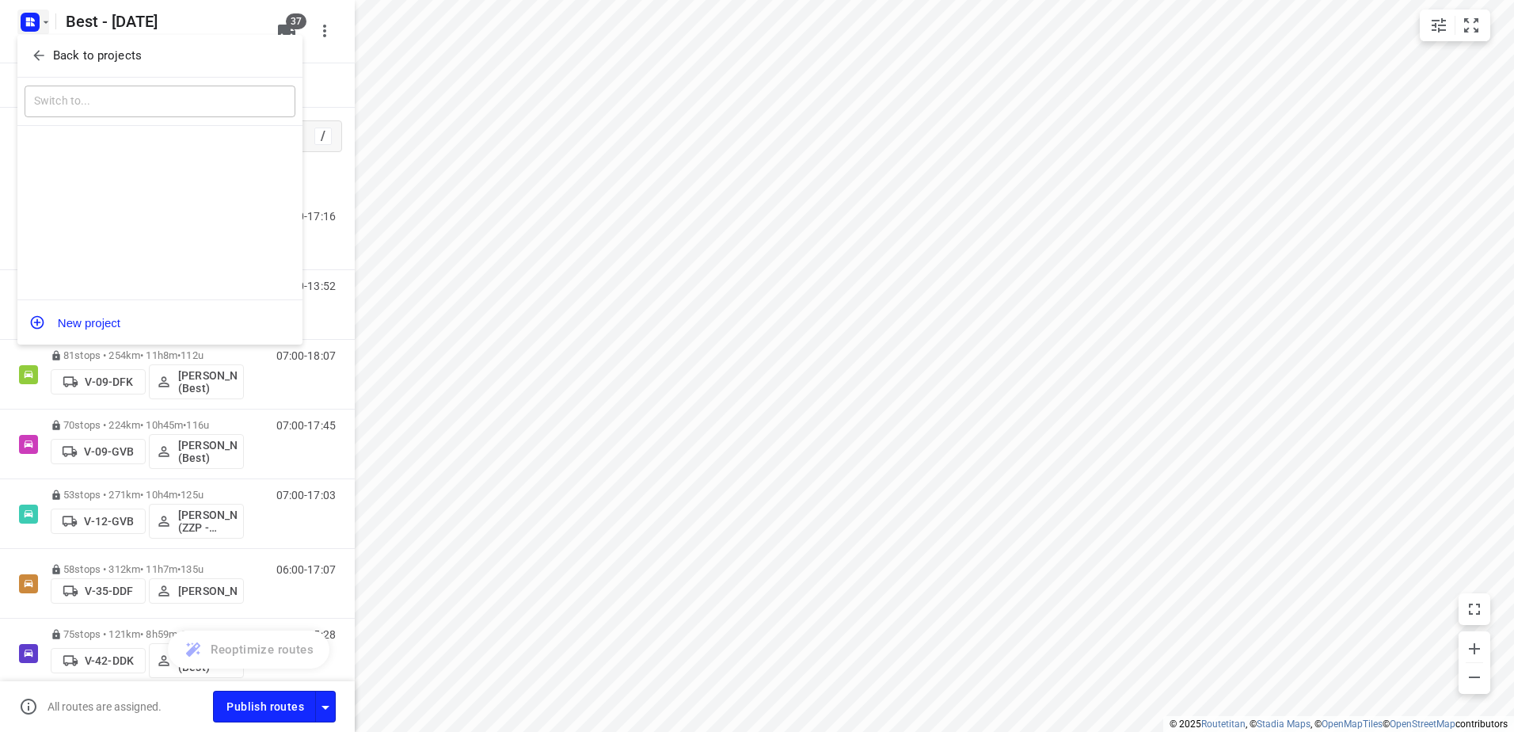
click at [59, 63] on p "Back to projects" at bounding box center [97, 56] width 89 height 18
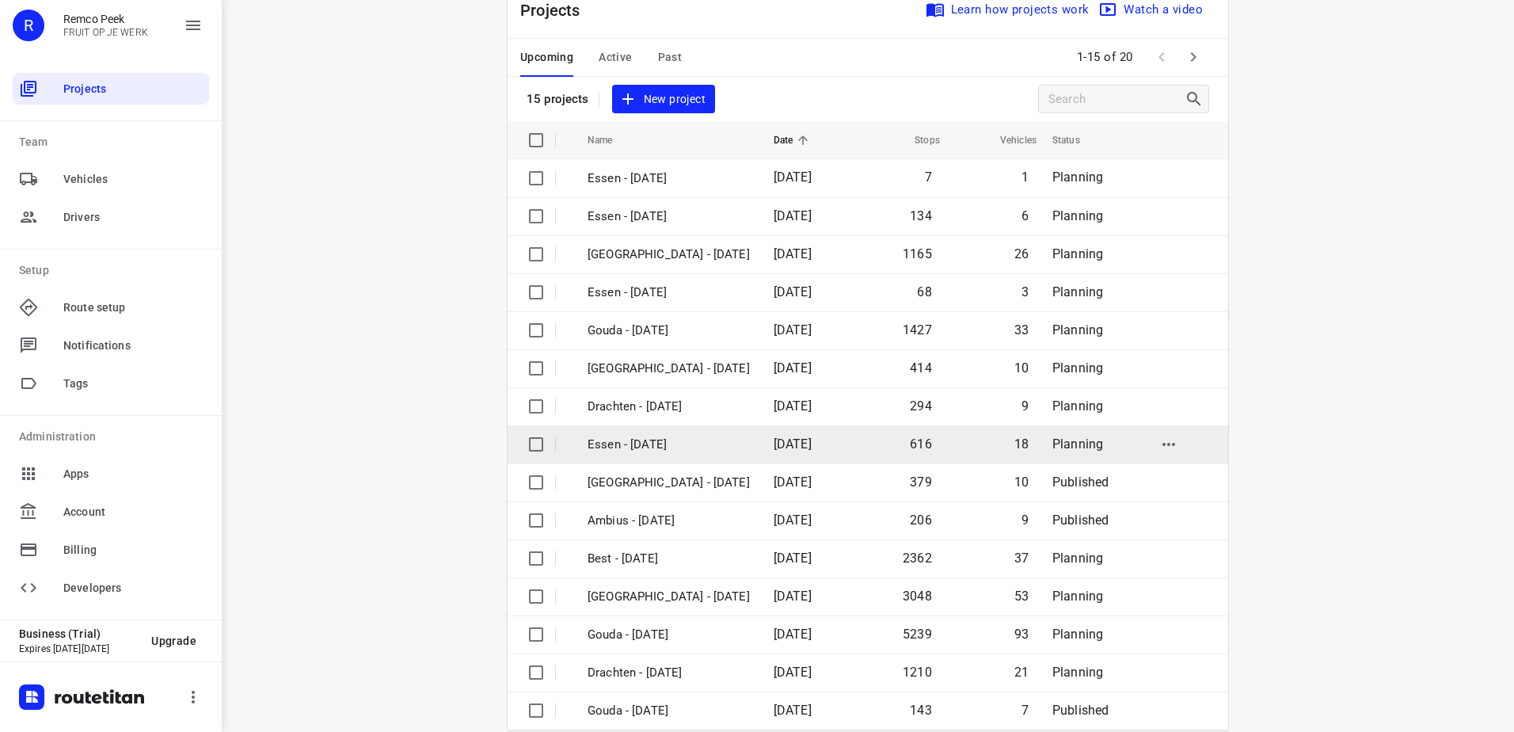
scroll to position [69, 0]
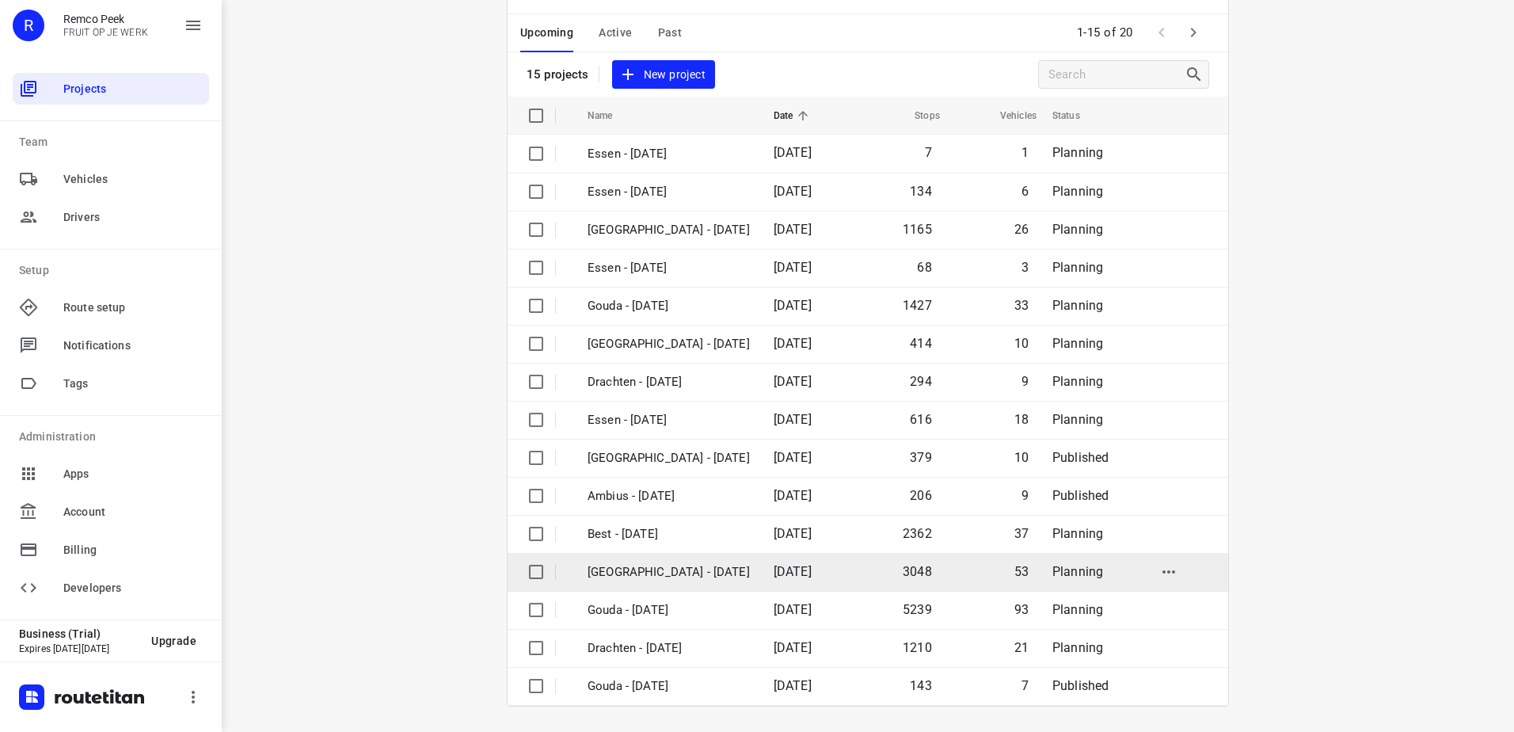
click at [681, 585] on td "Zwolle - Monday" at bounding box center [666, 572] width 189 height 38
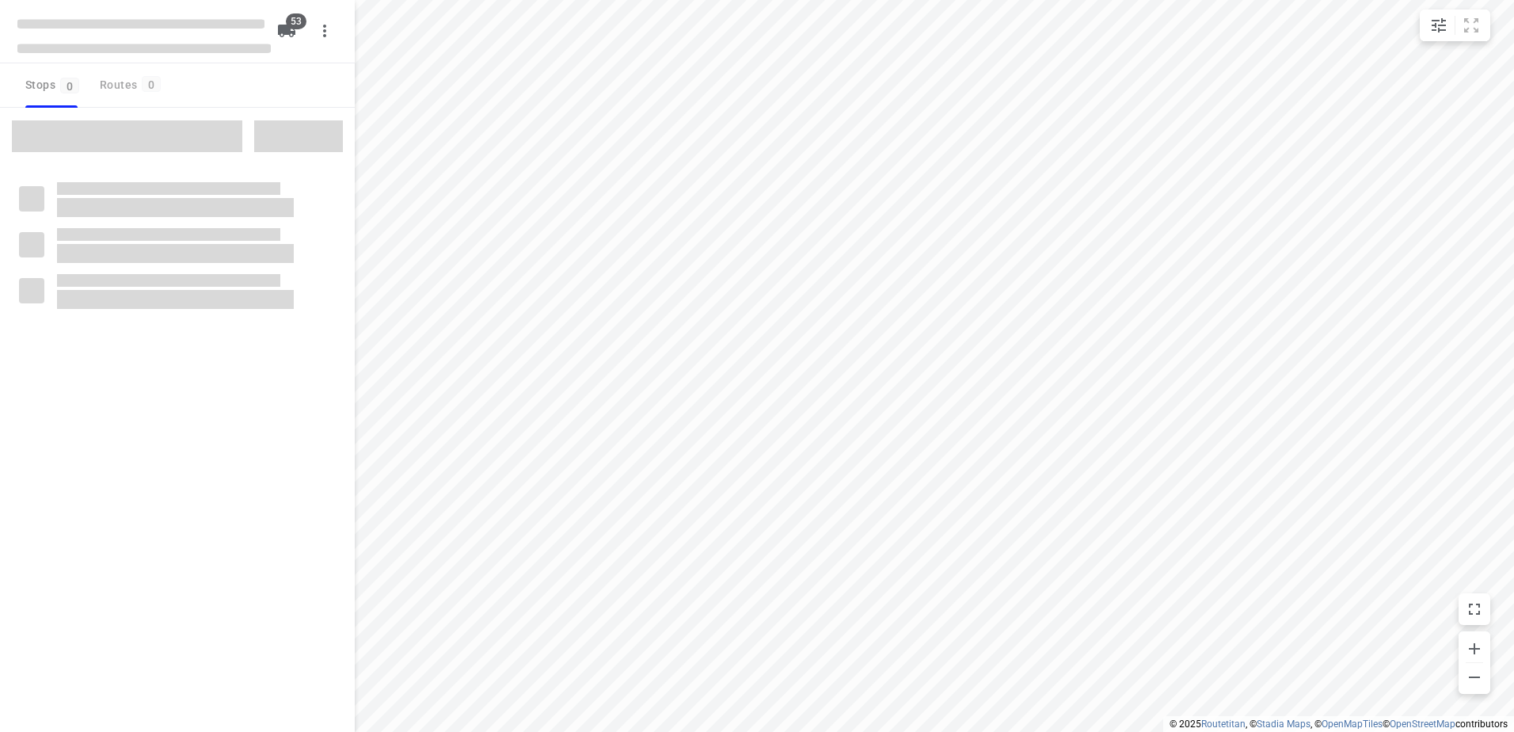
checkbox input "true"
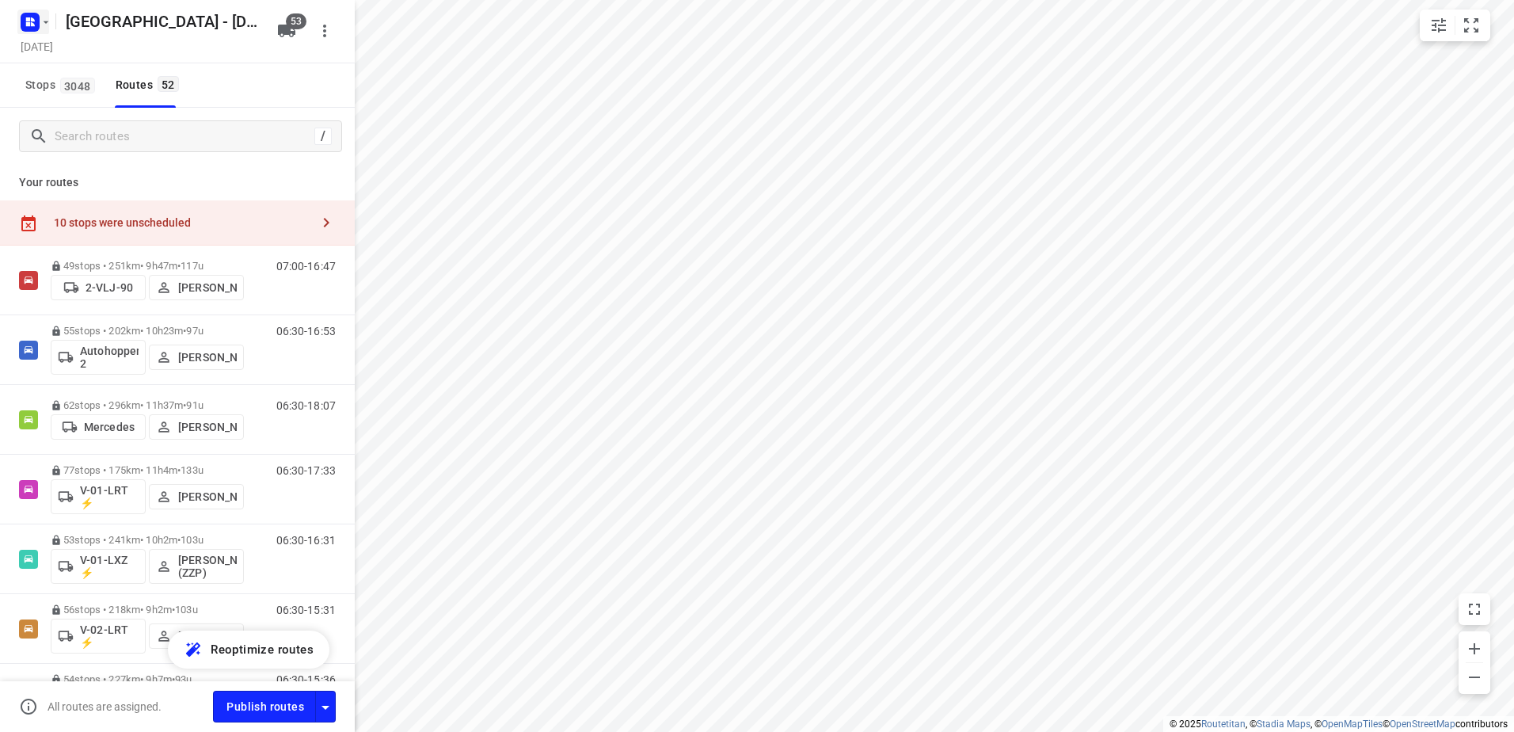
click at [39, 14] on icon "button" at bounding box center [29, 22] width 25 height 25
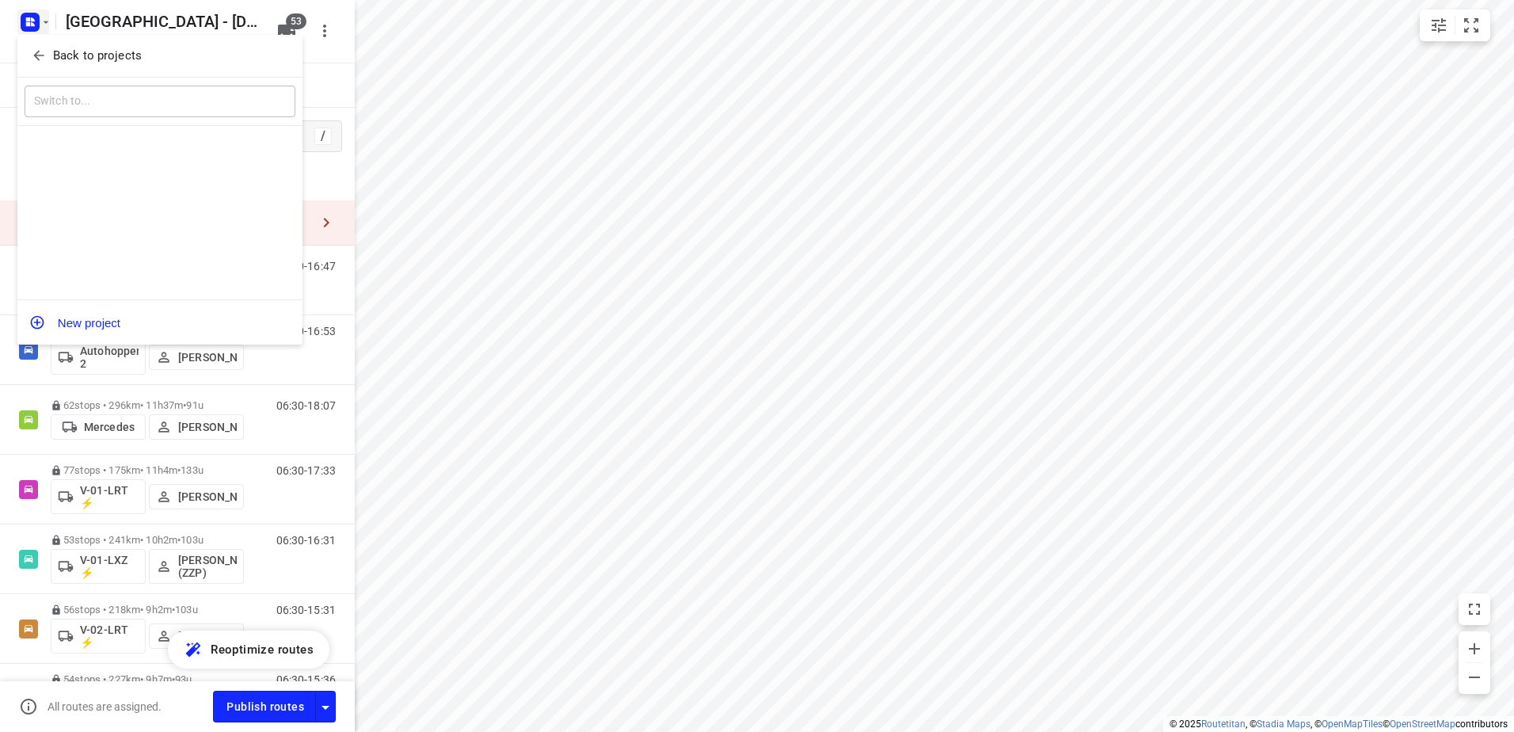
click at [68, 44] on button "Back to projects" at bounding box center [160, 56] width 271 height 26
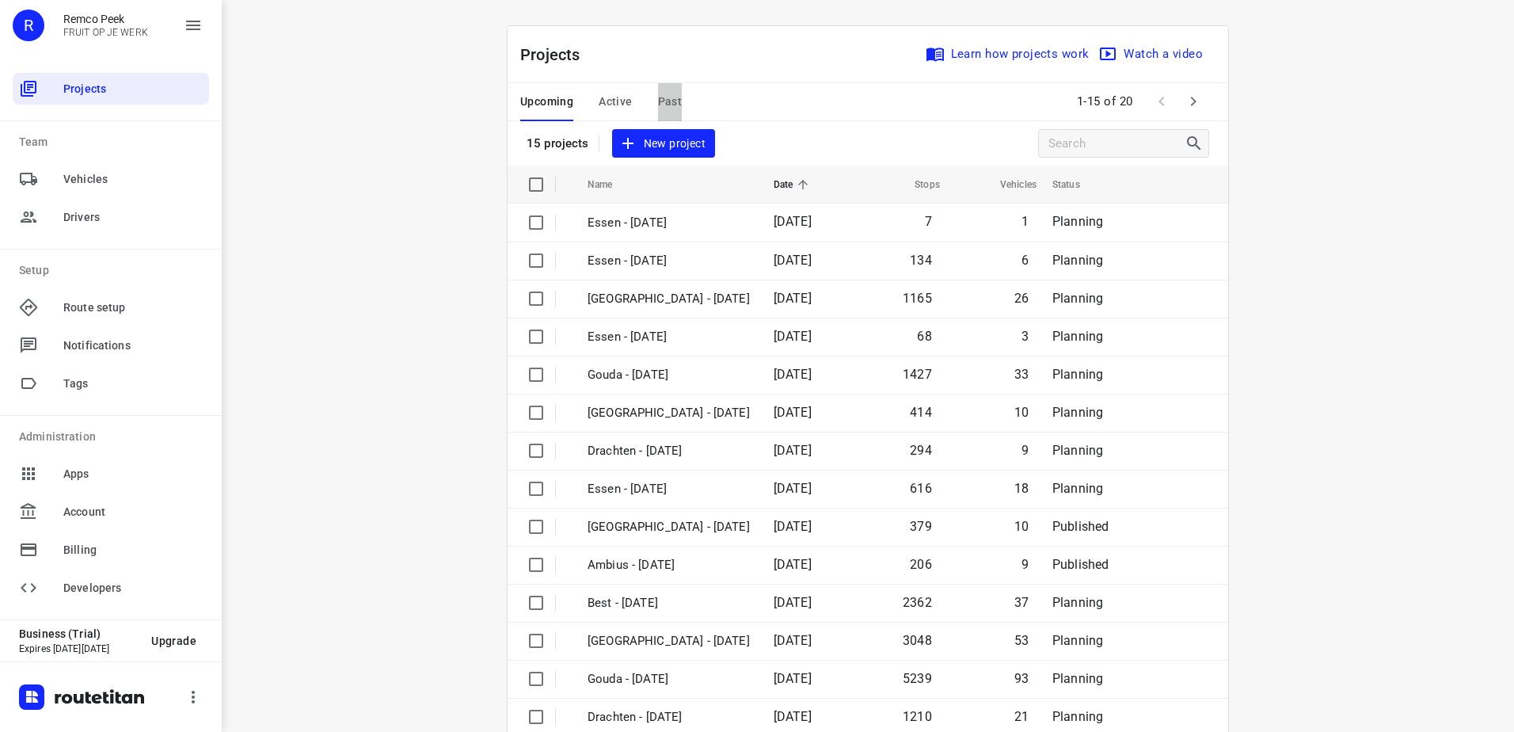
click at [661, 104] on span "Past" at bounding box center [670, 102] width 25 height 20
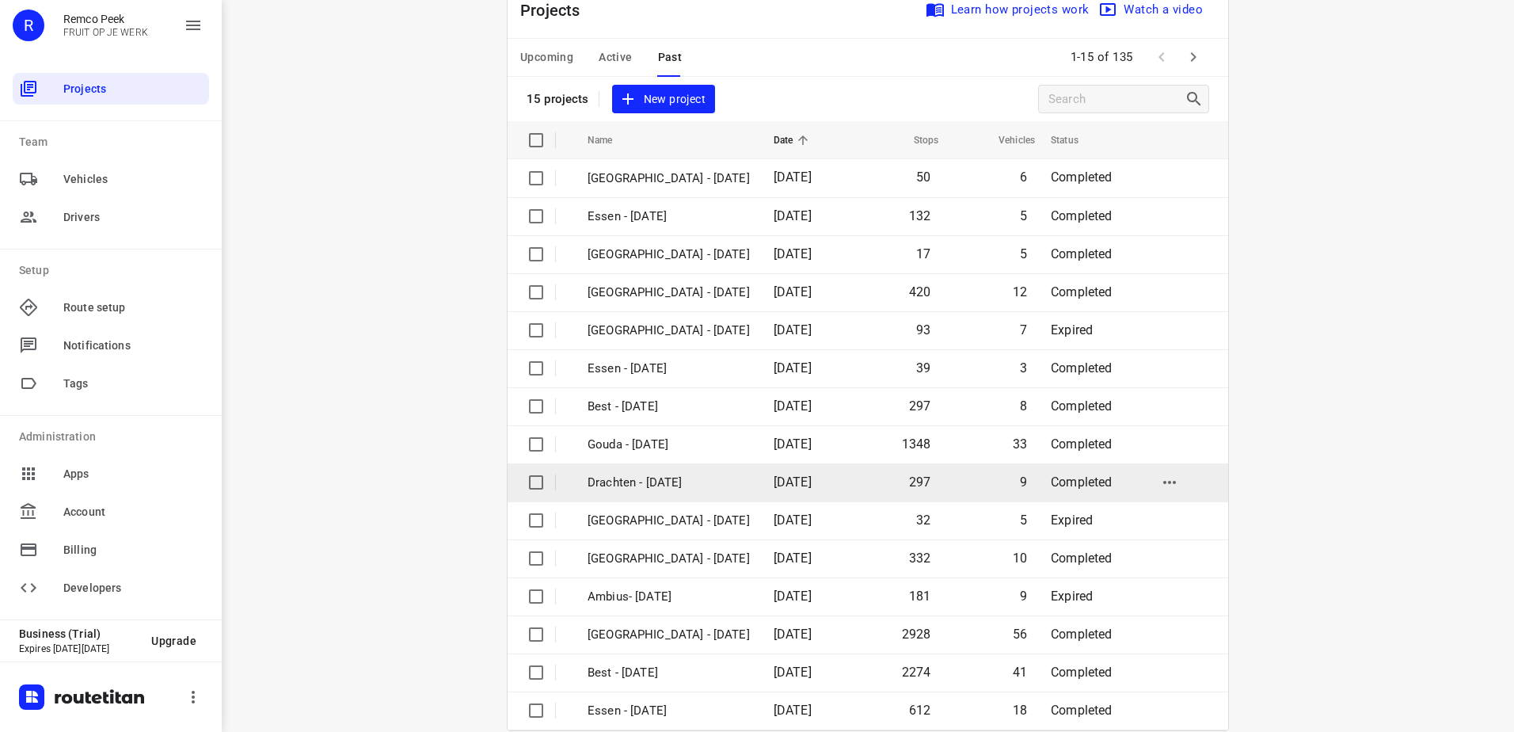
scroll to position [69, 0]
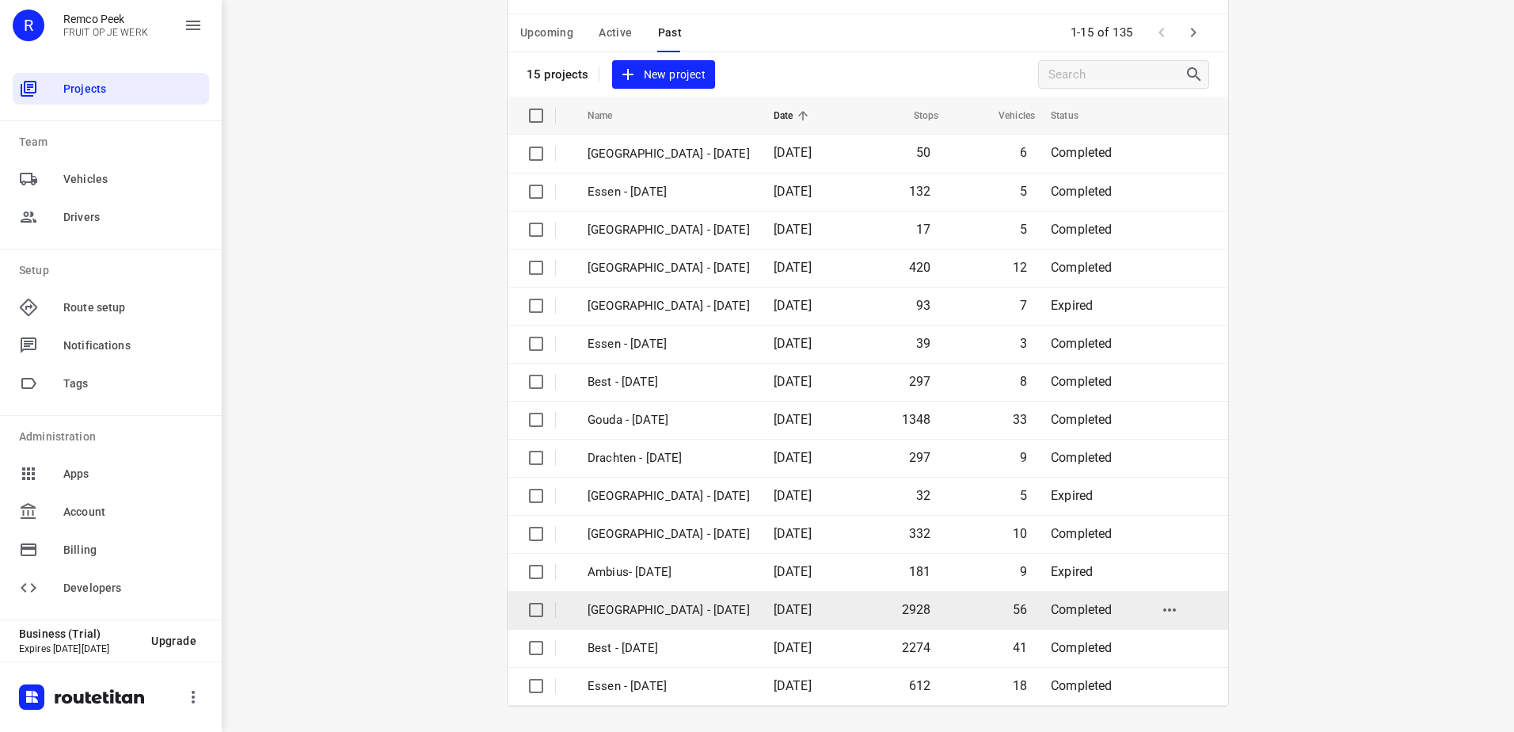
click at [684, 616] on p "[GEOGRAPHIC_DATA] - [DATE]" at bounding box center [669, 610] width 162 height 18
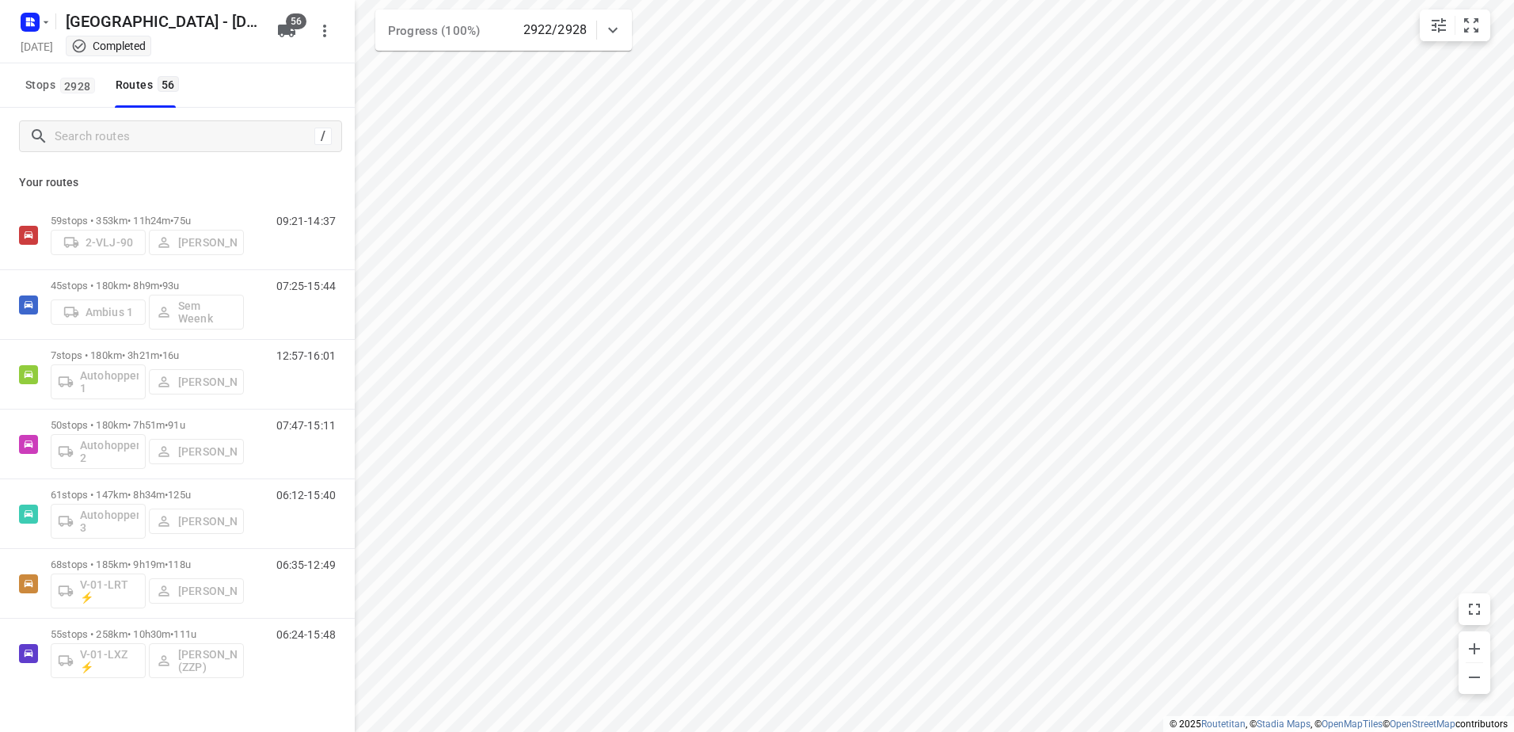
checkbox input "true"
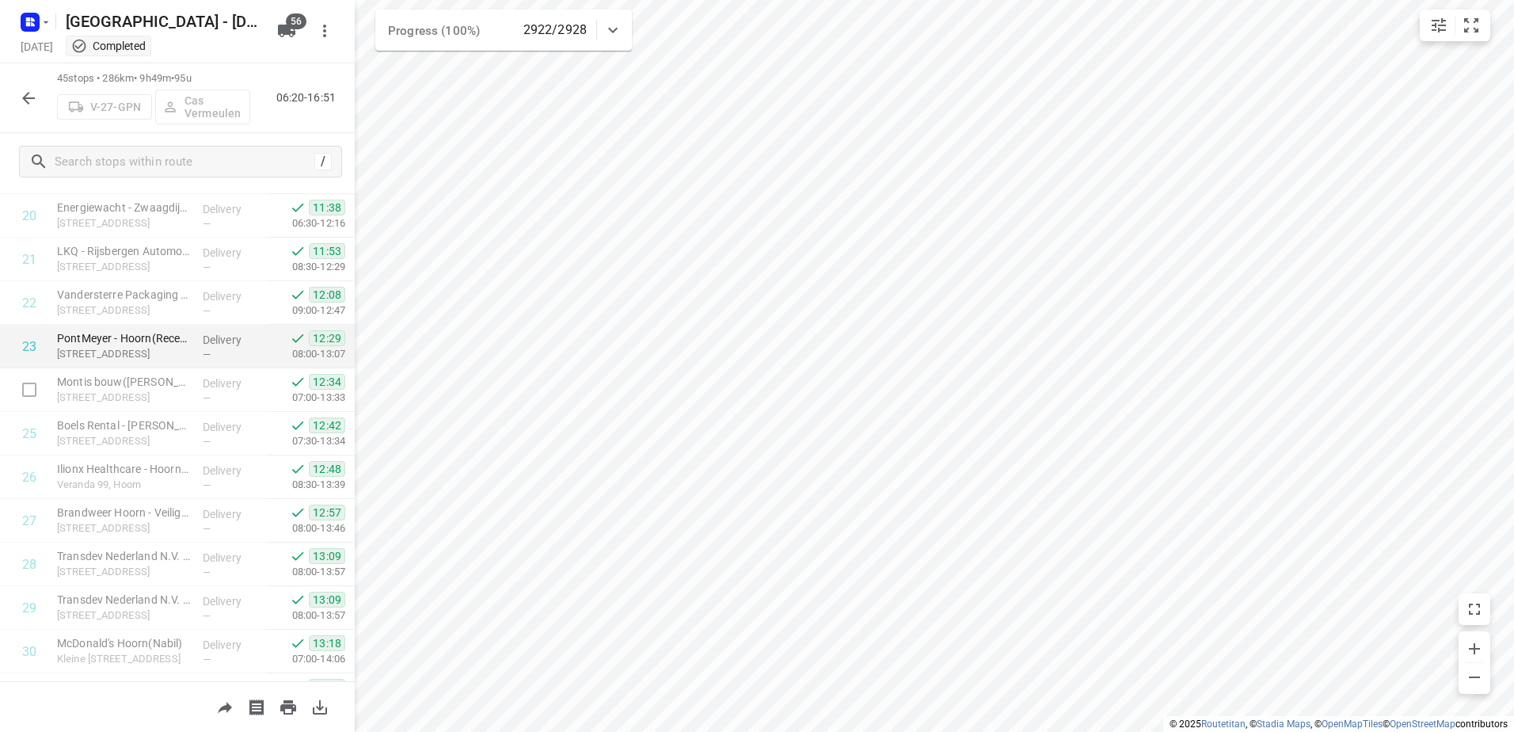
scroll to position [879, 0]
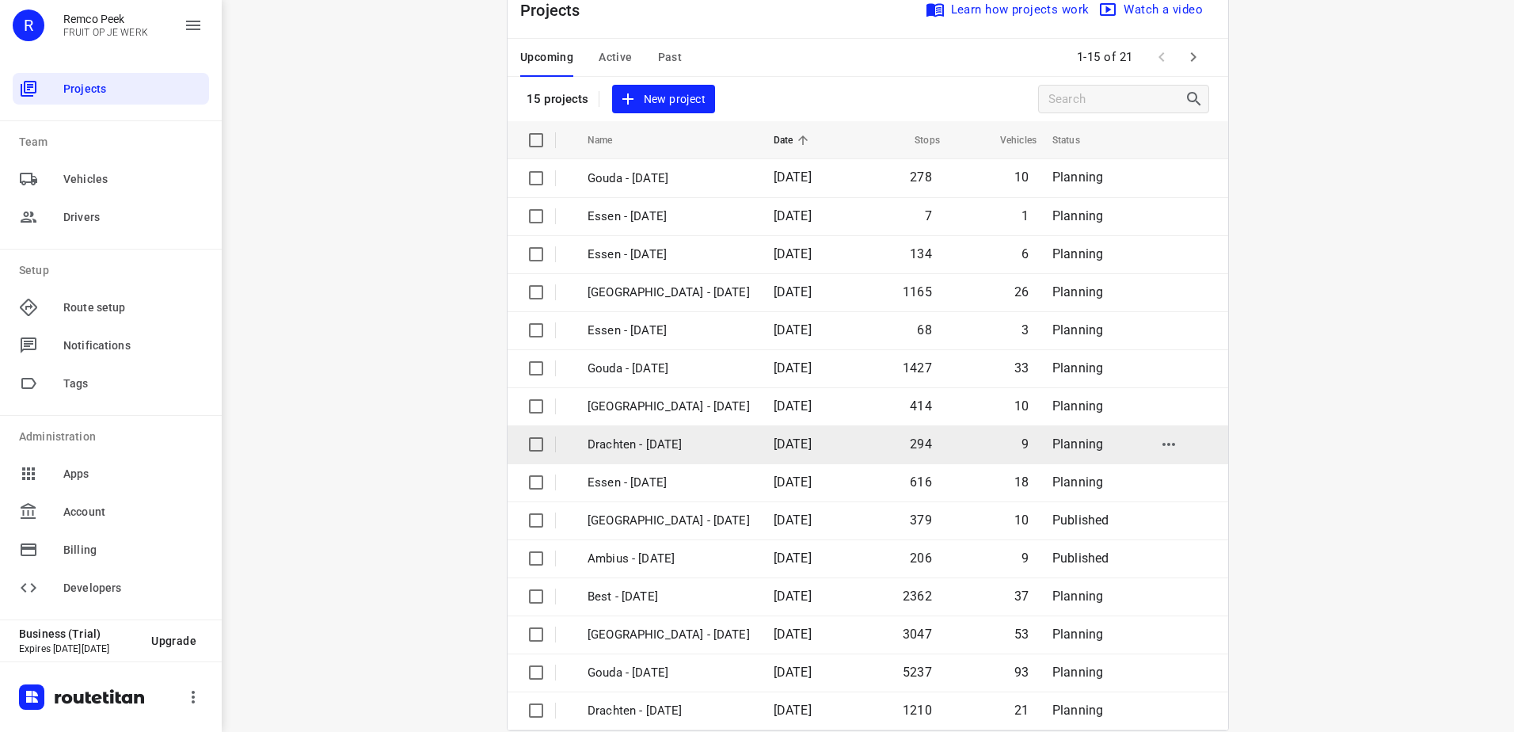
scroll to position [69, 0]
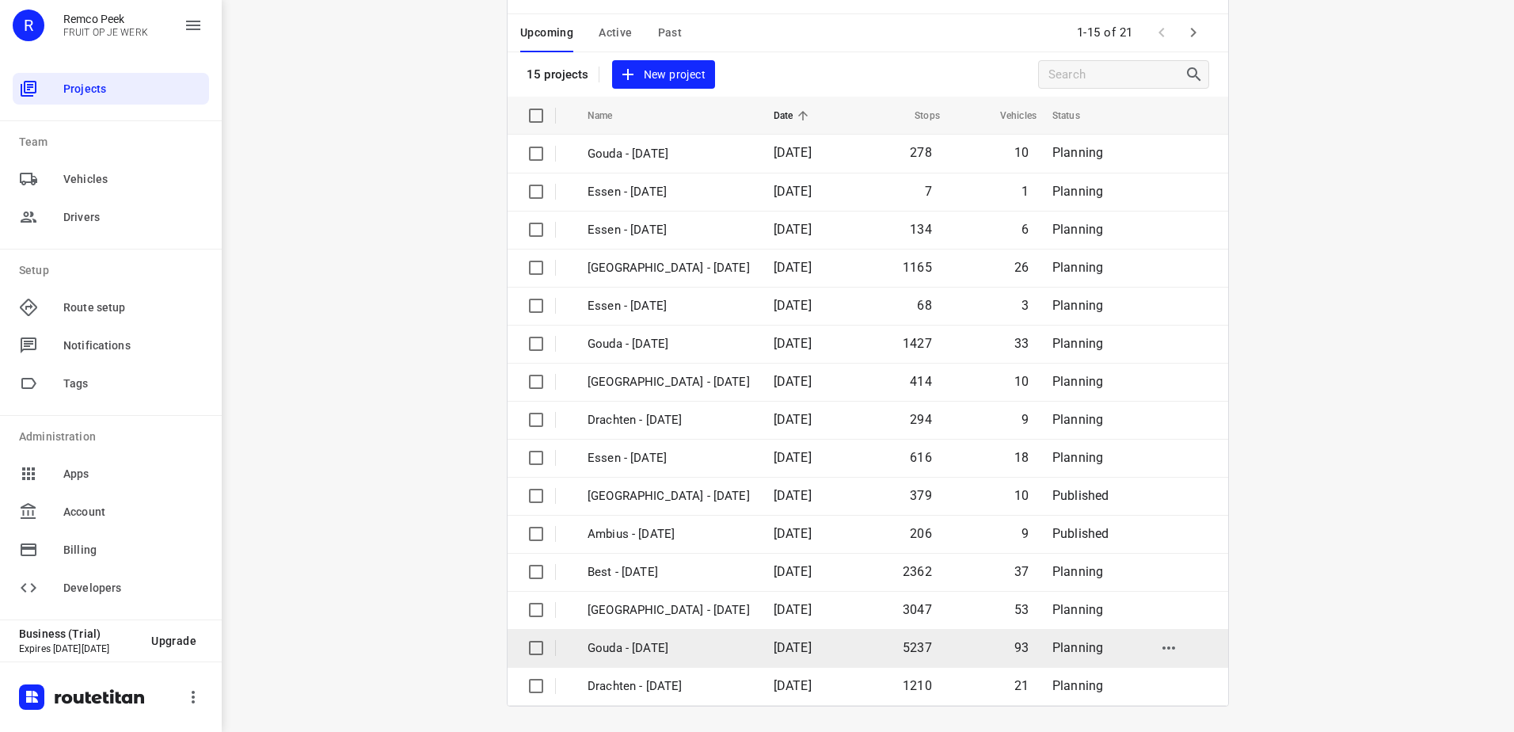
click at [664, 643] on p "Gouda - [DATE]" at bounding box center [669, 648] width 162 height 18
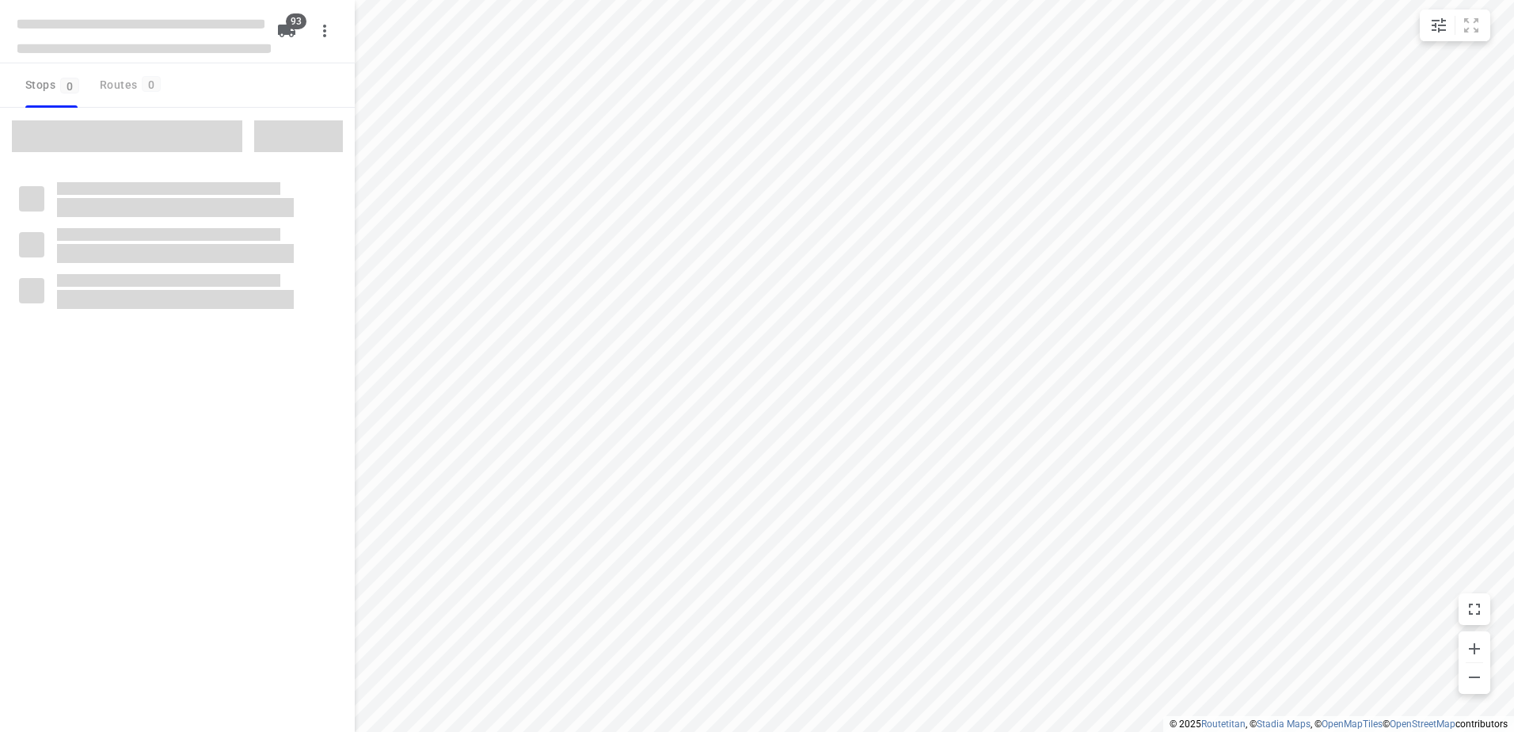
checkbox input "true"
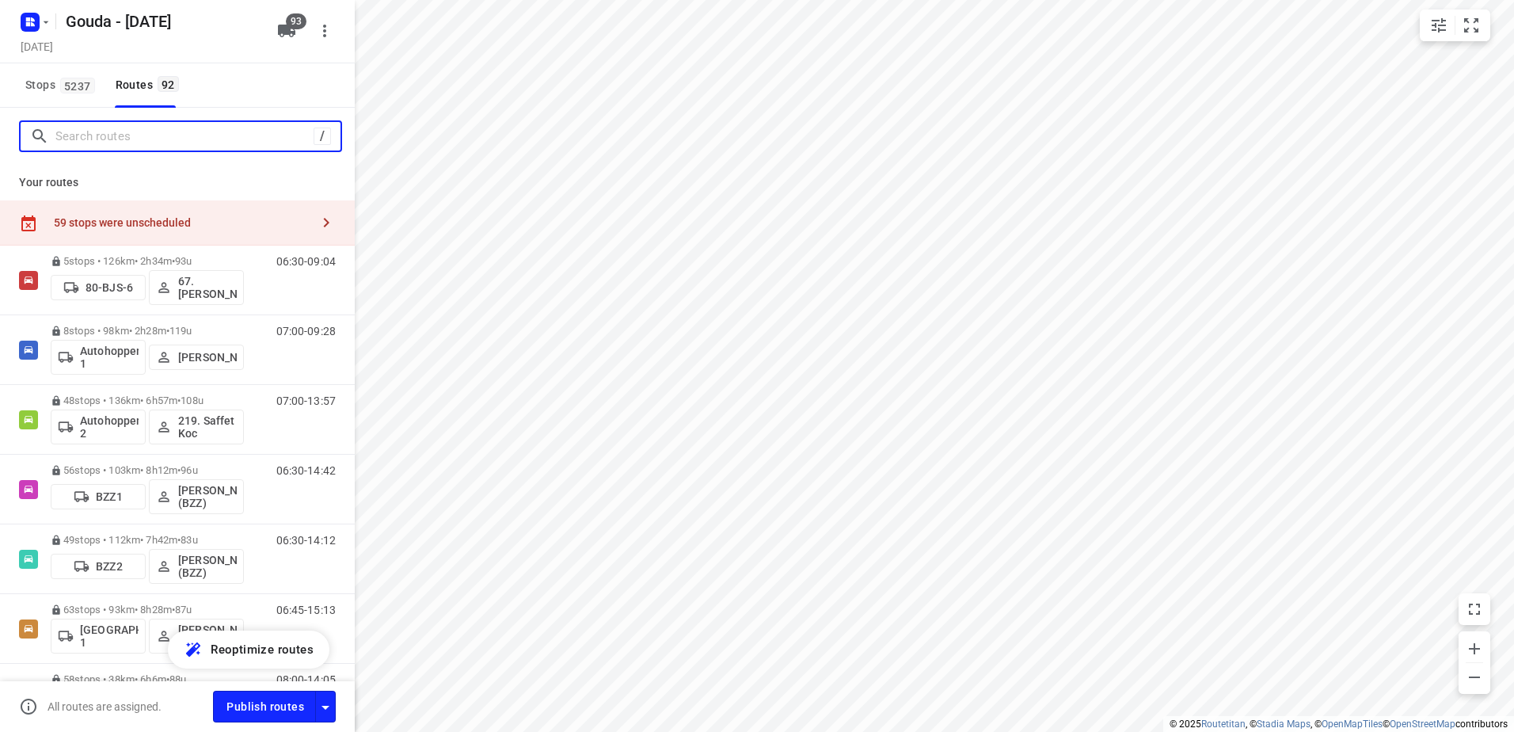
click at [188, 134] on input "Search routes" at bounding box center [184, 136] width 258 height 25
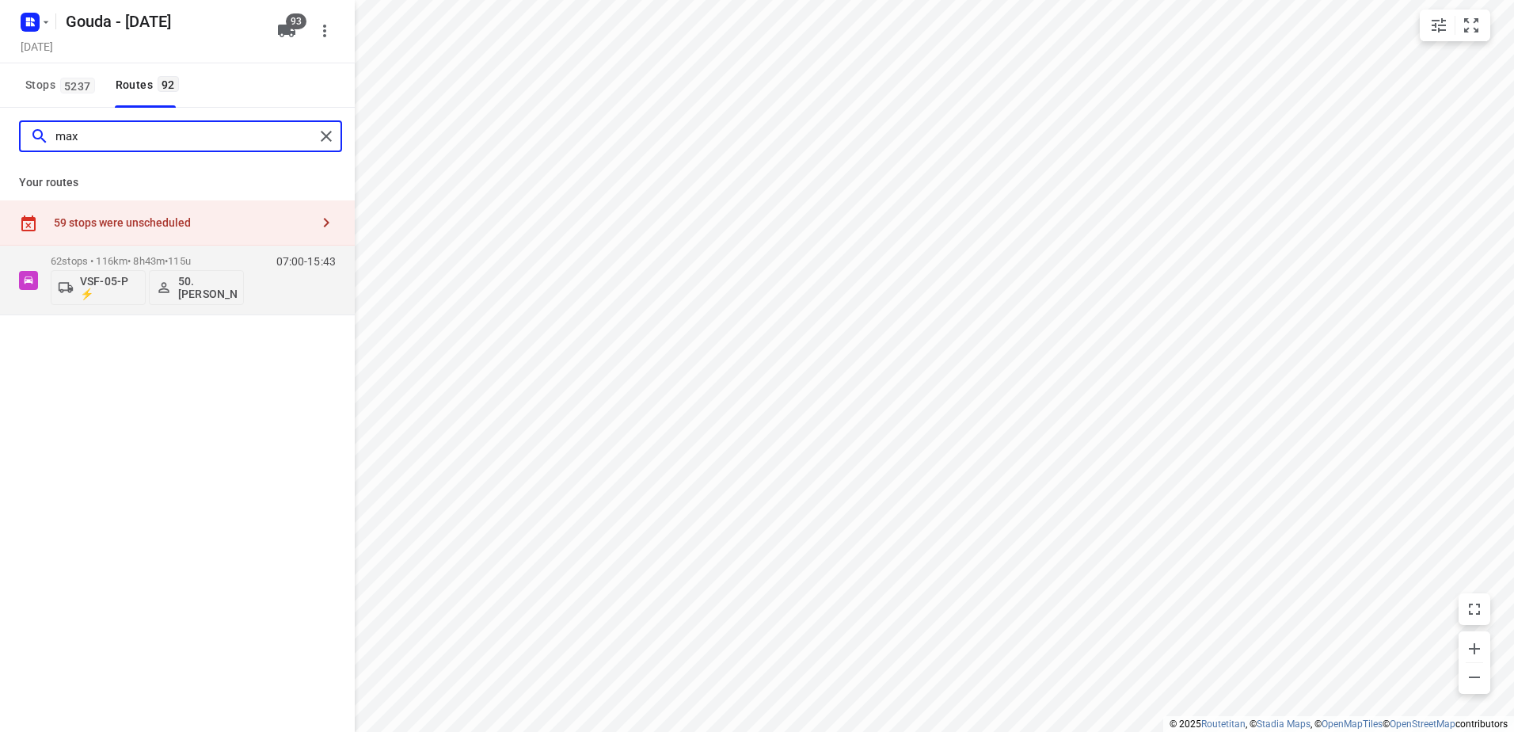
type input "max"
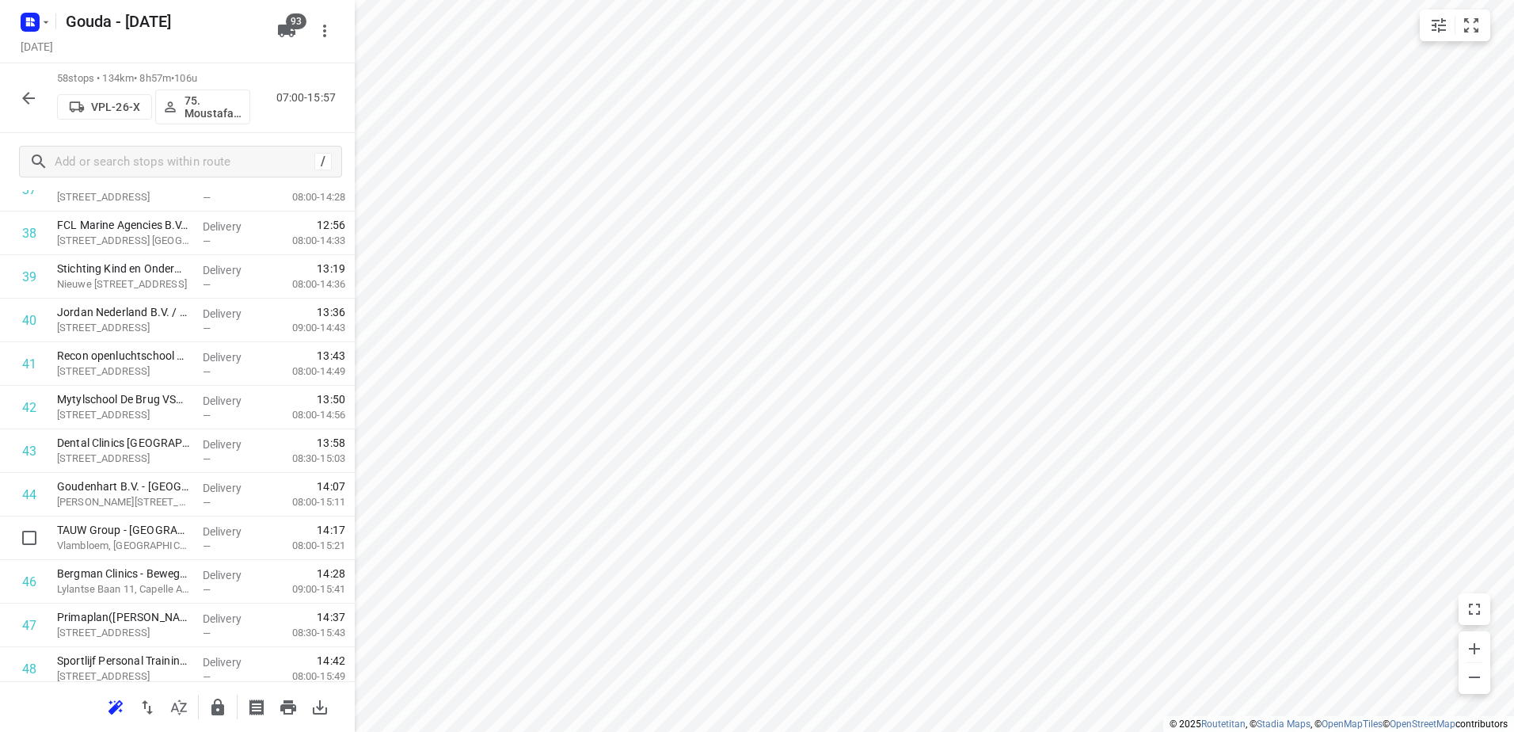
scroll to position [1822, 0]
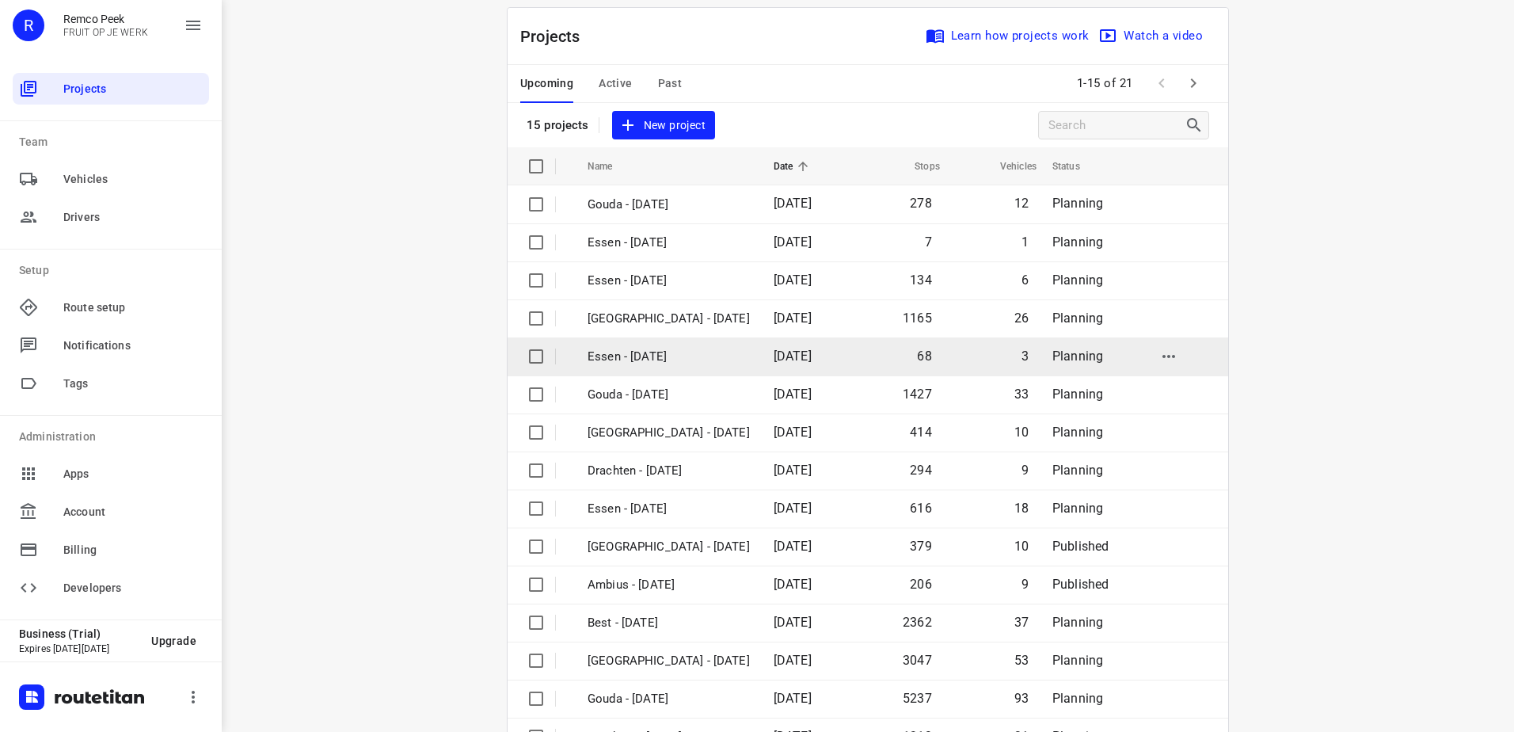
scroll to position [69, 0]
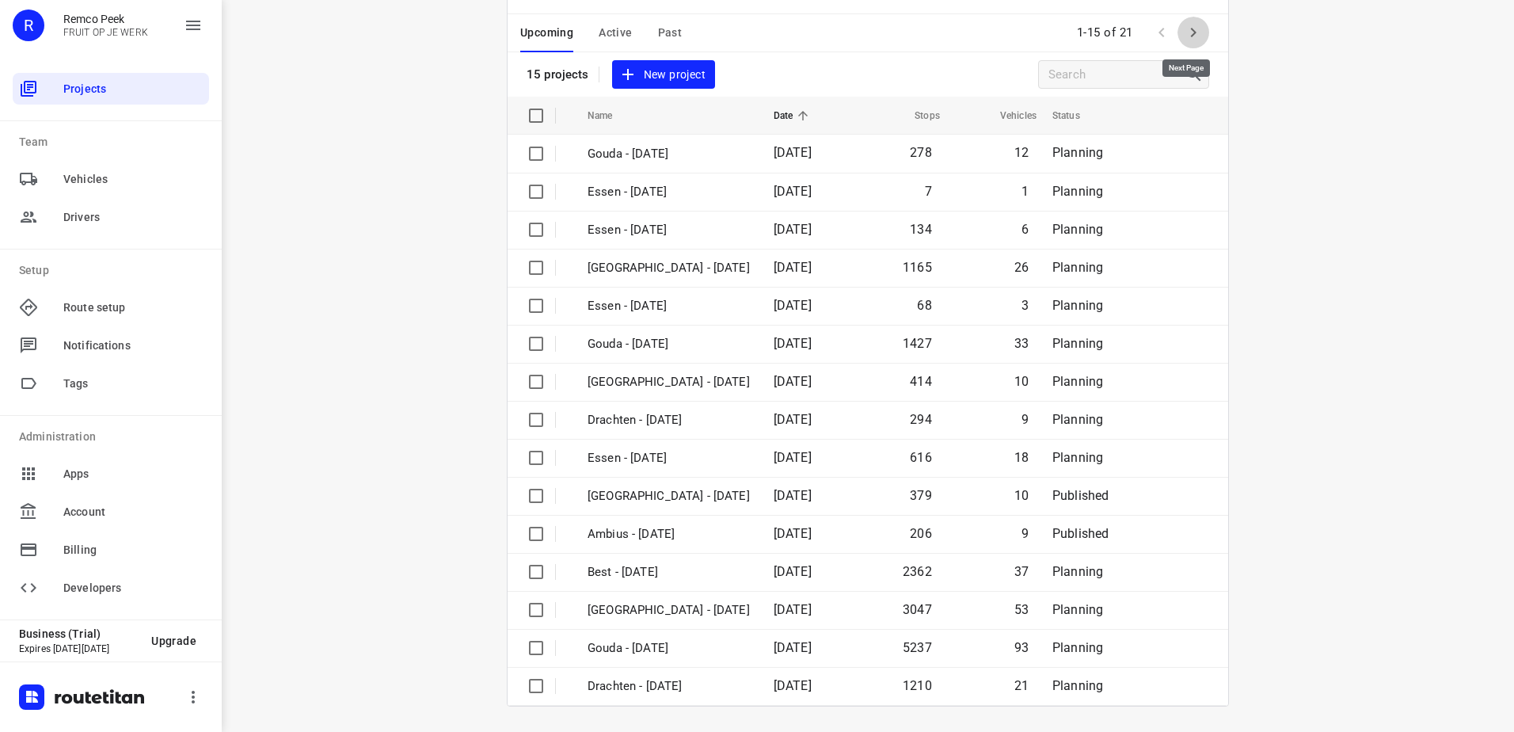
click at [1184, 31] on icon "button" at bounding box center [1193, 32] width 19 height 19
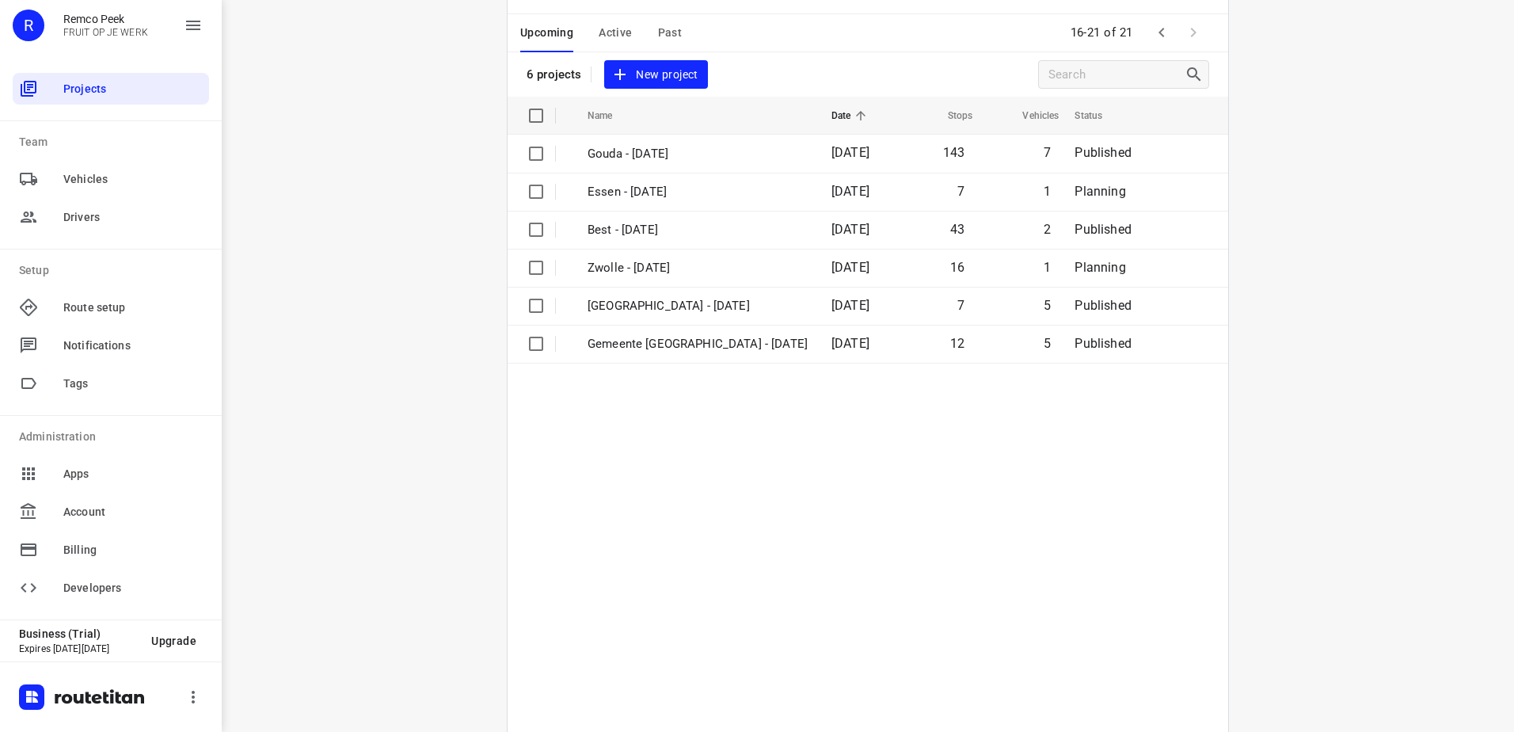
scroll to position [0, 0]
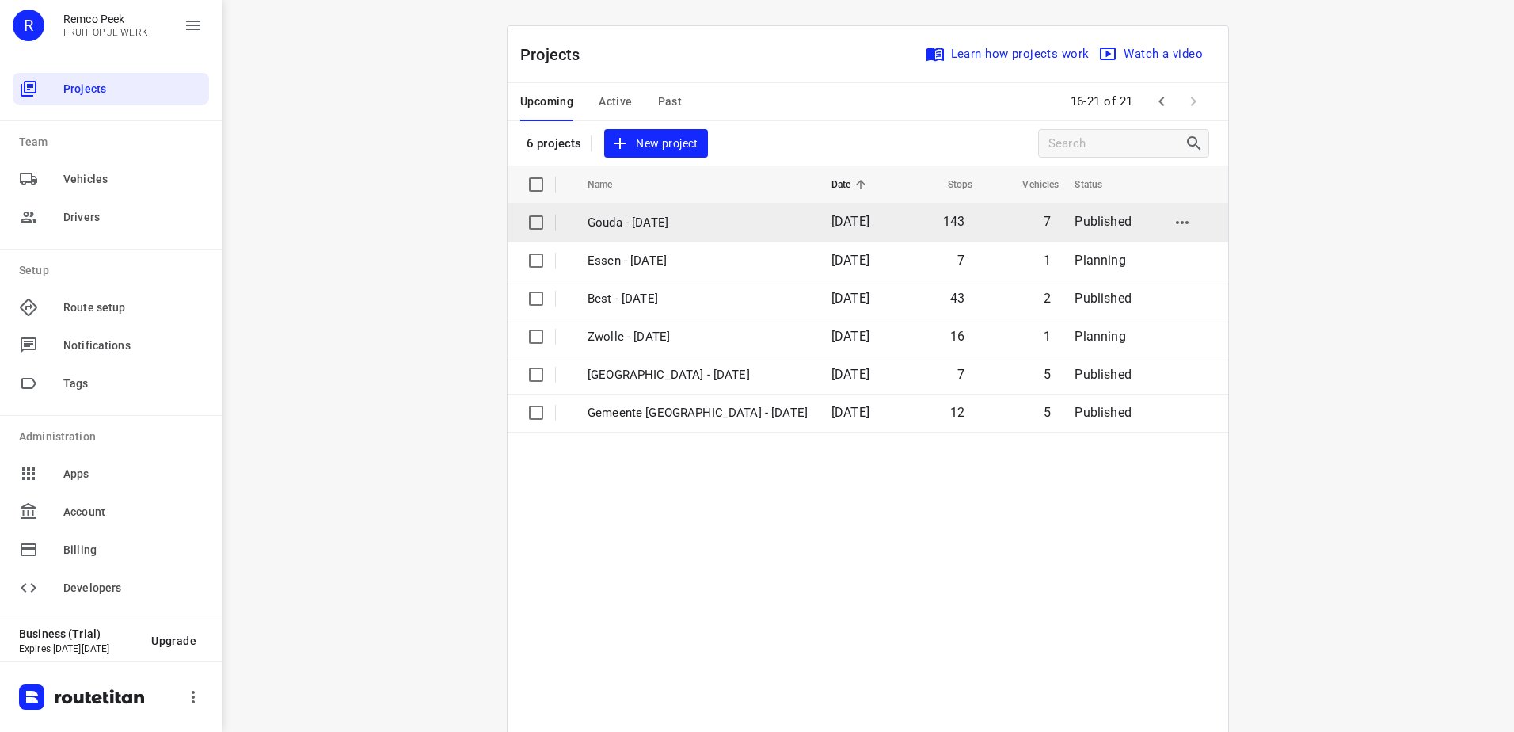
click at [663, 221] on p "Gouda - [DATE]" at bounding box center [698, 223] width 220 height 18
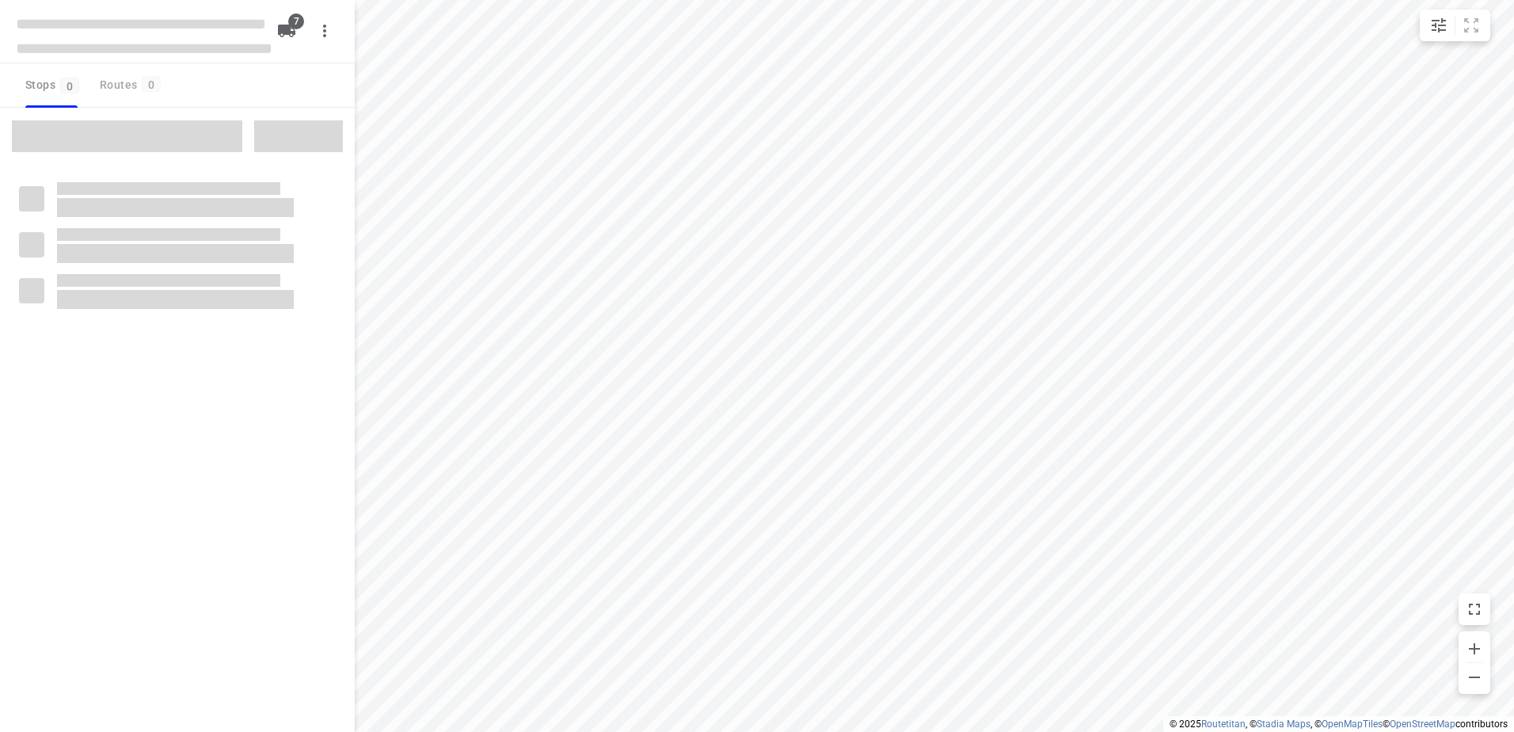
checkbox input "true"
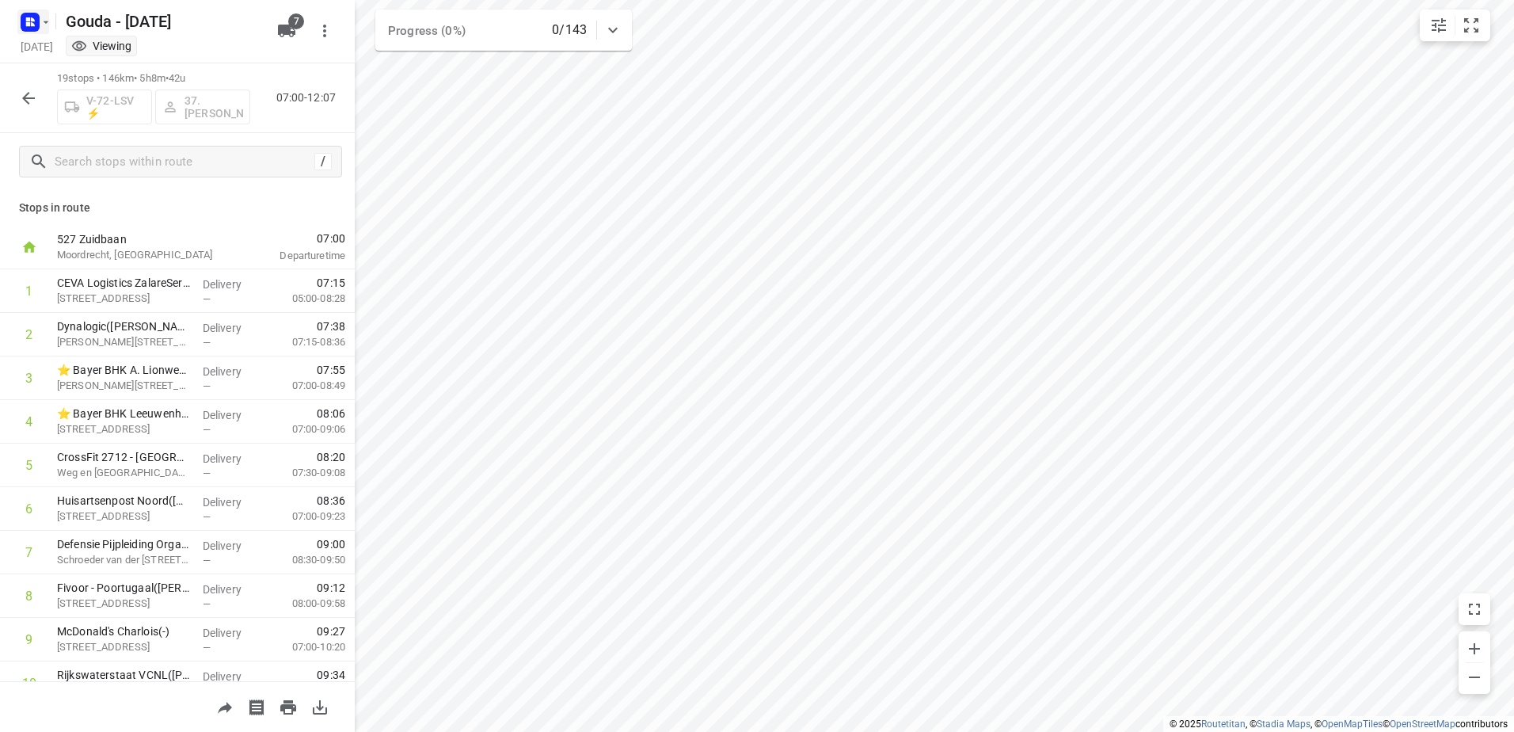
click at [23, 33] on icon "button" at bounding box center [29, 22] width 25 height 25
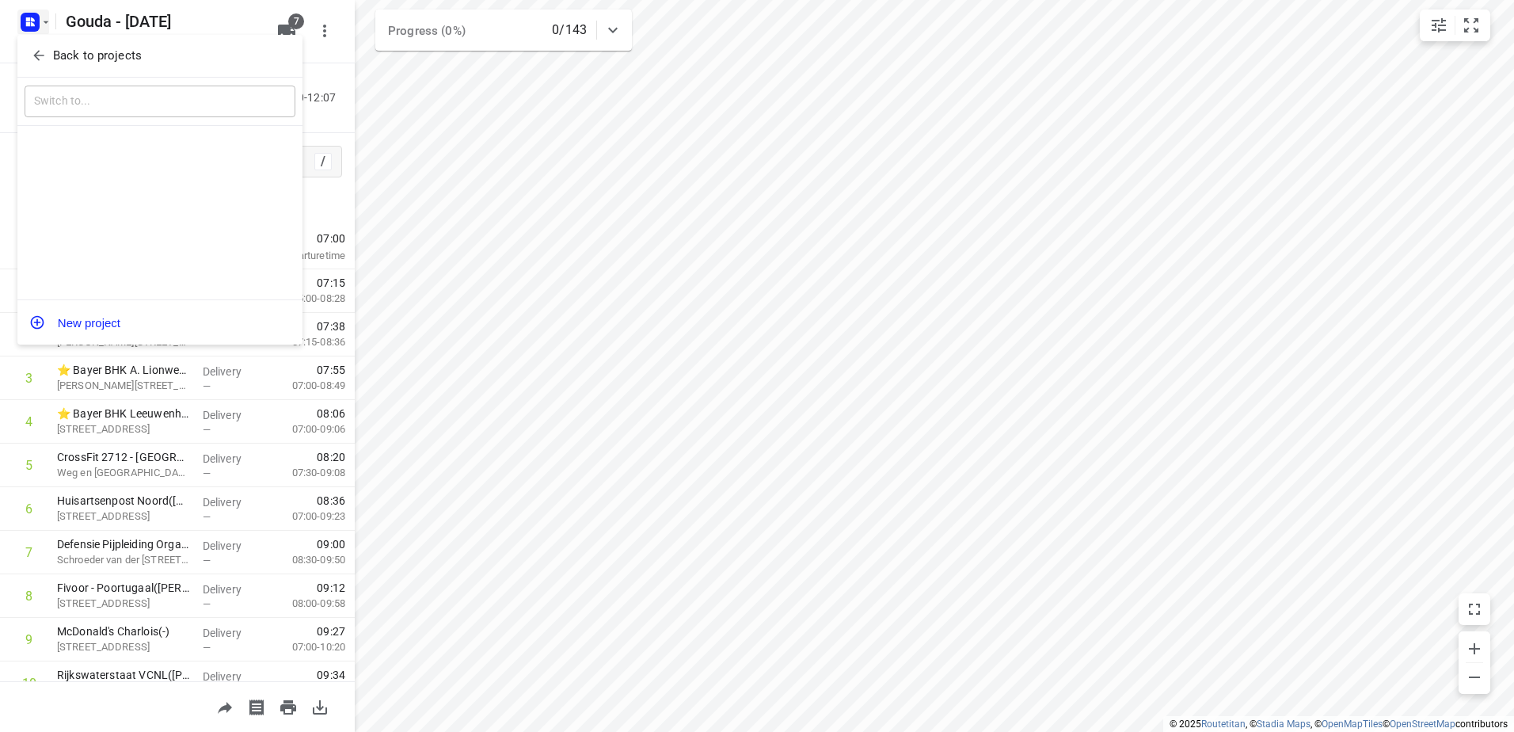
click at [50, 54] on span "Back to projects" at bounding box center [160, 56] width 258 height 18
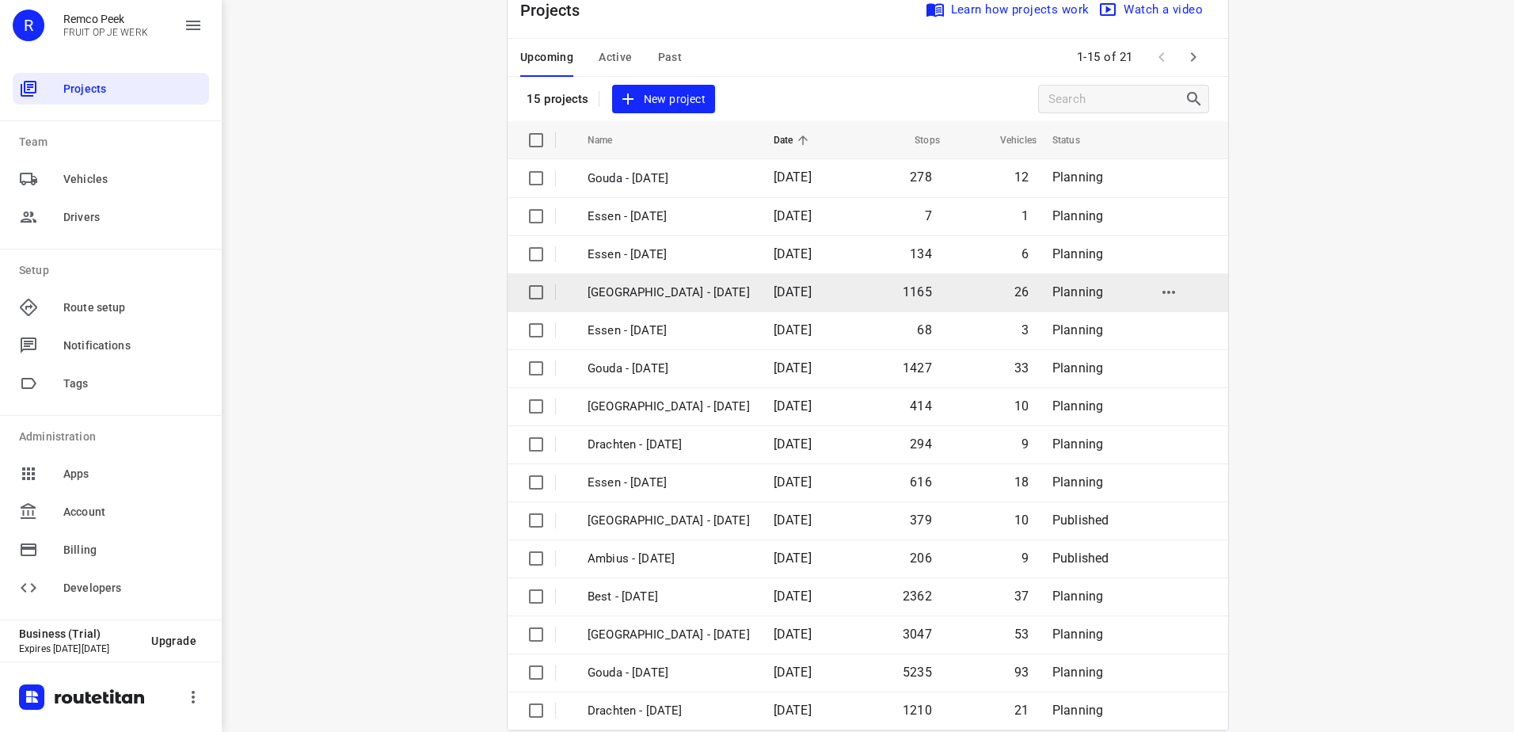
scroll to position [69, 0]
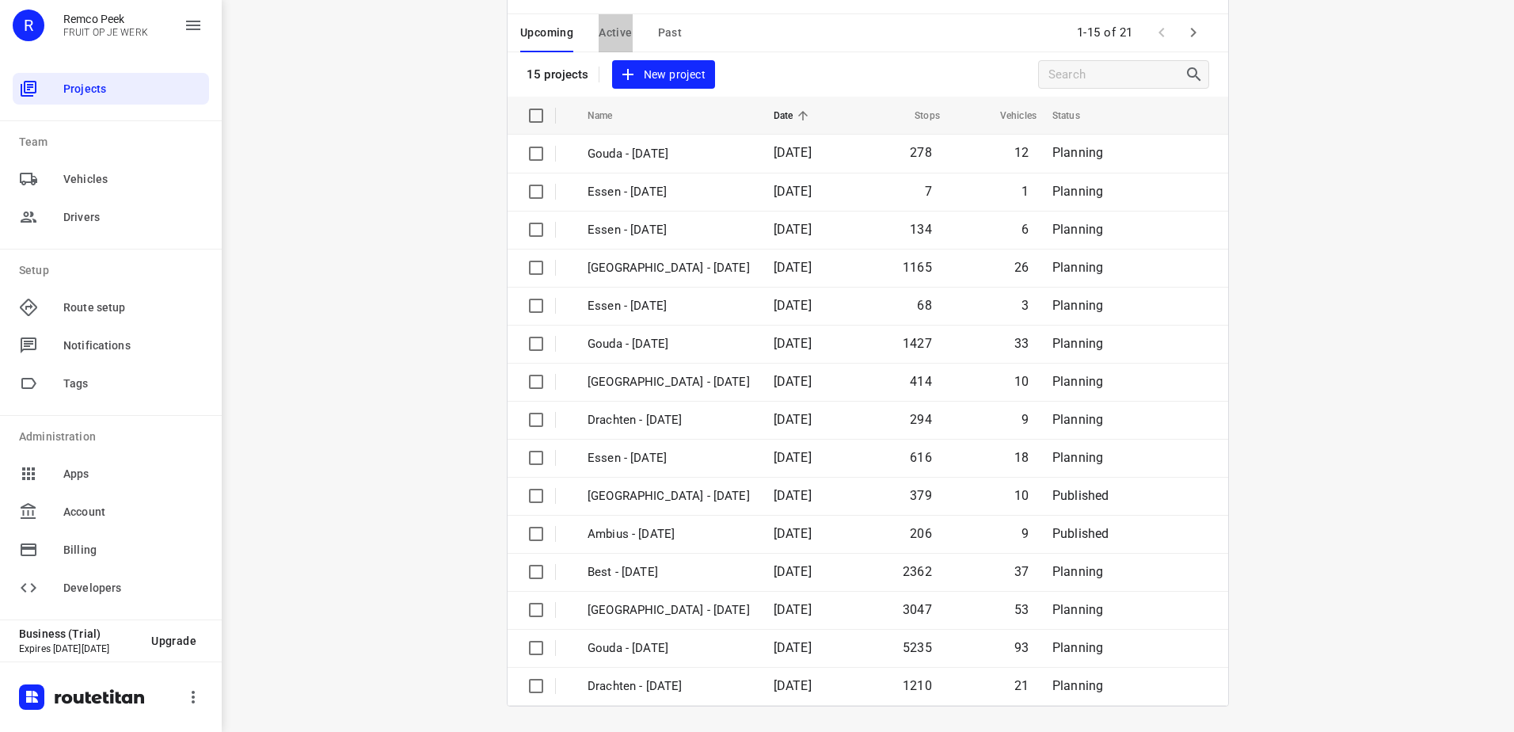
drag, startPoint x: 604, startPoint y: 34, endPoint x: 718, endPoint y: 255, distance: 248.7
click at [604, 33] on span "Active" at bounding box center [615, 33] width 33 height 20
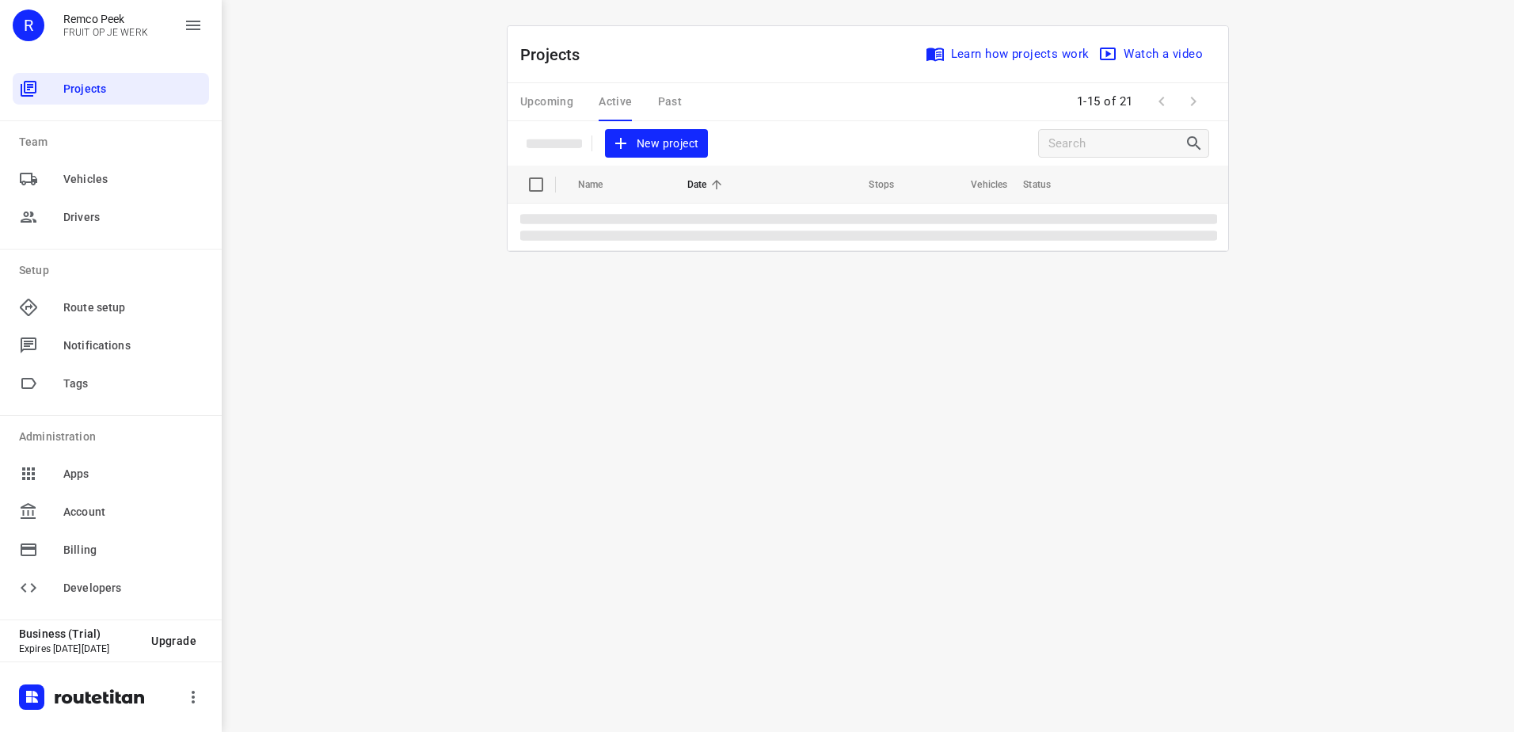
scroll to position [0, 0]
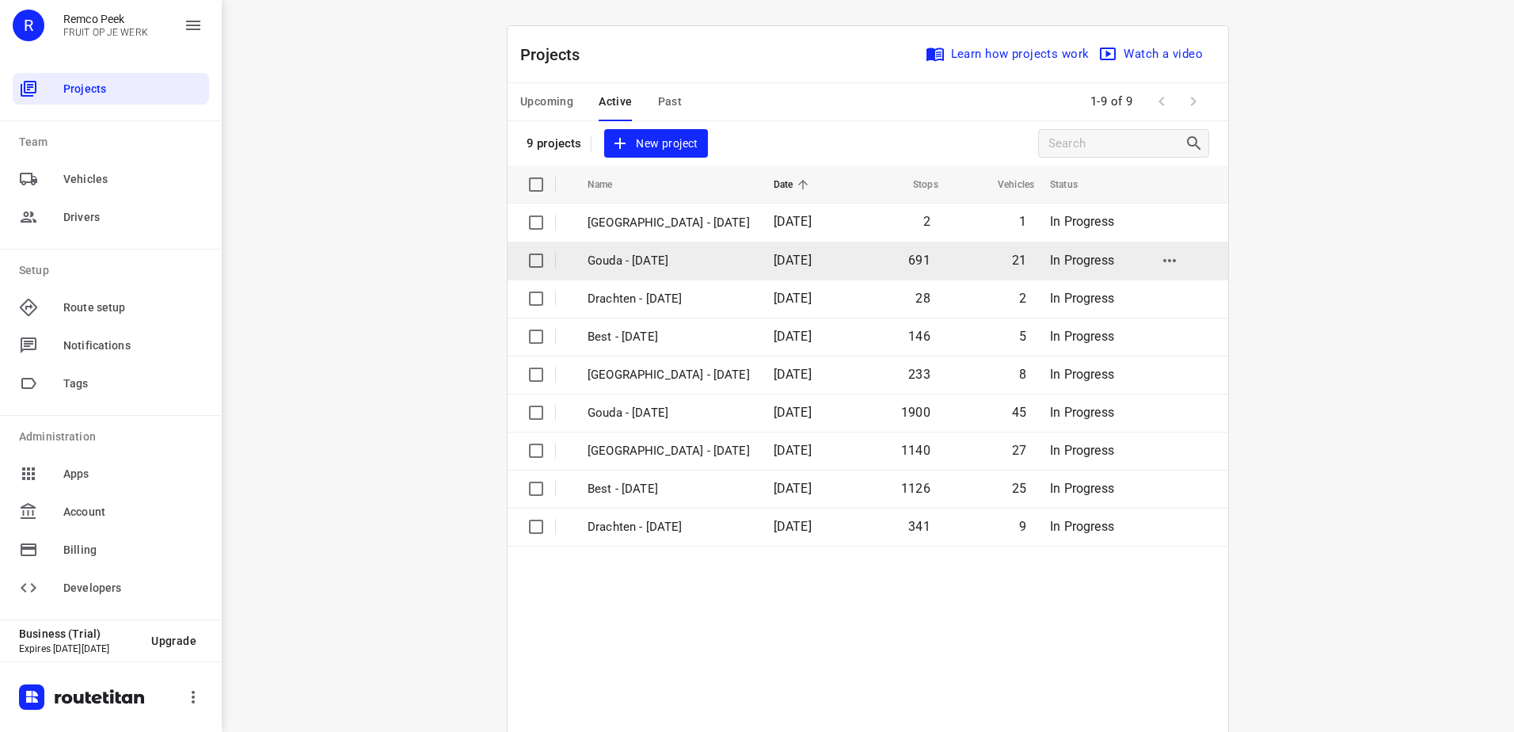
click at [665, 261] on p "Gouda - [DATE]" at bounding box center [669, 261] width 162 height 18
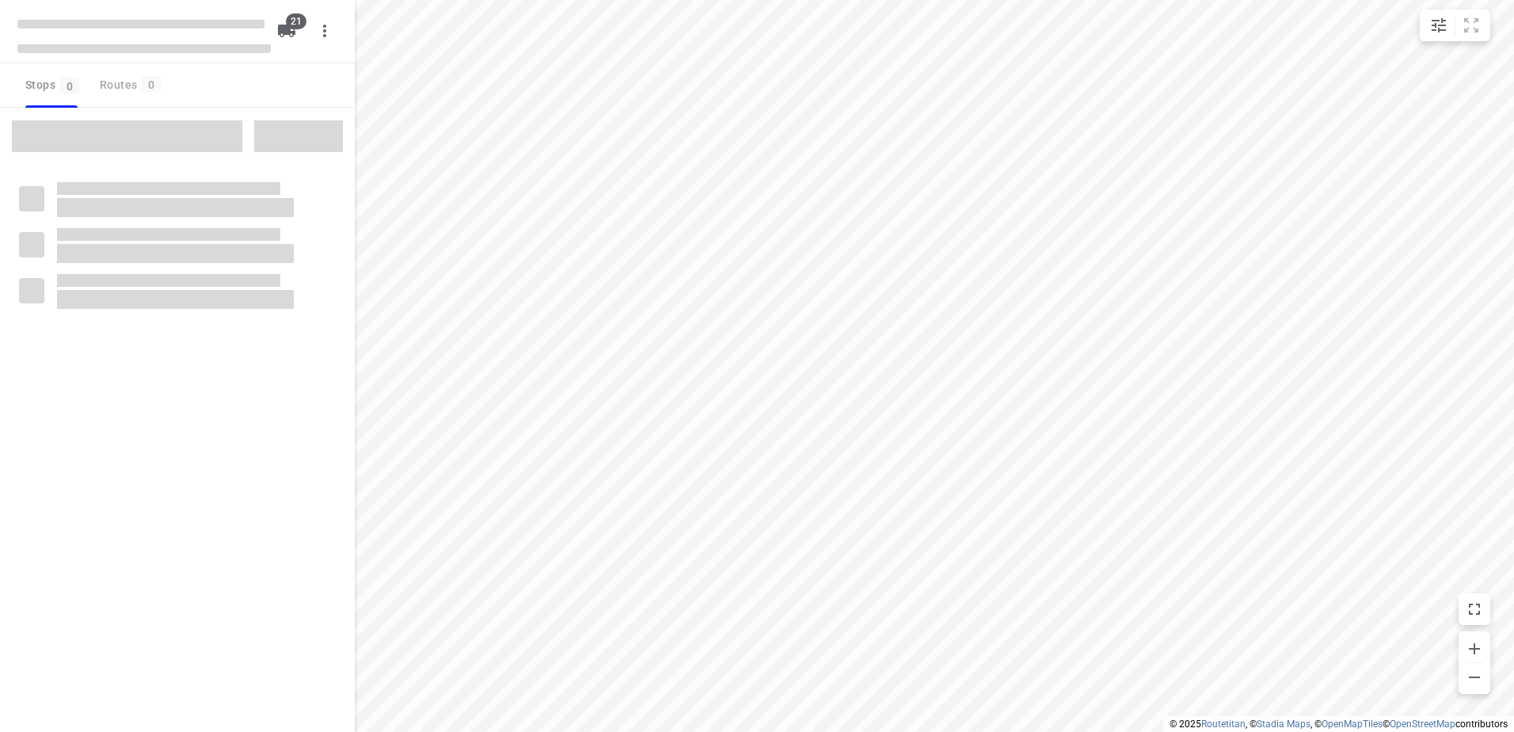
checkbox input "true"
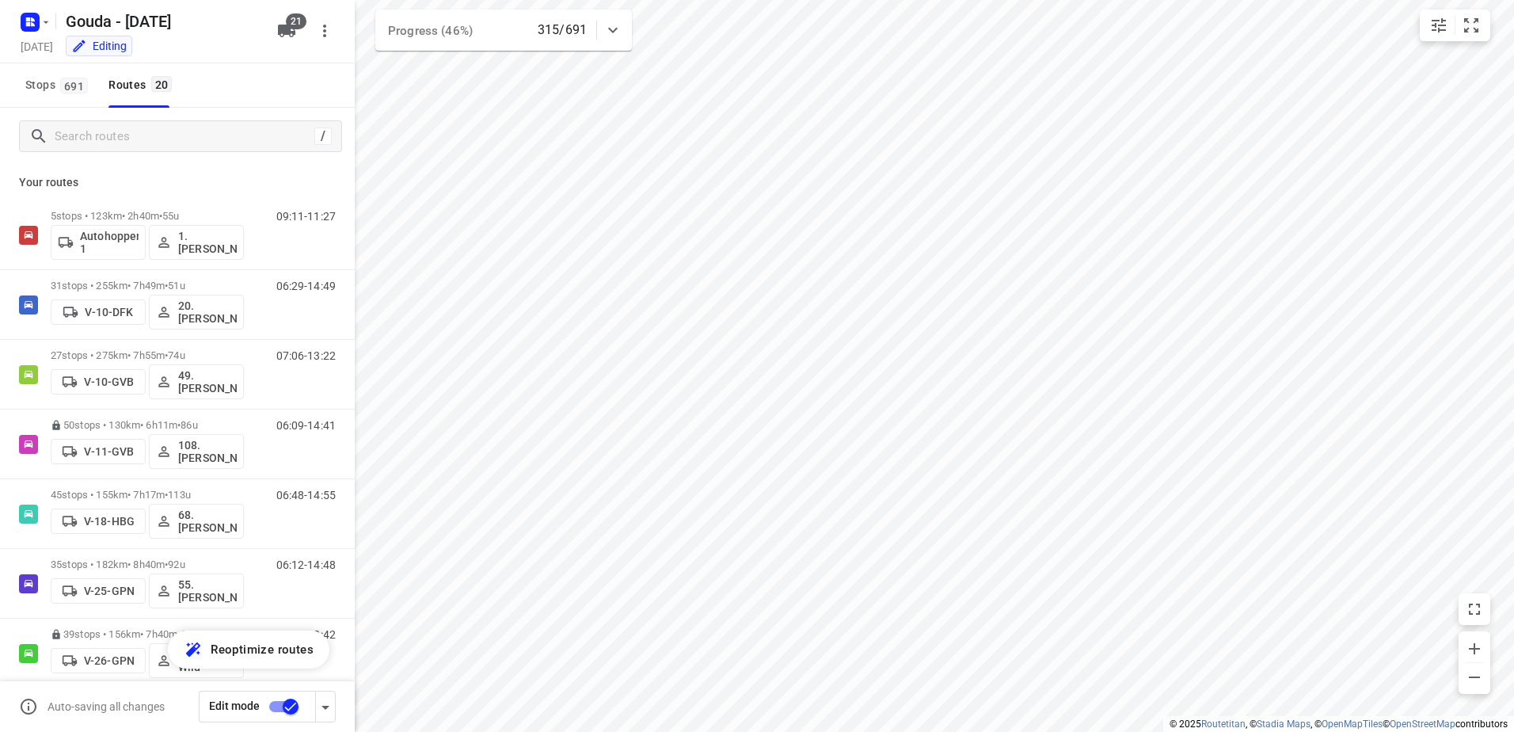
click at [210, 156] on div "/" at bounding box center [177, 136] width 355 height 57
click at [210, 149] on div "/" at bounding box center [180, 136] width 323 height 32
click at [259, 148] on input "Search routes" at bounding box center [184, 136] width 258 height 25
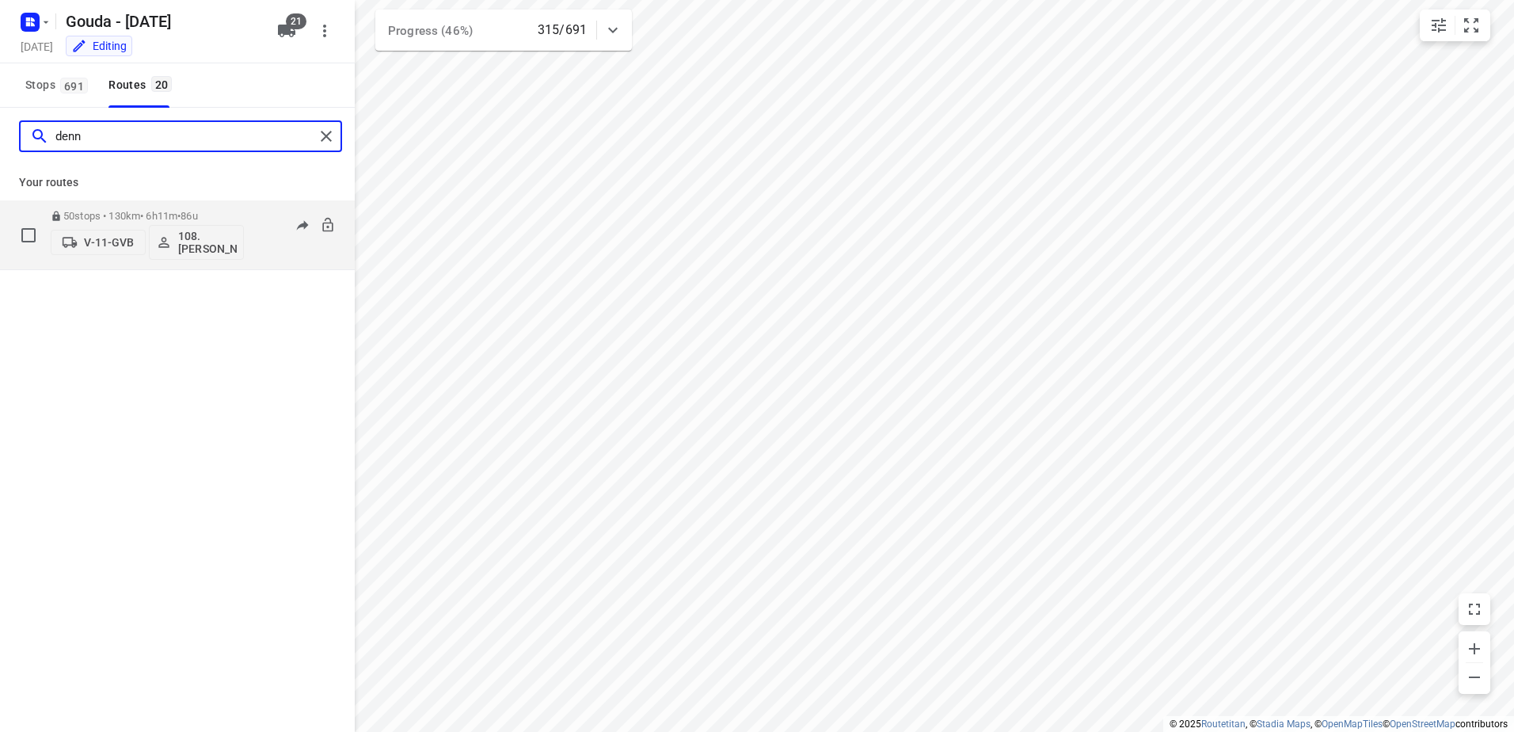
type input "denn"
click at [169, 208] on div "50 stops • 130km • 6h11m • 86u V-11-GVB 108.Dennis van Loon" at bounding box center [147, 235] width 193 height 66
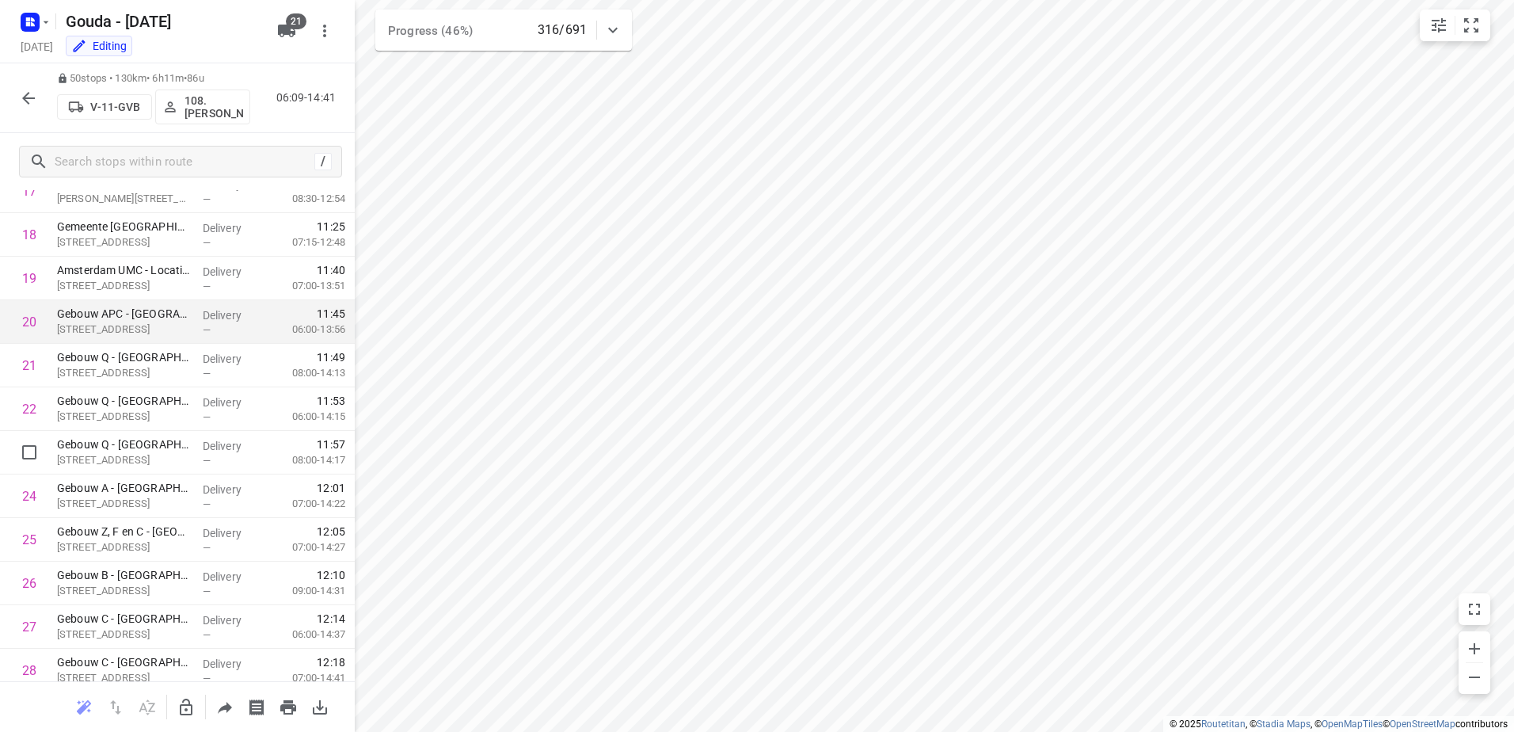
scroll to position [752, 0]
click at [17, 95] on button "button" at bounding box center [29, 98] width 32 height 32
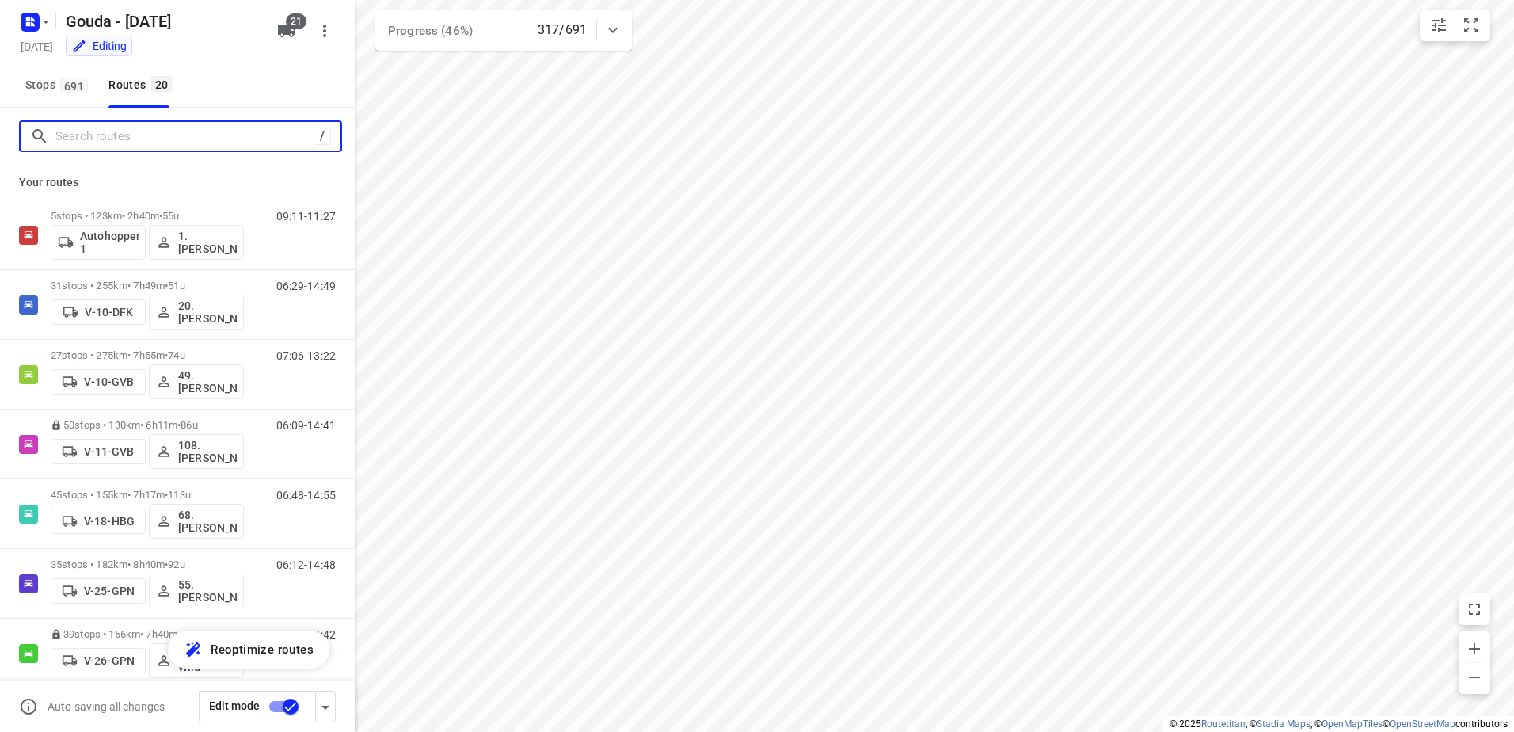
click at [101, 135] on input "Search routes" at bounding box center [184, 136] width 258 height 25
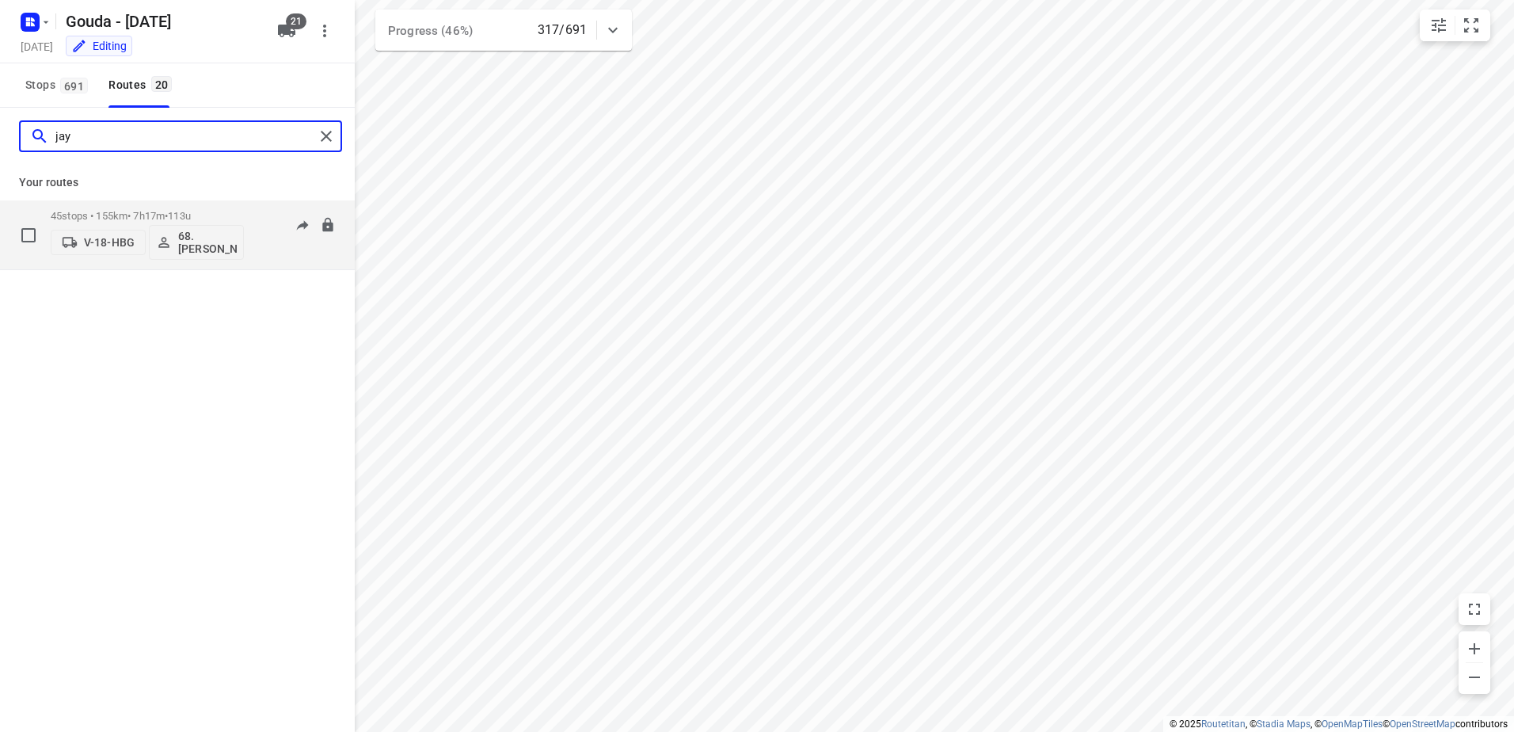
type input "jay"
click at [189, 215] on span "113u" at bounding box center [179, 216] width 23 height 12
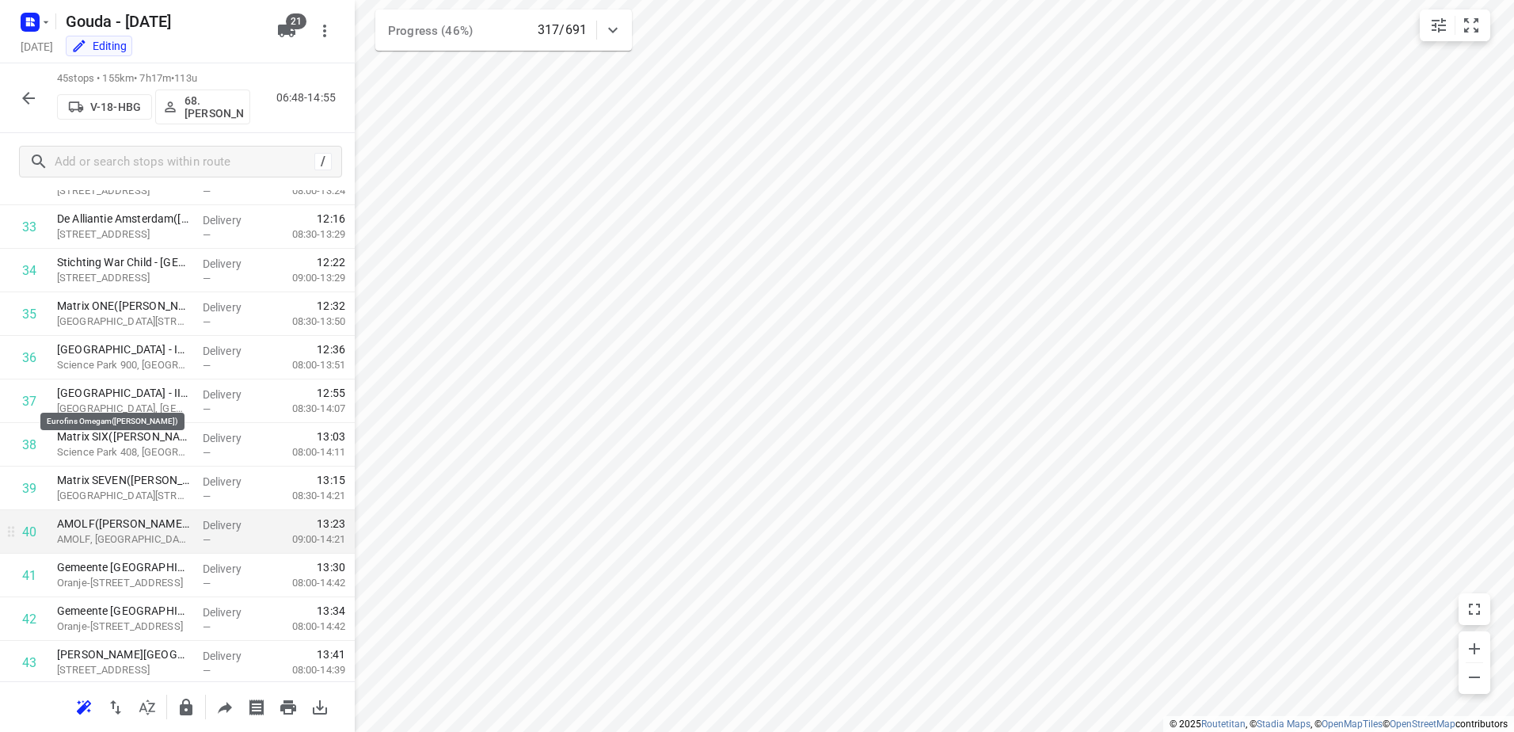
scroll to position [1592, 0]
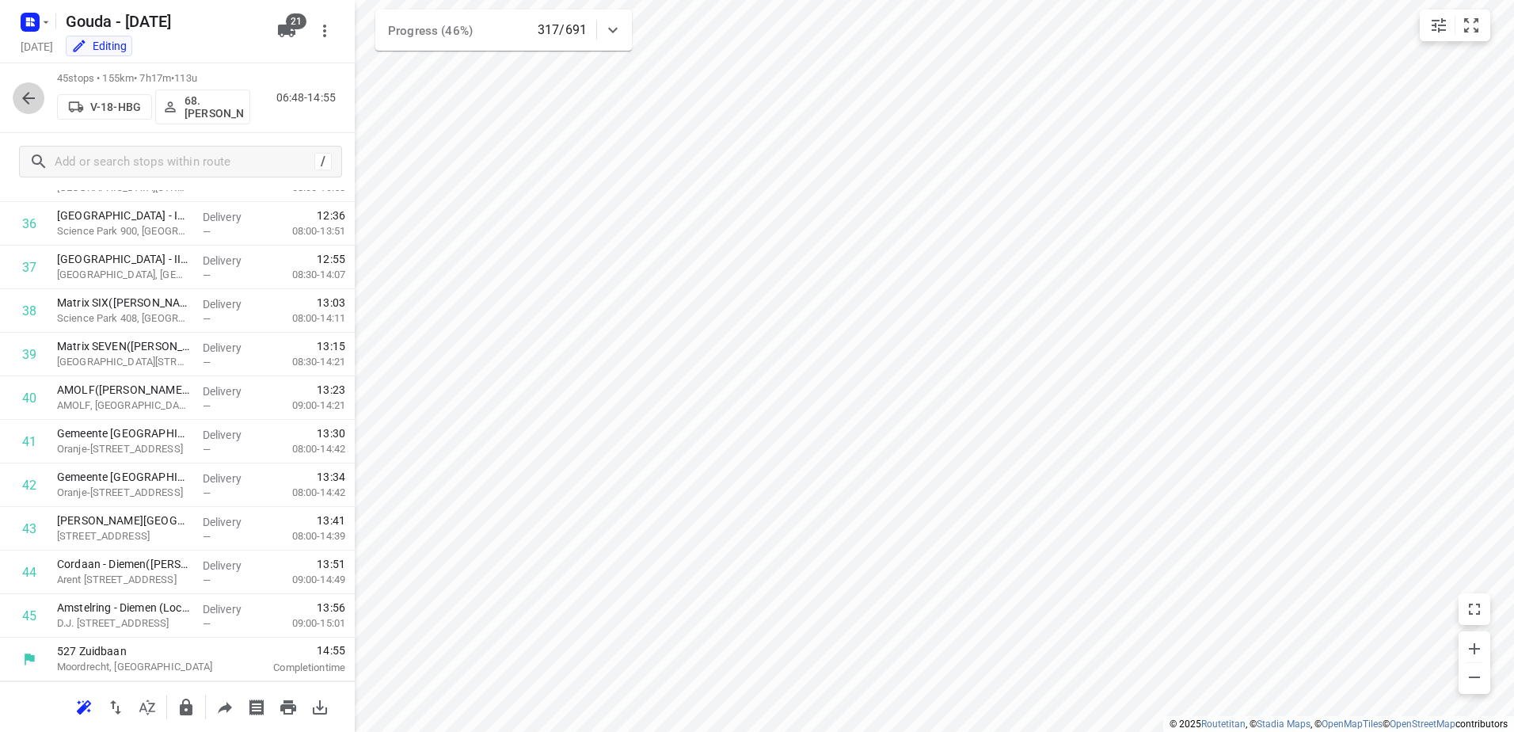
click at [29, 86] on button "button" at bounding box center [29, 98] width 32 height 32
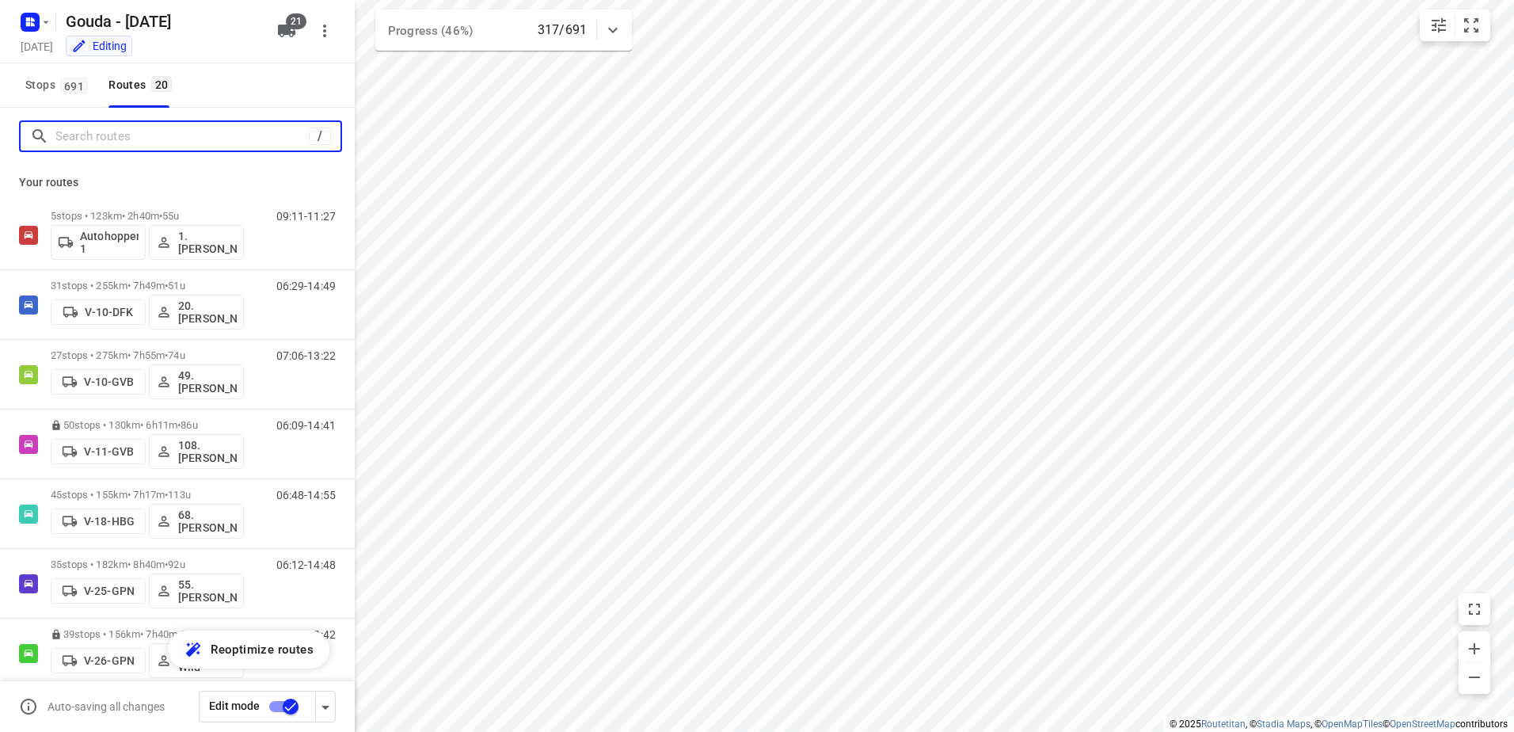
click at [109, 139] on input "Search routes" at bounding box center [181, 136] width 253 height 25
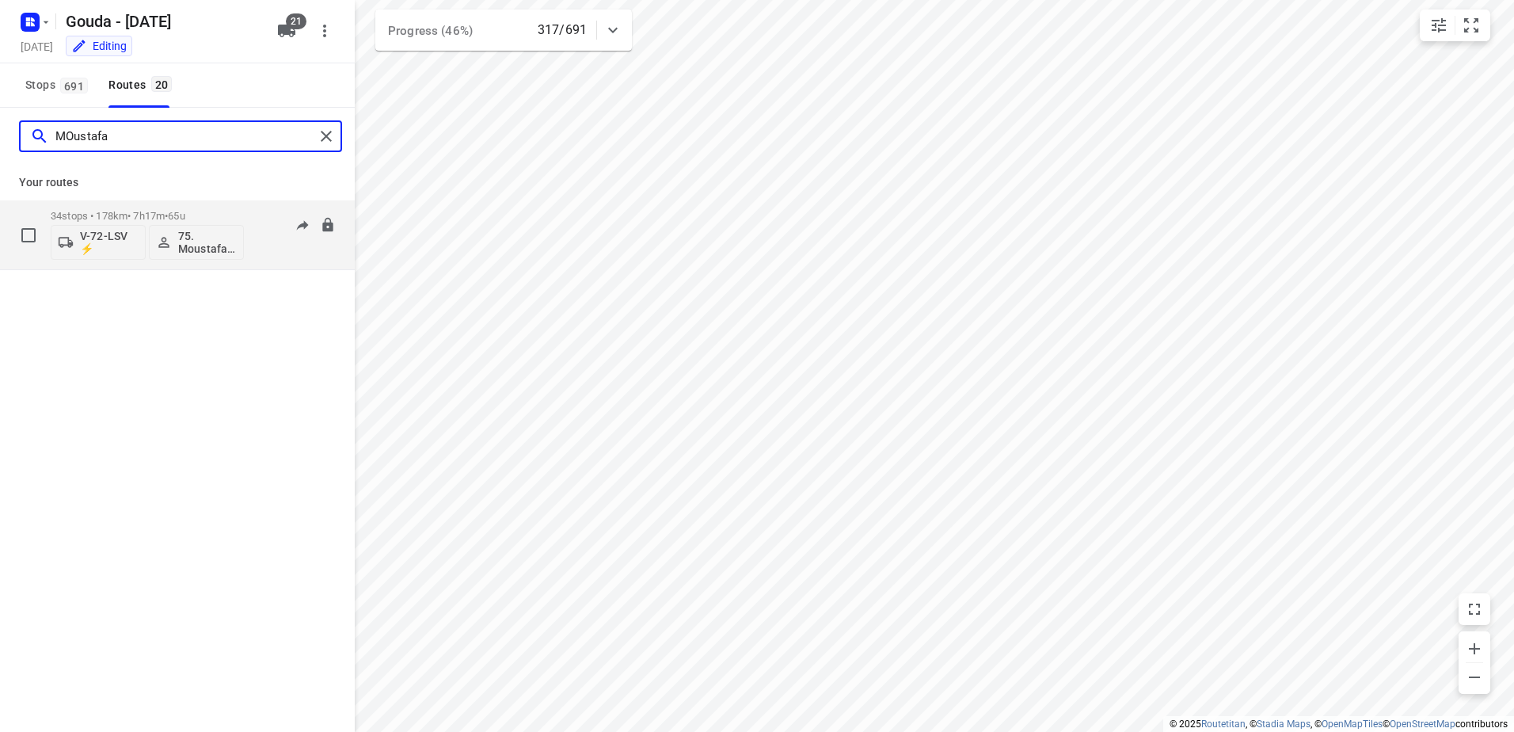
type input "MOustafa"
click at [137, 208] on div "34 stops • 178km • 7h17m • 65u V-72-LSV ⚡ 75. Moustafa Shhadeh" at bounding box center [147, 235] width 193 height 66
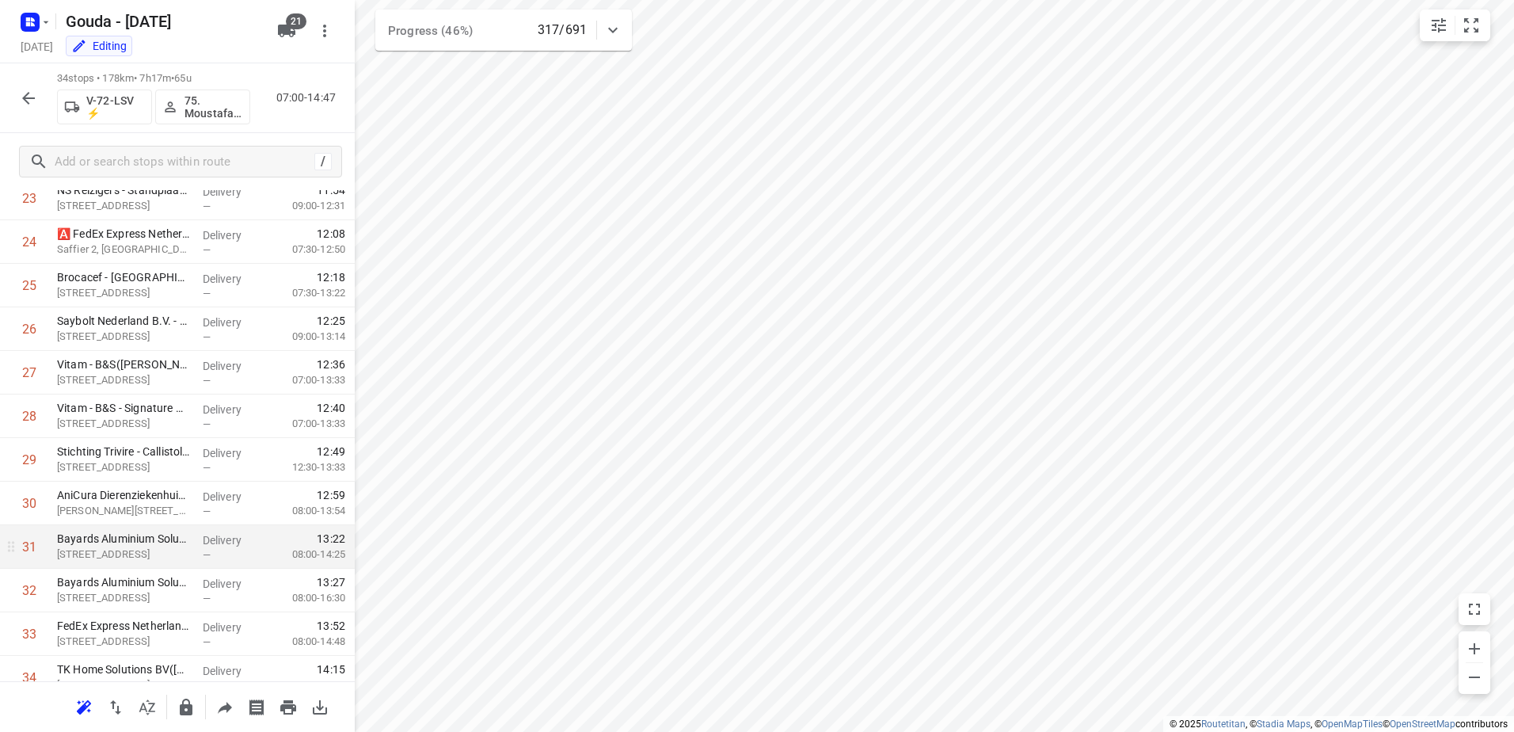
scroll to position [1113, 0]
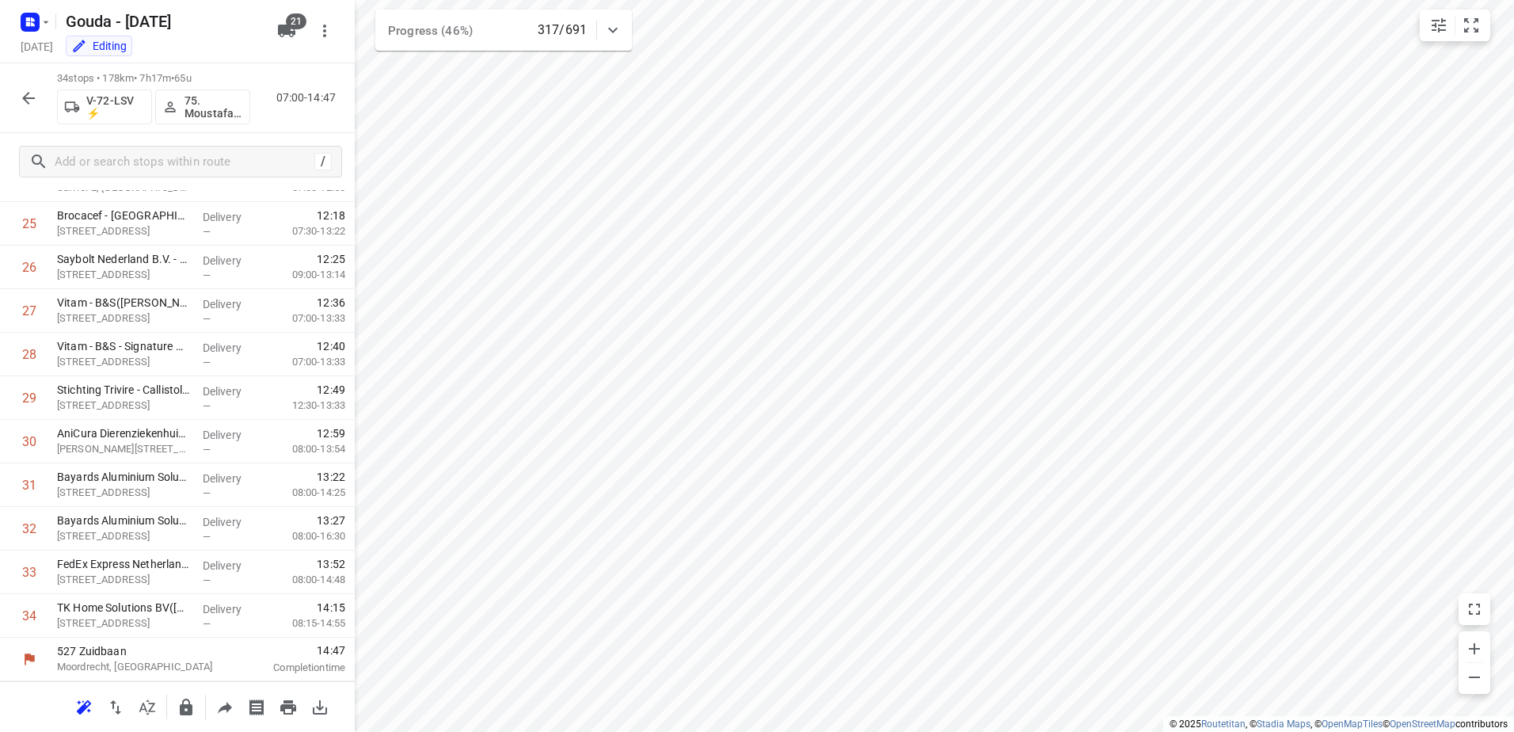
click at [21, 97] on icon "button" at bounding box center [28, 98] width 19 height 19
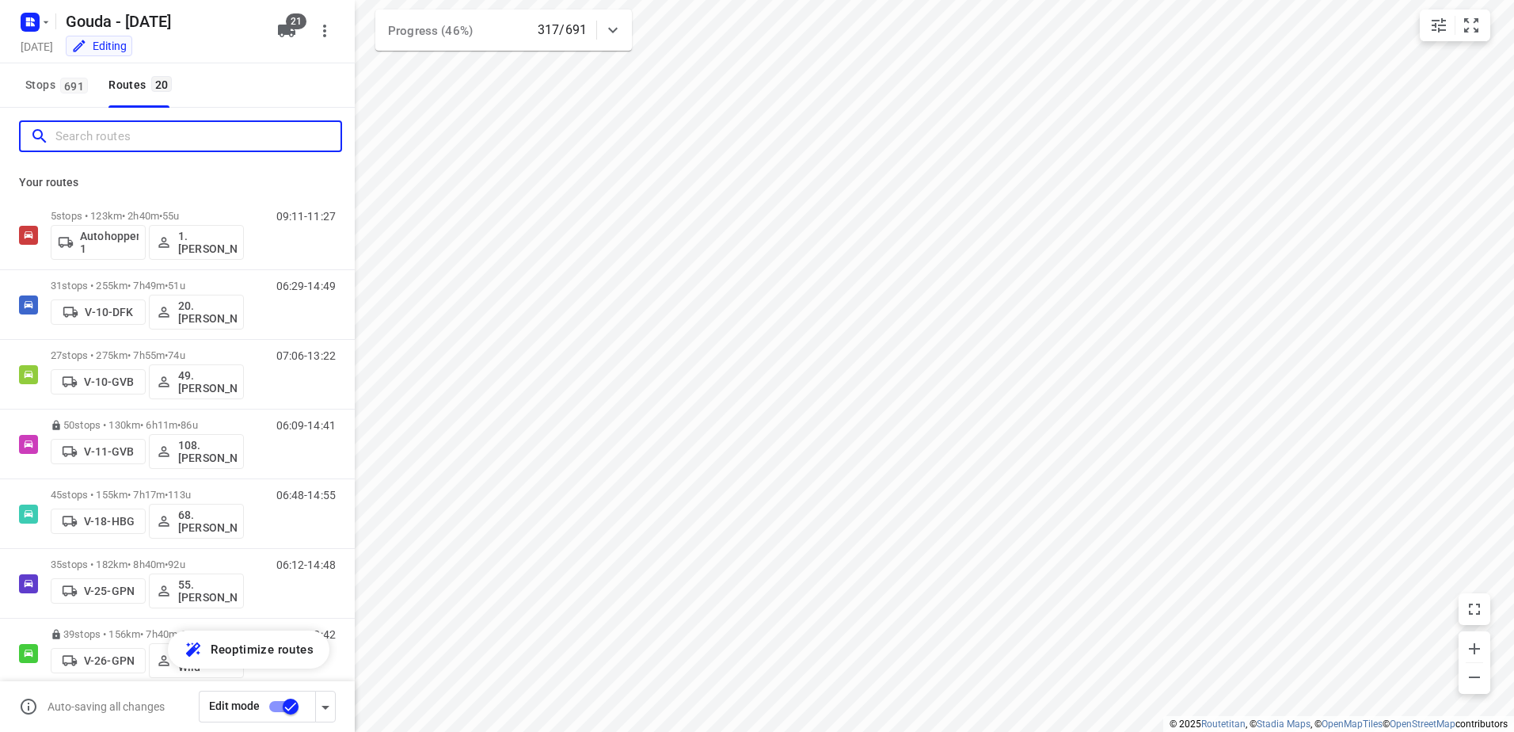
click at [130, 132] on input "Search routes" at bounding box center [197, 136] width 285 height 25
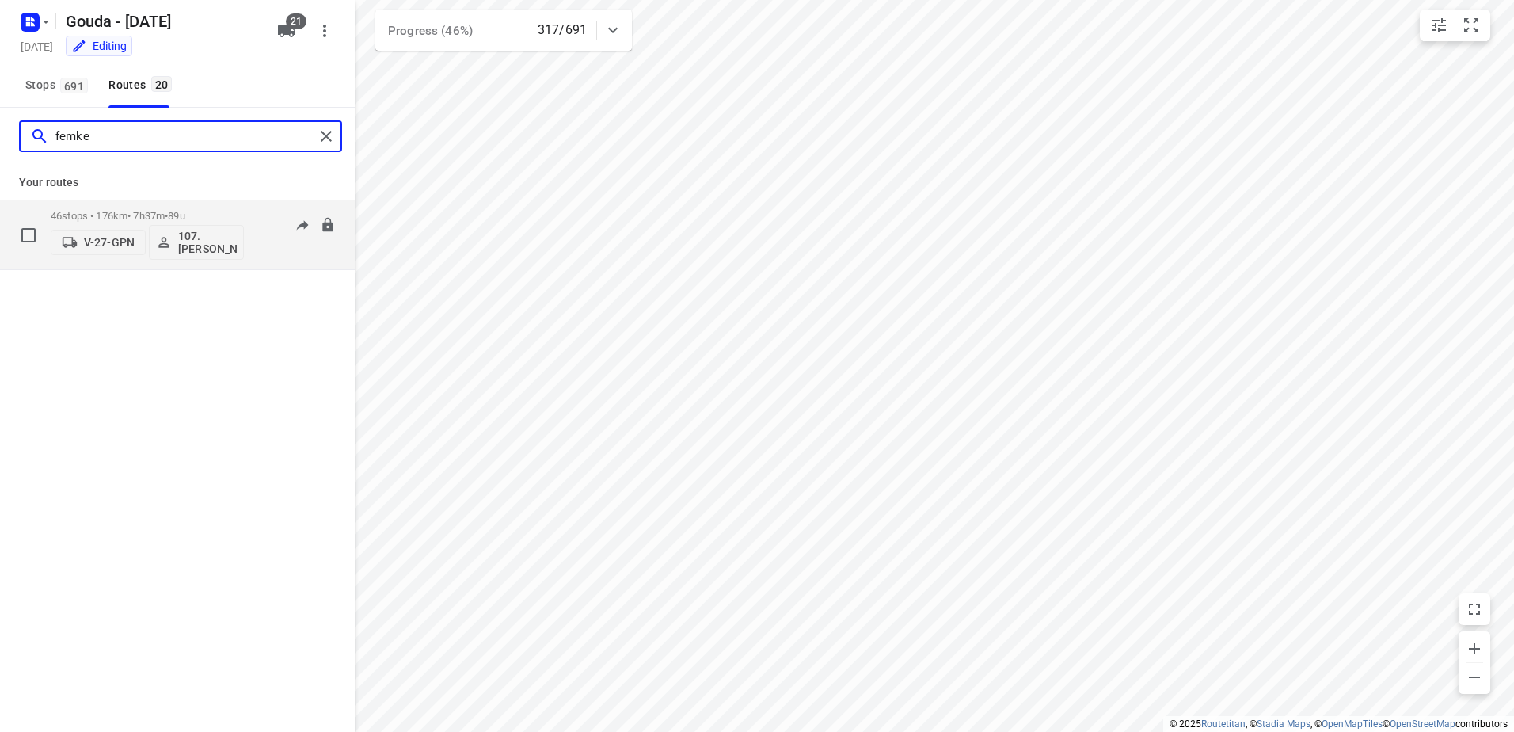
type input "femke"
click at [151, 217] on p "46 stops • 176km • 7h37m • 89u" at bounding box center [147, 216] width 193 height 12
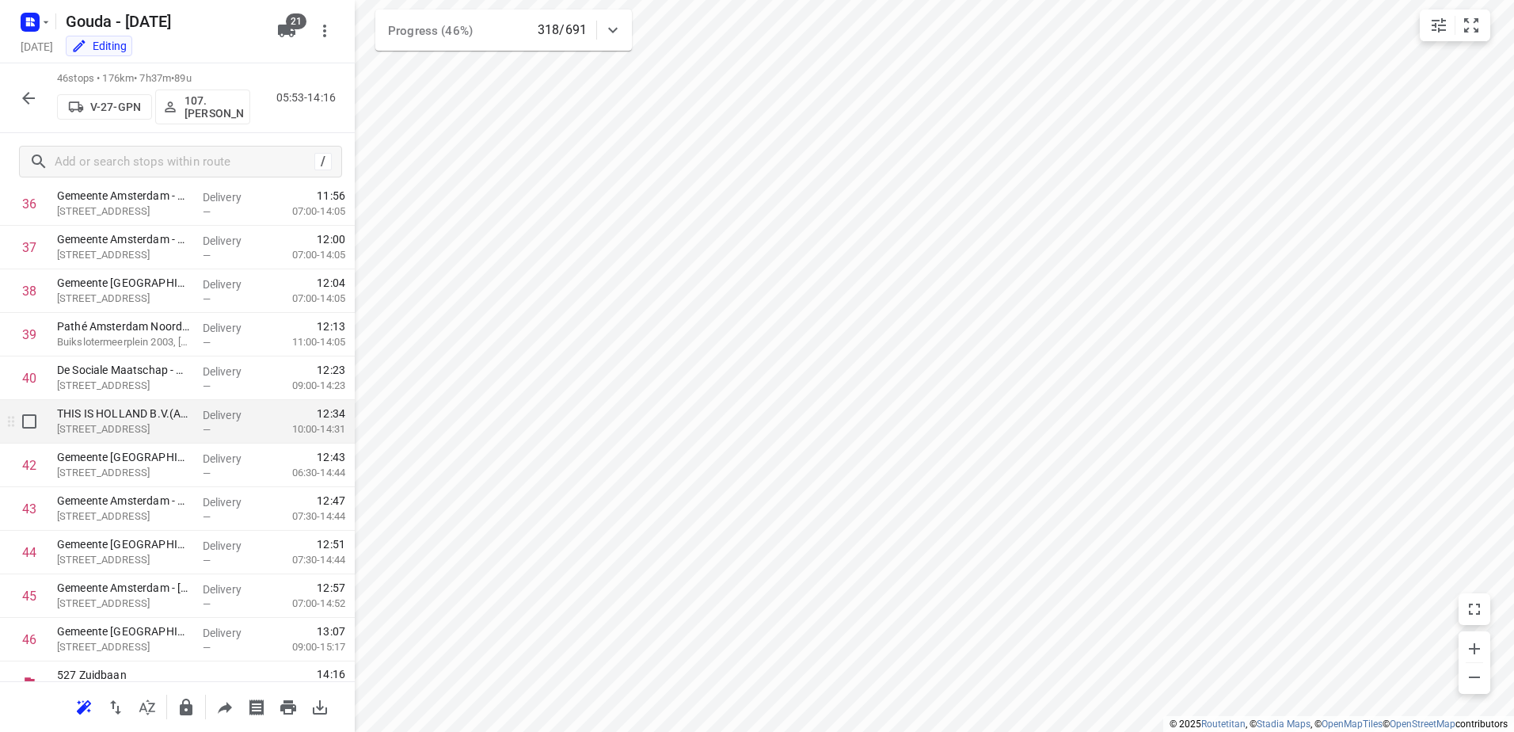
scroll to position [1636, 0]
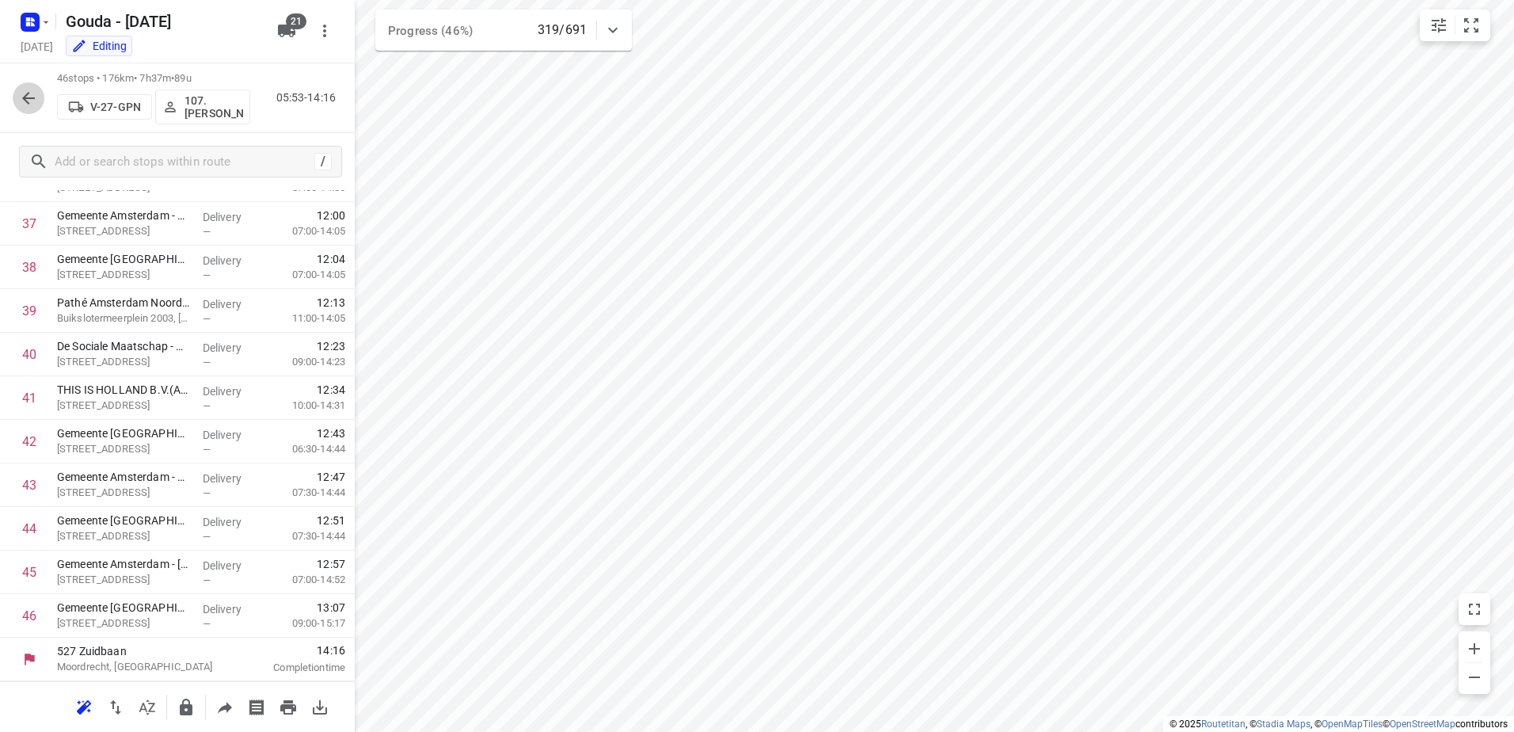
click at [15, 95] on button "button" at bounding box center [29, 98] width 32 height 32
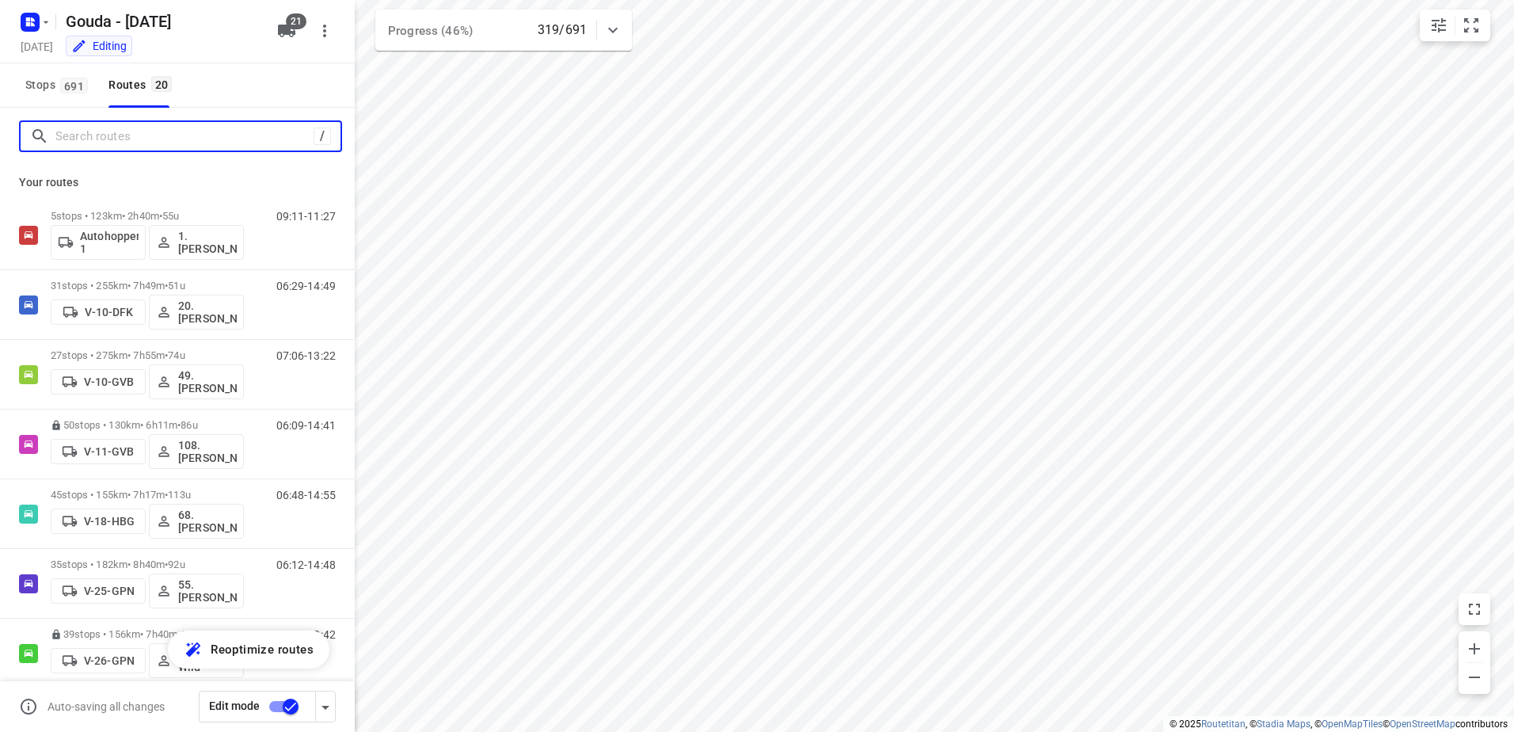
click at [155, 129] on input "Search routes" at bounding box center [184, 136] width 258 height 25
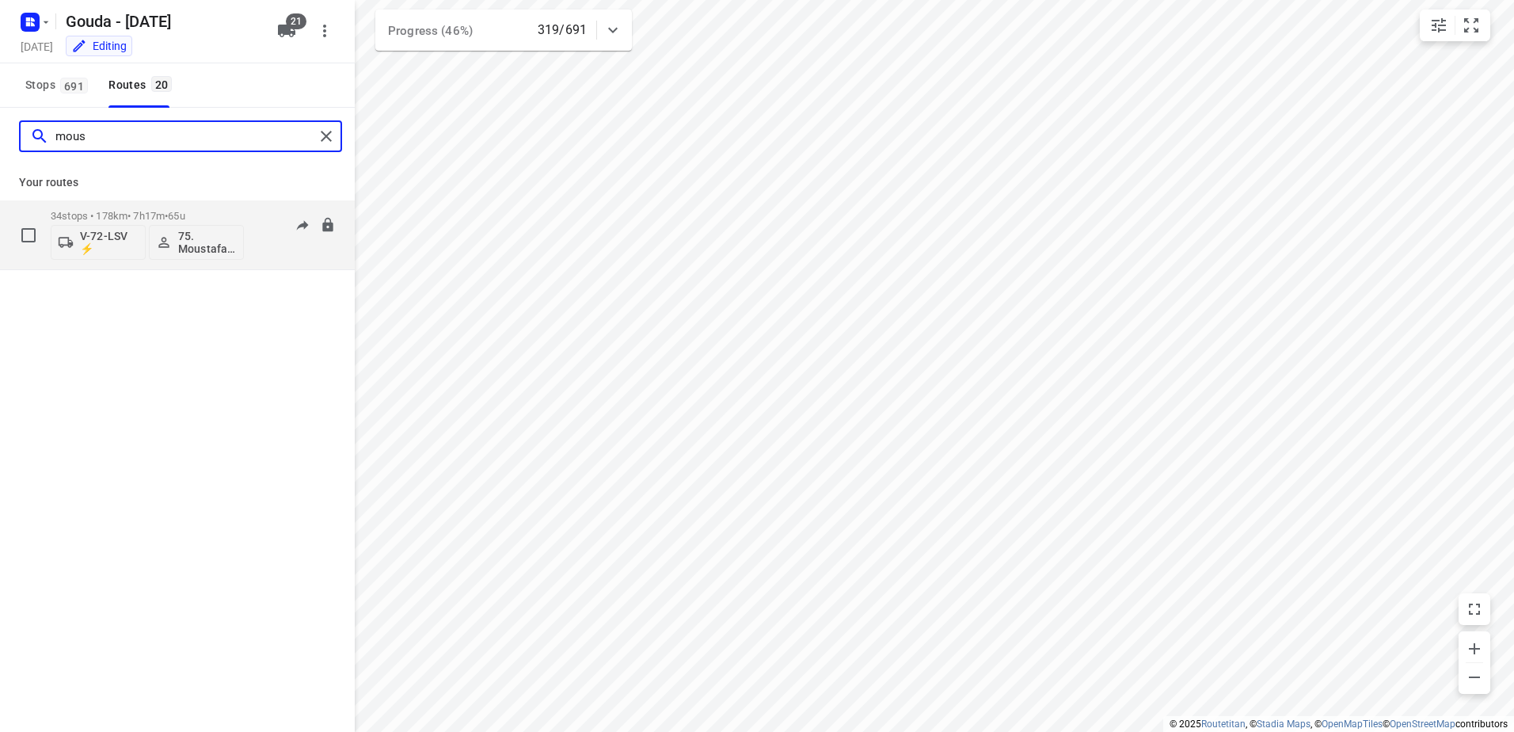
type input "mous"
click at [158, 209] on div "34 stops • 178km • 7h17m • 65u V-72-LSV ⚡ 75. Moustafa Shhadeh" at bounding box center [147, 235] width 193 height 66
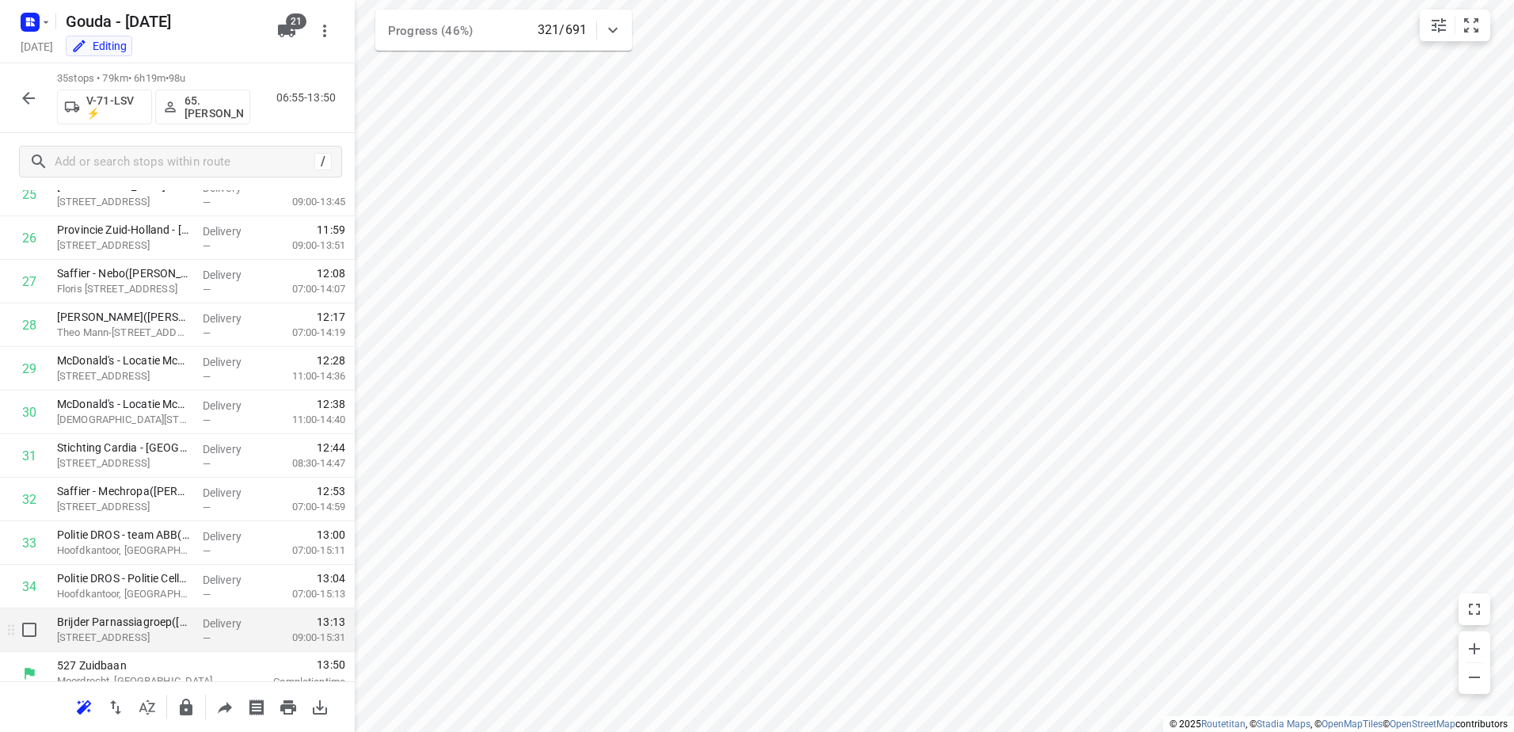
scroll to position [1156, 0]
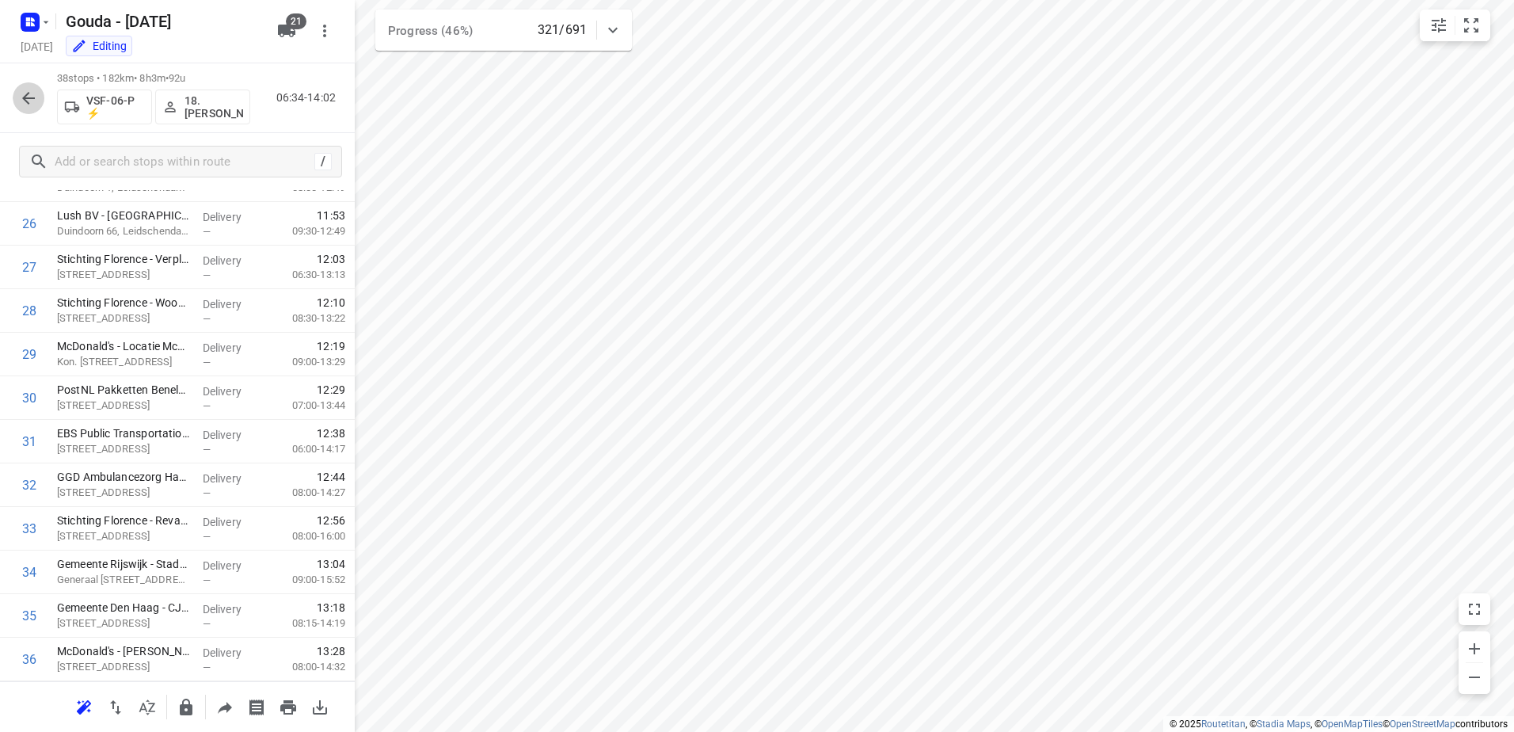
click at [21, 95] on icon "button" at bounding box center [28, 98] width 19 height 19
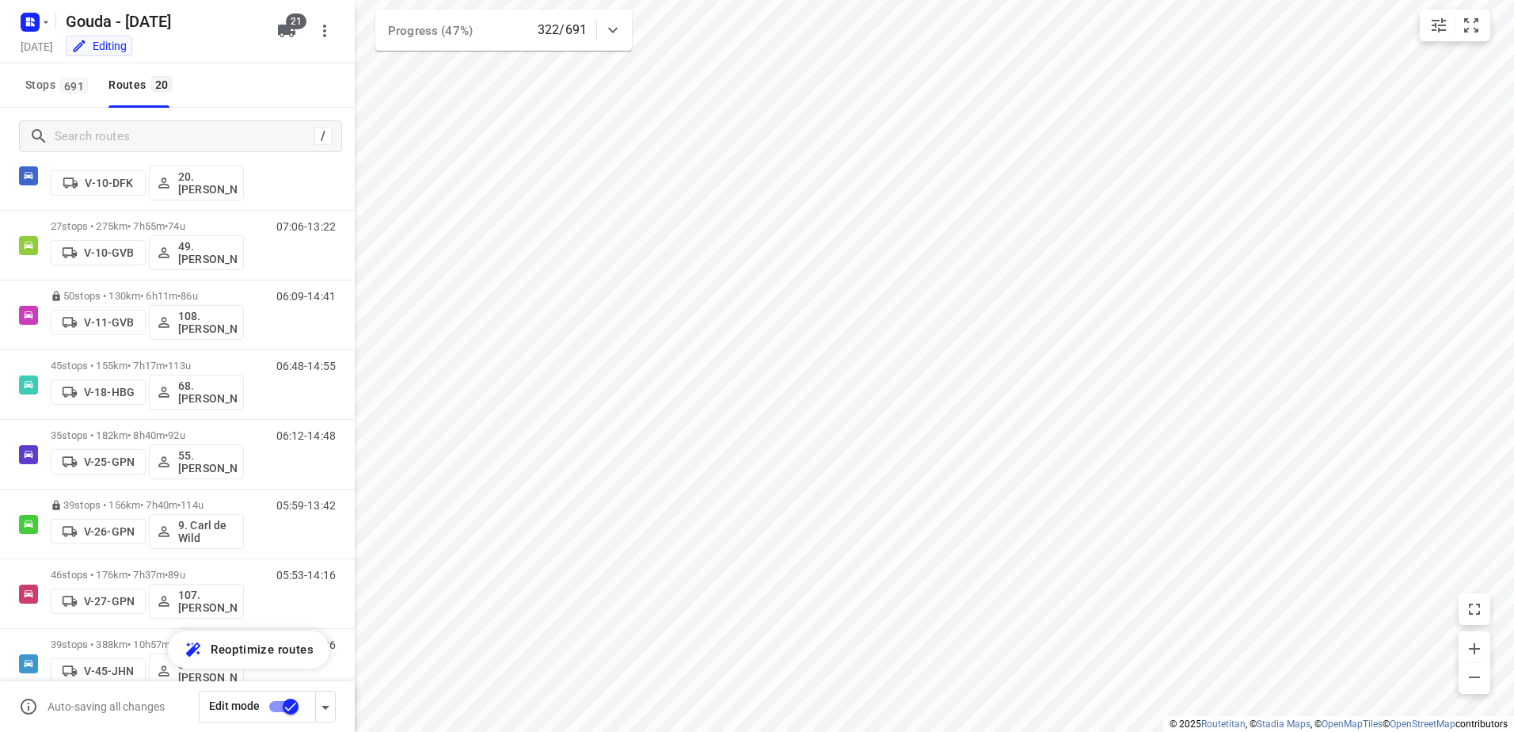
scroll to position [0, 0]
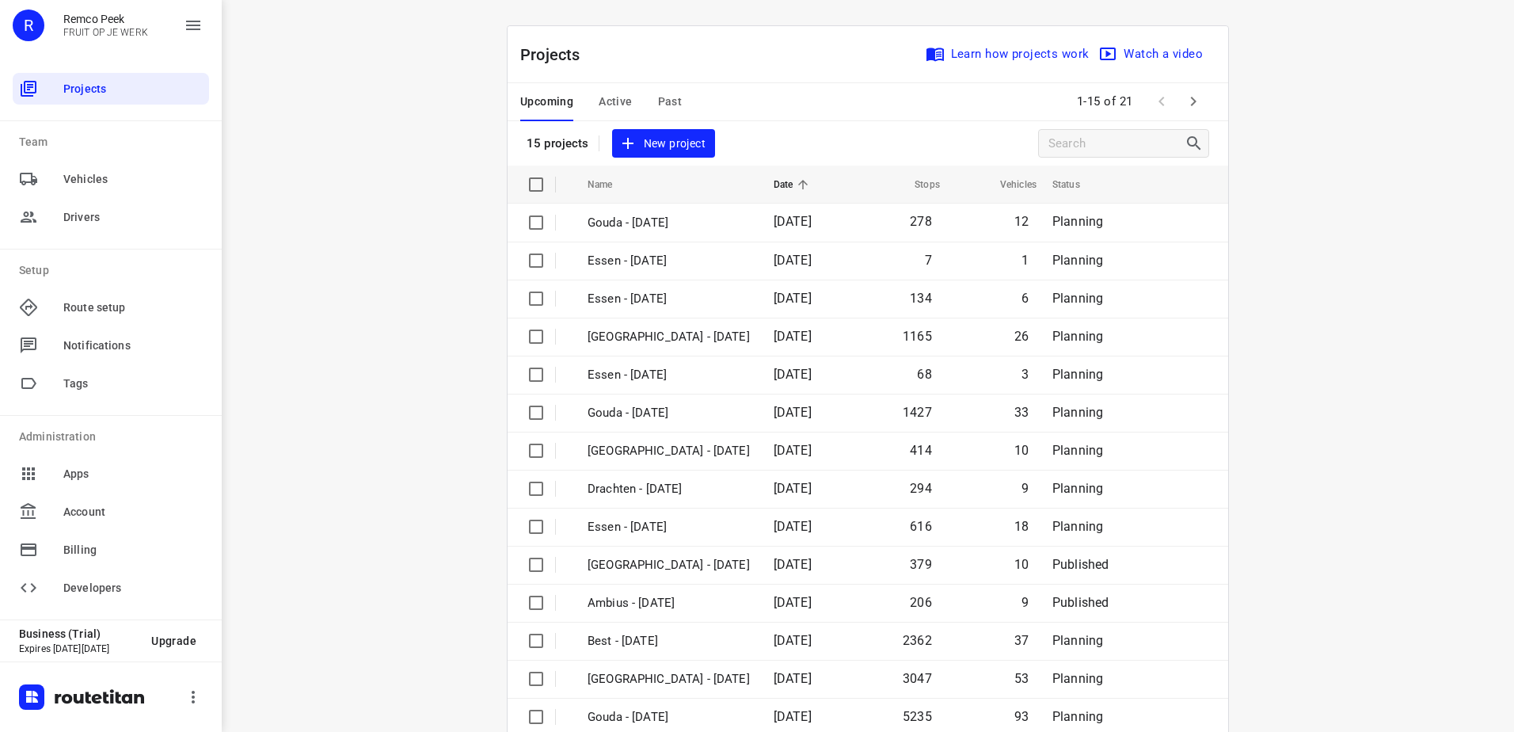
click at [616, 107] on span "Active" at bounding box center [615, 102] width 33 height 20
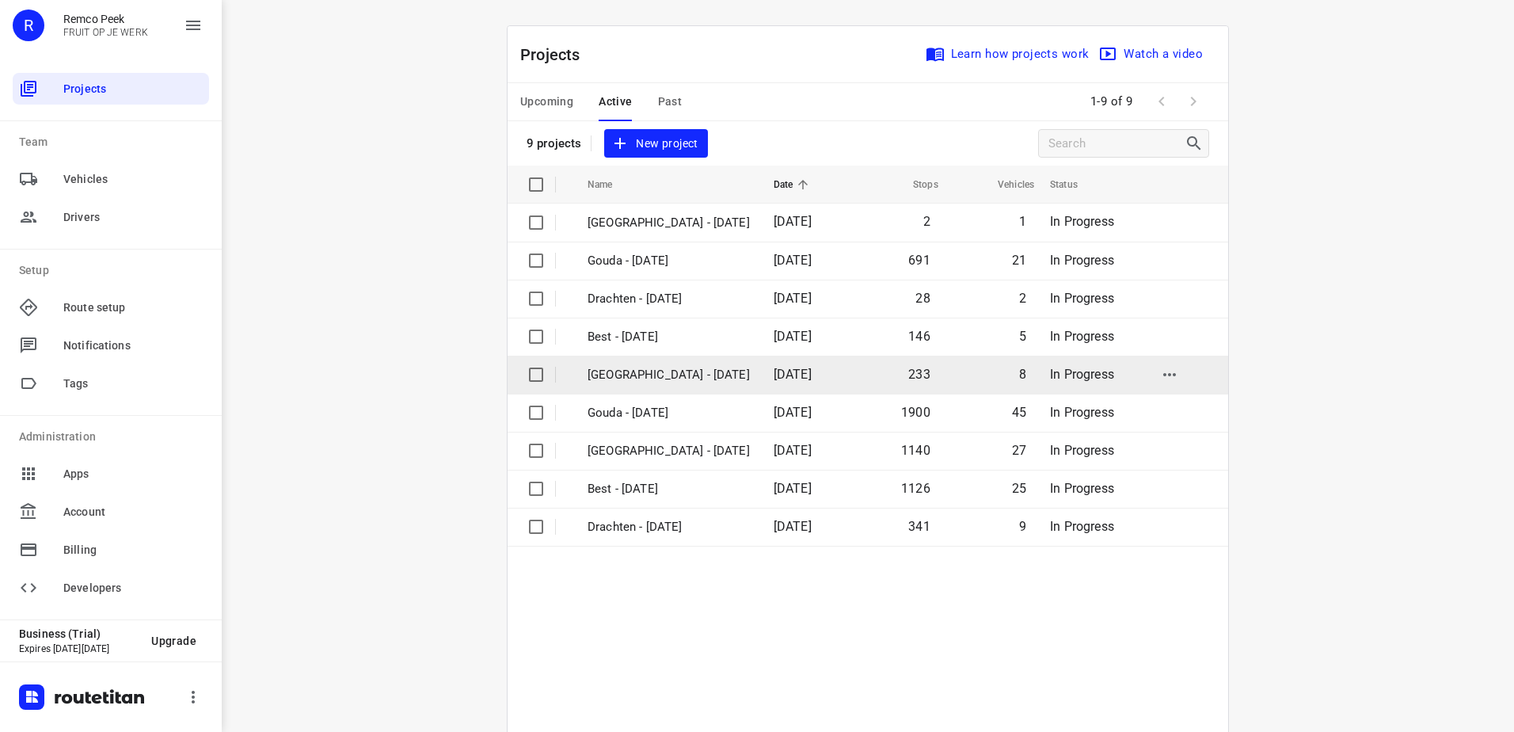
click at [692, 368] on p "[GEOGRAPHIC_DATA] - [DATE]" at bounding box center [669, 375] width 162 height 18
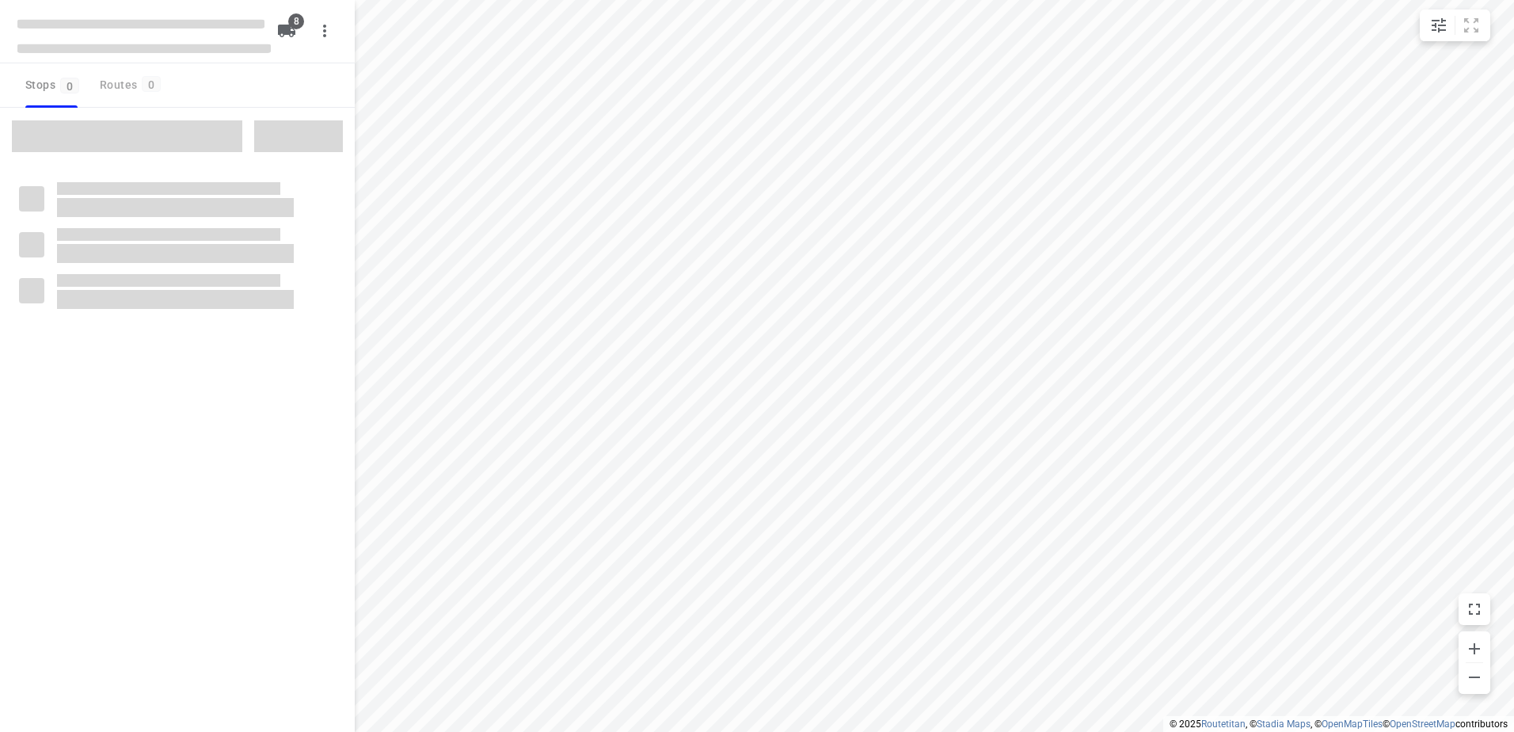
checkbox input "true"
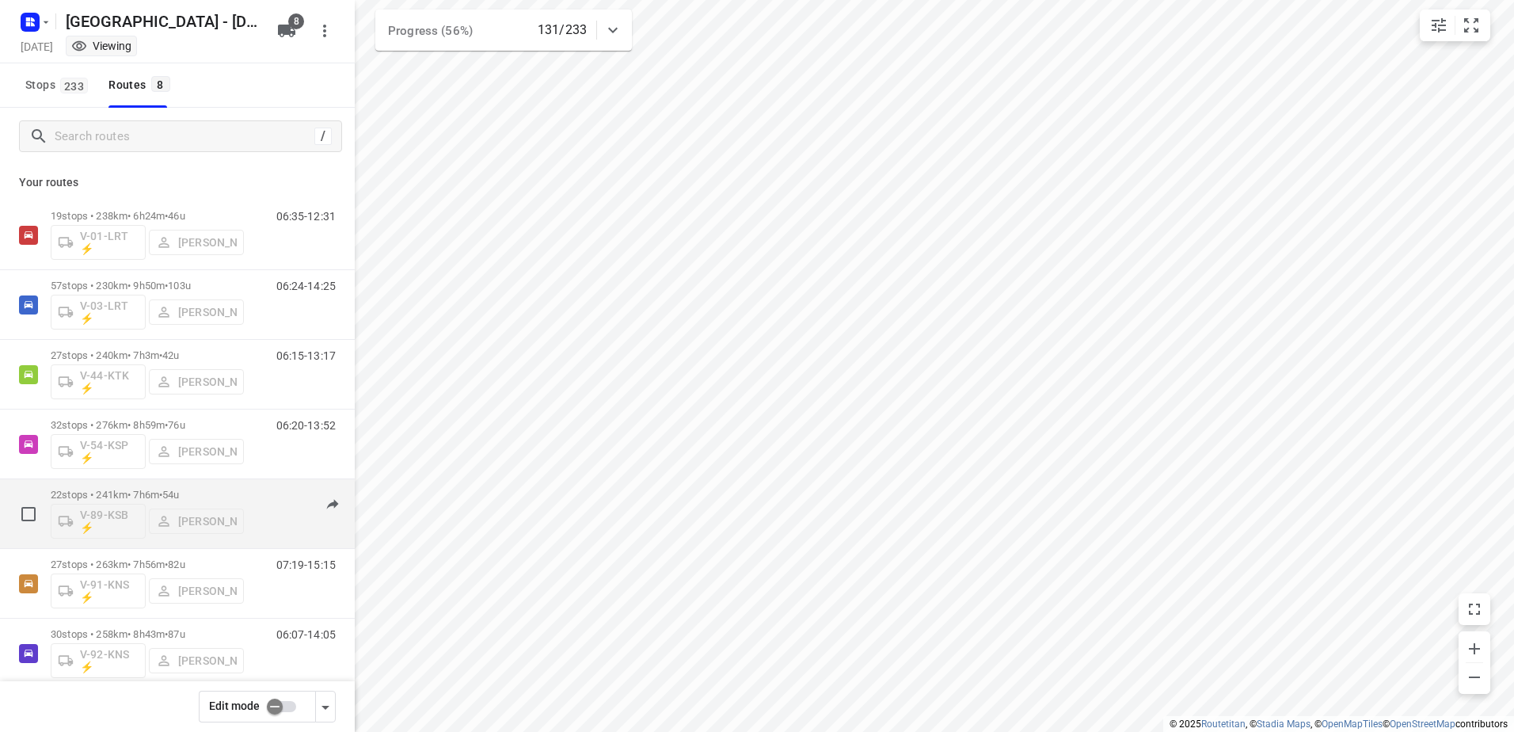
scroll to position [93, 0]
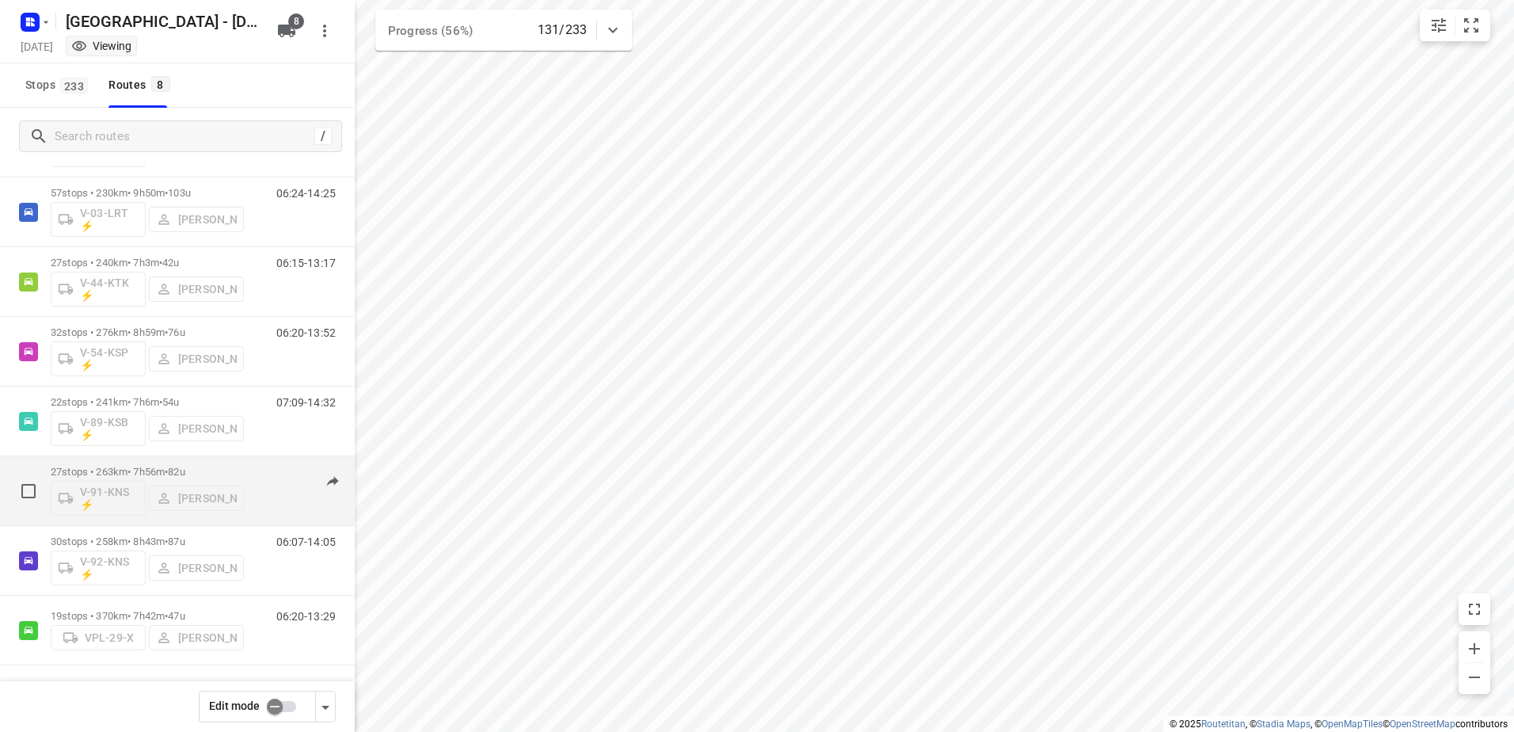
click at [215, 467] on p "27 stops • 263km • 7h56m • 82u" at bounding box center [147, 472] width 193 height 12
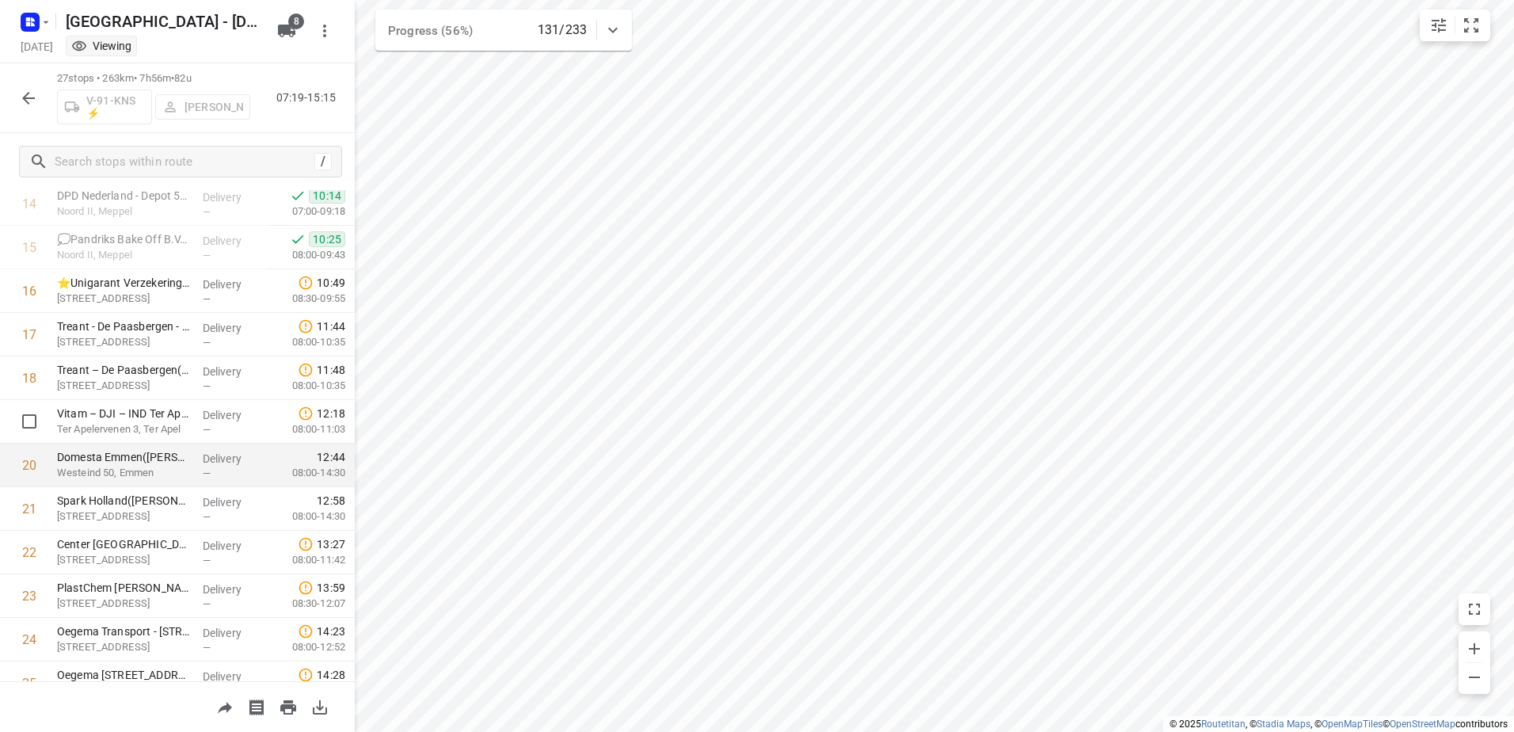
scroll to position [729, 0]
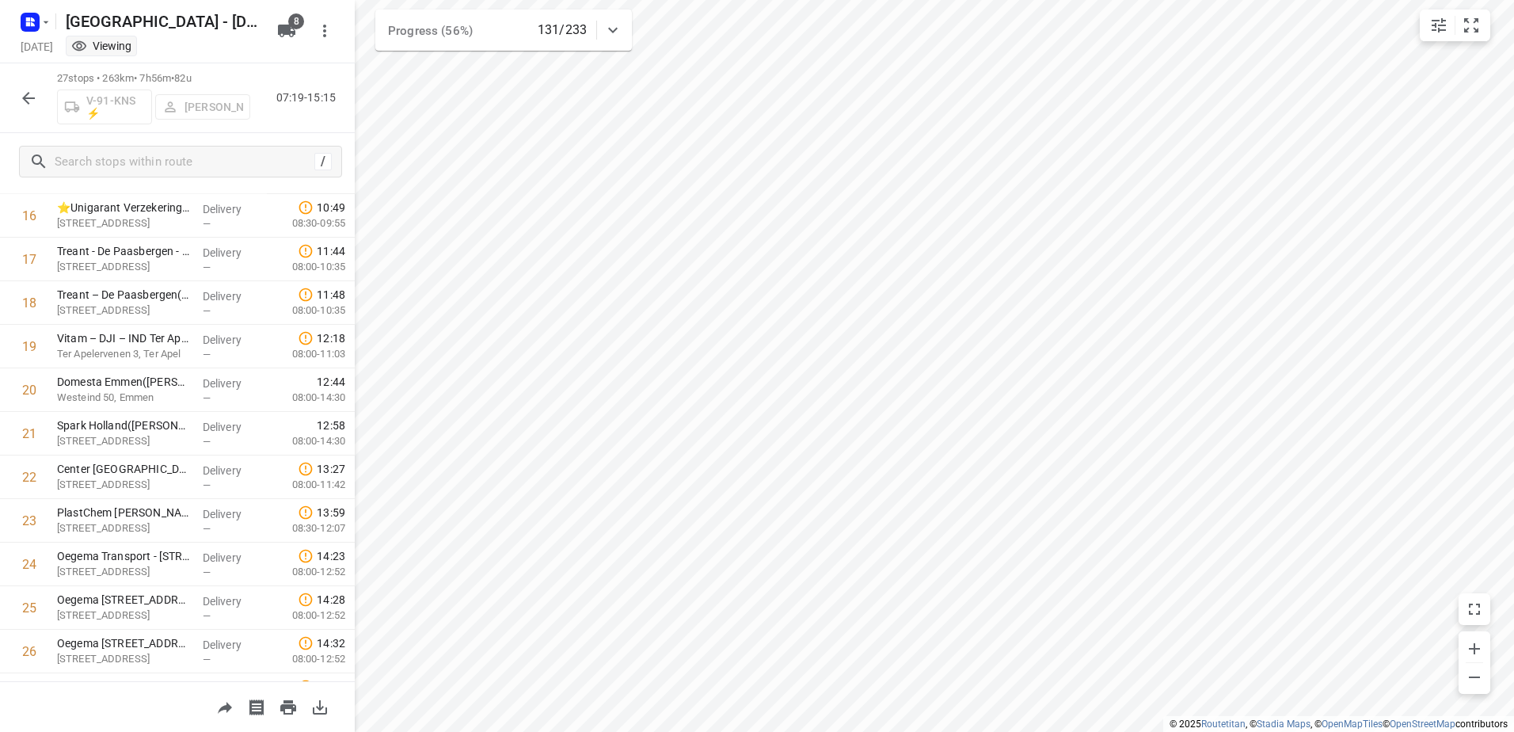
click at [36, 93] on icon "button" at bounding box center [28, 98] width 19 height 19
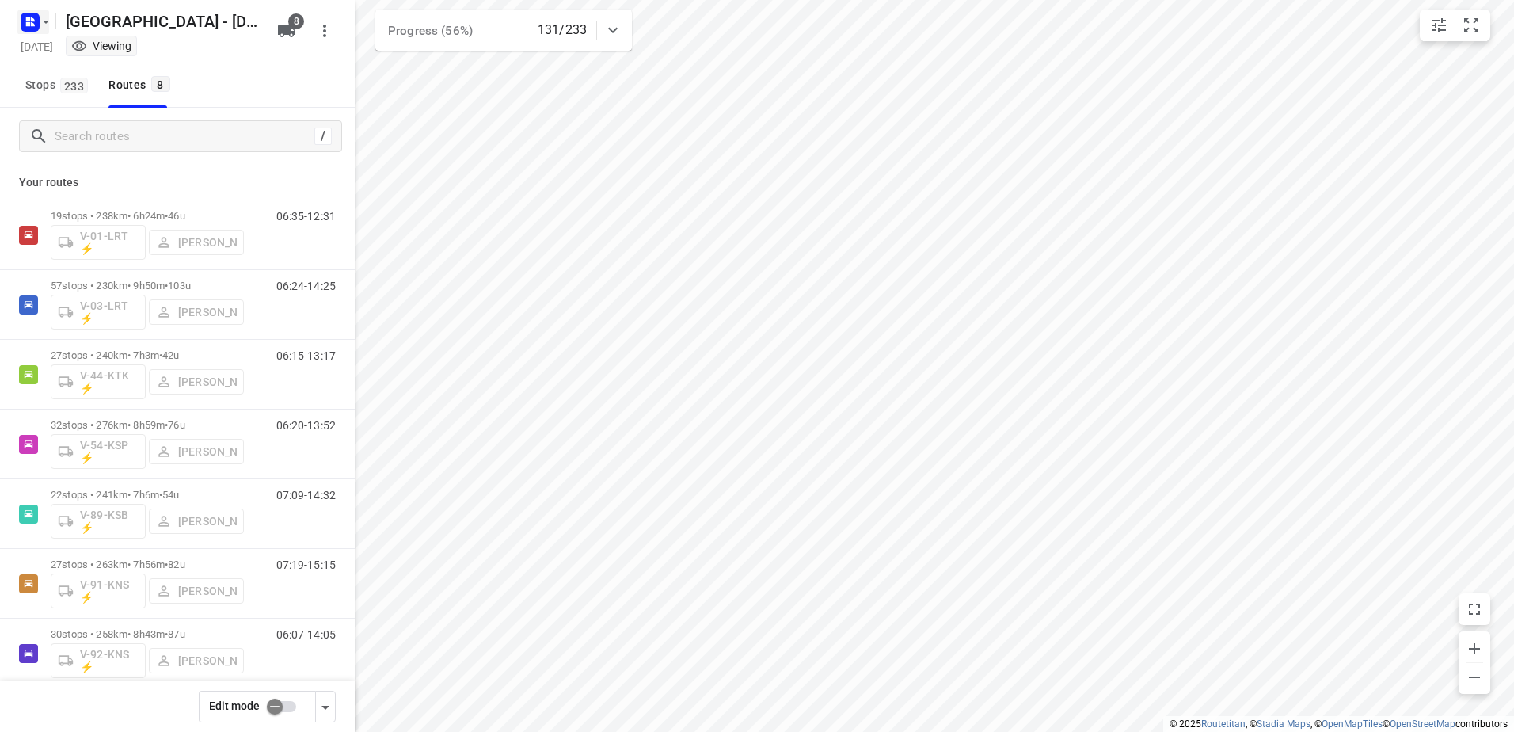
click at [30, 18] on icon "button" at bounding box center [29, 22] width 25 height 25
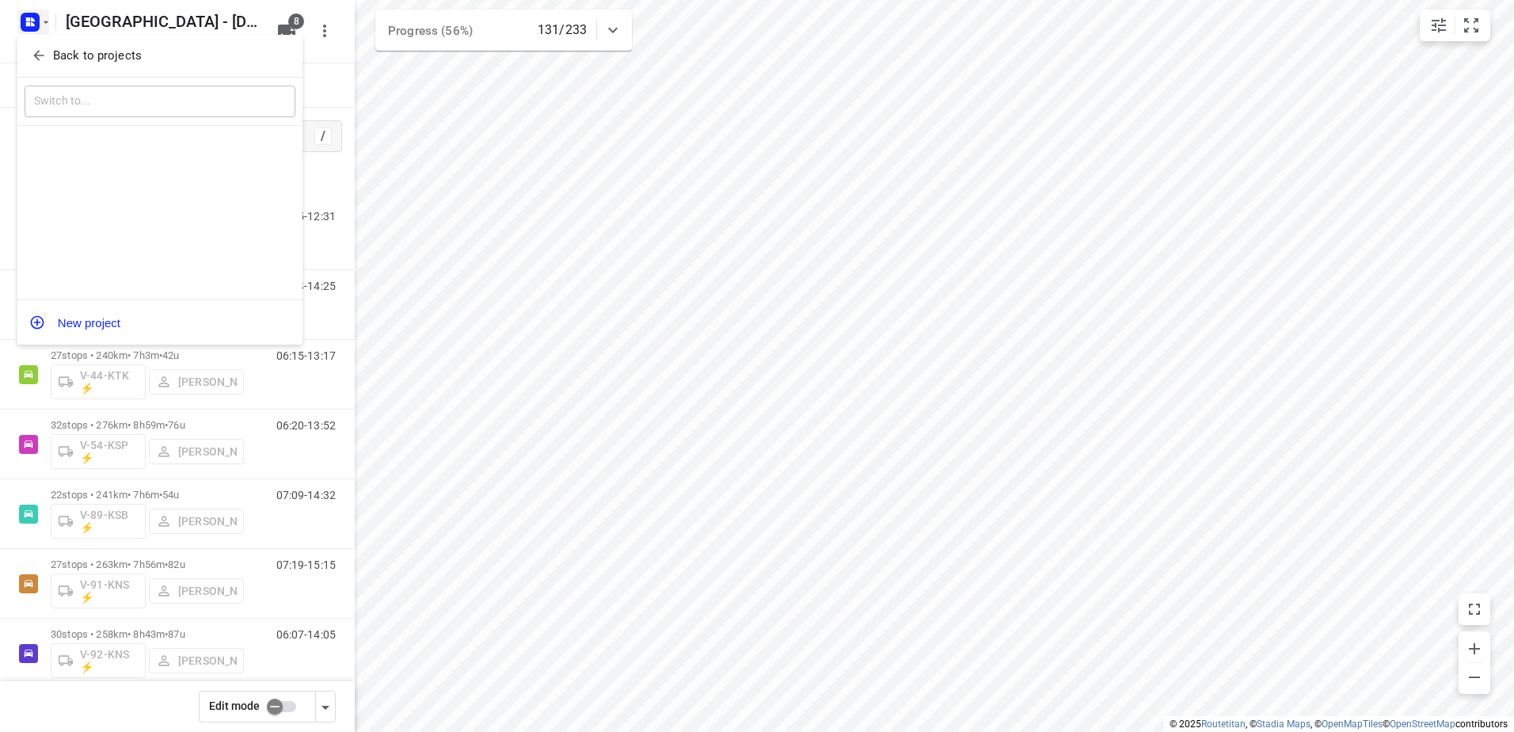
click at [78, 58] on p "Back to projects" at bounding box center [97, 56] width 89 height 18
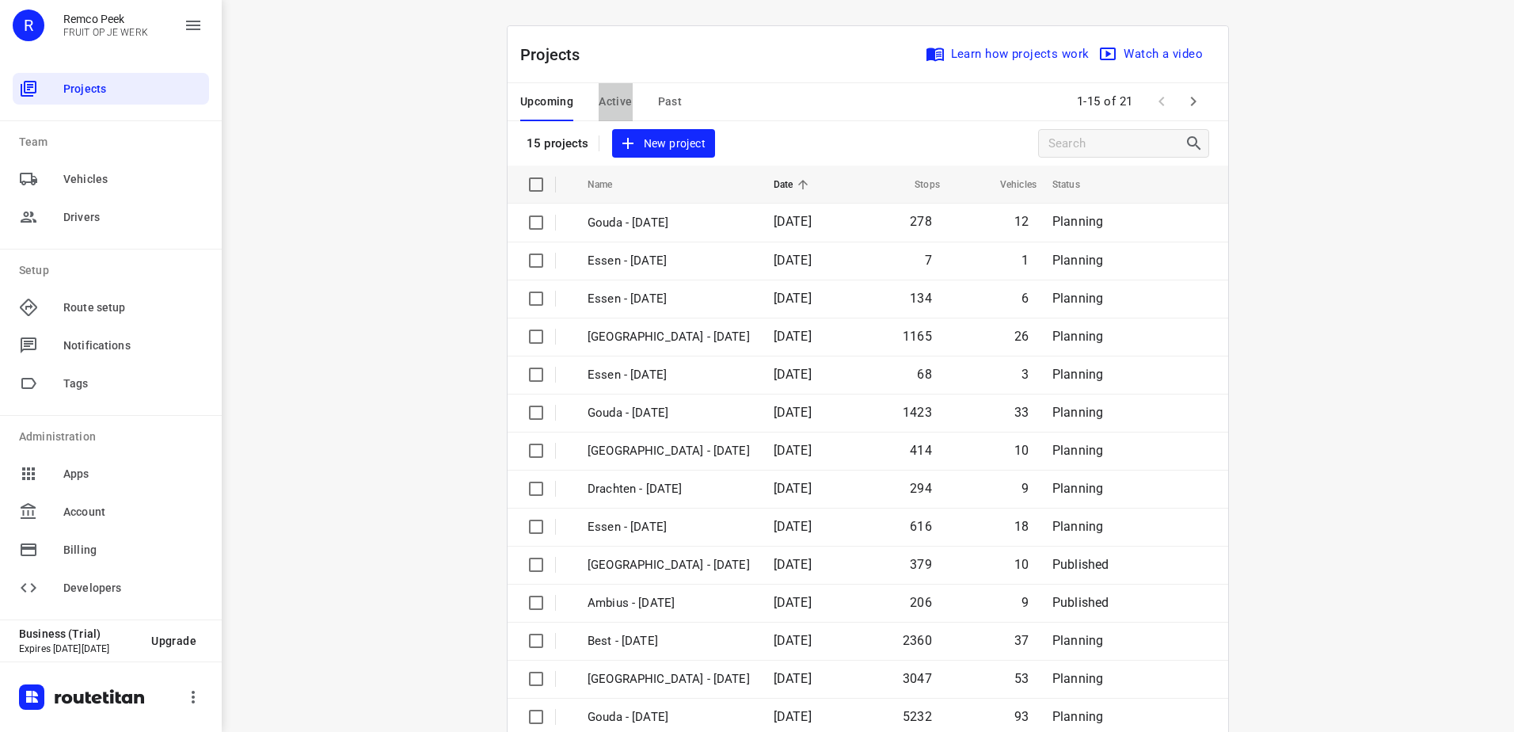
click at [613, 105] on span "Active" at bounding box center [615, 102] width 33 height 20
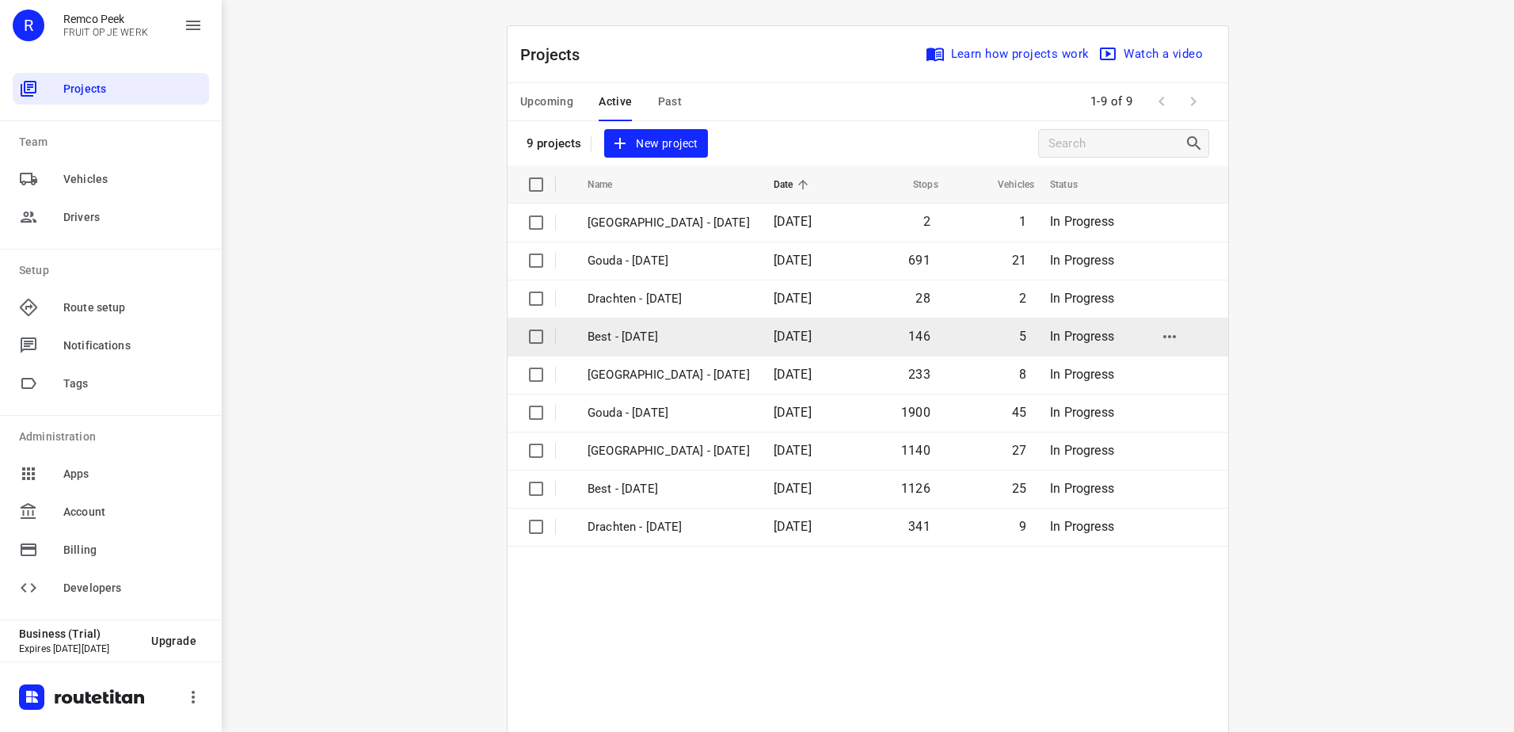
click at [666, 342] on p "Best - [DATE]" at bounding box center [669, 337] width 162 height 18
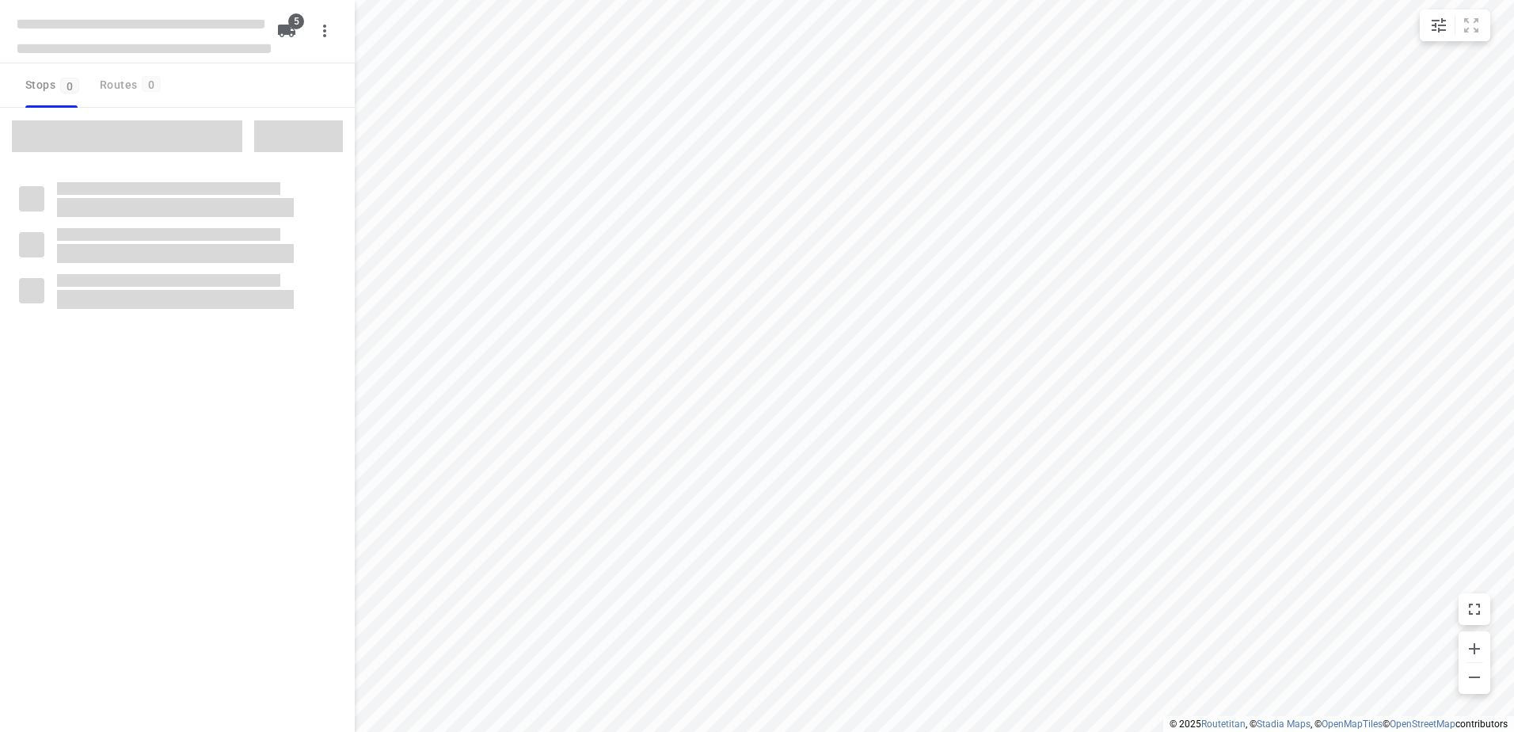
checkbox input "true"
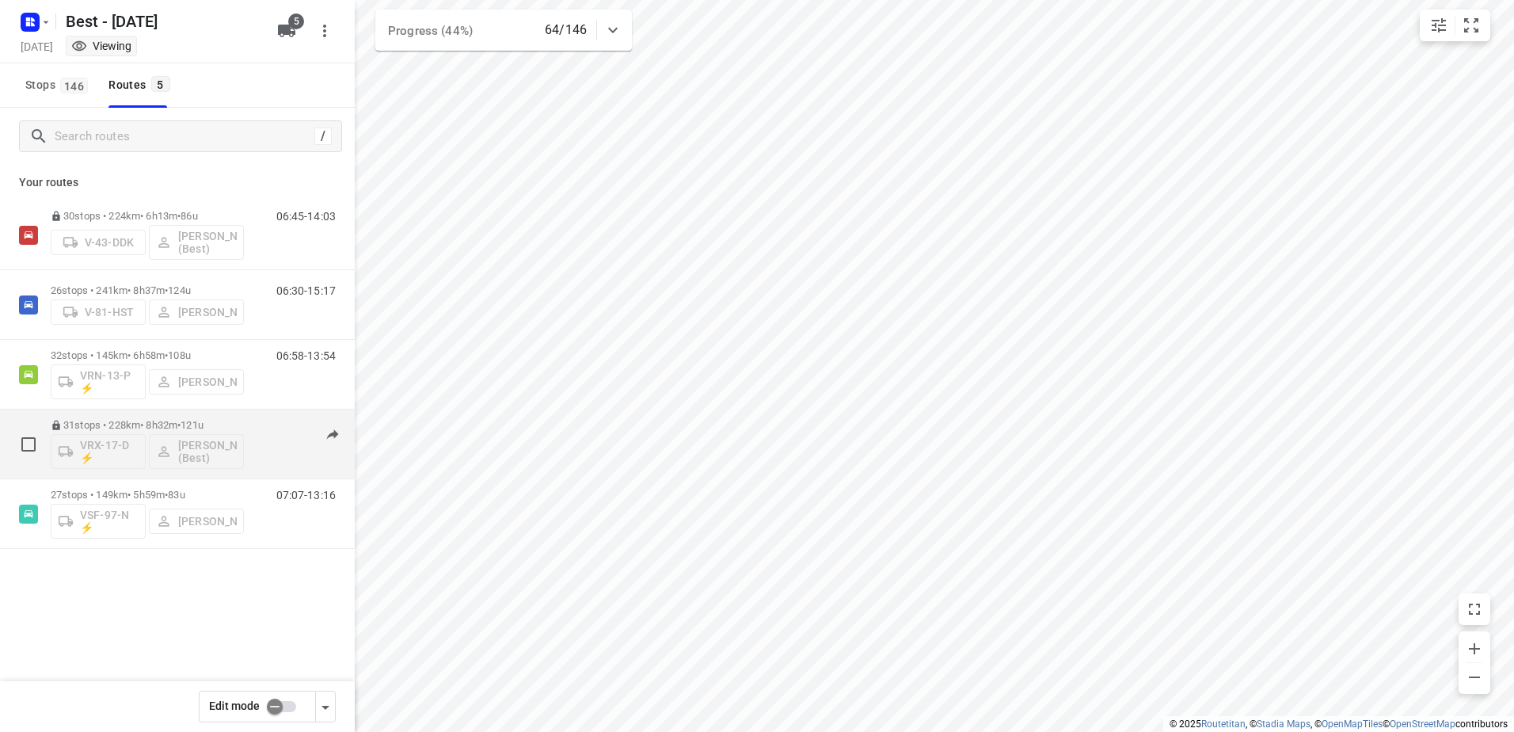
click at [204, 422] on span "121u" at bounding box center [192, 425] width 23 height 12
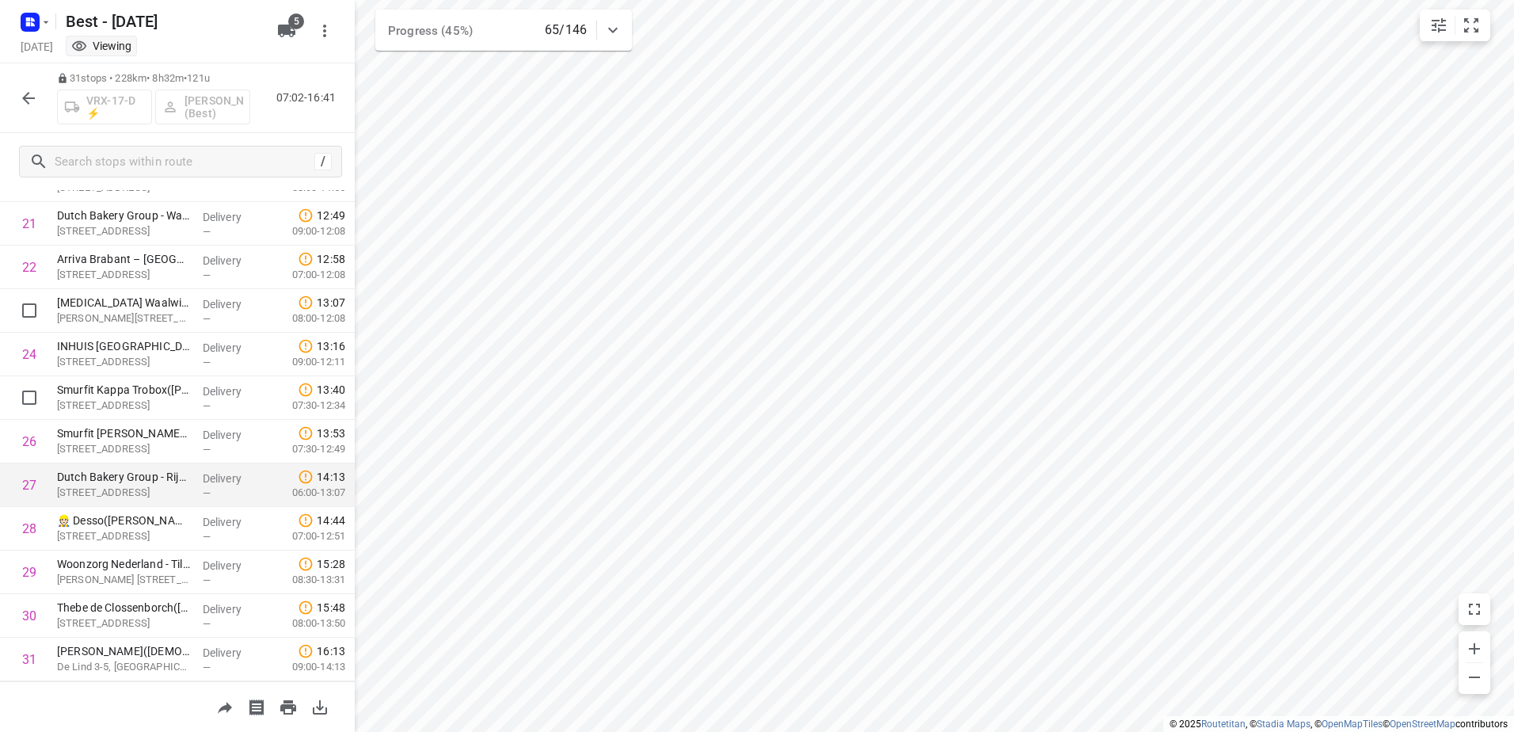
scroll to position [982, 0]
click at [32, 91] on icon "button" at bounding box center [28, 98] width 19 height 19
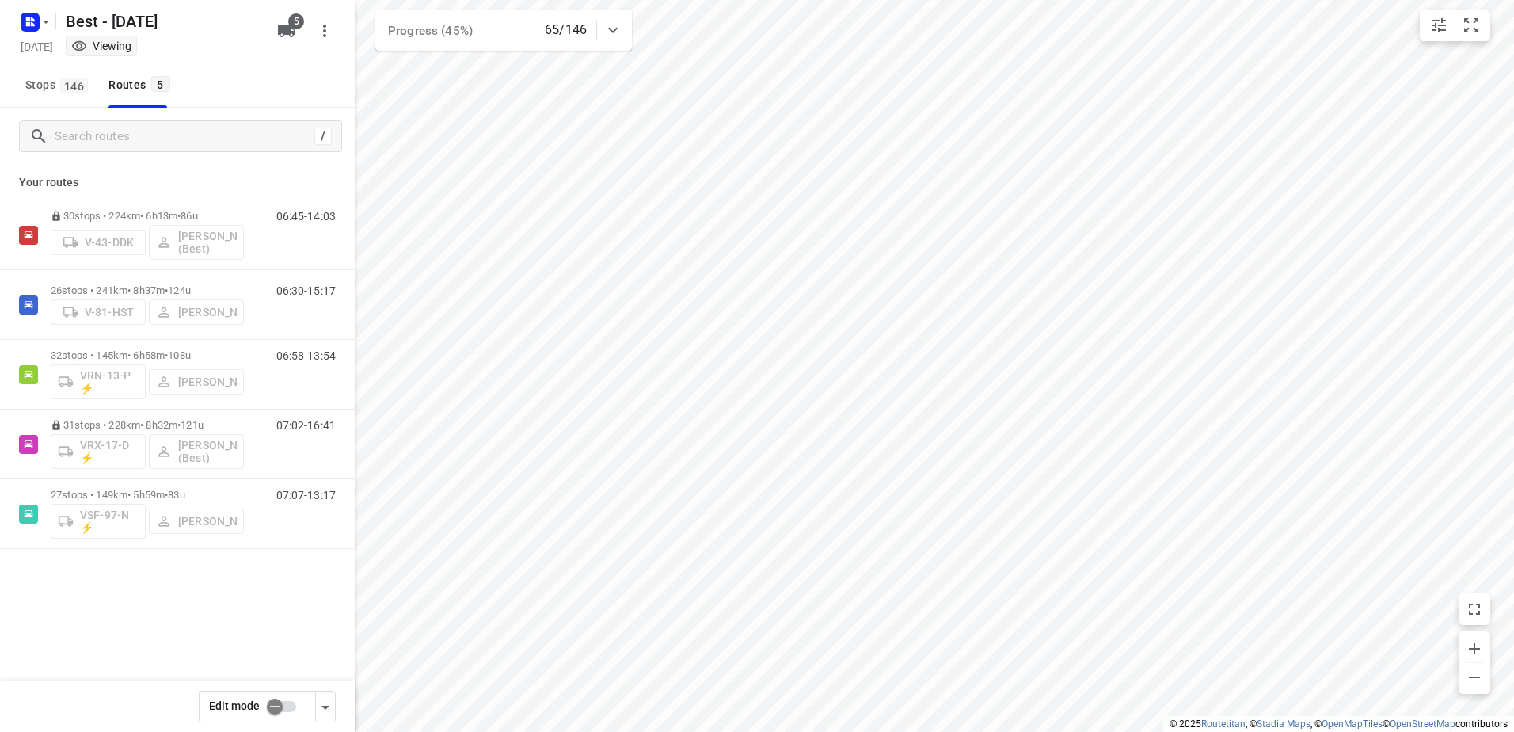
click at [281, 718] on input "checkbox" at bounding box center [275, 706] width 90 height 30
checkbox input "false"
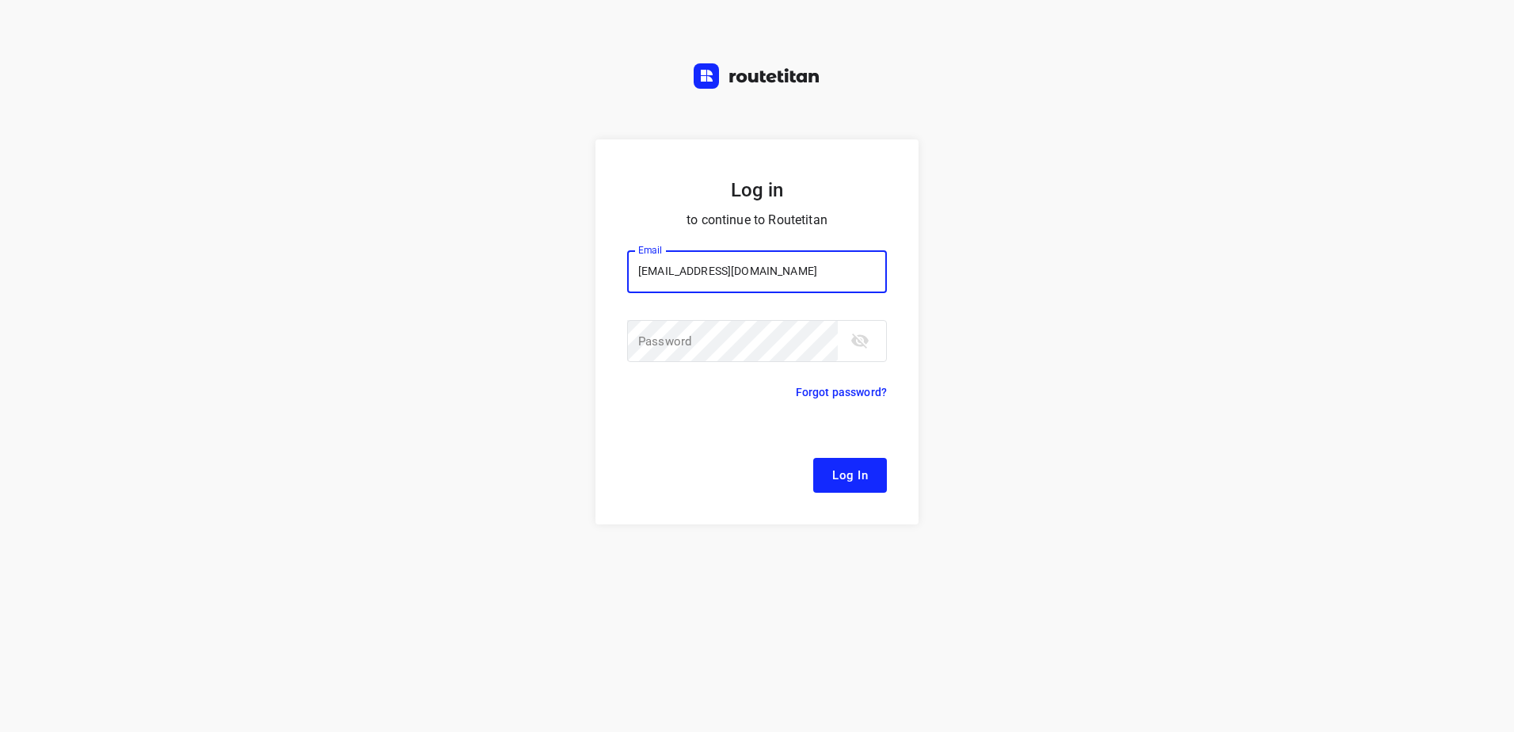
type input "[EMAIL_ADDRESS][DOMAIN_NAME]"
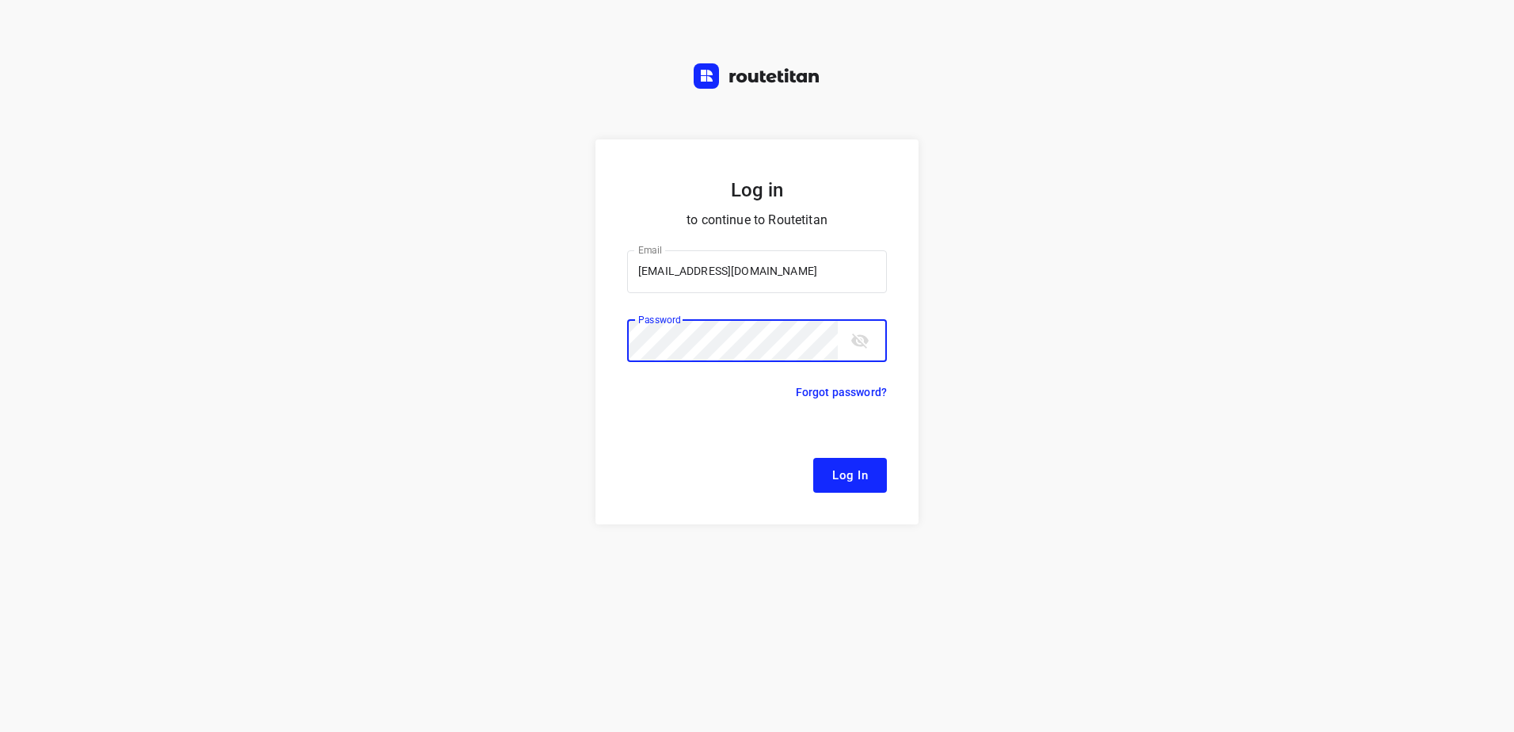
click at [813, 458] on button "Log In" at bounding box center [850, 475] width 74 height 35
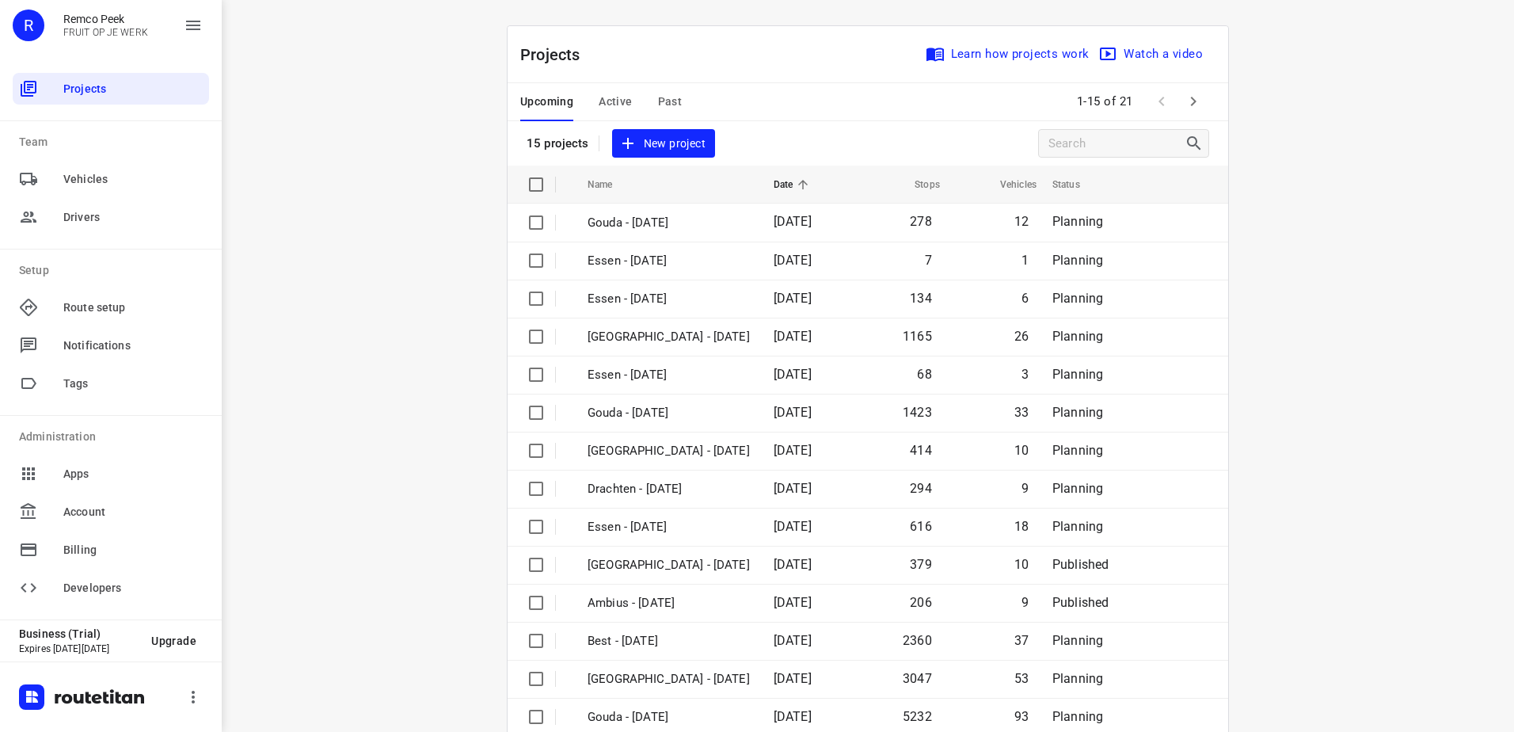
click at [605, 101] on span "Active" at bounding box center [615, 102] width 33 height 20
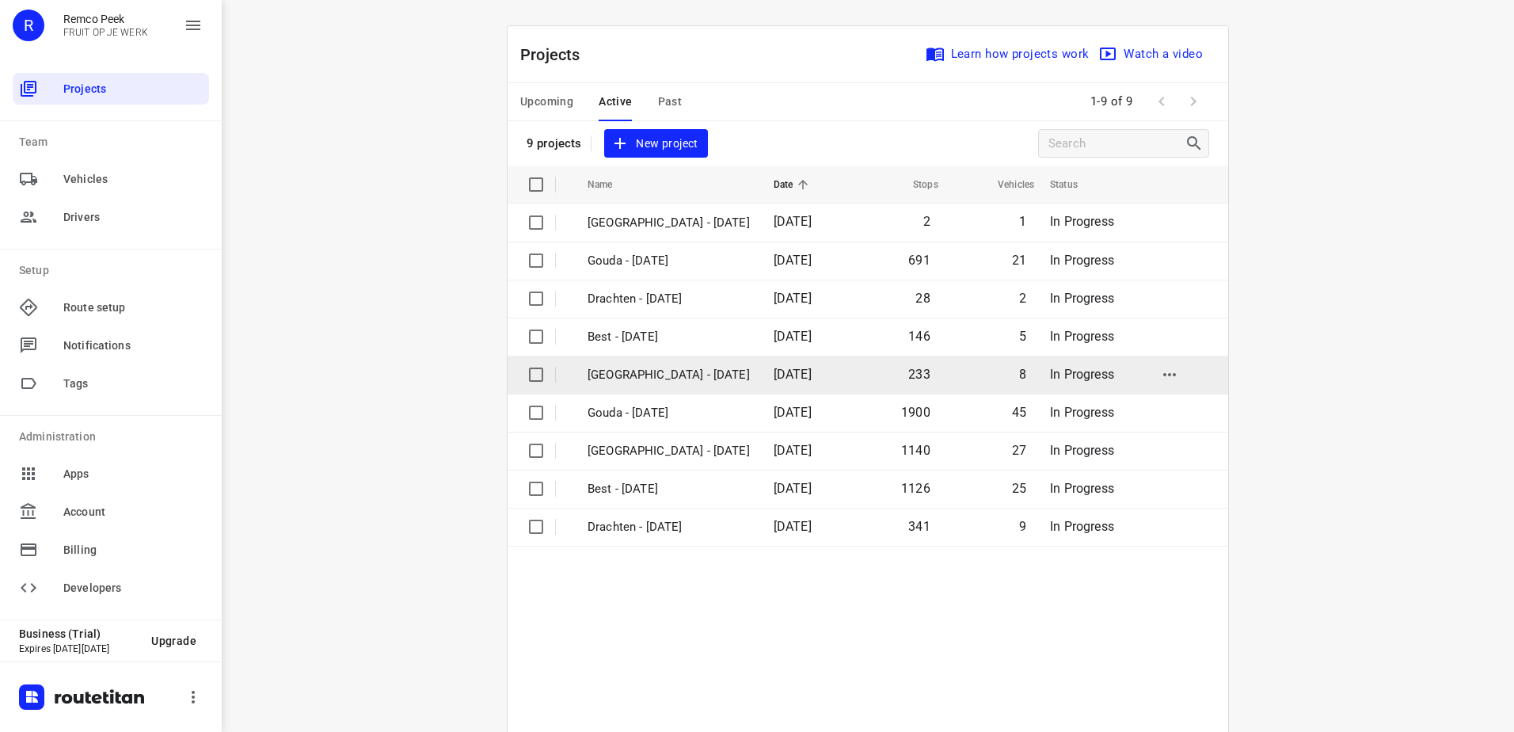
click at [672, 367] on p "[GEOGRAPHIC_DATA] - [DATE]" at bounding box center [669, 375] width 162 height 18
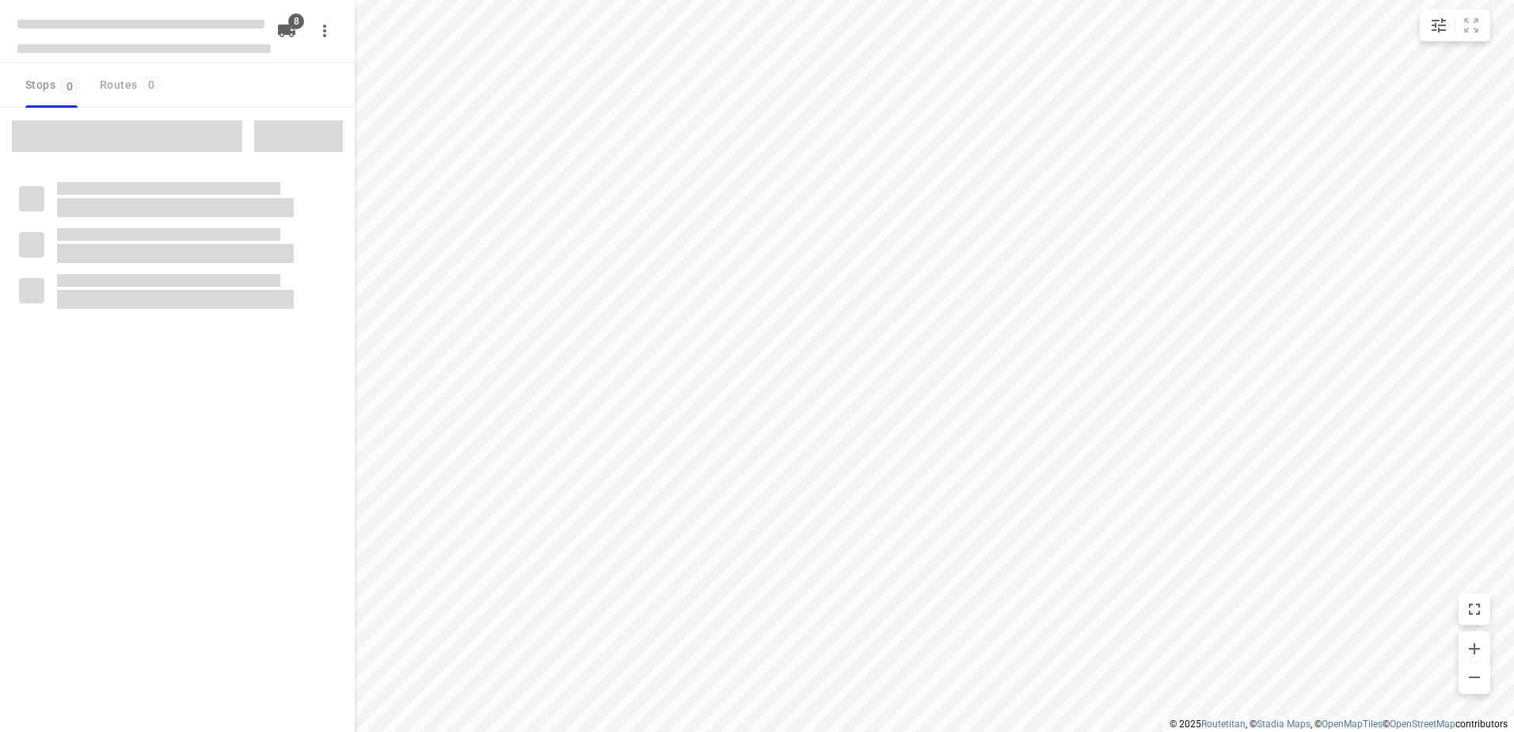
checkbox input "true"
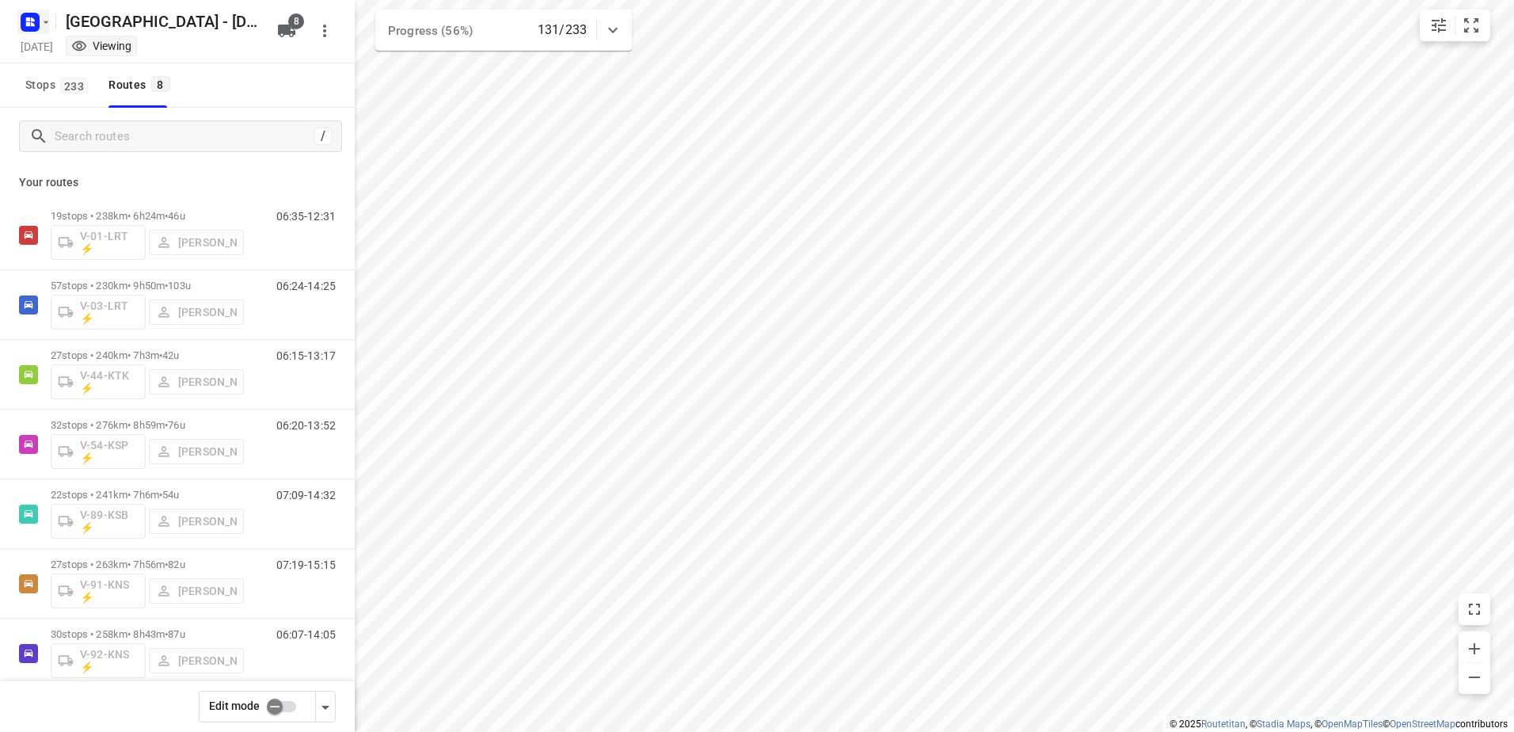
click at [48, 13] on button "button" at bounding box center [33, 22] width 32 height 25
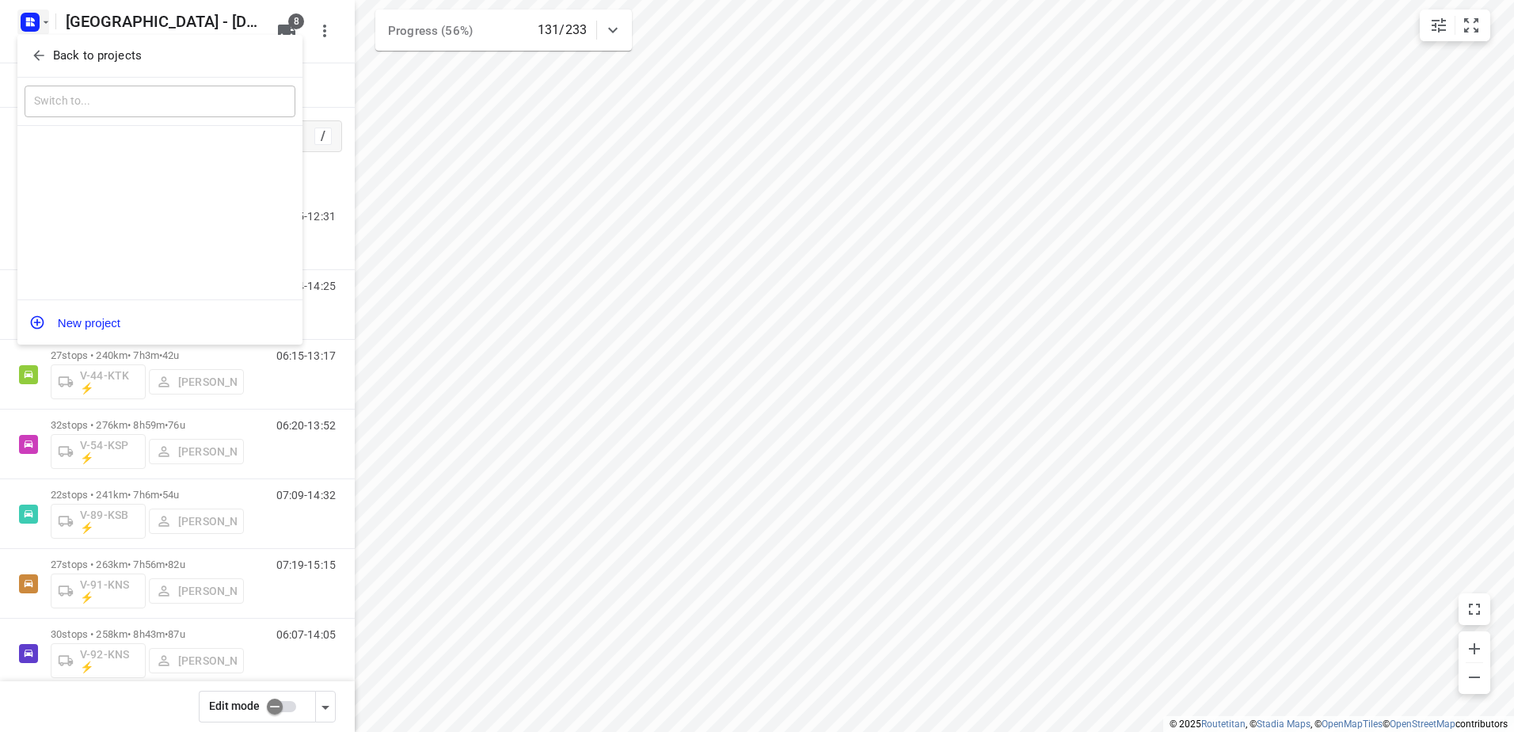
click at [75, 63] on p "Back to projects" at bounding box center [97, 56] width 89 height 18
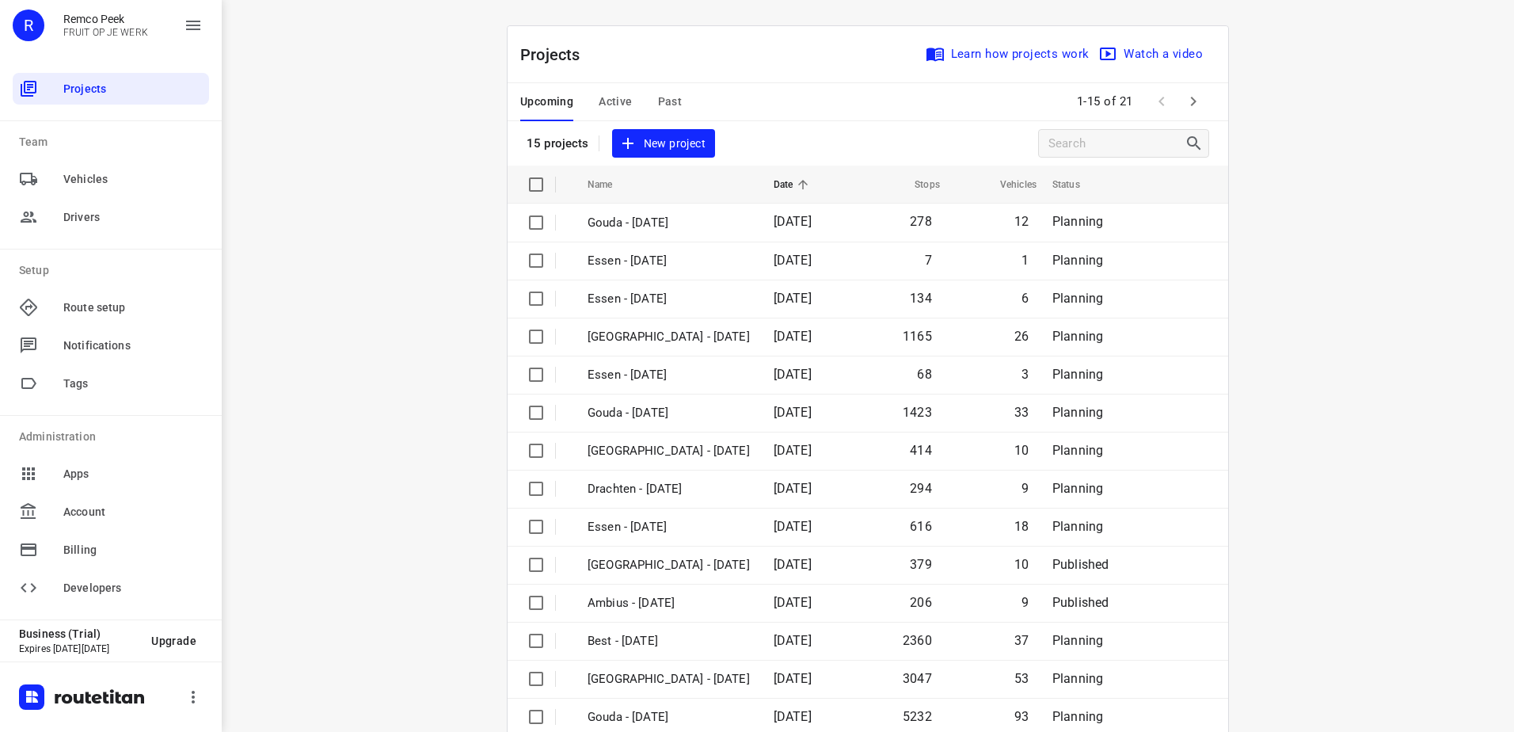
click at [599, 105] on span "Active" at bounding box center [615, 102] width 33 height 20
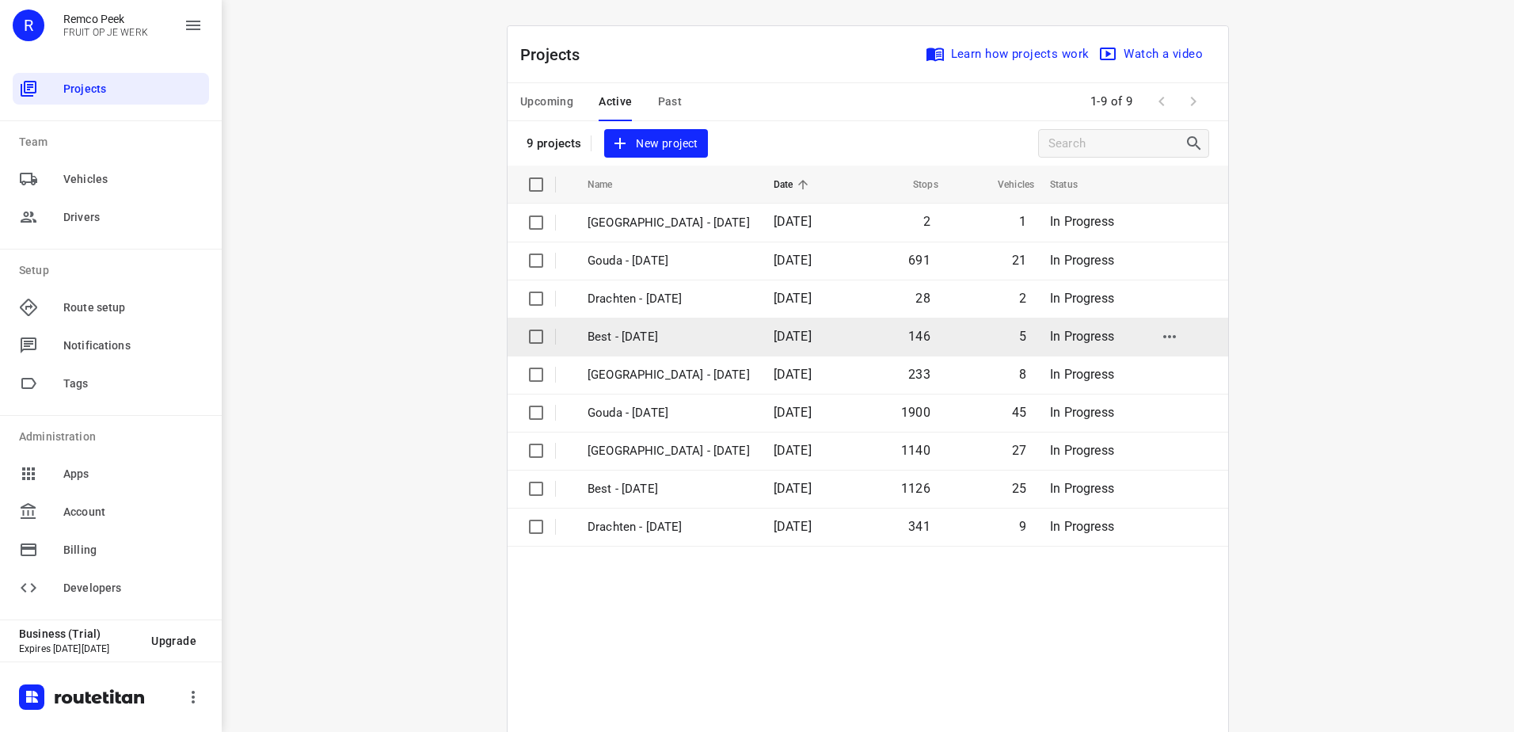
click at [653, 330] on p "Best - [DATE]" at bounding box center [669, 337] width 162 height 18
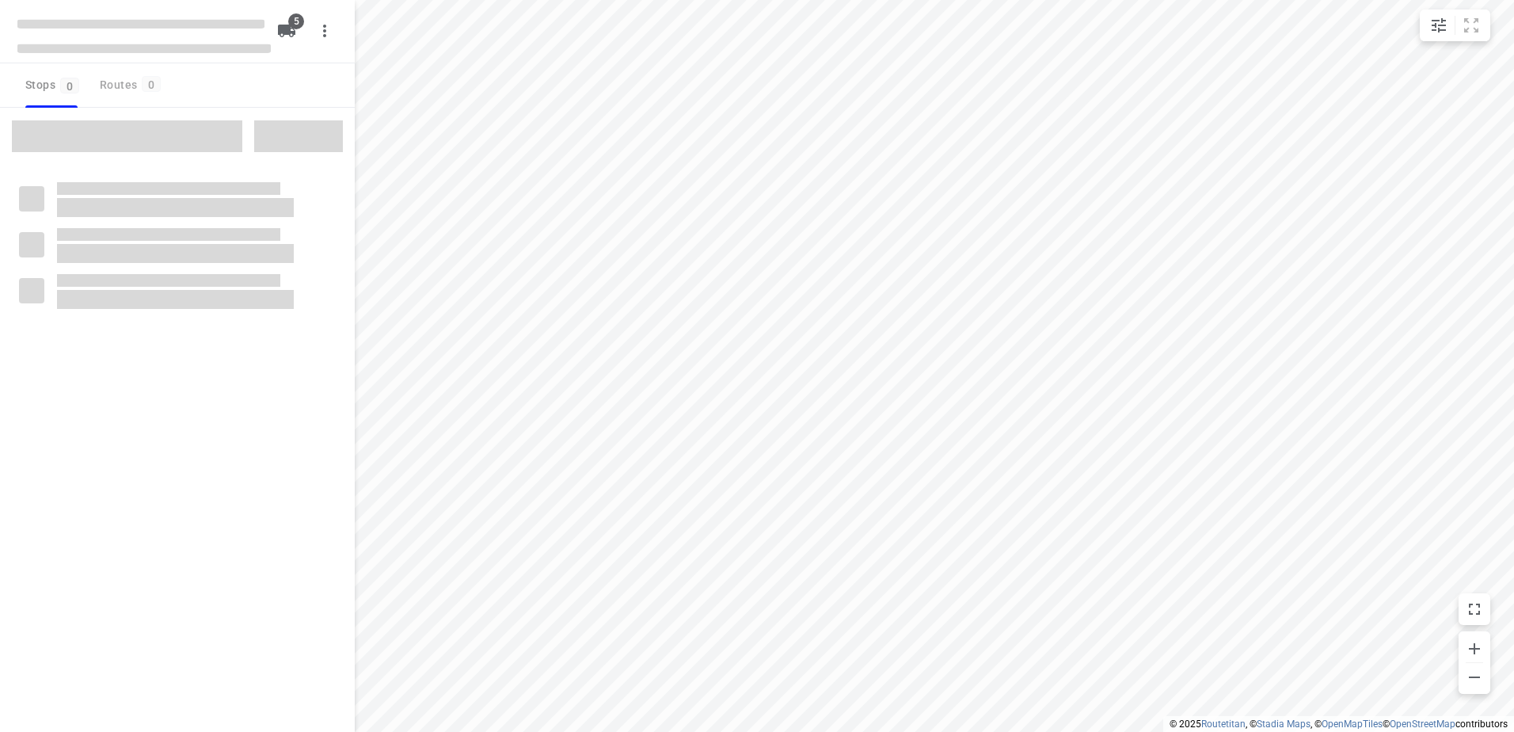
checkbox input "true"
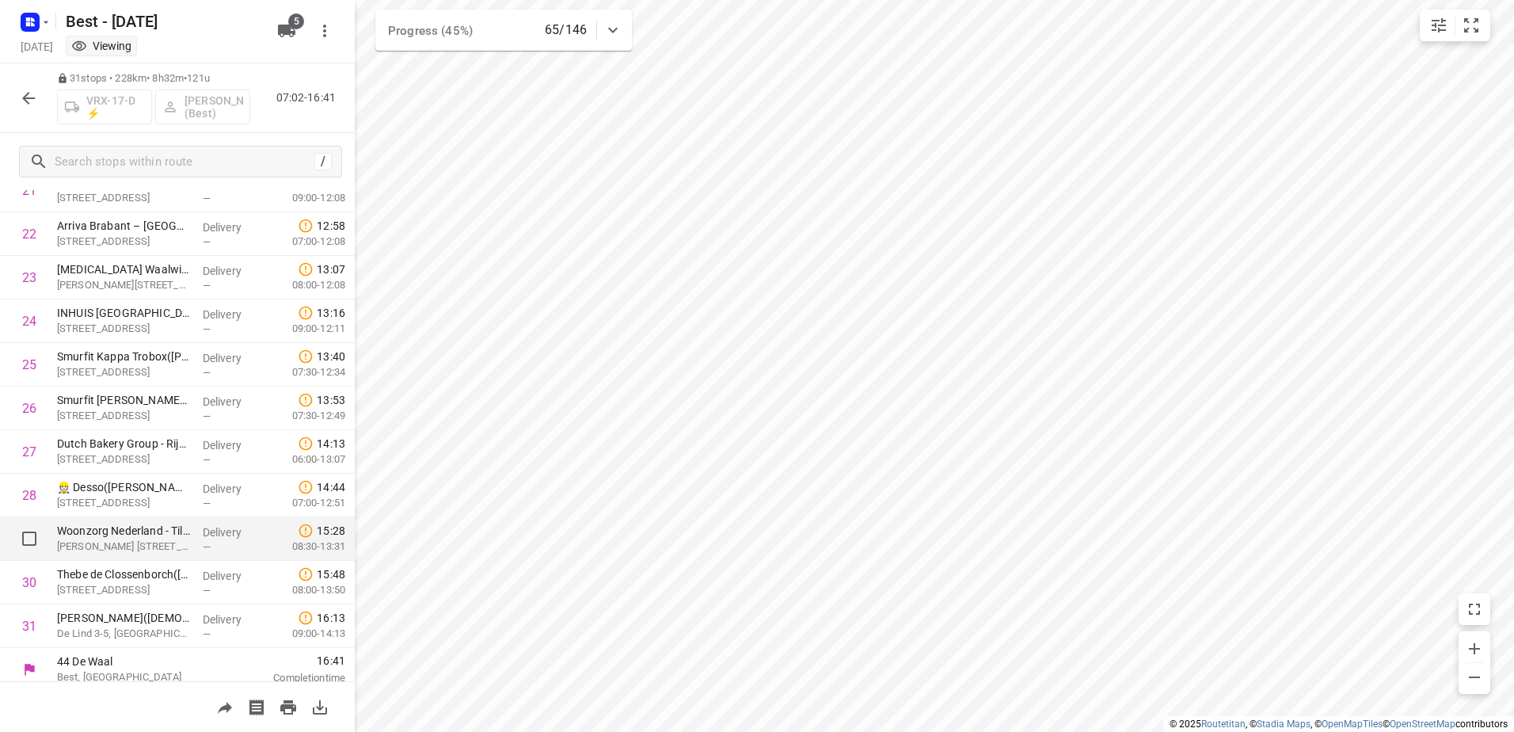
scroll to position [982, 0]
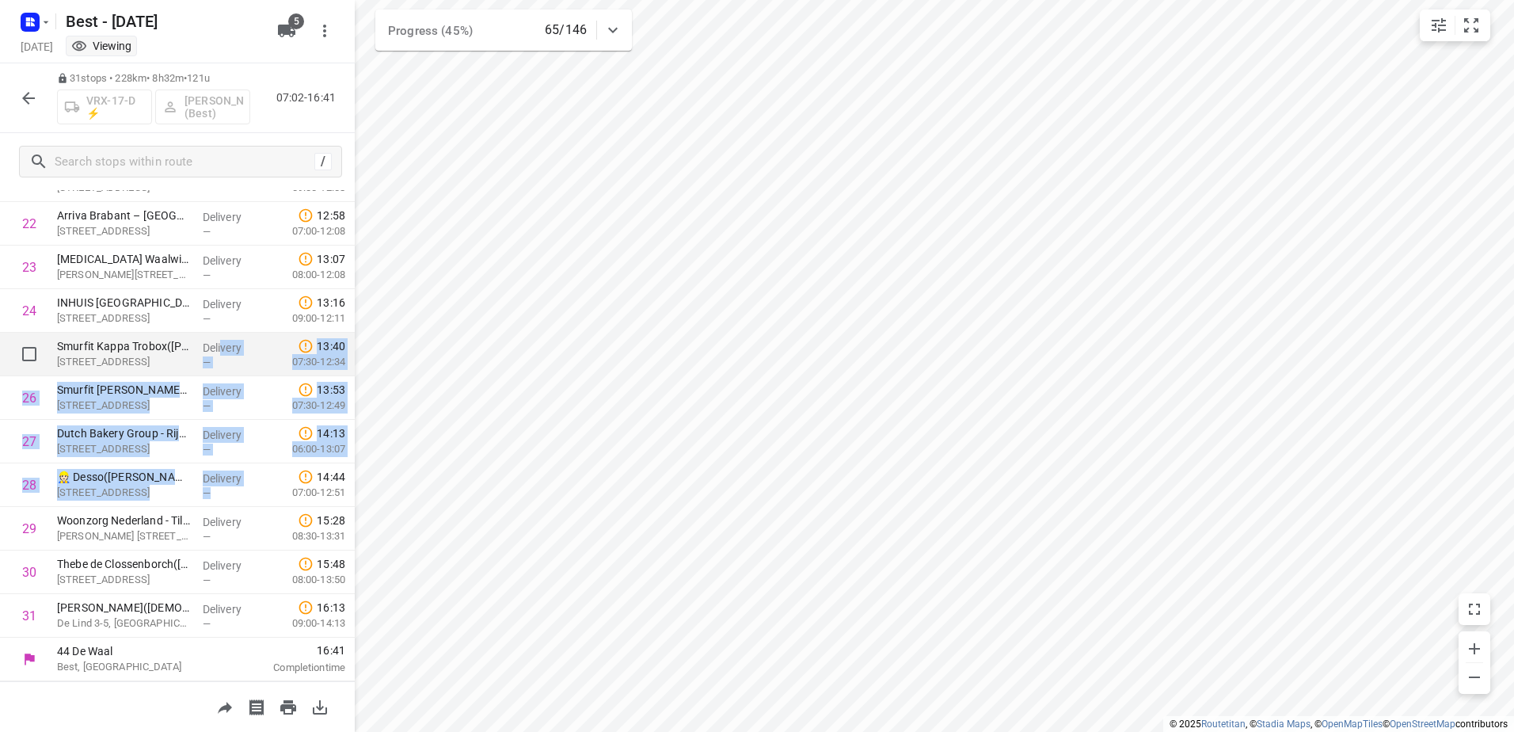
drag, startPoint x: 234, startPoint y: 489, endPoint x: 216, endPoint y: 347, distance: 143.7
click at [29, 98] on icon "button" at bounding box center [28, 98] width 13 height 13
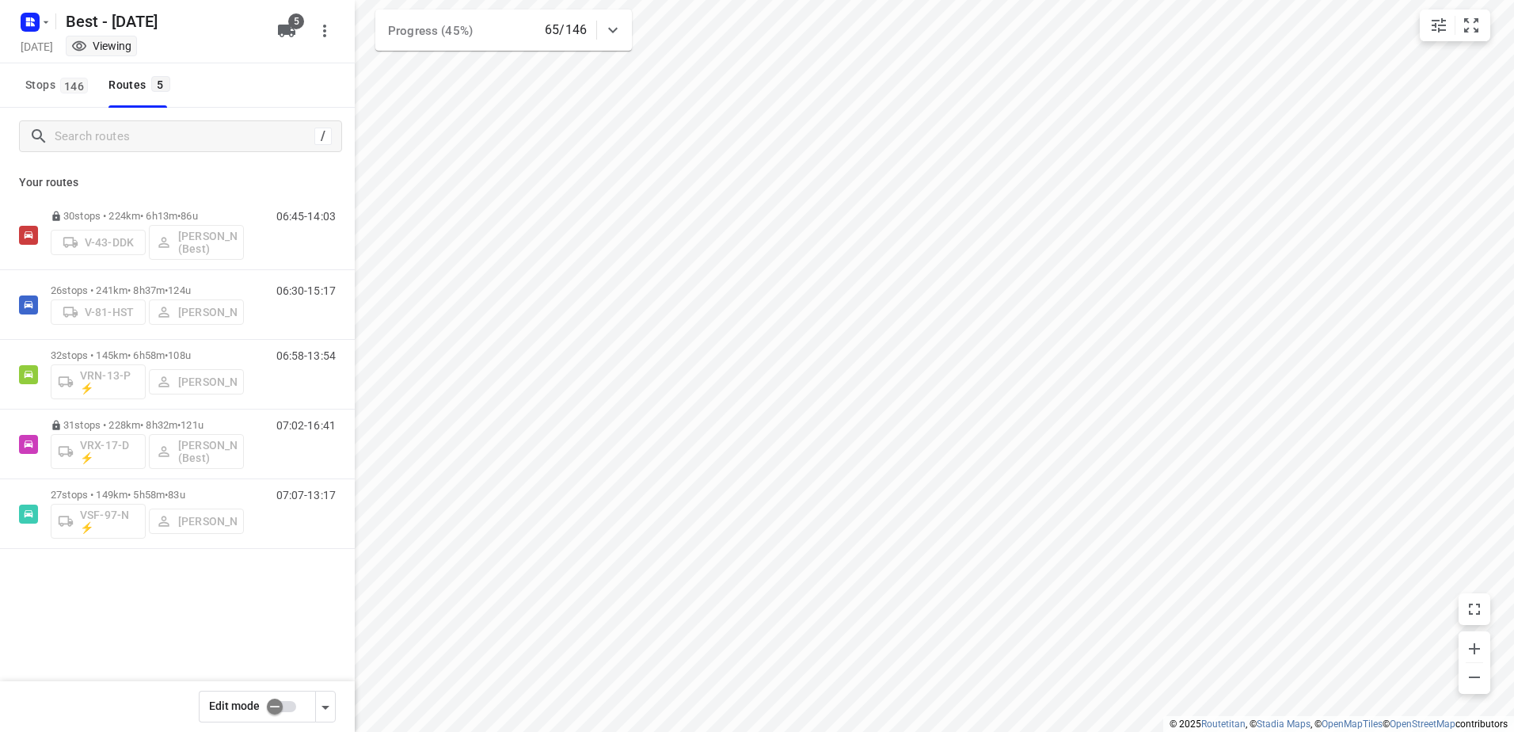
click at [282, 709] on input "checkbox" at bounding box center [275, 706] width 90 height 30
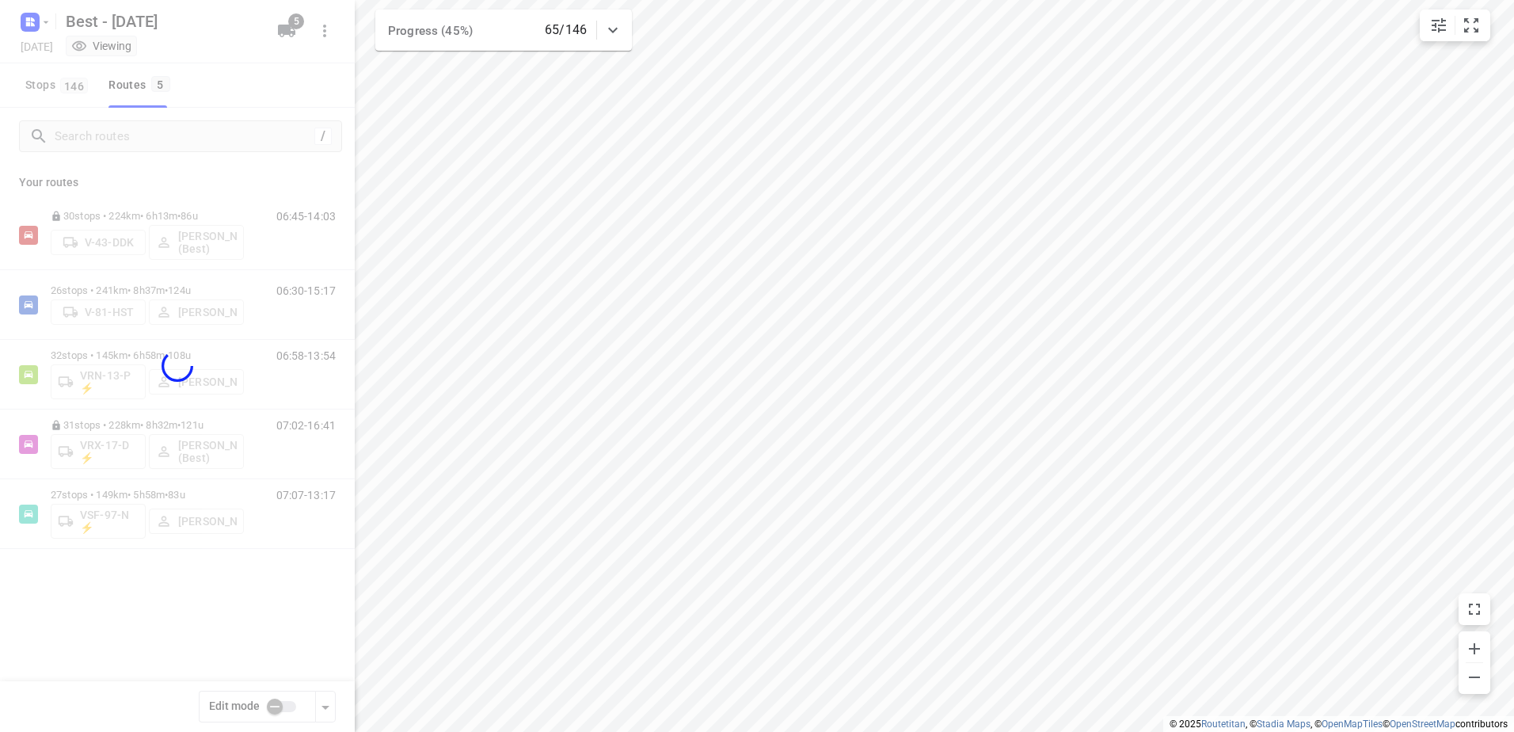
checkbox input "true"
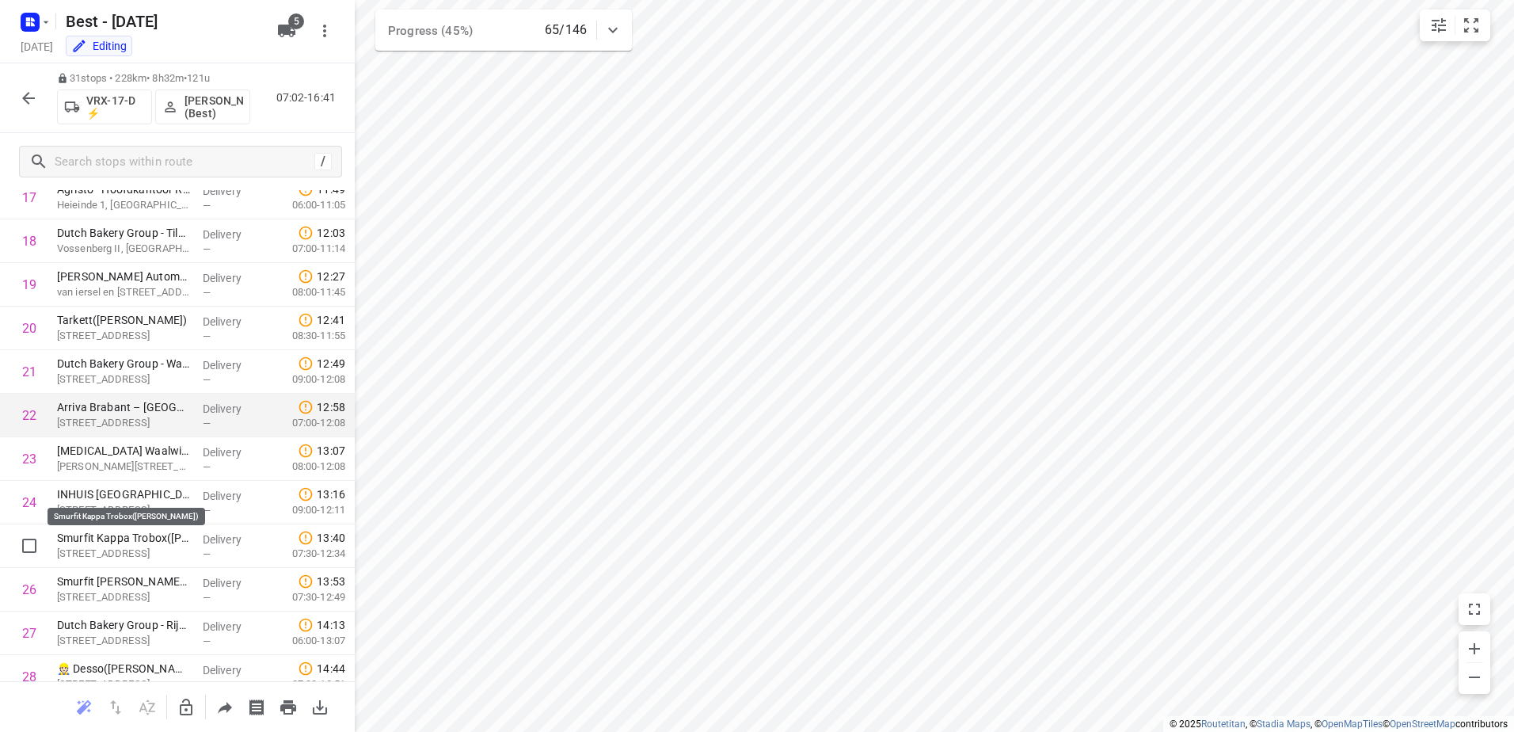
scroll to position [713, 0]
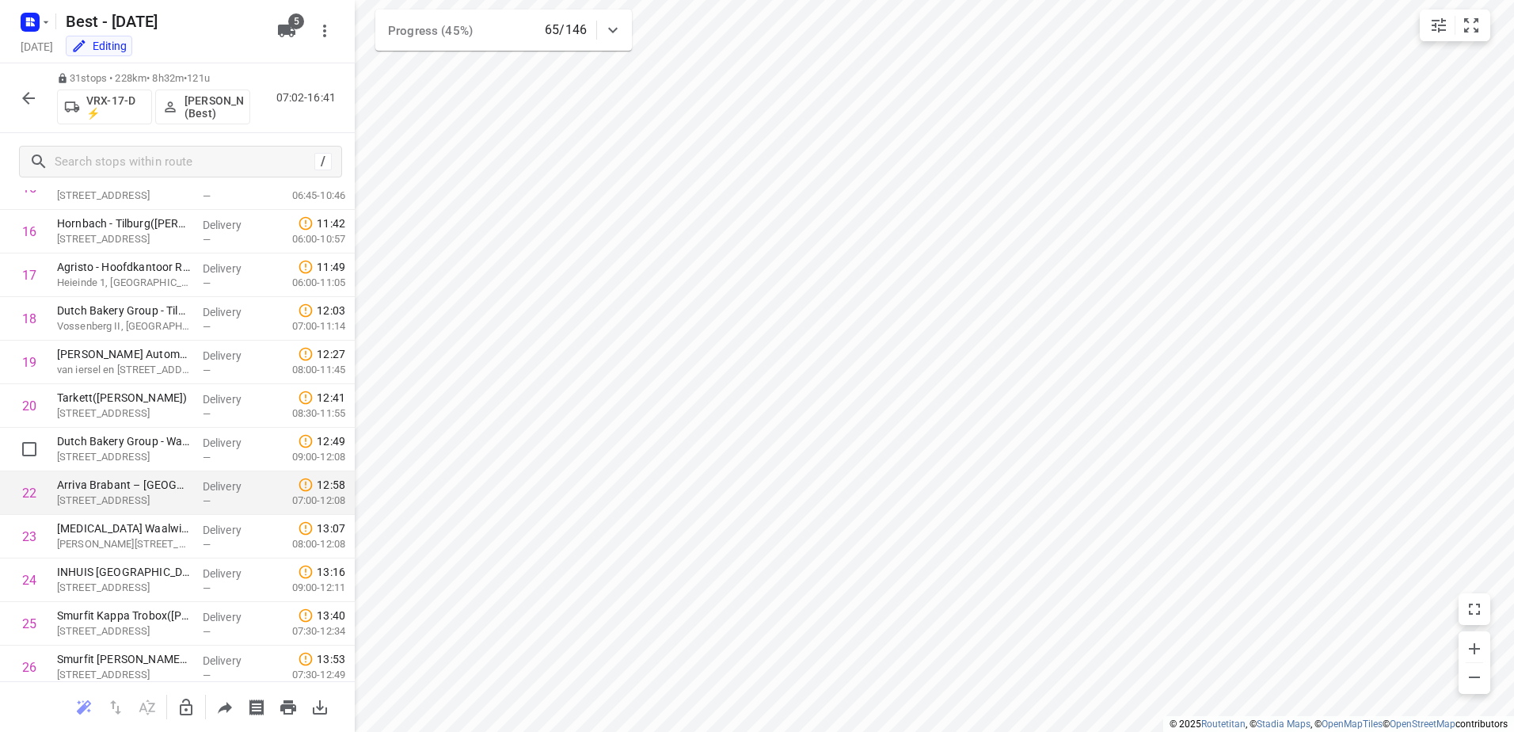
drag, startPoint x: 177, startPoint y: 556, endPoint x: 158, endPoint y: 470, distance: 88.6
click at [158, 470] on div "44 De Waal Best, [GEOGRAPHIC_DATA] 07:02 Started 1 ATM Oirschot([PERSON_NAME]) …" at bounding box center [177, 232] width 355 height 1438
click at [189, 711] on icon "button" at bounding box center [186, 707] width 19 height 19
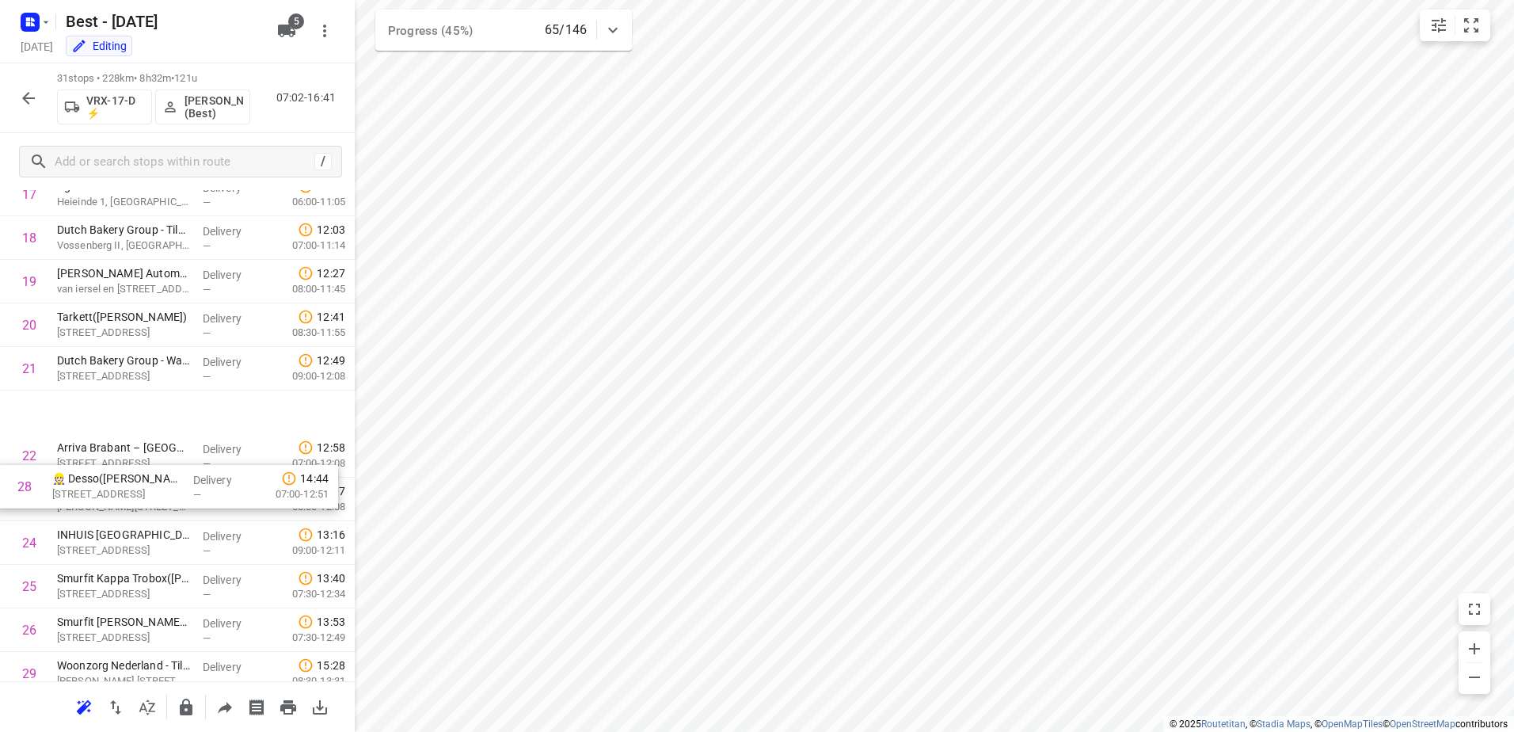
scroll to position [717, 0]
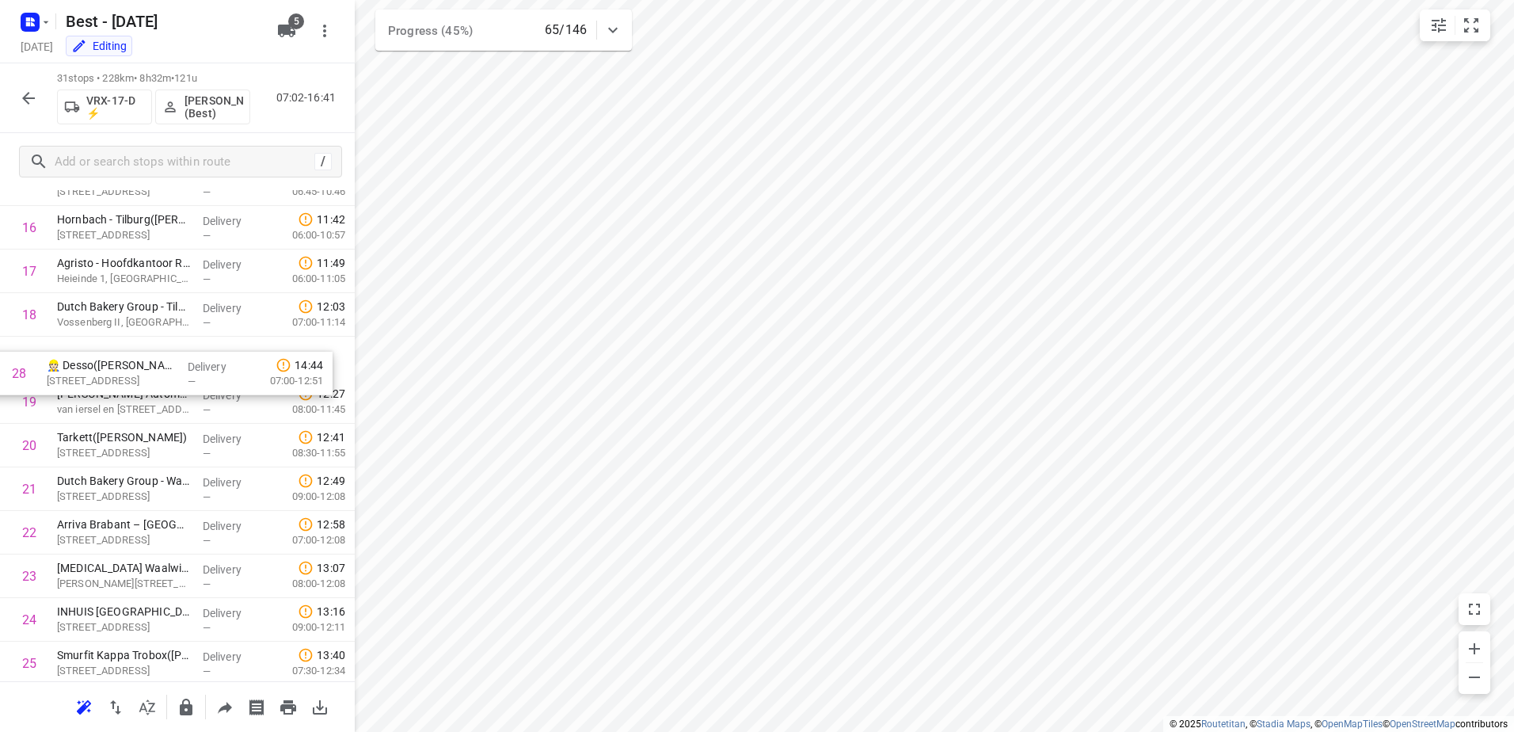
drag, startPoint x: 159, startPoint y: 607, endPoint x: 150, endPoint y: 375, distance: 232.3
click at [150, 375] on div "1 ATM Oirschot([PERSON_NAME]) De Scheper 406, Oirschot Delivery — 07:18 07:30-0…" at bounding box center [177, 228] width 355 height 1350
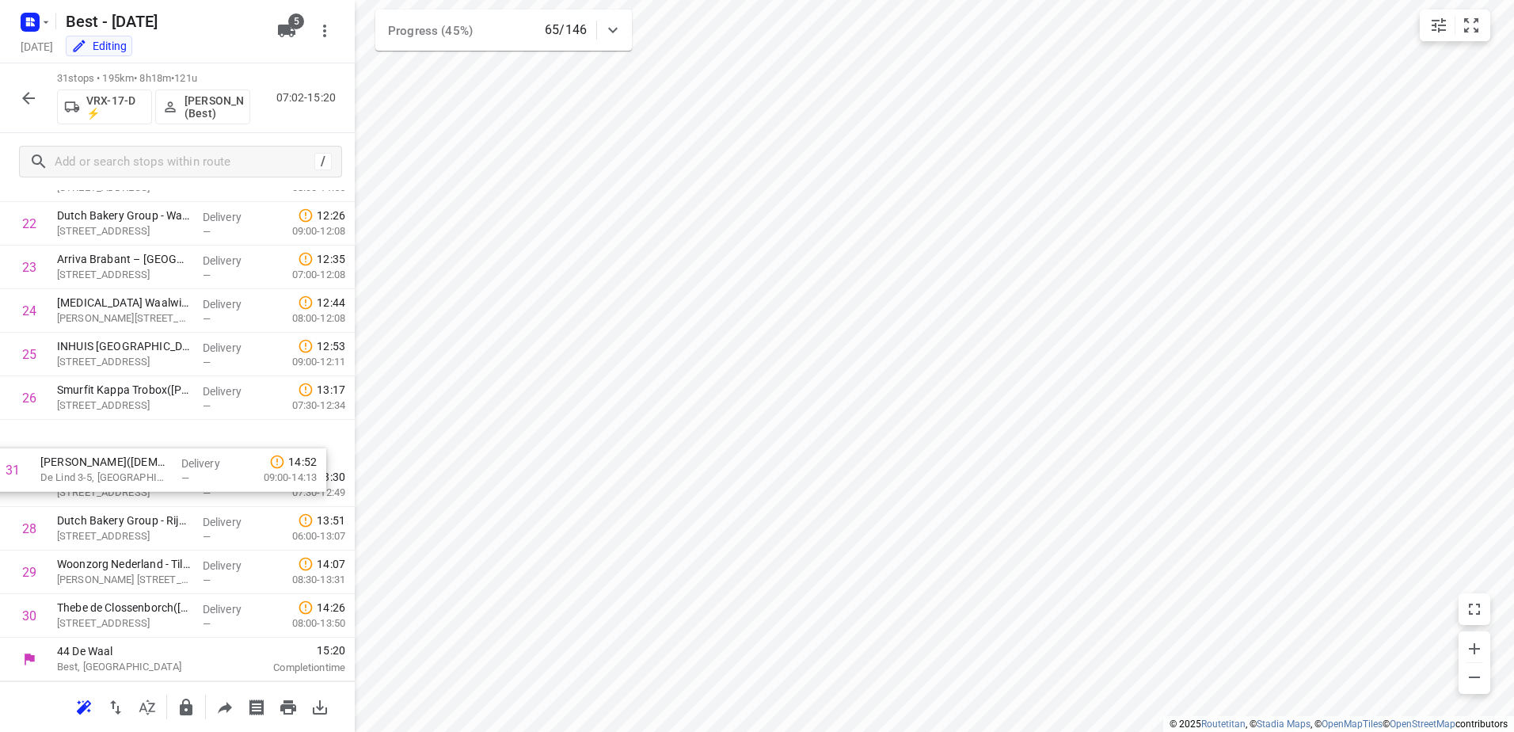
scroll to position [665, 0]
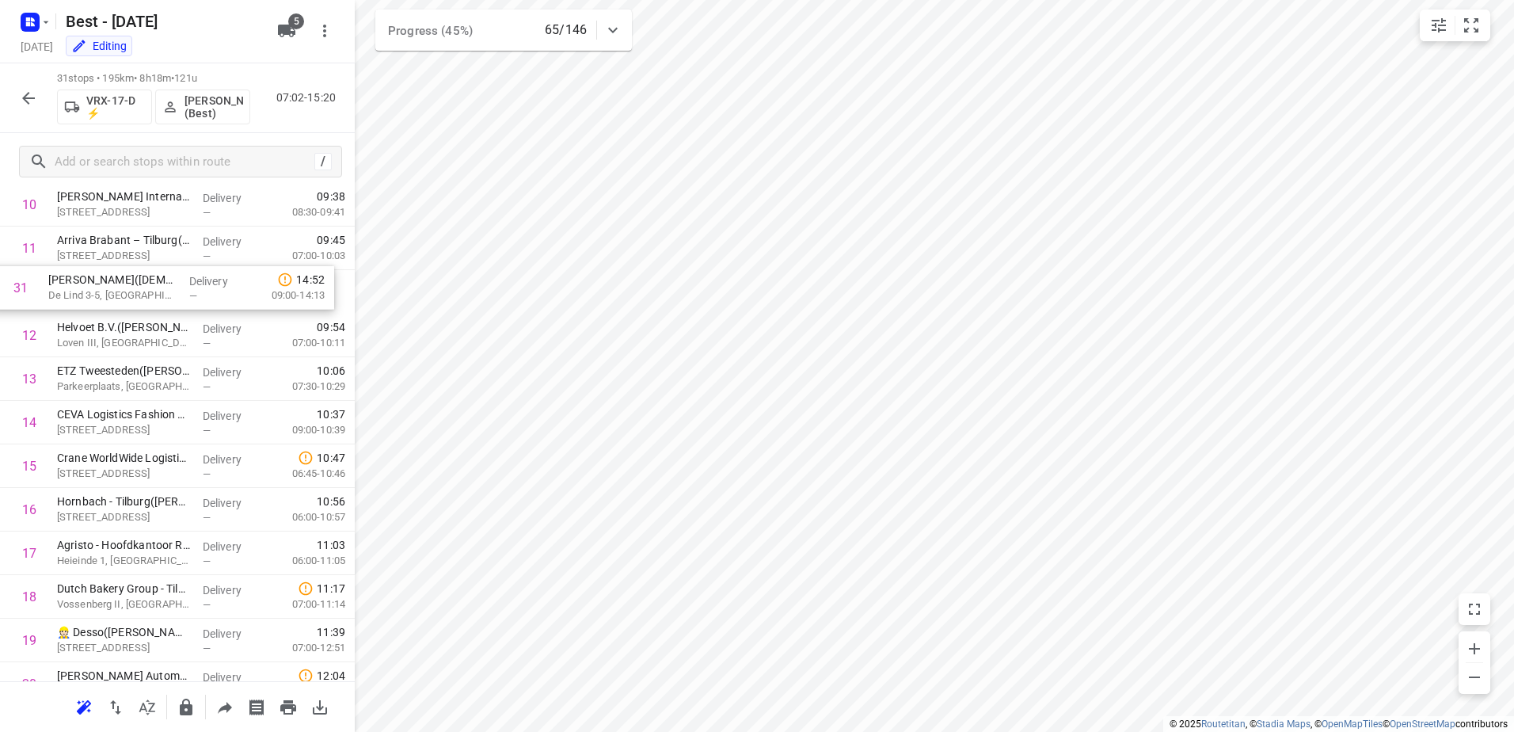
drag, startPoint x: 188, startPoint y: 619, endPoint x: 181, endPoint y: 285, distance: 333.5
click at [181, 285] on div "1 ATM Oirschot([PERSON_NAME]) De Scheper 406, Oirschot Delivery — 07:18 07:30-0…" at bounding box center [177, 466] width 355 height 1350
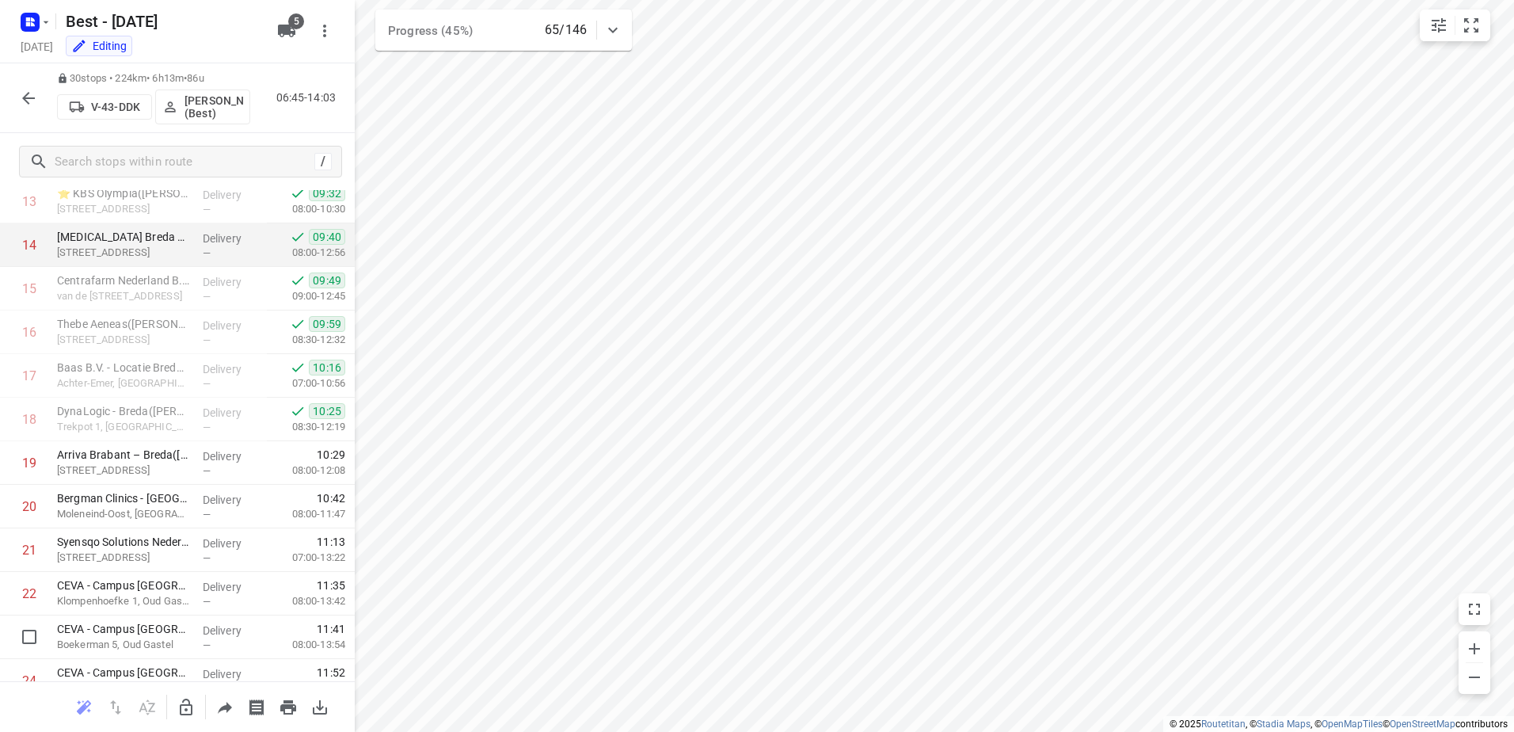
scroll to position [543, 0]
